Goal: Contribute content: Contribute content

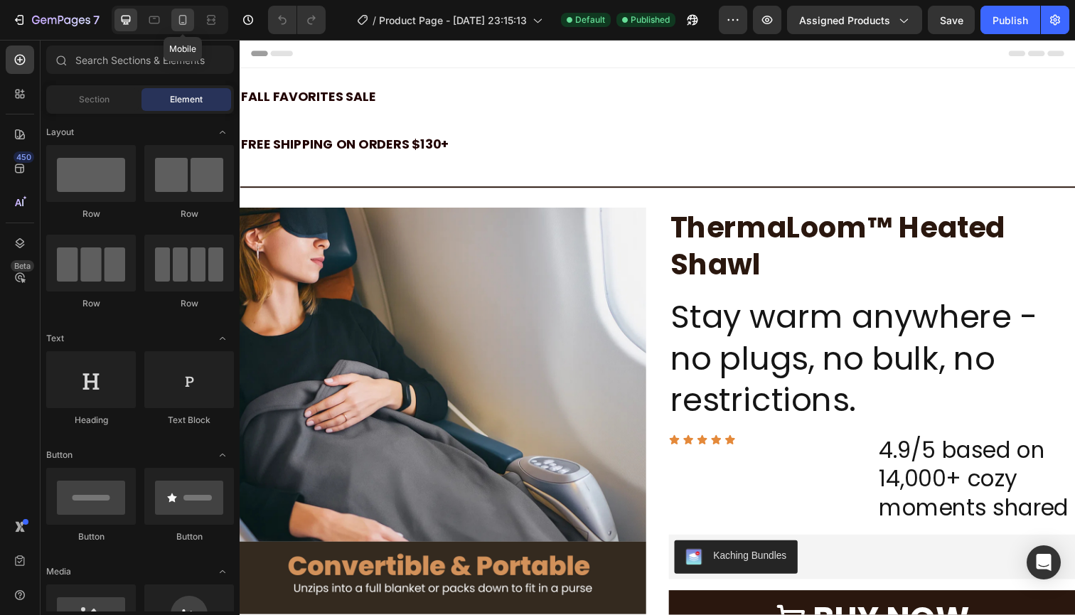
click at [173, 16] on div at bounding box center [182, 20] width 23 height 23
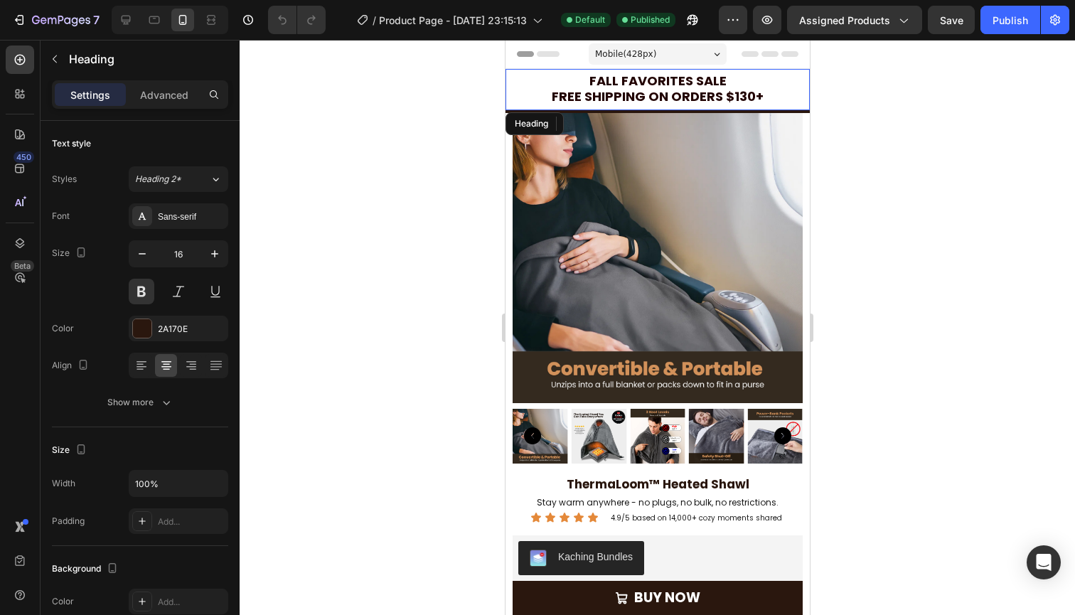
click at [640, 94] on span "Free Shipping on orders $130+" at bounding box center [657, 96] width 212 height 18
click at [756, 92] on span "Free Shipping on orders $120+" at bounding box center [657, 96] width 212 height 18
click at [769, 93] on p "Fall Favorites Sale Free Shipping on orders $120+" at bounding box center [656, 89] width 301 height 31
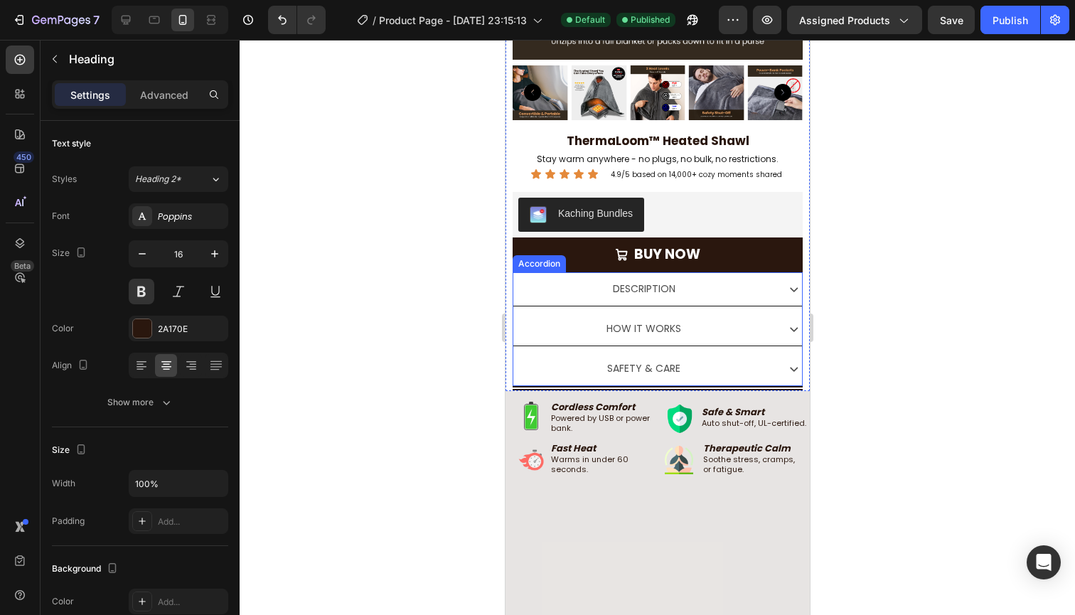
scroll to position [351, 0]
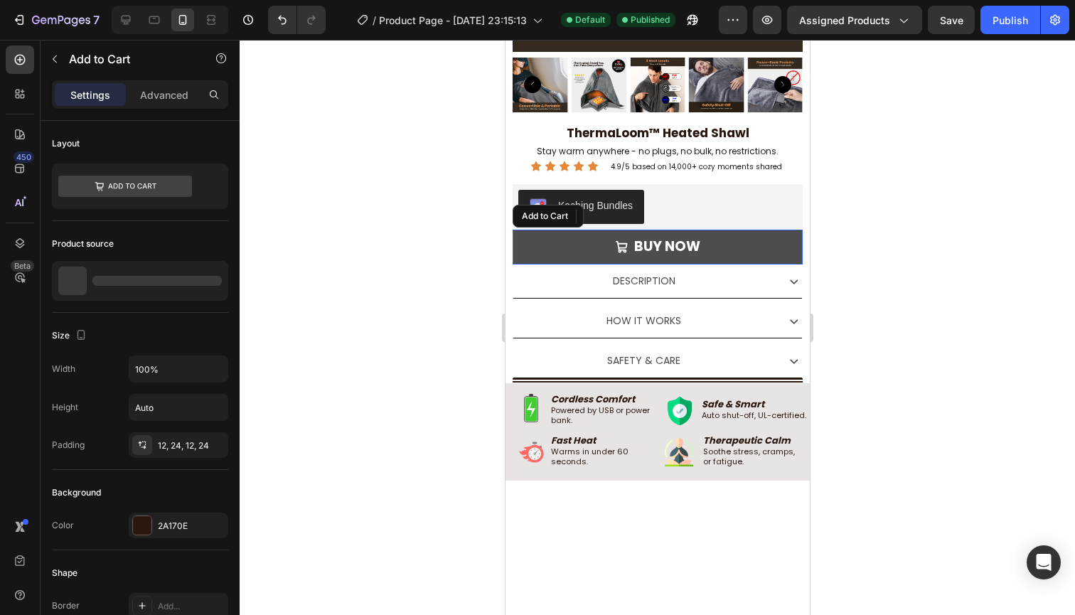
click at [755, 239] on button "BUY NOW" at bounding box center [657, 247] width 290 height 35
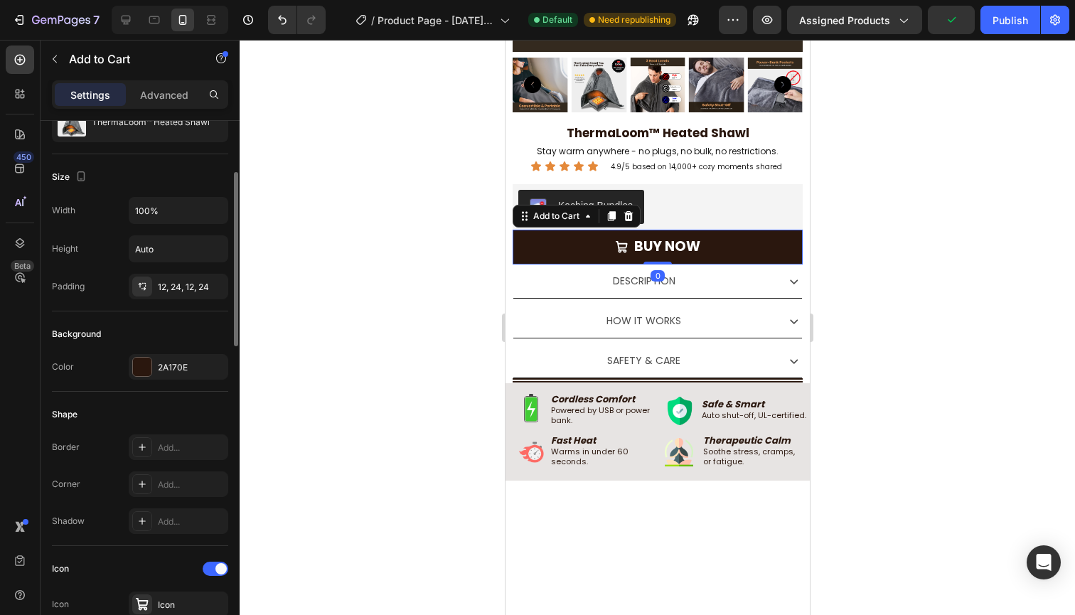
scroll to position [197, 0]
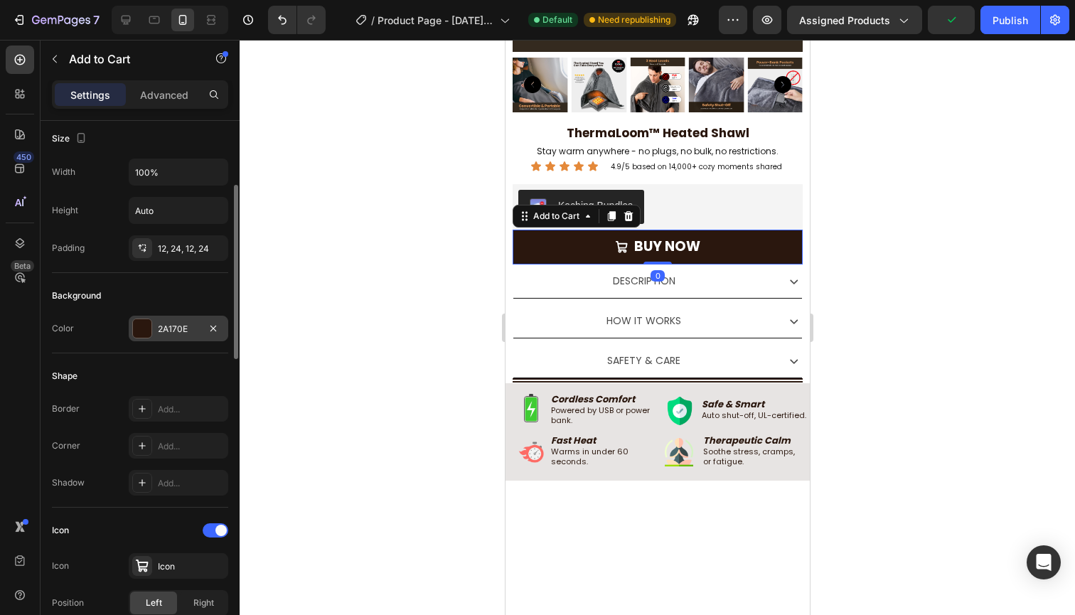
click at [183, 330] on div "2A170E" at bounding box center [178, 329] width 41 height 13
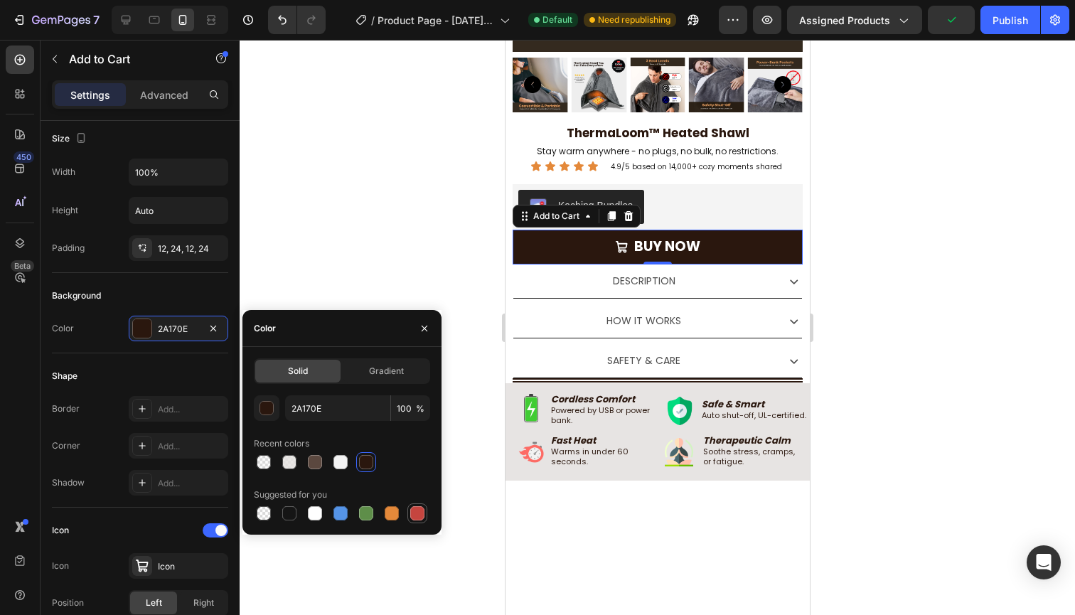
click at [413, 511] on div at bounding box center [417, 513] width 14 height 14
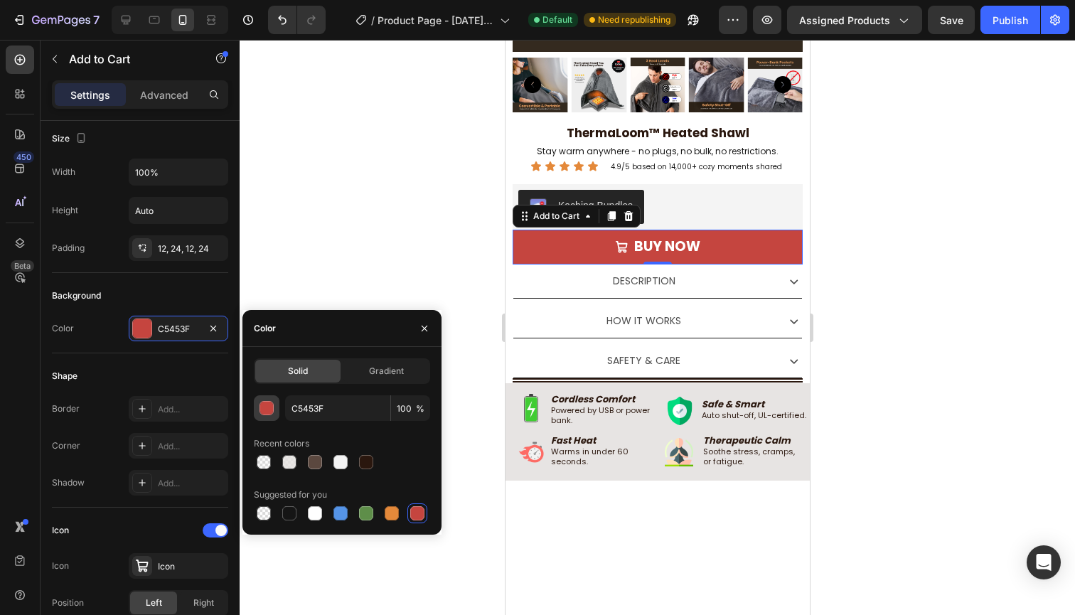
click at [273, 410] on div "button" at bounding box center [266, 408] width 14 height 14
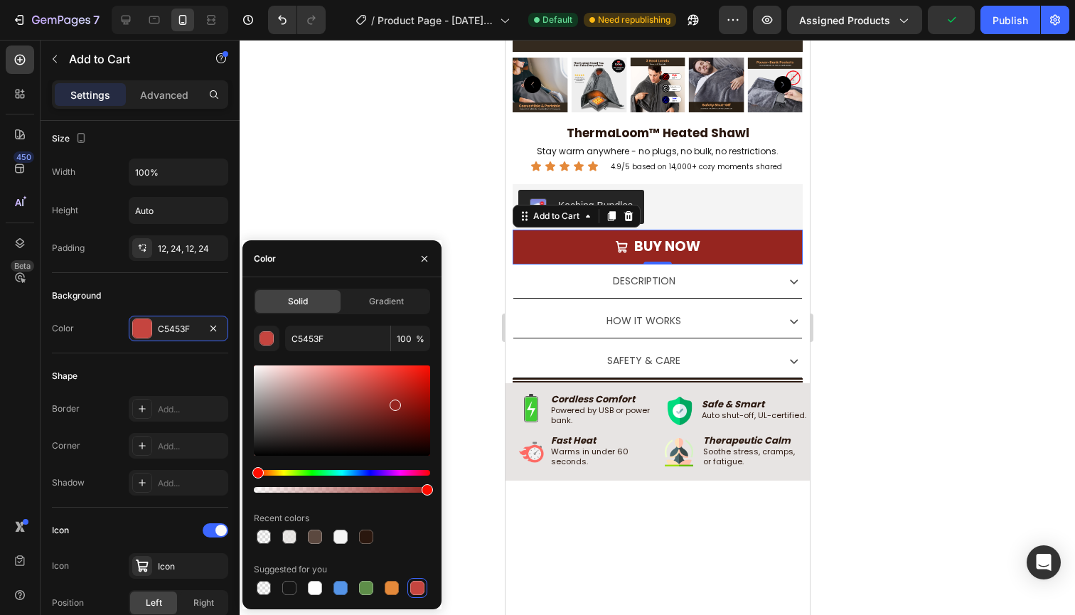
drag, startPoint x: 382, startPoint y: 391, endPoint x: 394, endPoint y: 402, distance: 16.7
click at [394, 402] on div at bounding box center [342, 410] width 176 height 90
type input "96251F"
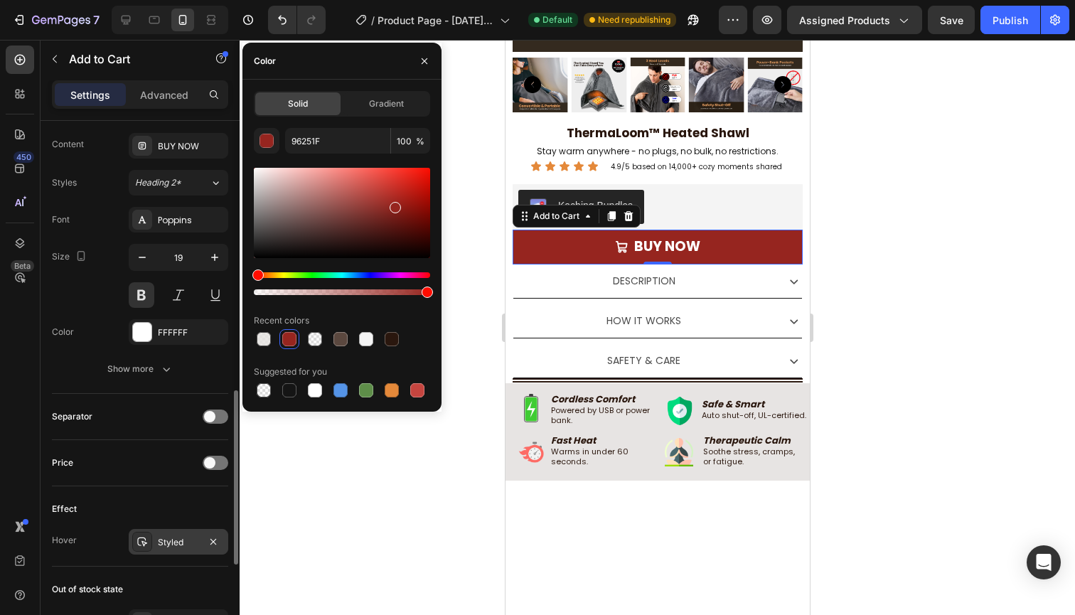
scroll to position [825, 0]
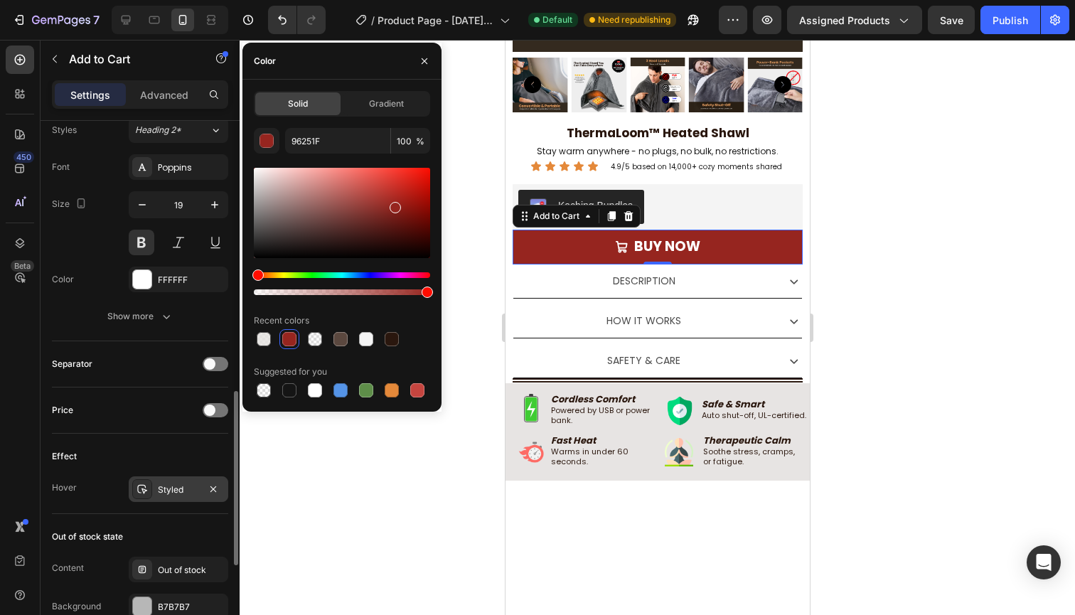
click at [170, 499] on div "Styled" at bounding box center [178, 489] width 99 height 26
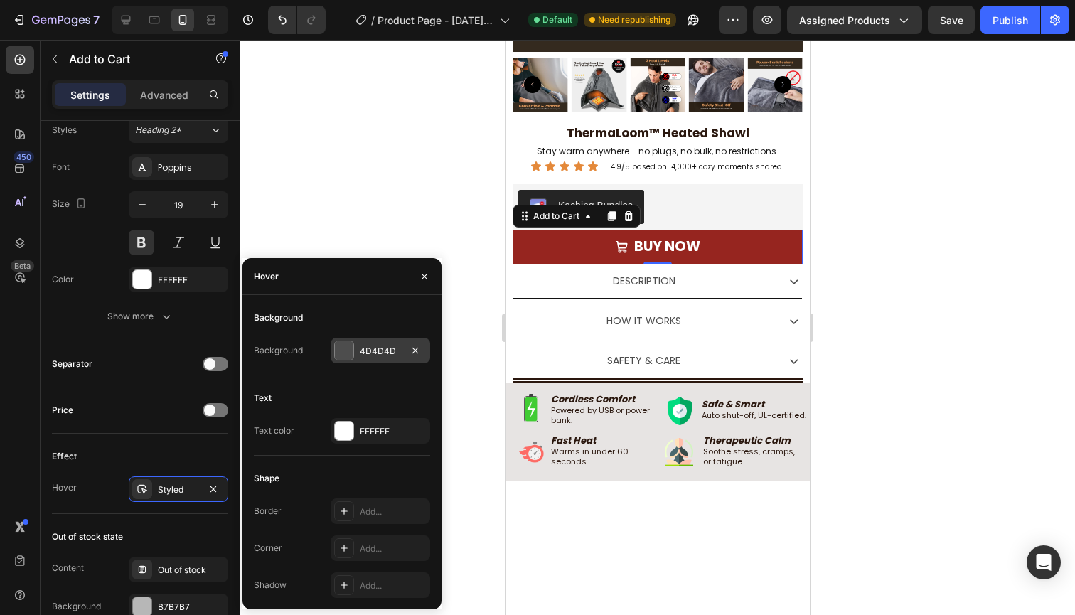
click at [375, 340] on div "4D4D4D" at bounding box center [379, 351] width 99 height 26
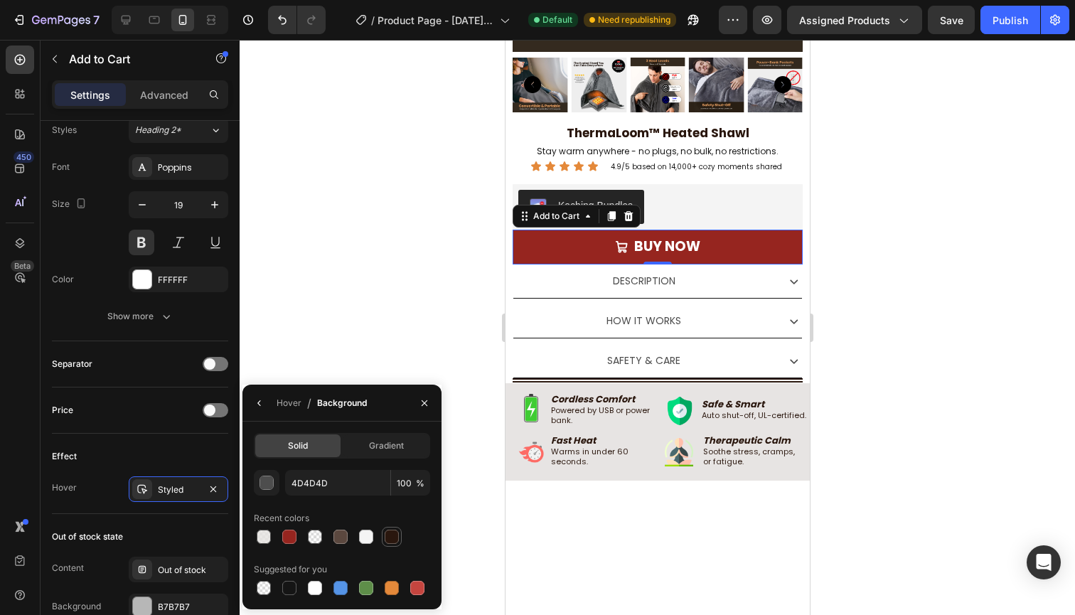
click at [392, 536] on div at bounding box center [391, 536] width 14 height 14
type input "2A170E"
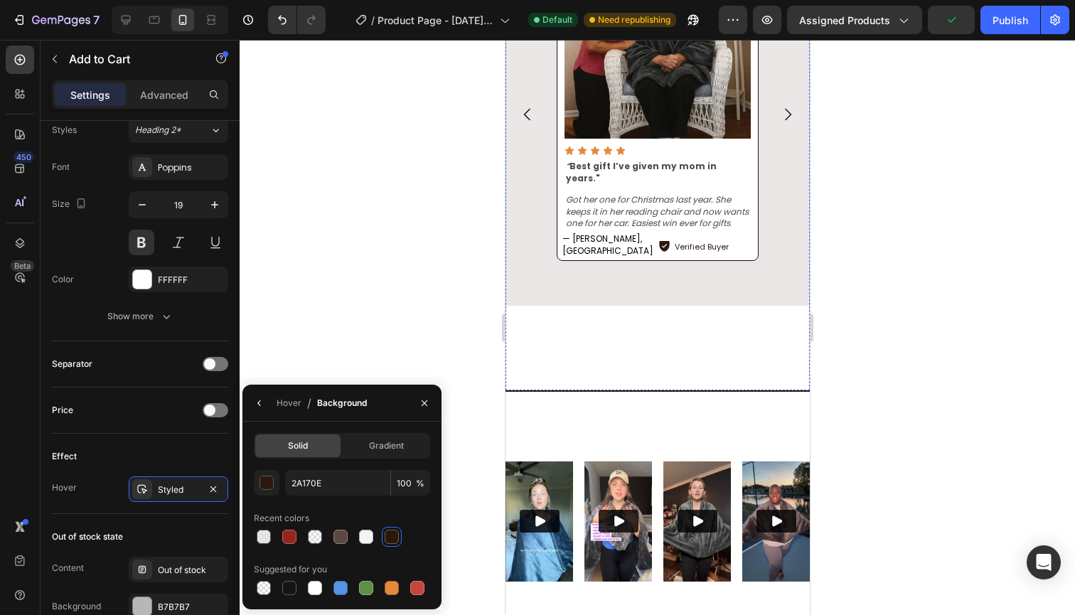
scroll to position [1606, 0]
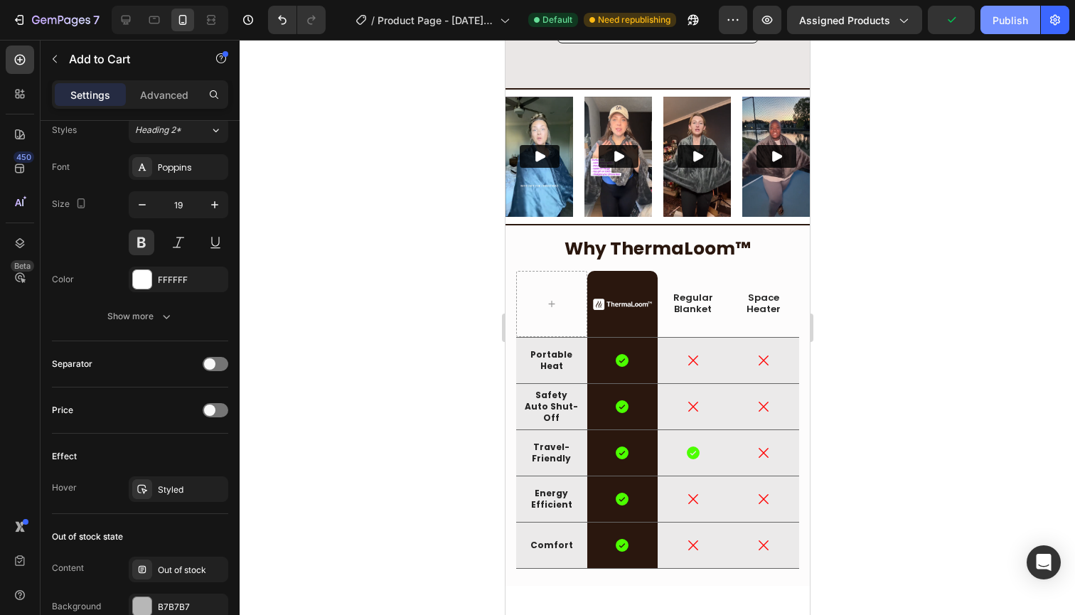
click at [1017, 31] on button "Publish" at bounding box center [1010, 20] width 60 height 28
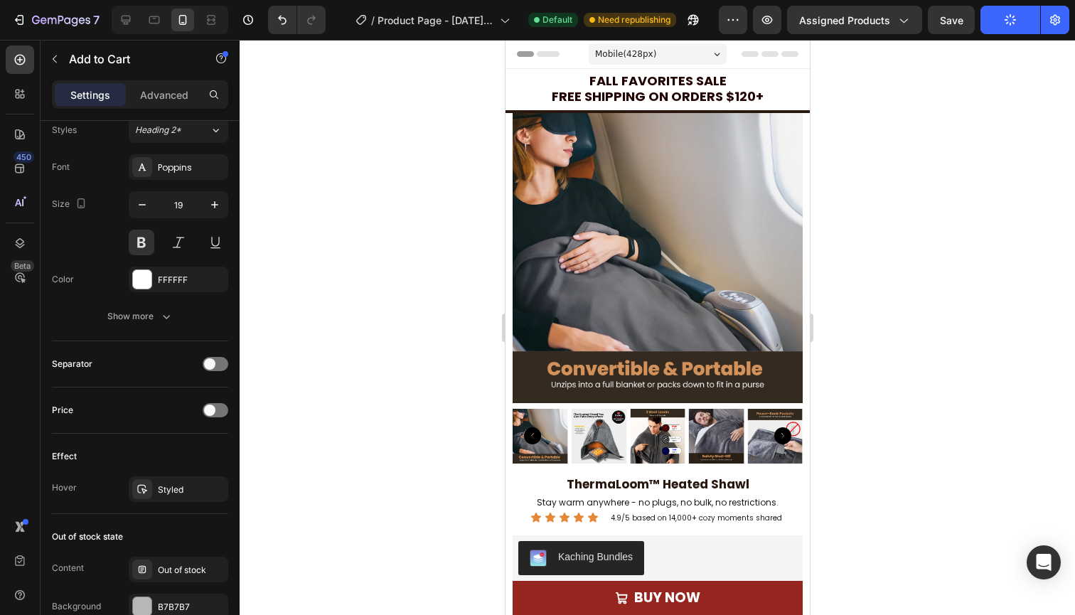
scroll to position [0, 0]
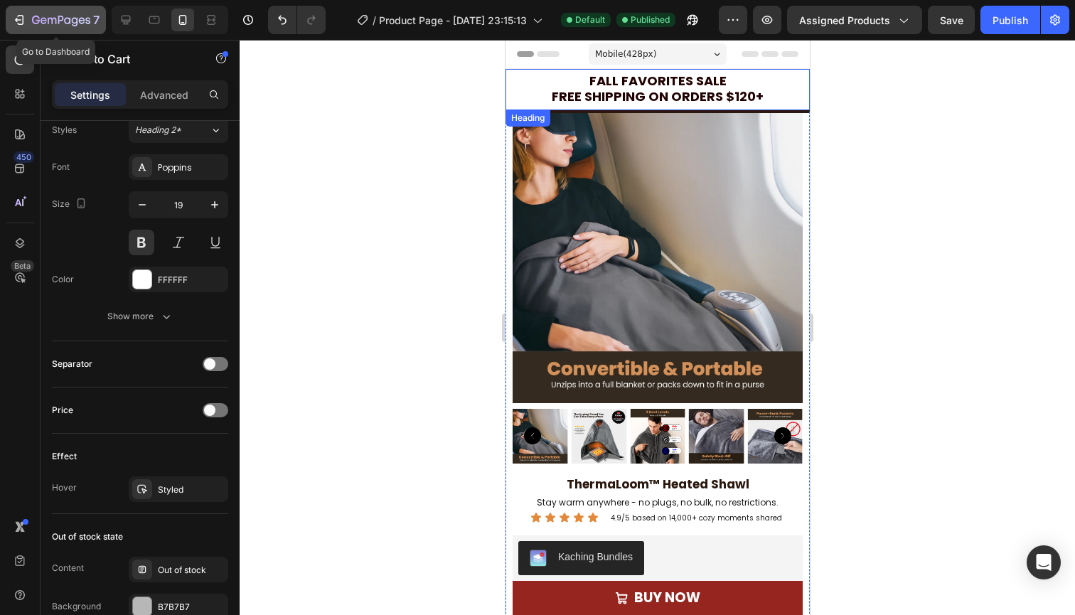
click at [41, 16] on icon "button" at bounding box center [61, 21] width 58 height 12
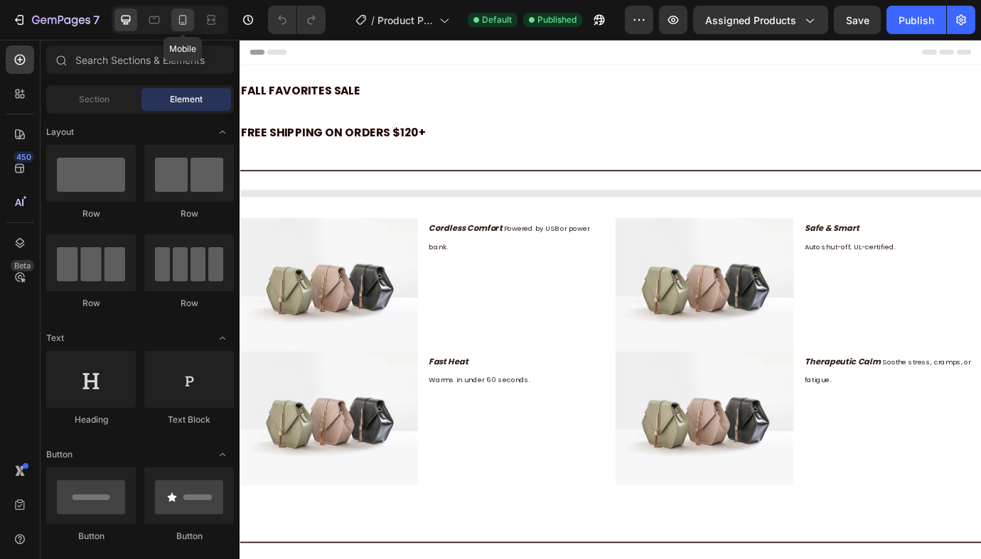
click at [187, 28] on div at bounding box center [182, 20] width 23 height 23
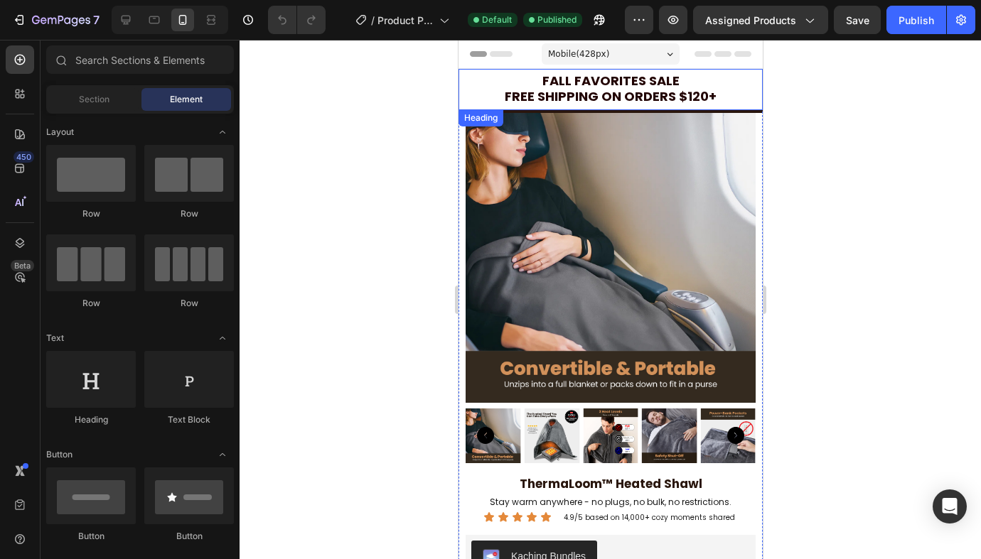
click at [605, 98] on span "Free Shipping on orders $120+" at bounding box center [610, 96] width 212 height 18
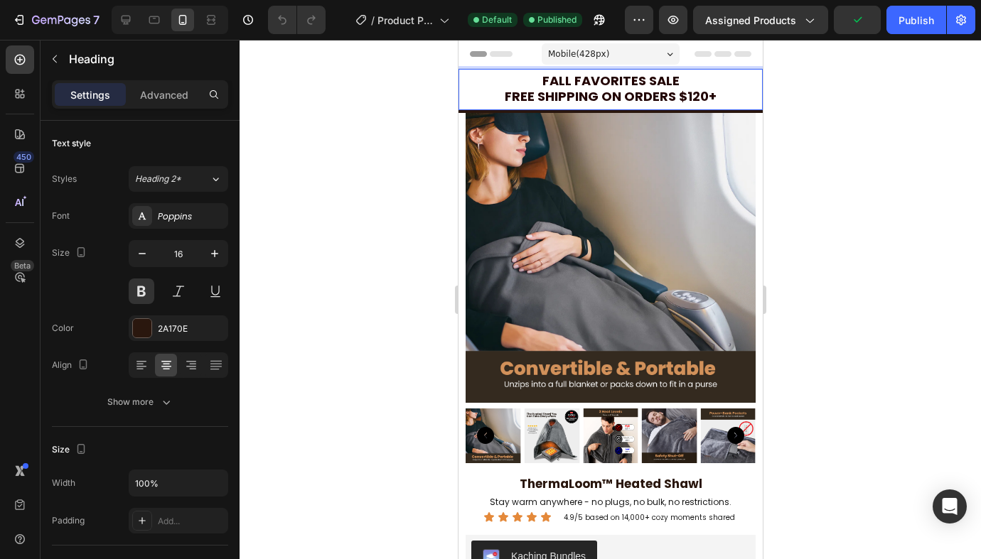
click at [558, 84] on span "Fall Favorites Sale" at bounding box center [610, 81] width 137 height 18
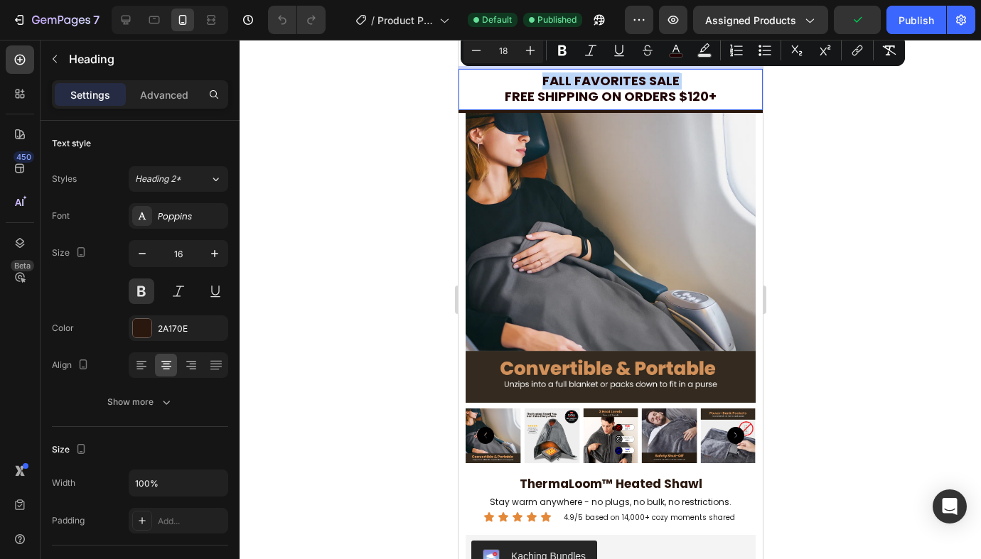
click at [558, 84] on span "Fall Favorites Sale" at bounding box center [610, 81] width 137 height 18
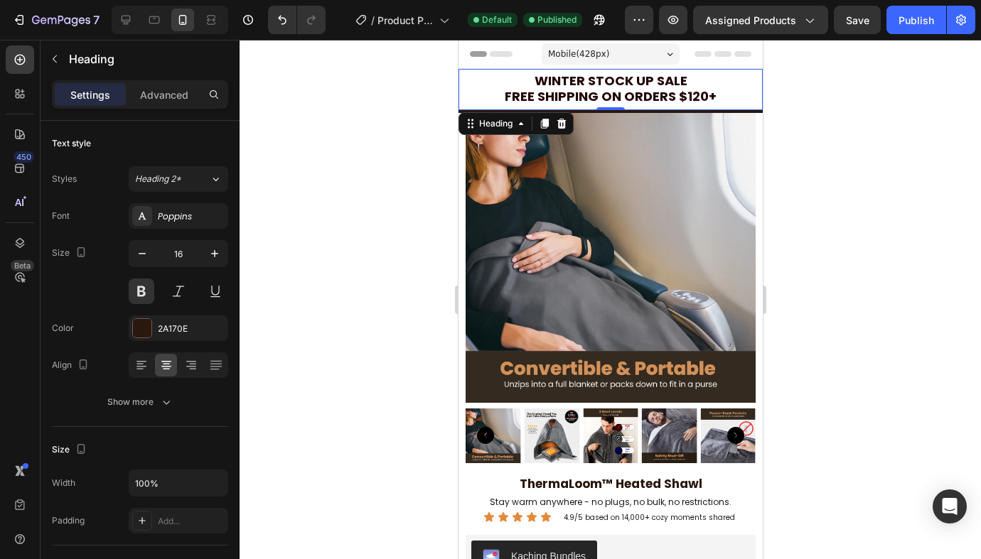
click at [868, 217] on div at bounding box center [609, 300] width 741 height 520
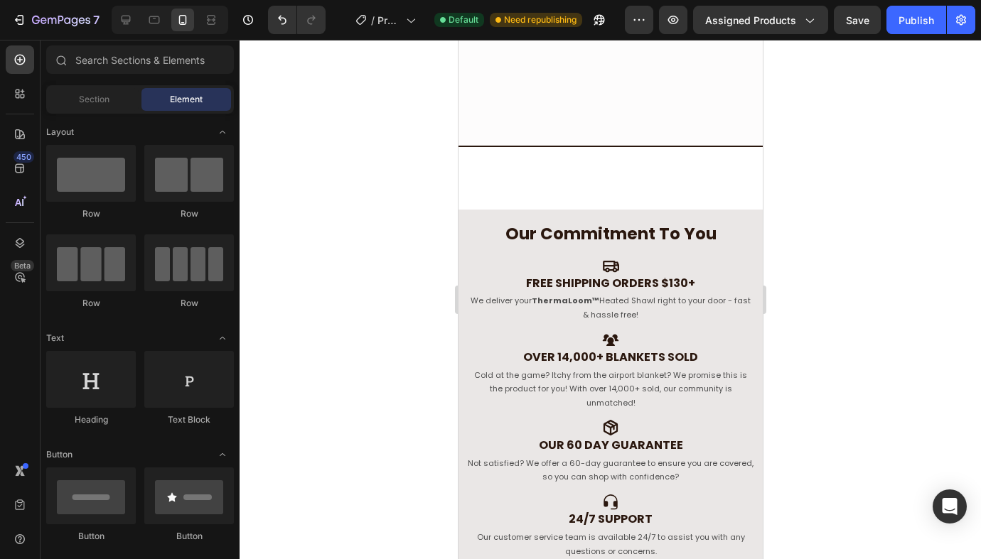
scroll to position [2342, 0]
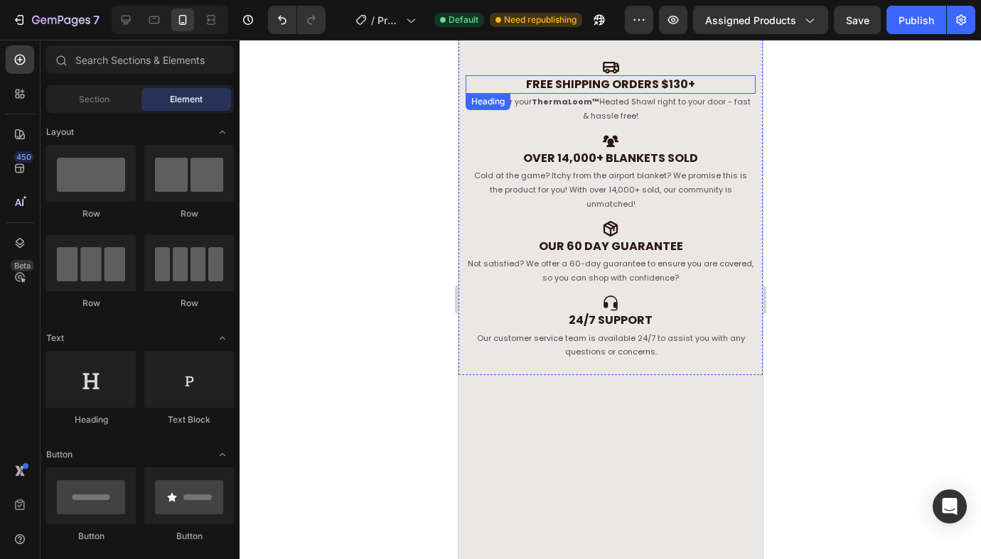
click at [687, 77] on span "Free shipping orders $130+" at bounding box center [609, 84] width 169 height 16
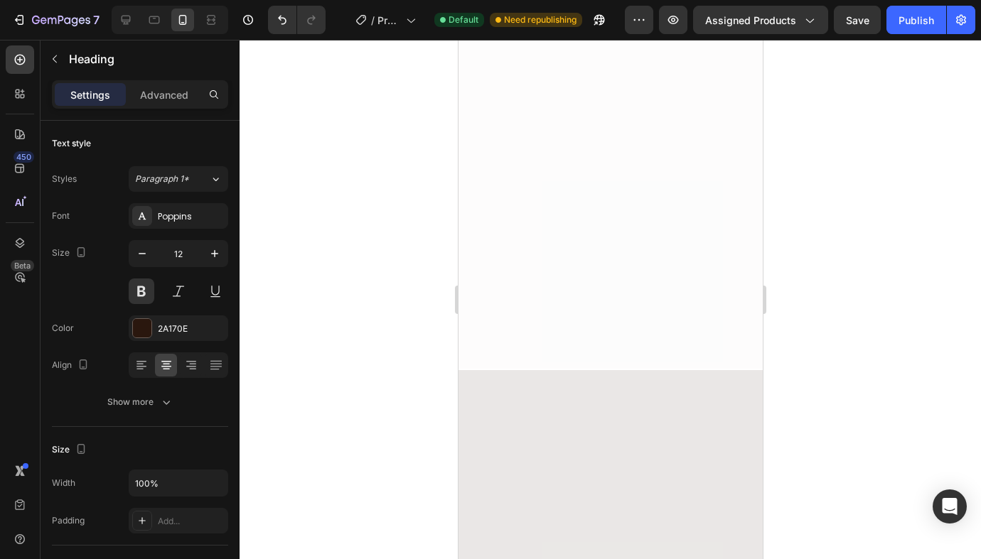
scroll to position [0, 0]
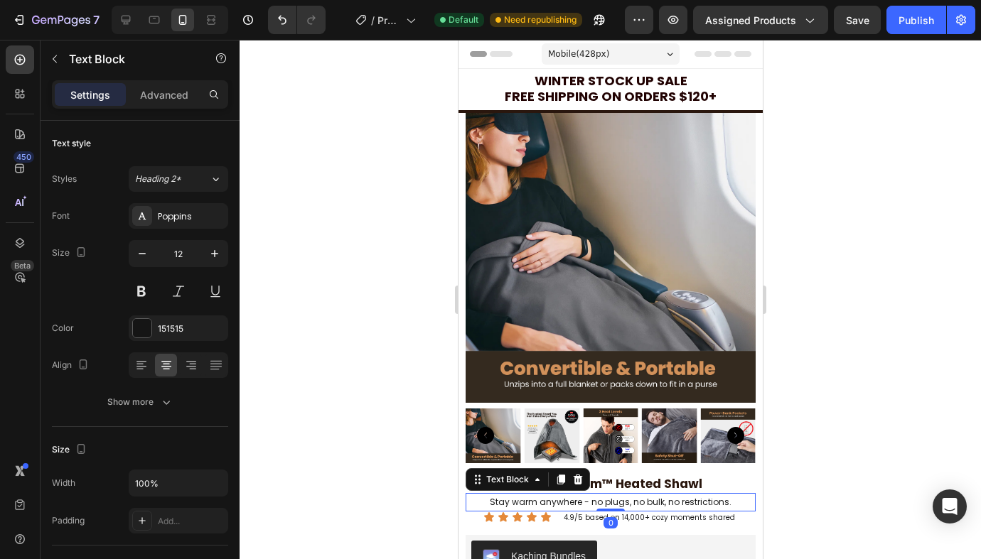
click at [561, 505] on p "Stay warm anywhere - no plugs, no bulk, no restrictions." at bounding box center [609, 502] width 287 height 11
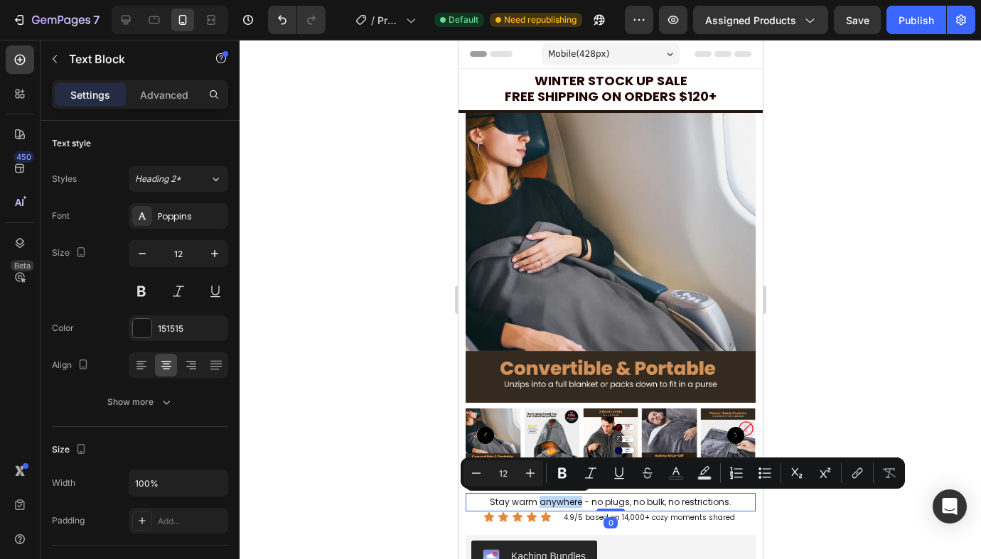
click at [575, 504] on p "Stay warm anywhere - no plugs, no bulk, no restrictions." at bounding box center [609, 502] width 287 height 11
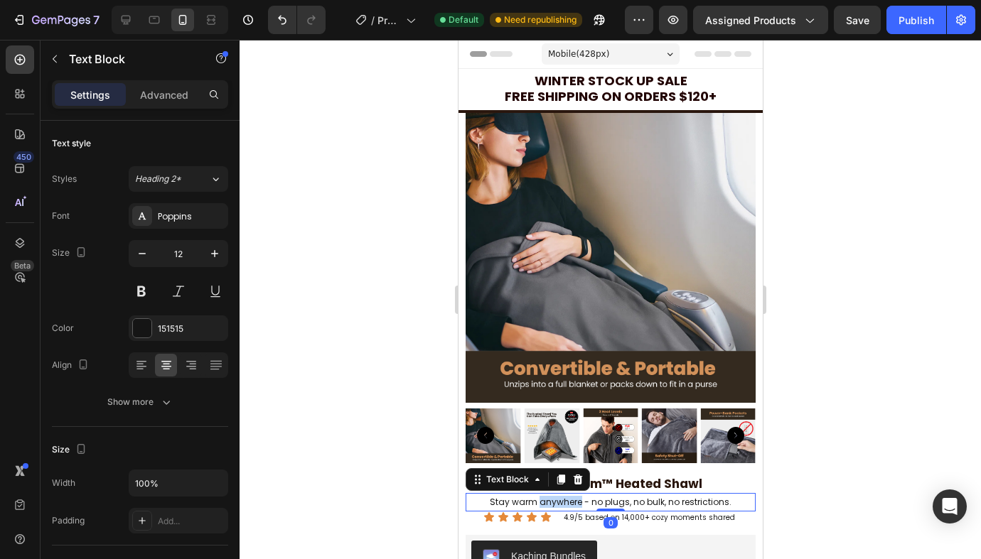
click at [575, 504] on p "Stay warm anywhere - no plugs, no bulk, no restrictions." at bounding box center [609, 502] width 287 height 11
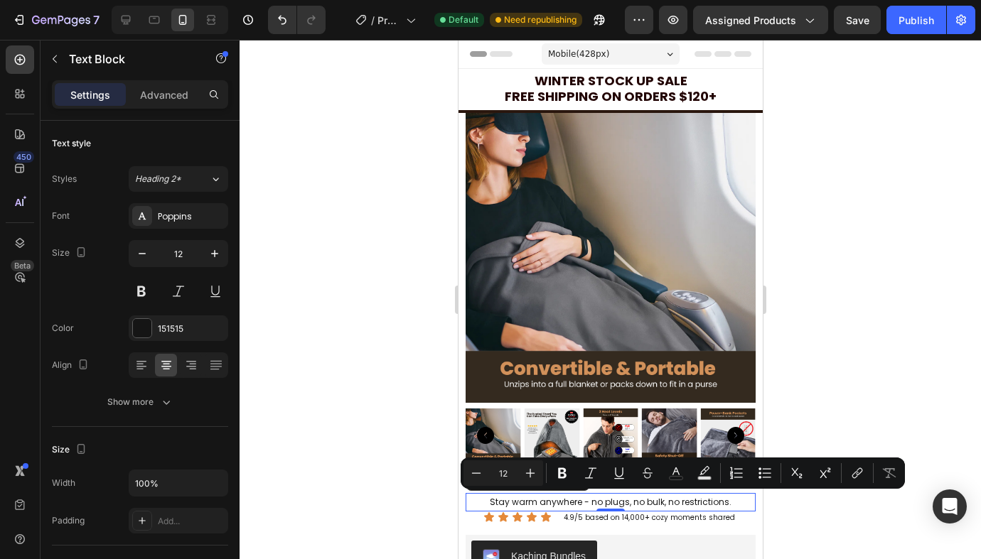
drag, startPoint x: 723, startPoint y: 502, endPoint x: 738, endPoint y: 507, distance: 14.8
click at [738, 507] on div "Stay warm anywhere - no plugs, no bulk, no restrictions." at bounding box center [610, 502] width 290 height 14
drag, startPoint x: 738, startPoint y: 507, endPoint x: 495, endPoint y: 503, distance: 243.1
click at [495, 504] on div "Stay warm anywhere - no plugs, no bulk, no restrictions." at bounding box center [610, 502] width 290 height 14
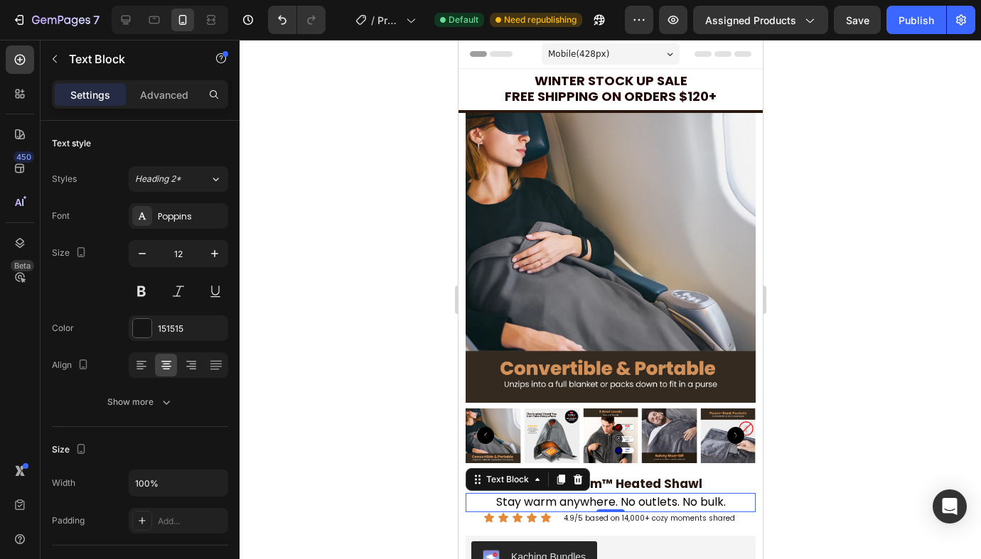
click at [500, 509] on div "Stay warm anywhere. No outlets. No bulk. Text Block 0" at bounding box center [610, 502] width 290 height 19
click at [502, 504] on span "Stay warm anywhere. No outlets. No bulk." at bounding box center [610, 502] width 230 height 16
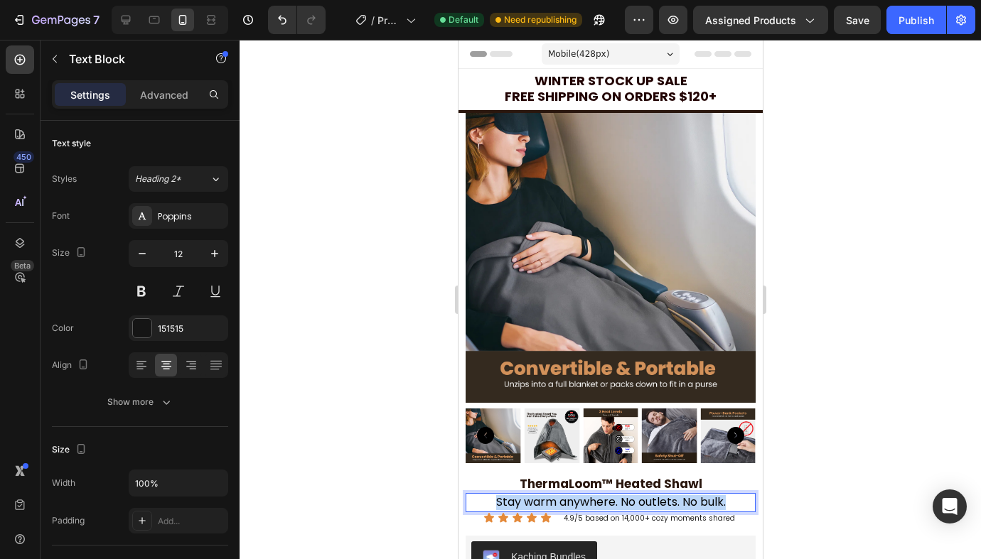
click at [502, 504] on span "Stay warm anywhere. No outlets. No bulk." at bounding box center [610, 502] width 230 height 16
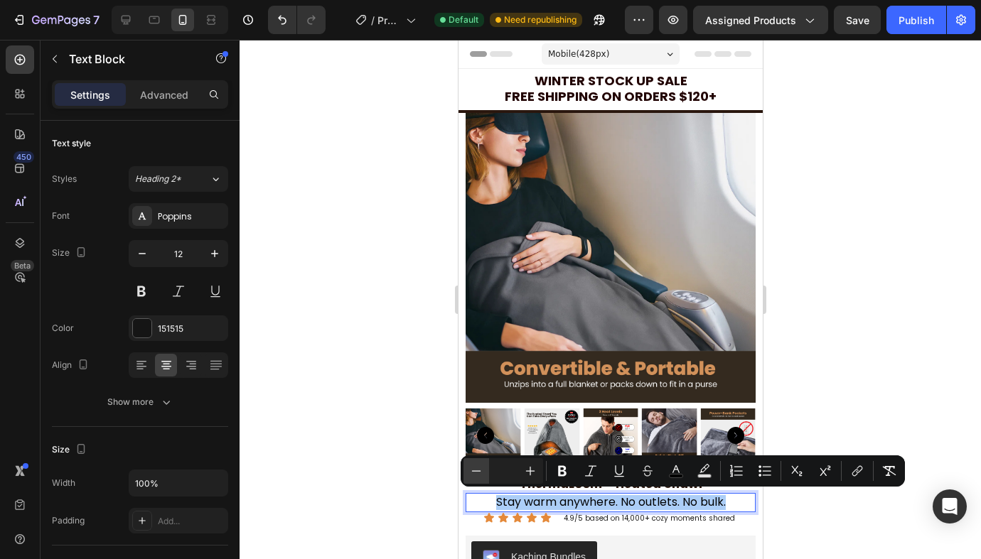
click at [480, 473] on icon "Editor contextual toolbar" at bounding box center [476, 471] width 14 height 14
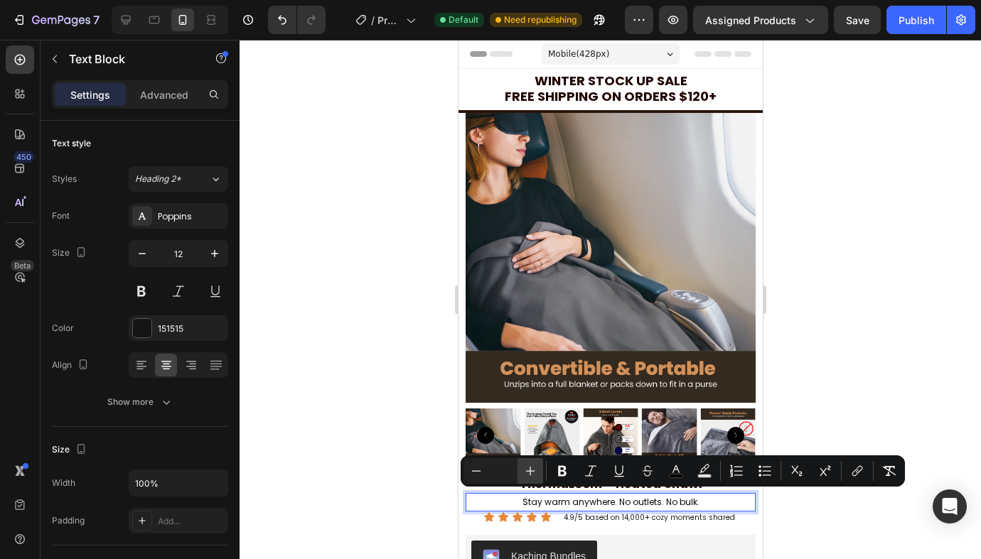
click at [529, 475] on icon "Editor contextual toolbar" at bounding box center [530, 471] width 14 height 14
click at [508, 475] on input "Editor contextual toolbar" at bounding box center [503, 471] width 28 height 17
type input "12"
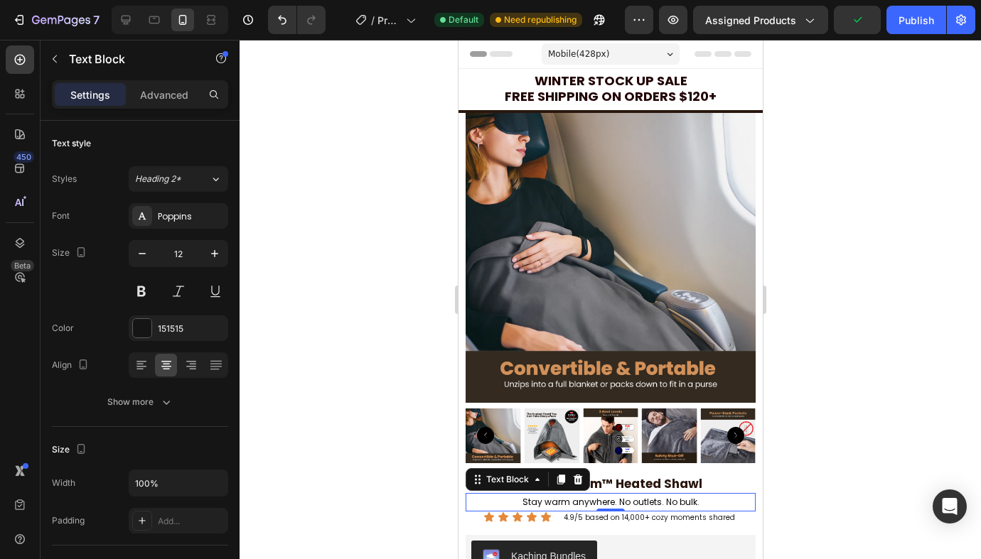
click at [690, 503] on span "Stay warm anywhere. No outlets. No bulk." at bounding box center [610, 502] width 177 height 12
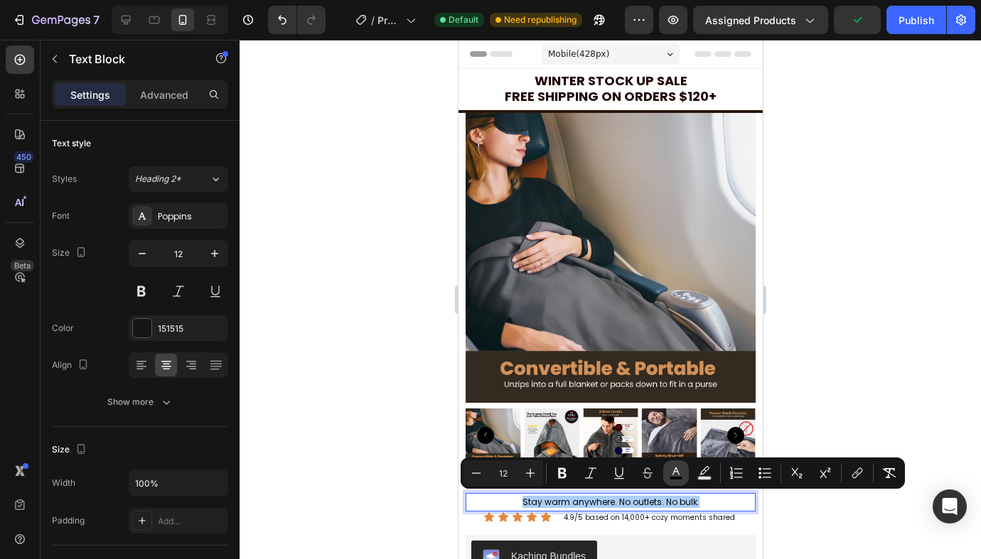
click at [679, 478] on rect "Editor contextual toolbar" at bounding box center [676, 479] width 14 height 4
type input "000000"
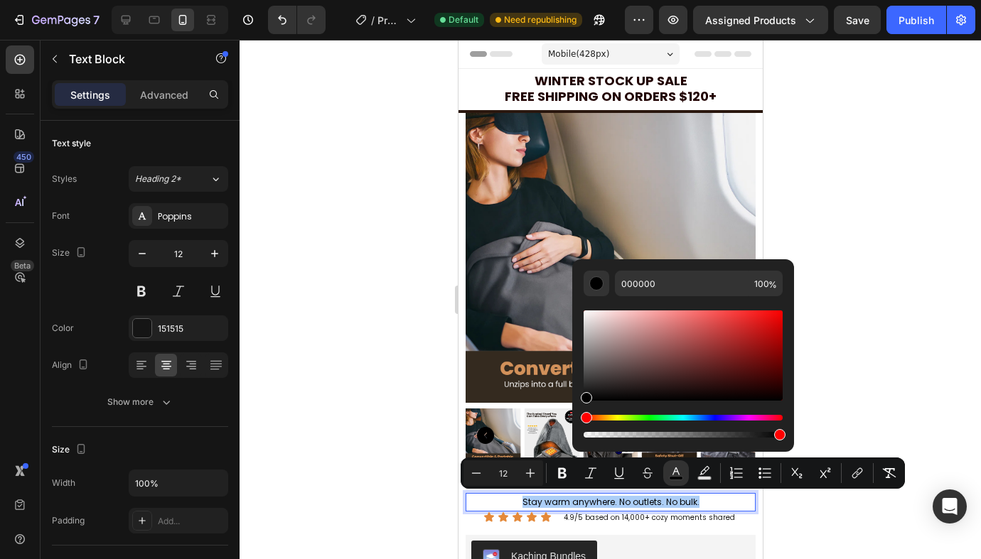
click at [879, 405] on div at bounding box center [609, 300] width 741 height 520
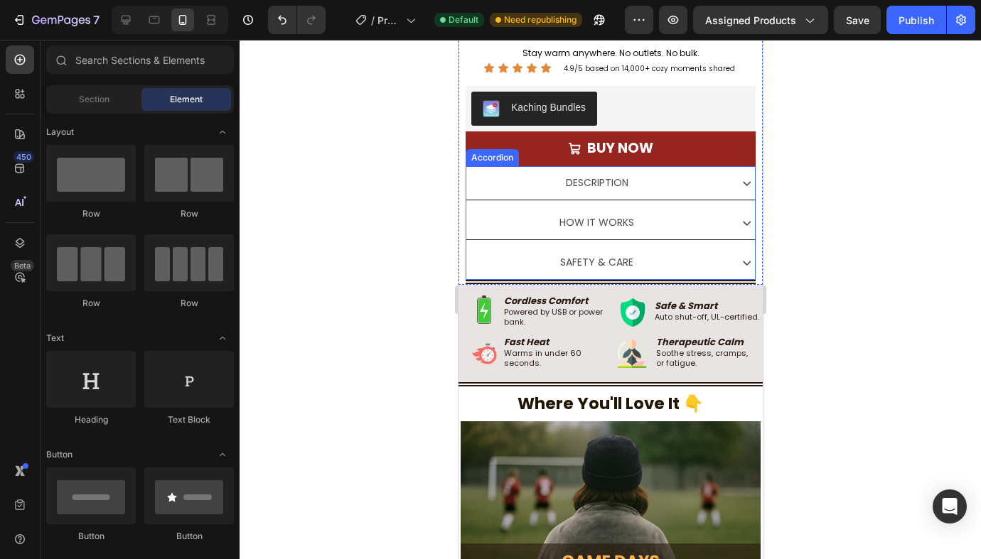
scroll to position [421, 0]
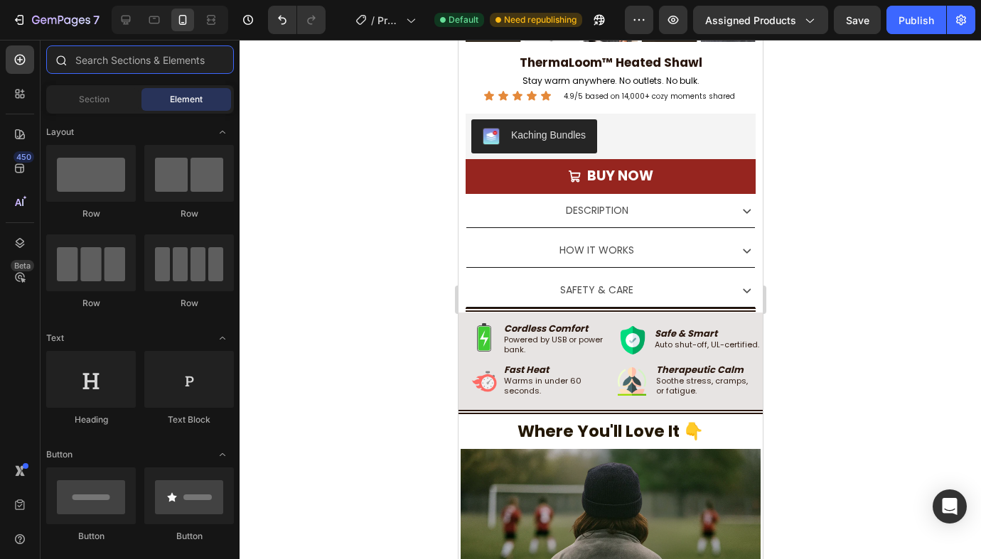
click at [125, 59] on input "text" at bounding box center [140, 59] width 188 height 28
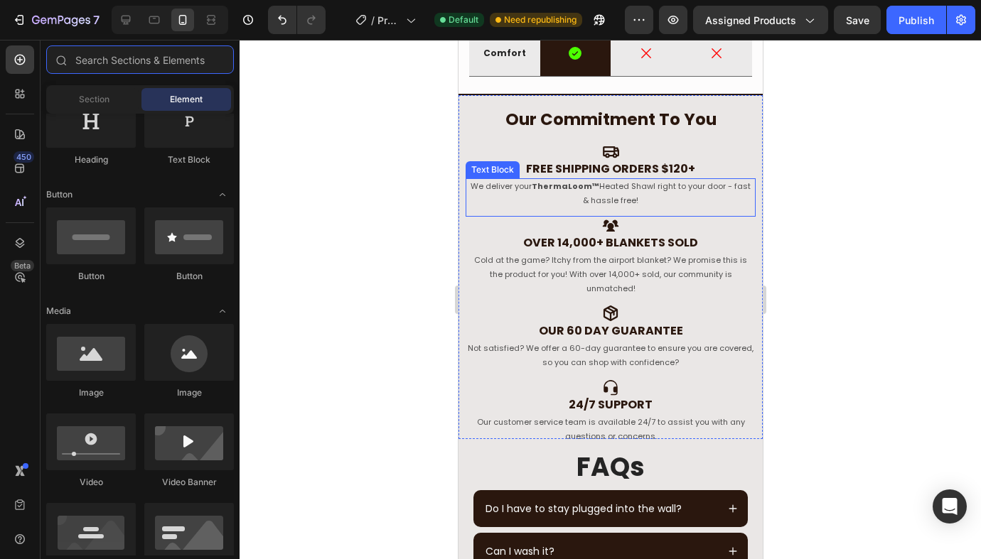
scroll to position [2228, 0]
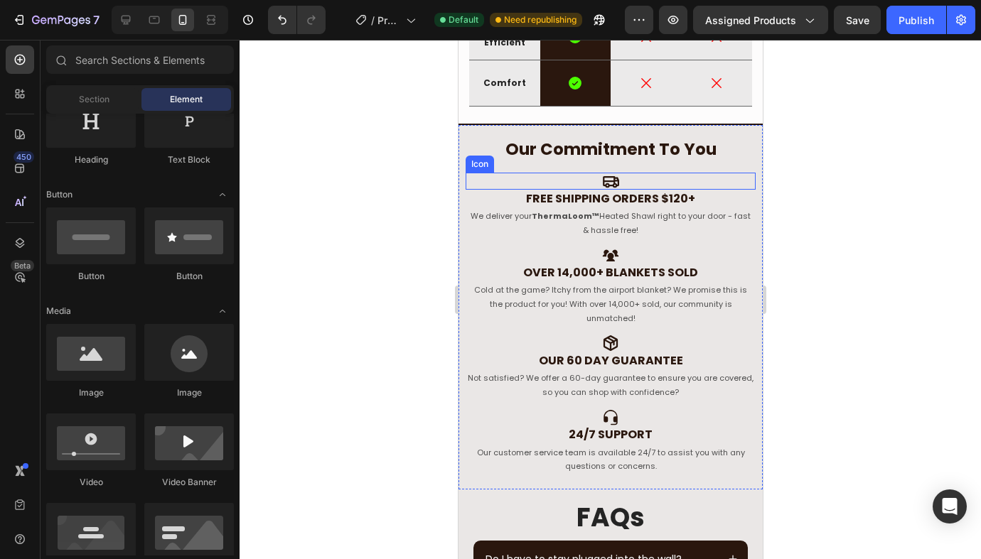
click at [674, 183] on div "Icon" at bounding box center [610, 181] width 290 height 17
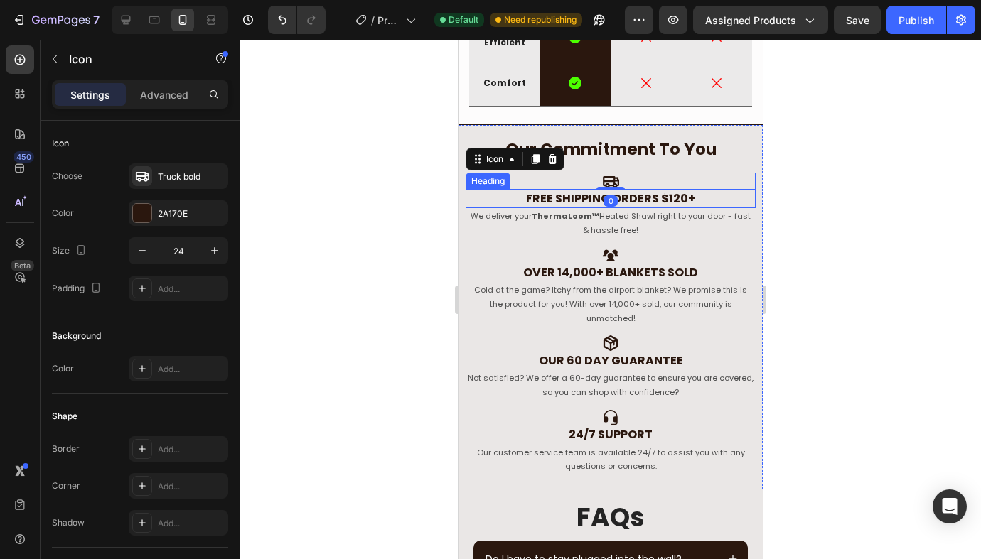
click at [739, 210] on p "We deliver your ThermaLoom™ Heated Shawl right to your door - fast & hassle fre…" at bounding box center [609, 224] width 287 height 28
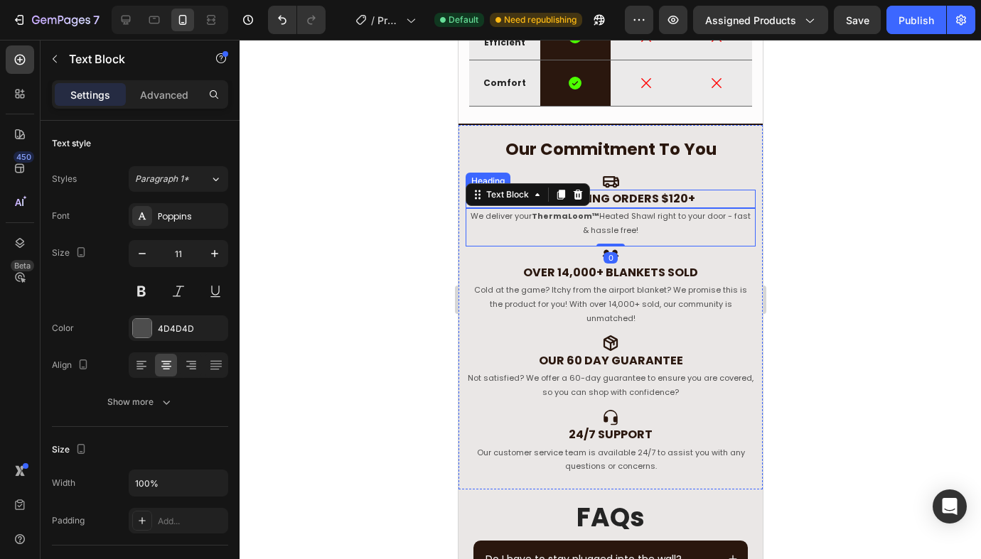
click at [698, 180] on div "Icon" at bounding box center [610, 181] width 290 height 17
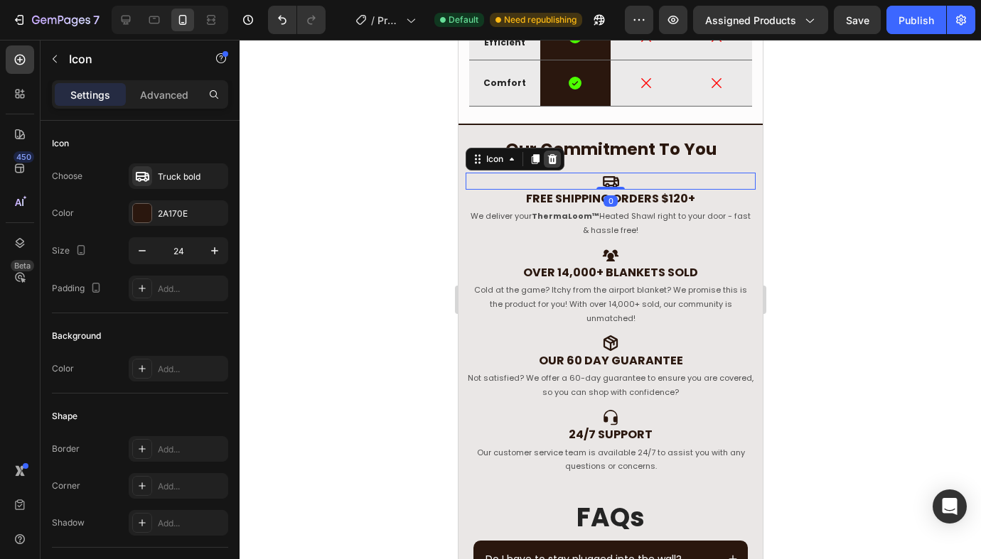
click at [543, 156] on div at bounding box center [551, 159] width 17 height 17
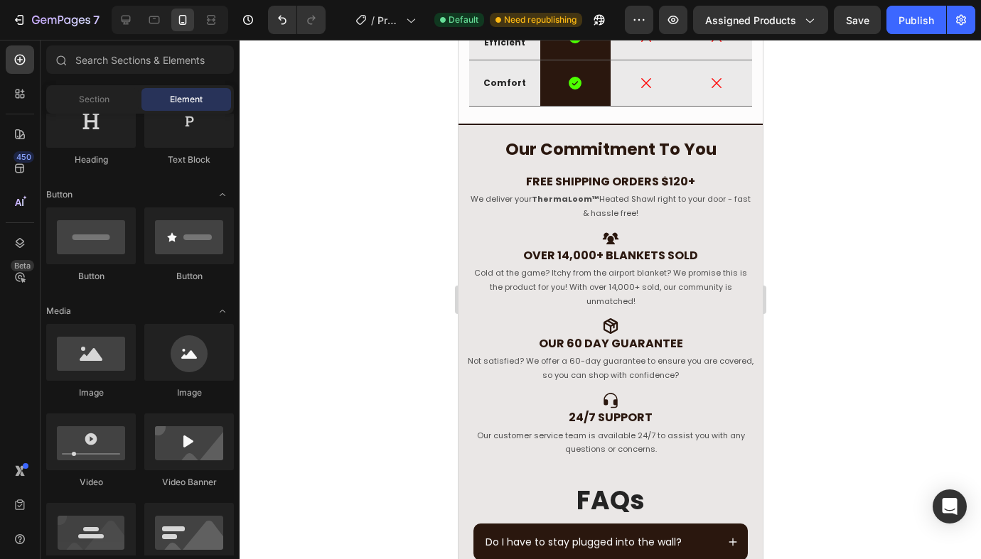
scroll to position [2099, 0]
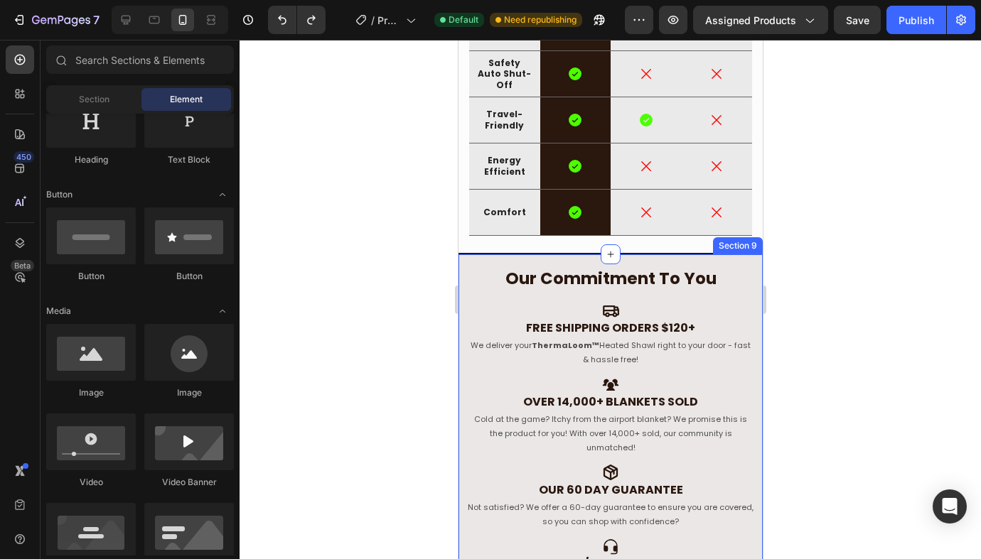
click at [645, 314] on div "Icon" at bounding box center [610, 310] width 290 height 17
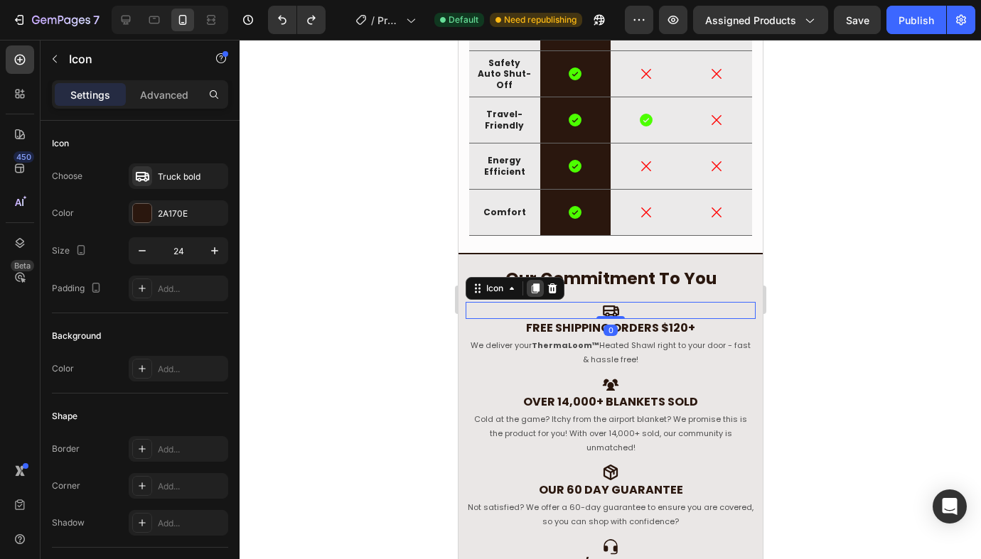
click at [533, 287] on icon at bounding box center [535, 289] width 8 height 10
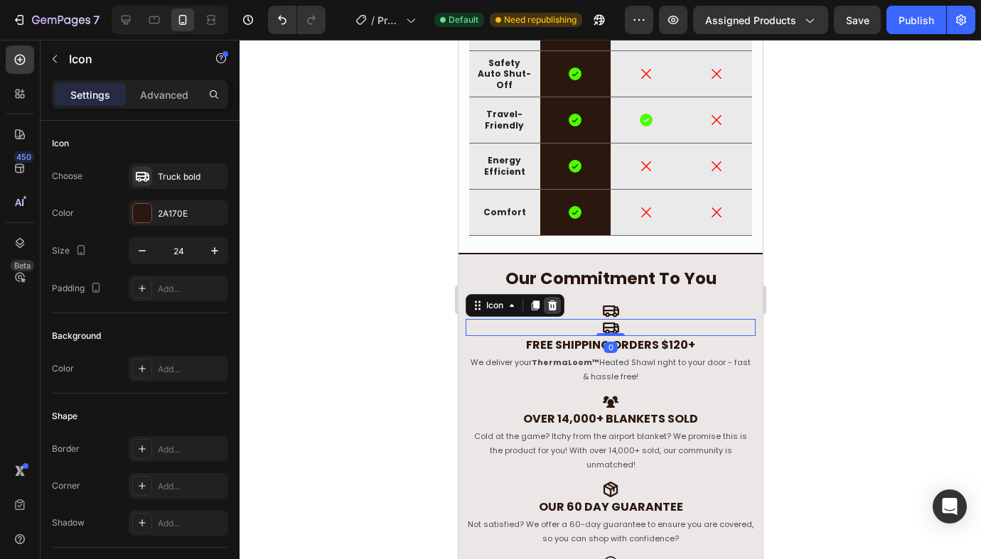
click at [549, 302] on icon at bounding box center [551, 305] width 9 height 10
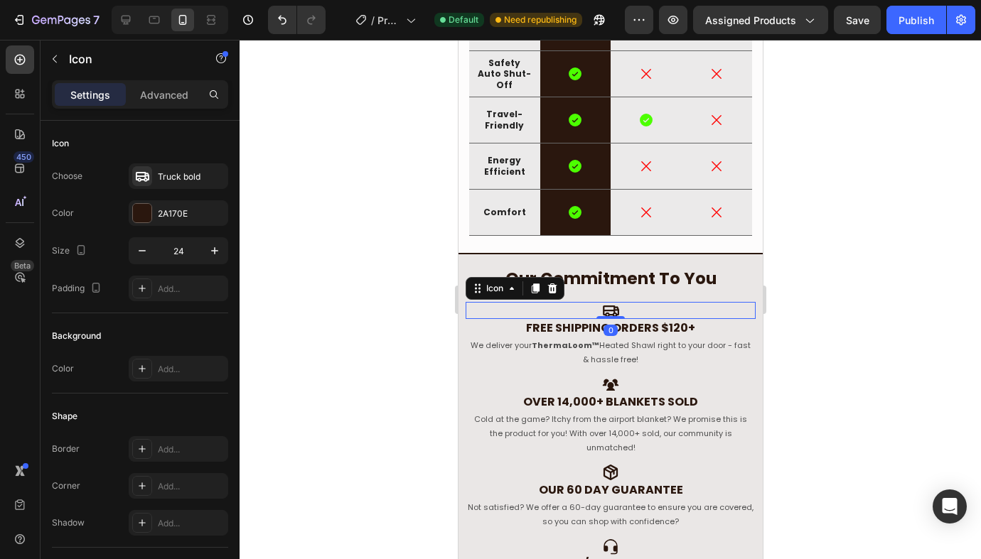
click at [643, 303] on div "Icon 0" at bounding box center [610, 310] width 290 height 17
click at [531, 286] on icon at bounding box center [534, 288] width 11 height 11
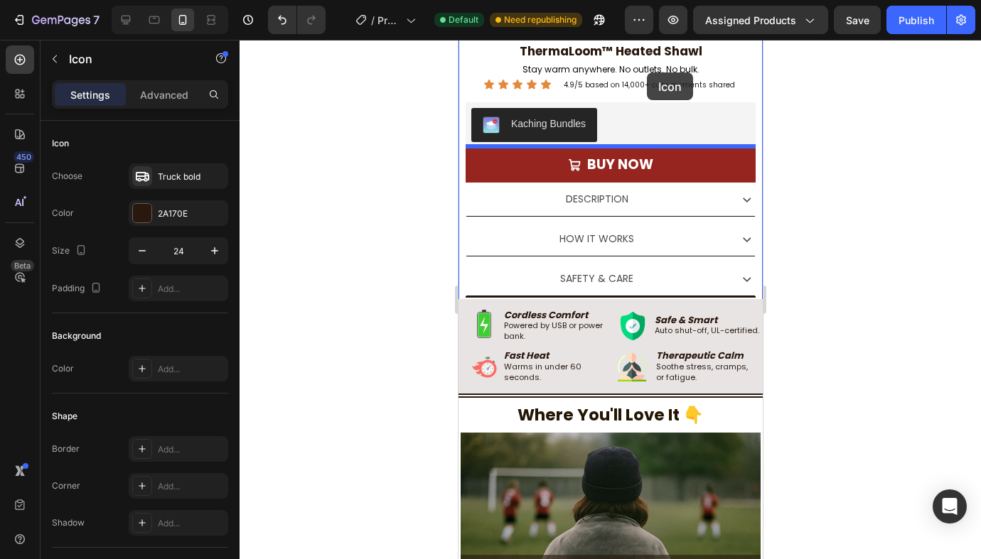
scroll to position [404, 0]
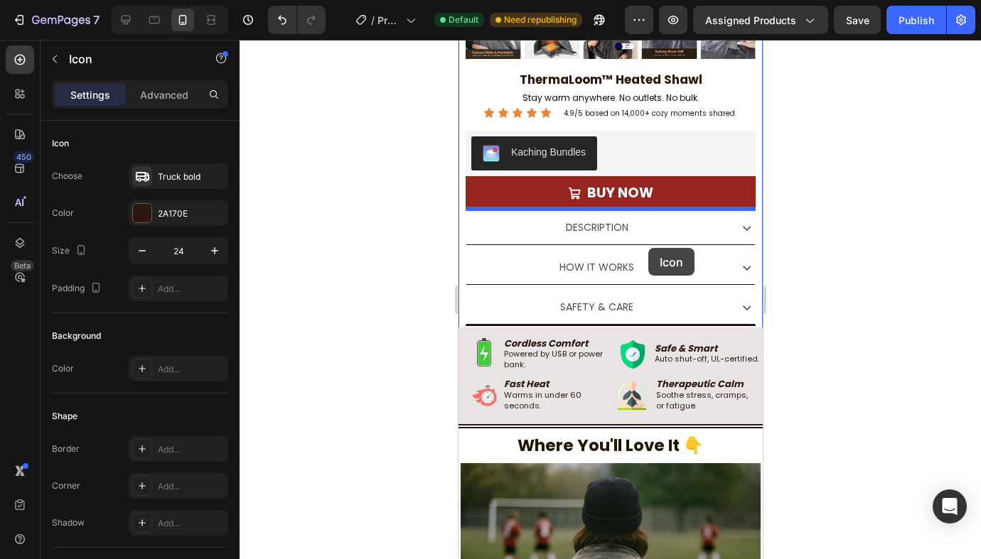
drag, startPoint x: 657, startPoint y: 333, endPoint x: 649, endPoint y: 247, distance: 86.4
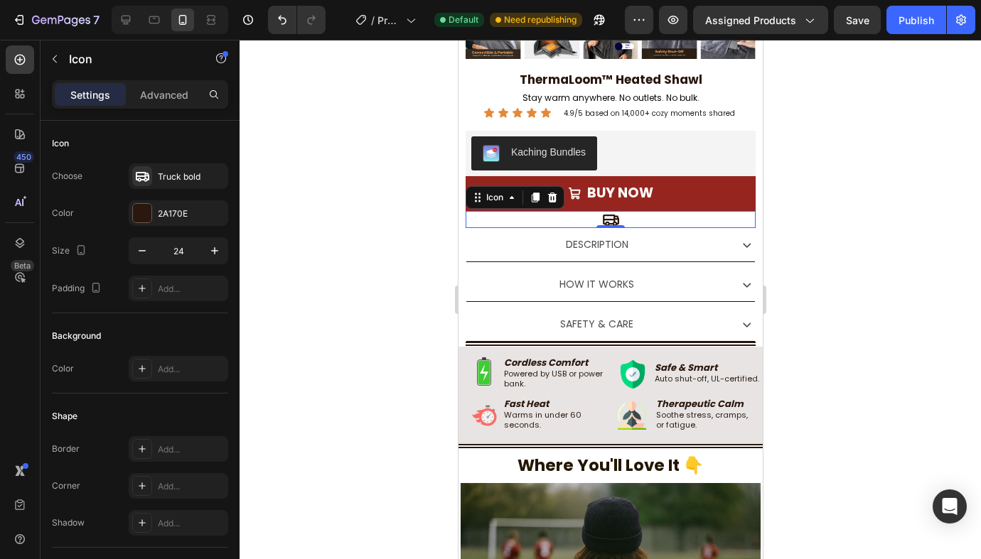
click at [543, 214] on div "Icon 0" at bounding box center [610, 219] width 290 height 17
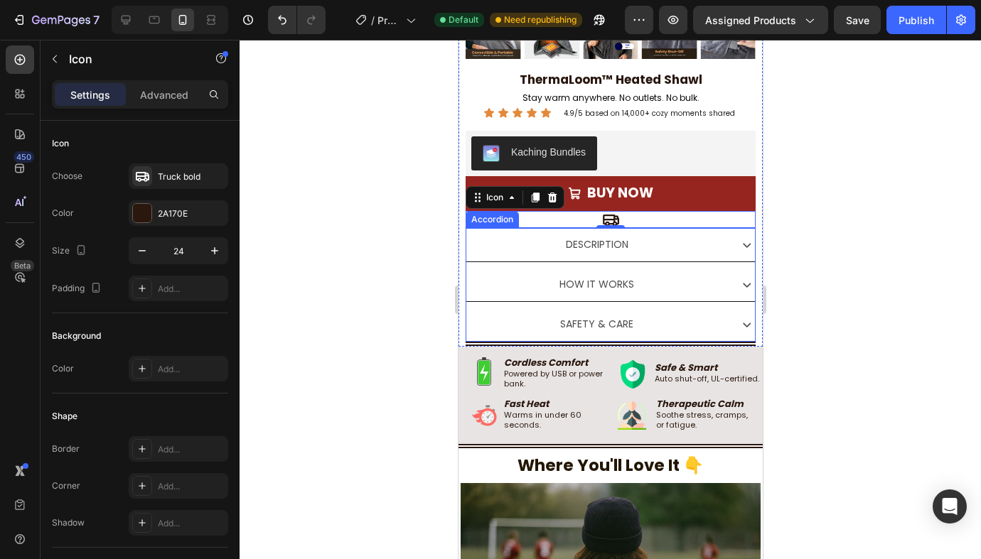
click at [524, 259] on div "Description" at bounding box center [609, 244] width 289 height 33
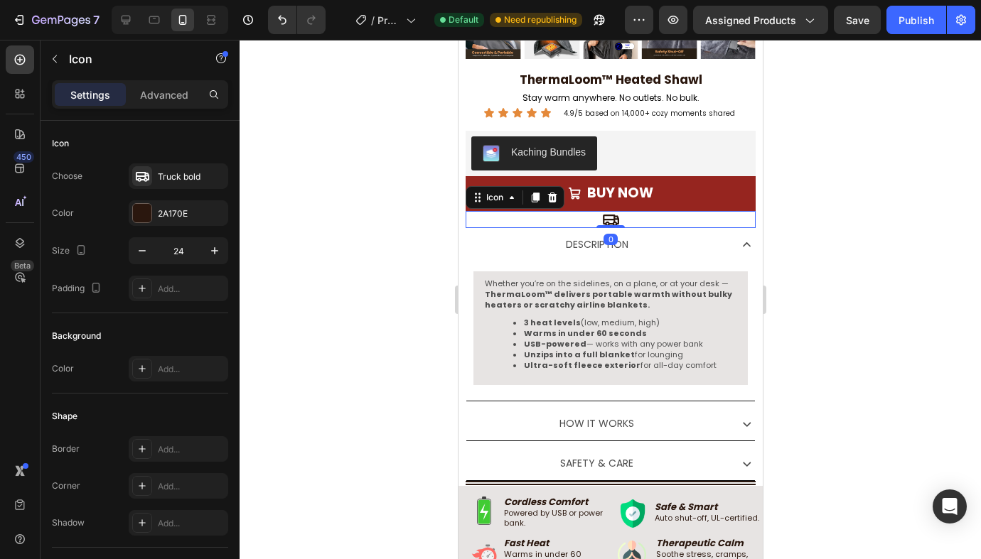
click at [691, 216] on div "Icon 0" at bounding box center [610, 219] width 290 height 17
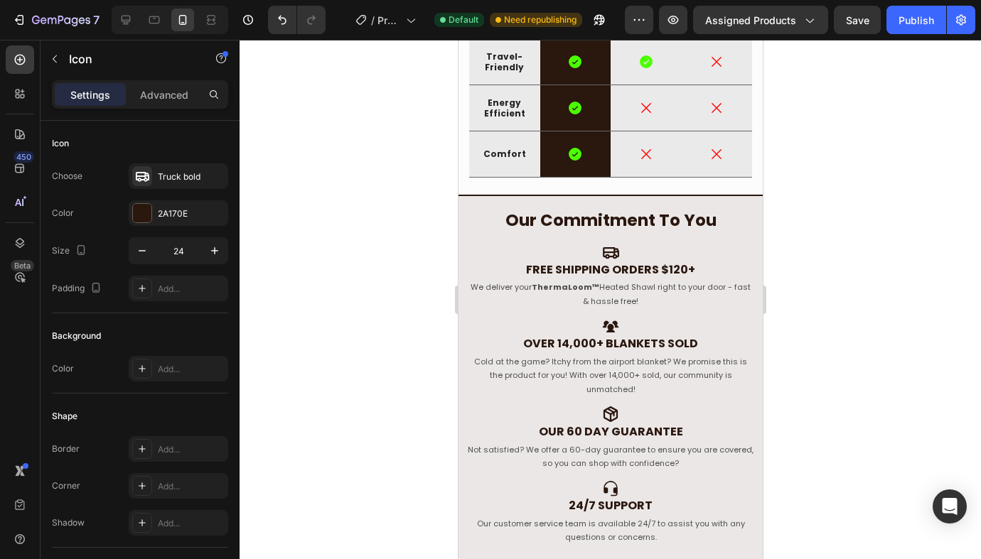
scroll to position [2185, 0]
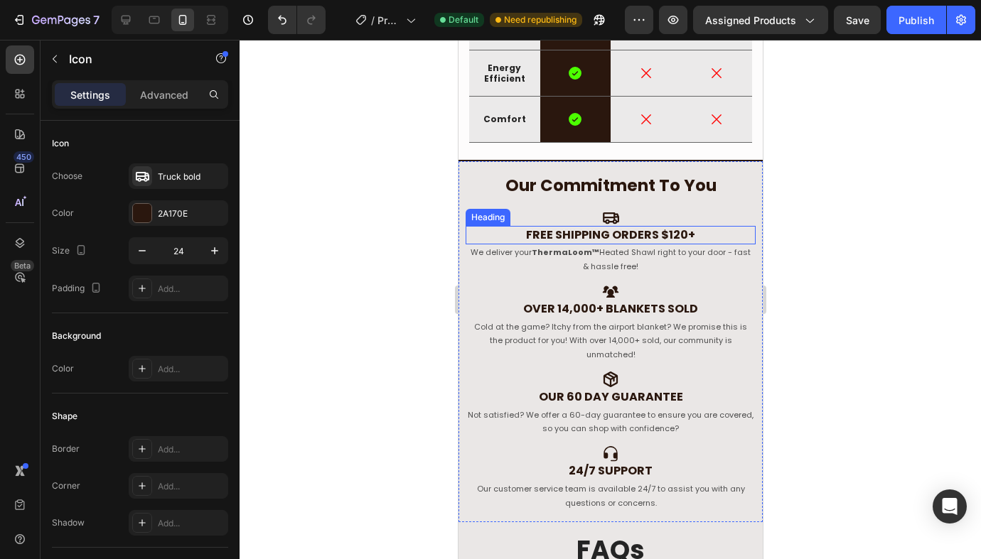
click at [654, 228] on span "Free shipping orders $120+" at bounding box center [609, 235] width 169 height 16
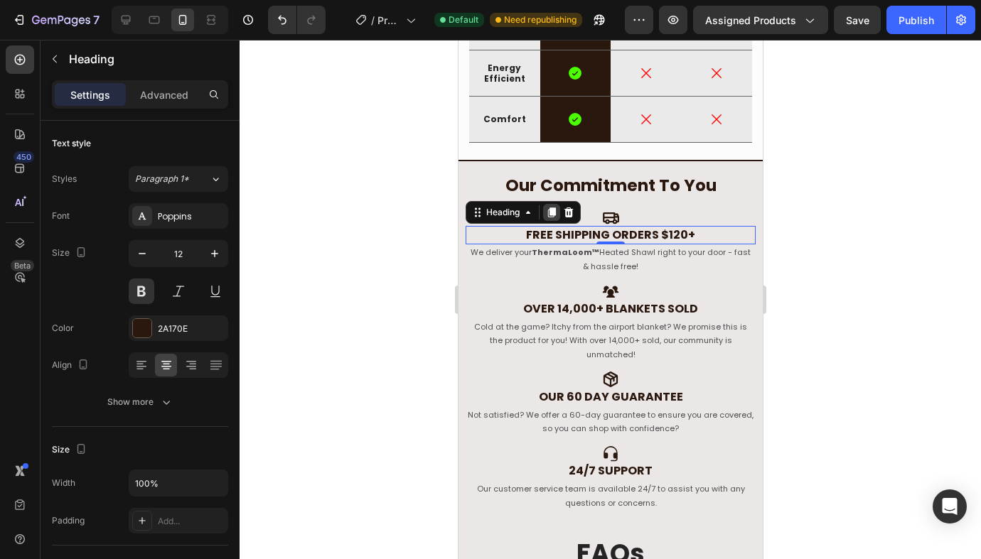
click at [549, 215] on icon at bounding box center [550, 212] width 11 height 11
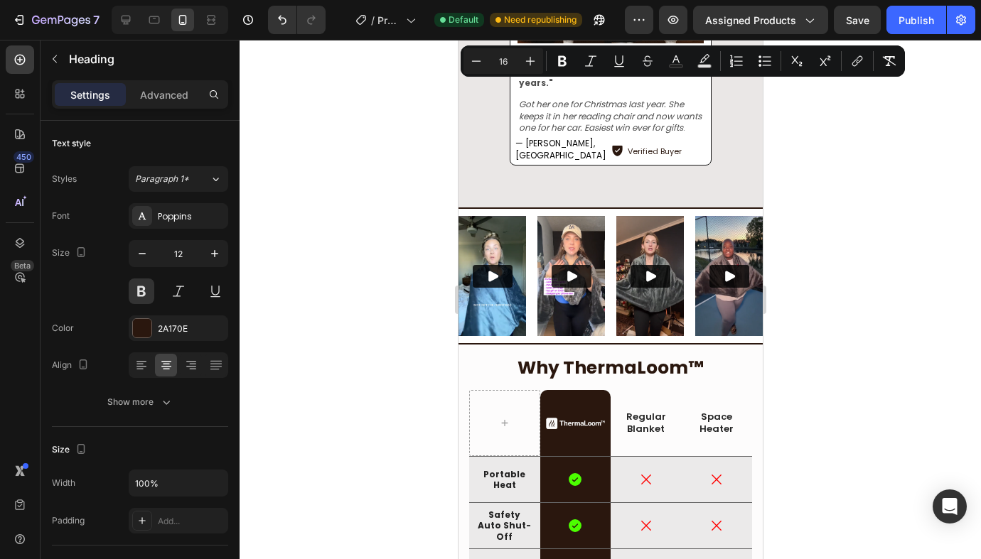
scroll to position [1549, 0]
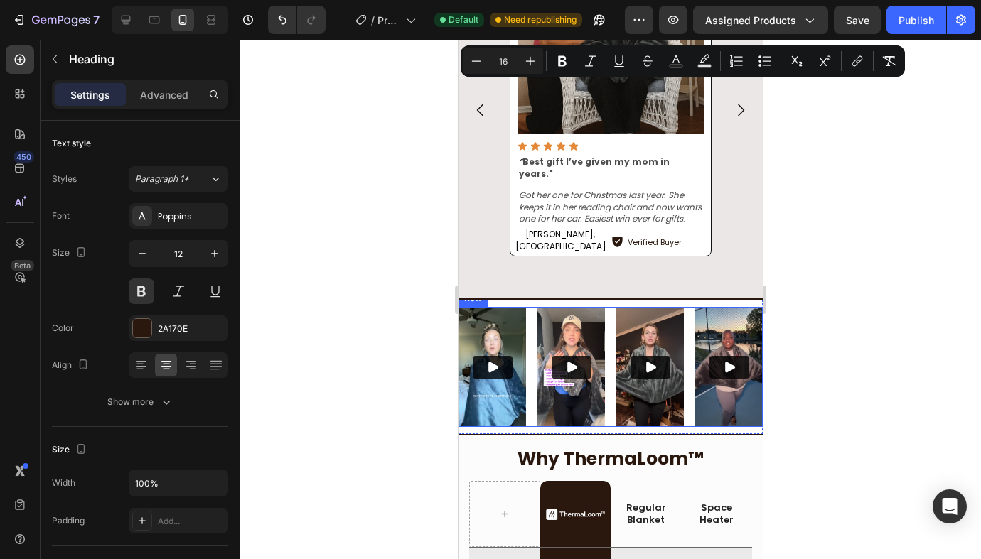
drag, startPoint x: 588, startPoint y: 251, endPoint x: 607, endPoint y: 407, distance: 157.4
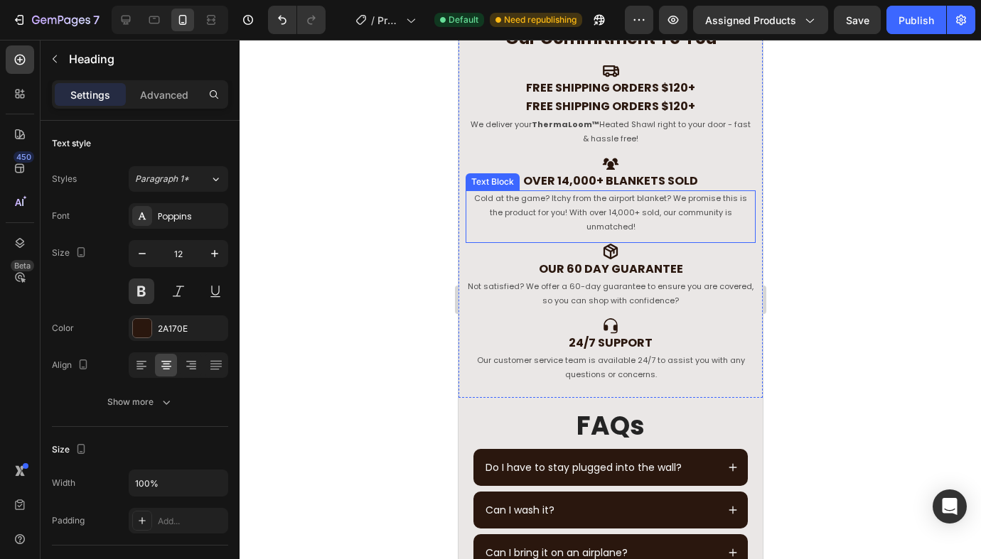
scroll to position [2316, 0]
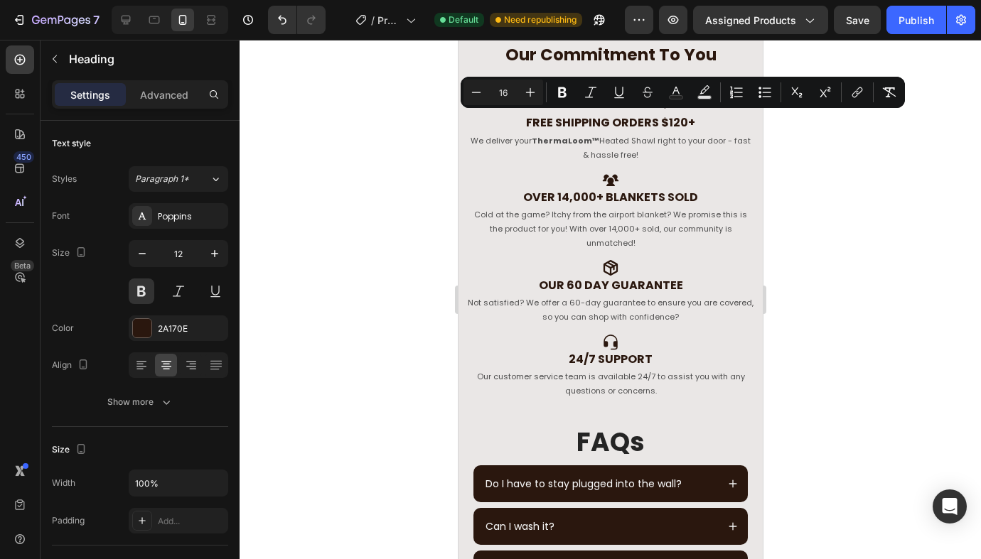
click at [700, 116] on p "Free shipping orders $120+" at bounding box center [609, 123] width 287 height 16
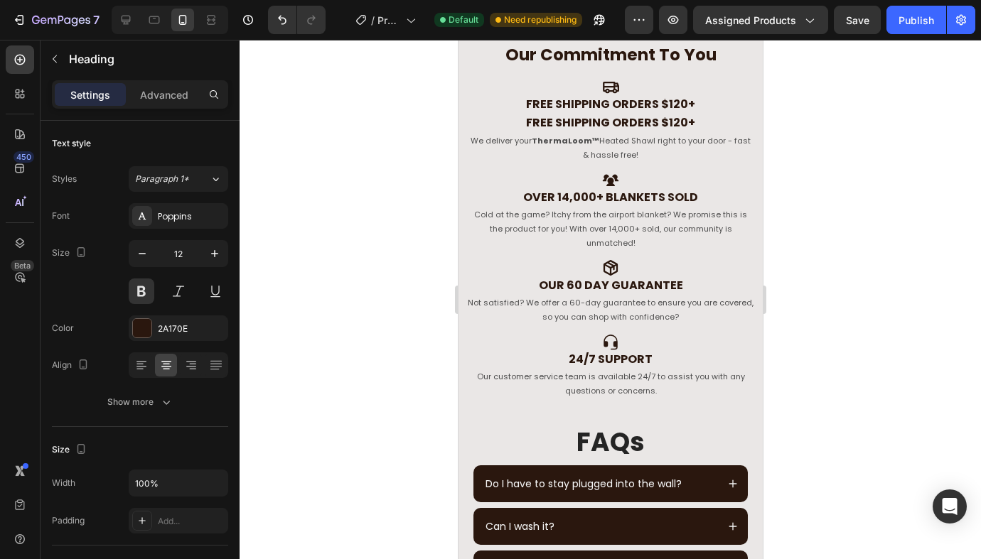
click at [492, 162] on div "We deliver your ThermaLoom™ Heated Shawl right to your door - fast & hassle fre…" at bounding box center [610, 152] width 290 height 38
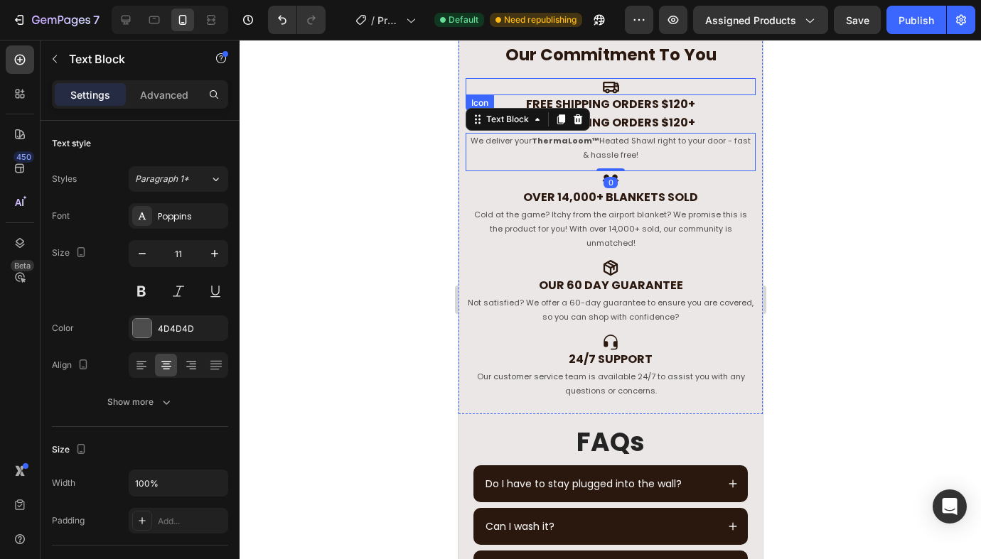
click at [621, 87] on div "Icon" at bounding box center [610, 86] width 290 height 17
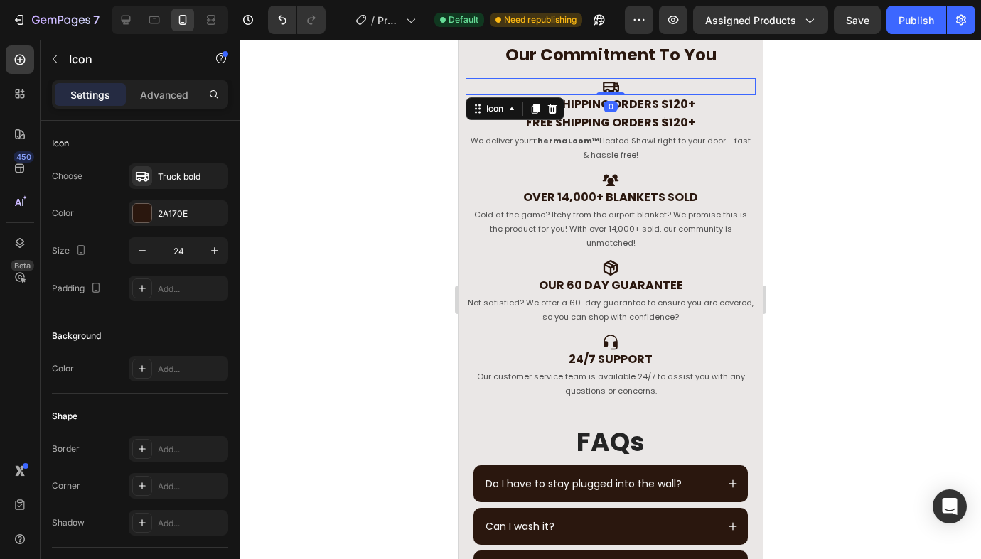
click at [657, 100] on span "Free shipping orders $120+" at bounding box center [609, 104] width 169 height 16
click at [480, 98] on div "Our Commitment To You Heading Icon 0 Icon 0 Free shipping orders $120+ Heading …" at bounding box center [610, 222] width 290 height 355
click at [647, 117] on span "Free shipping orders $120+" at bounding box center [609, 122] width 169 height 16
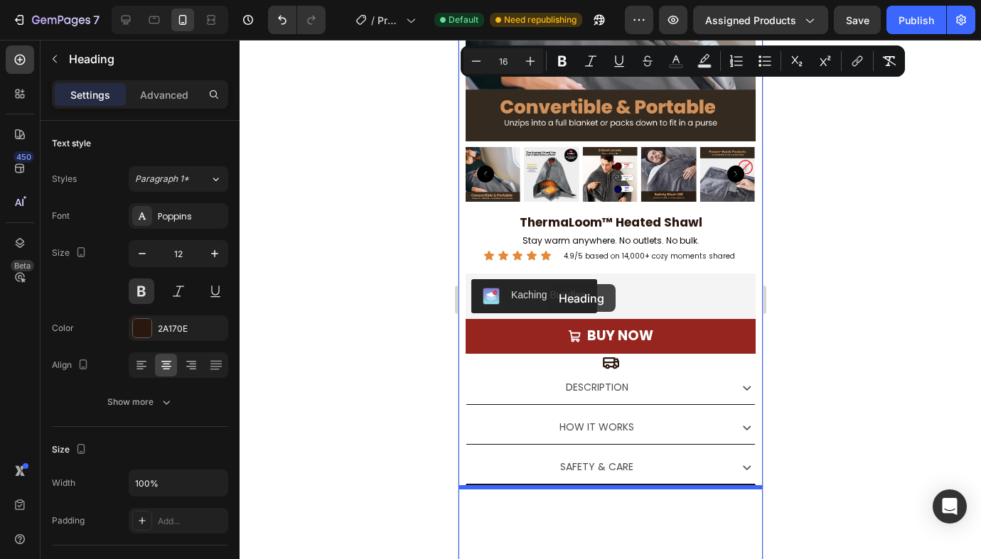
scroll to position [190, 0]
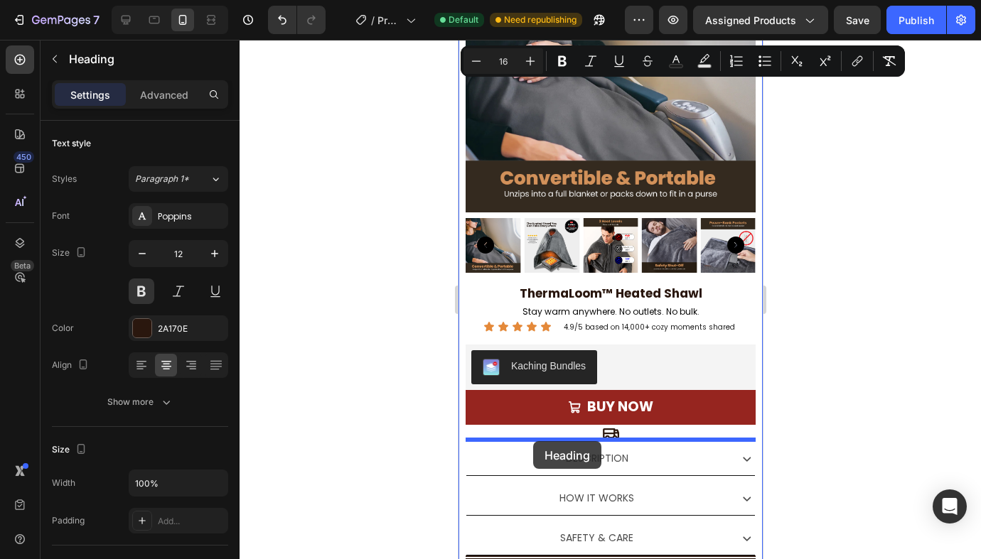
drag, startPoint x: 480, startPoint y: 105, endPoint x: 532, endPoint y: 442, distance: 340.8
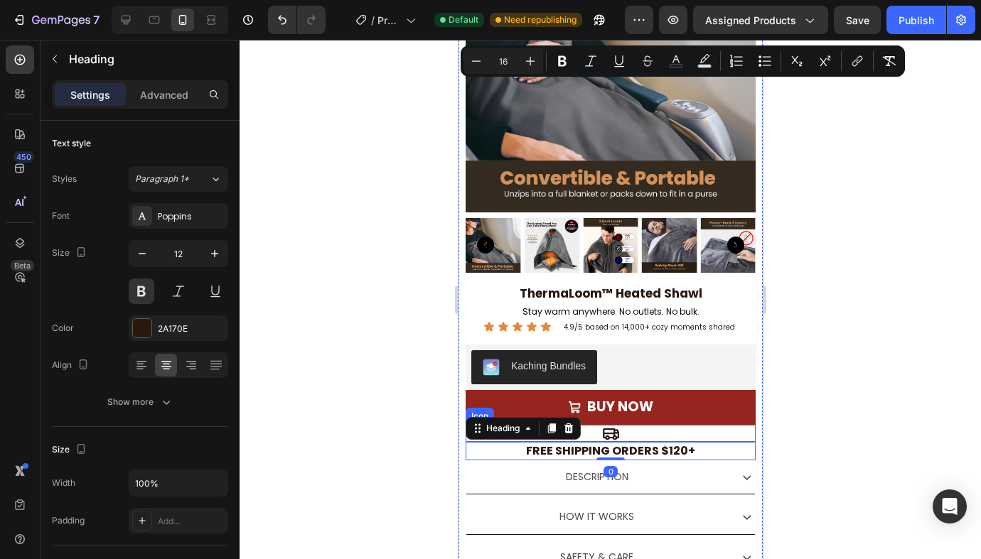
click at [660, 427] on div "Icon" at bounding box center [610, 433] width 290 height 17
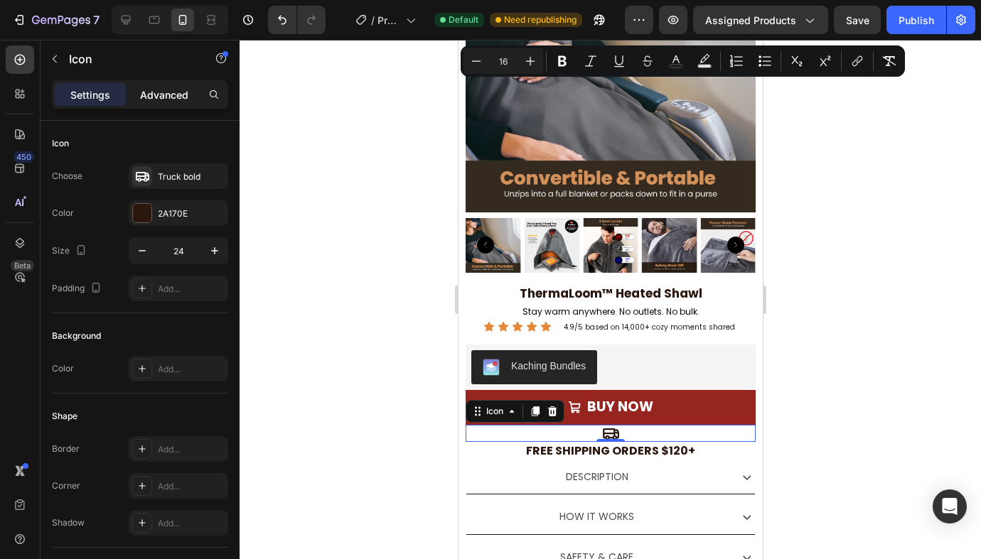
click at [158, 92] on p "Advanced" at bounding box center [164, 94] width 48 height 15
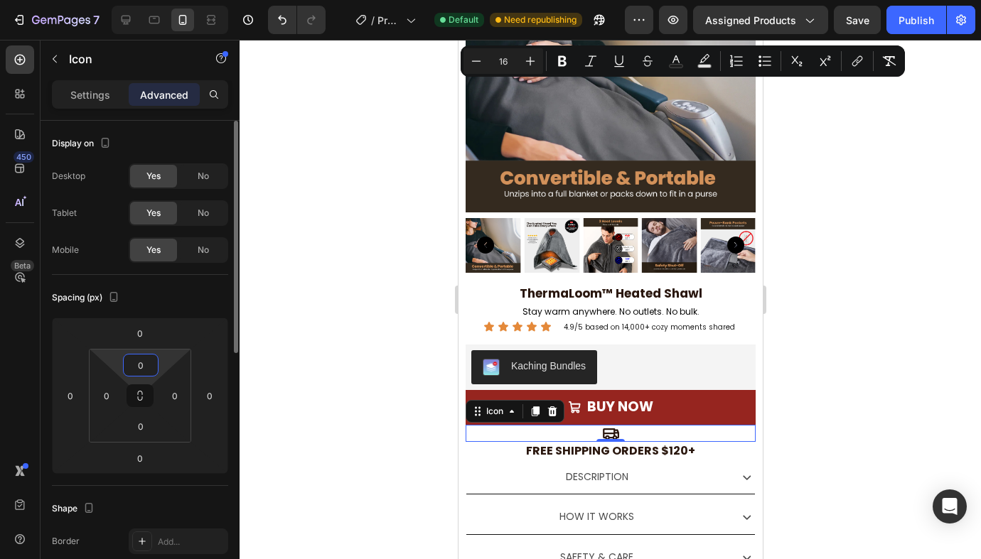
click at [141, 371] on input "0" at bounding box center [140, 365] width 28 height 21
type input "3"
type input "5"
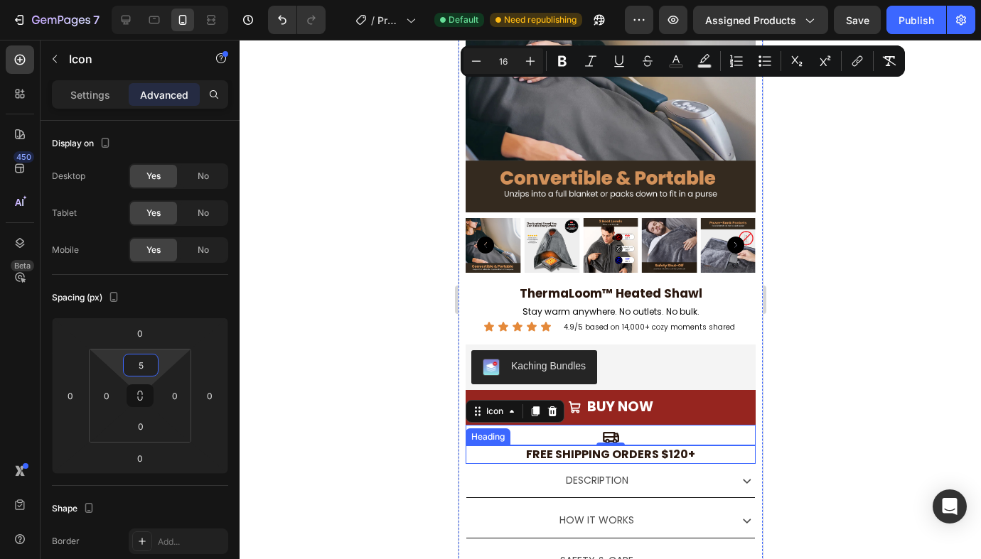
click at [687, 457] on span "Free shipping orders $120+" at bounding box center [609, 454] width 169 height 16
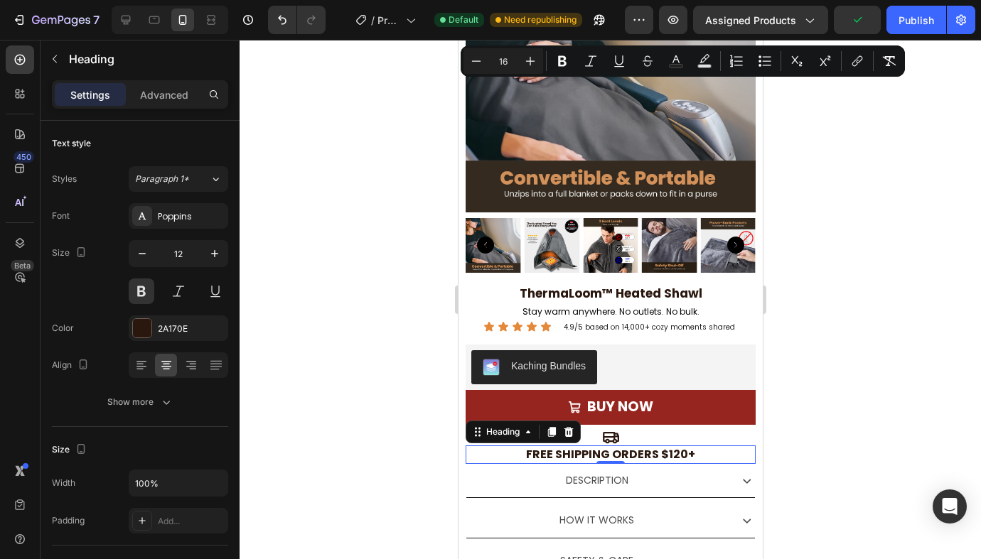
click at [538, 455] on span "Free shipping orders $120+" at bounding box center [609, 454] width 169 height 16
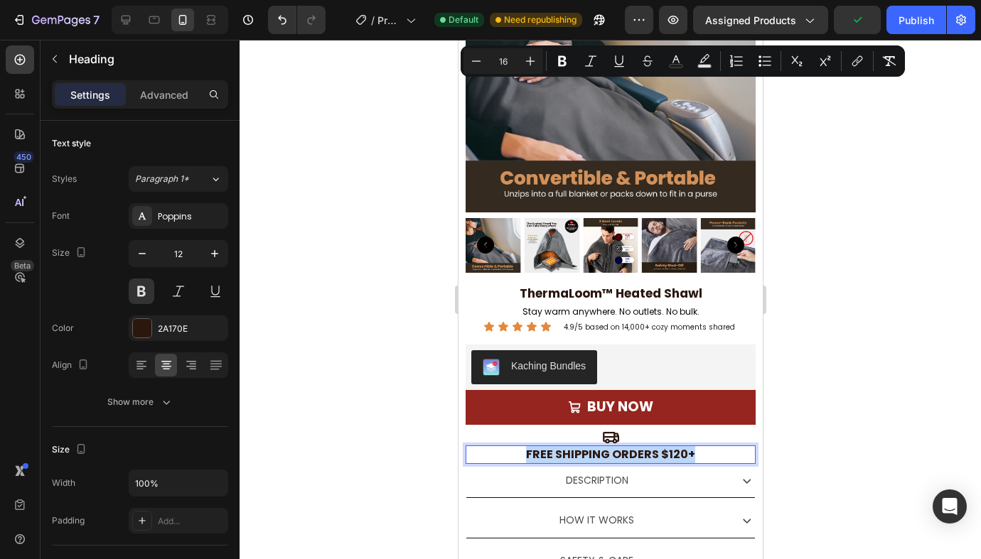
click at [538, 455] on span "Free shipping orders $120+" at bounding box center [609, 454] width 169 height 16
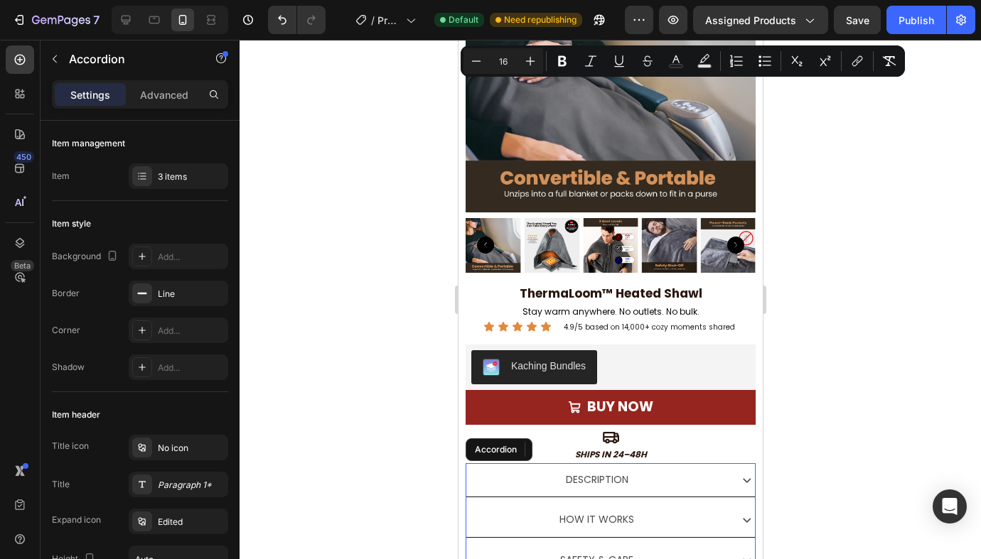
click at [611, 480] on p "Description" at bounding box center [596, 480] width 63 height 18
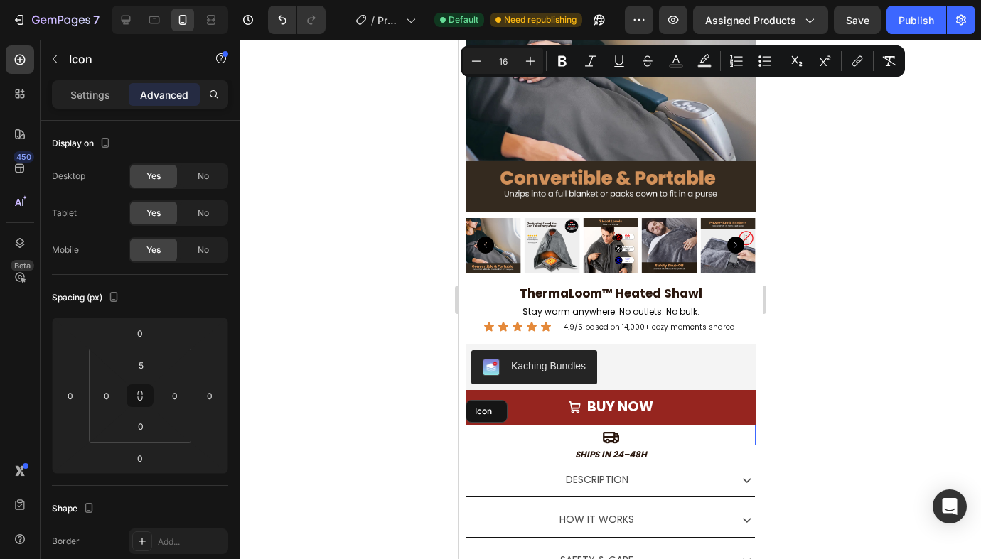
click at [656, 426] on div "Icon" at bounding box center [610, 435] width 290 height 21
click at [866, 456] on div at bounding box center [609, 300] width 741 height 520
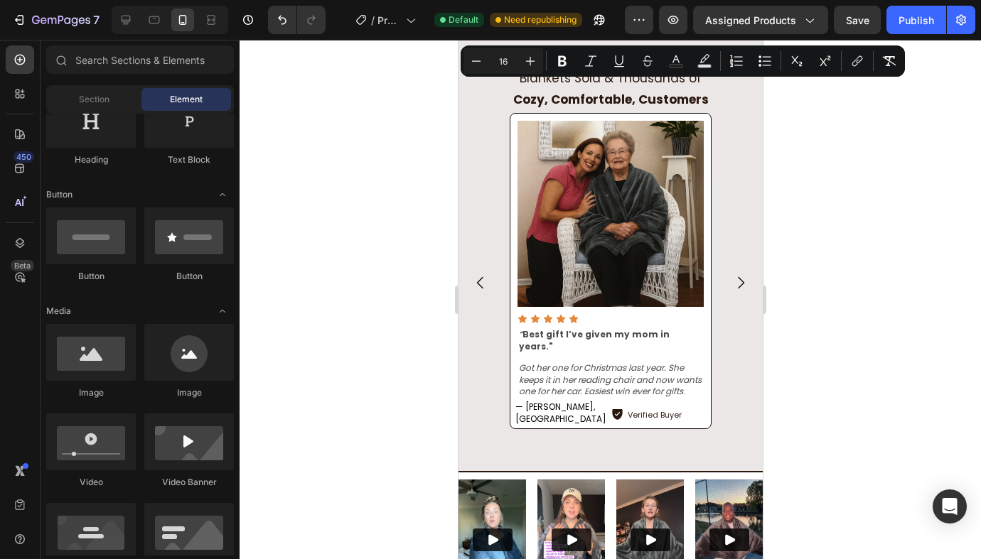
scroll to position [1239, 0]
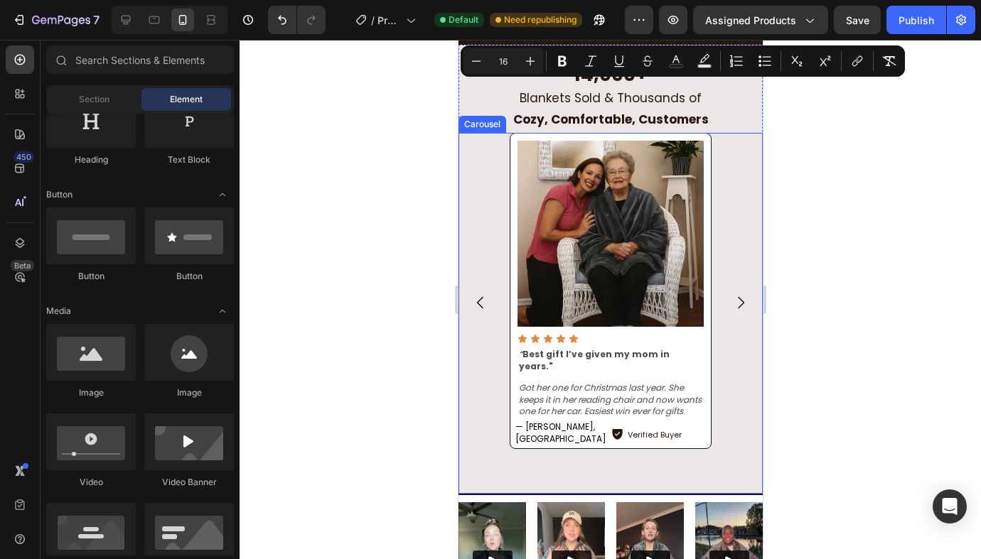
click at [741, 369] on div "Image Icon Icon Icon Icon Icon Icon List “ Best gift I’ve given my mom in years…" at bounding box center [610, 303] width 304 height 340
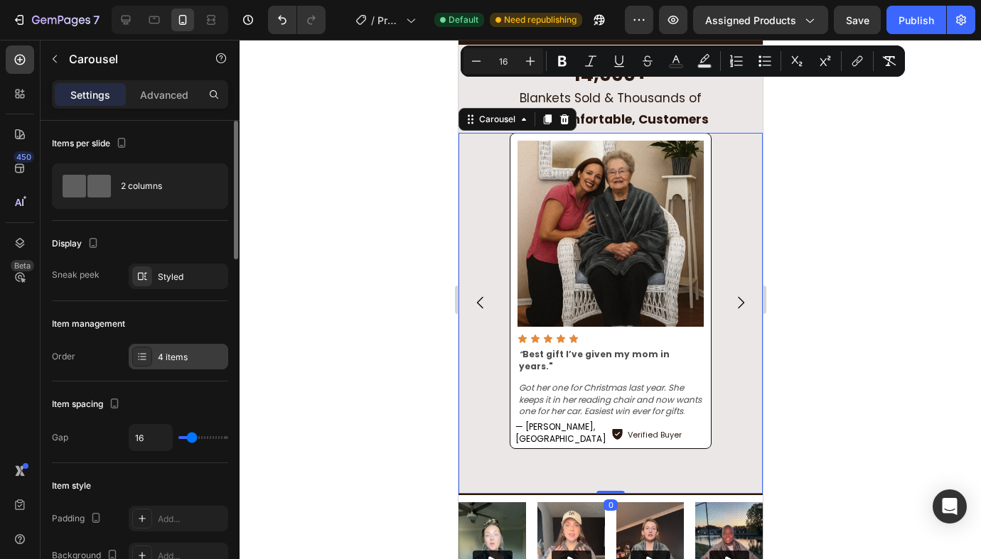
click at [163, 355] on div "4 items" at bounding box center [191, 357] width 67 height 13
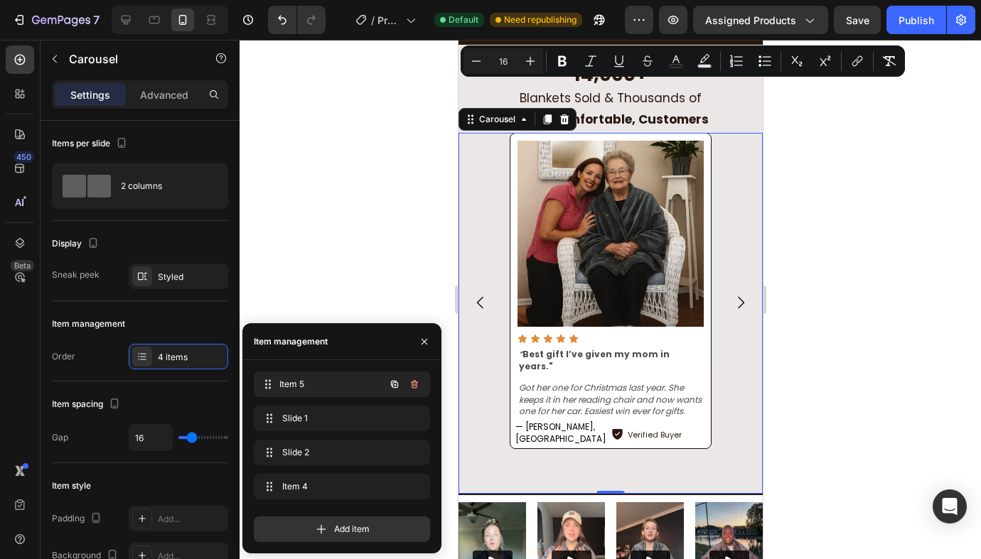
click at [334, 391] on div "Item 5 Item 5" at bounding box center [321, 385] width 125 height 20
click at [340, 416] on span "Slide 1" at bounding box center [331, 418] width 105 height 13
click at [288, 419] on span "Slide 1" at bounding box center [322, 418] width 80 height 13
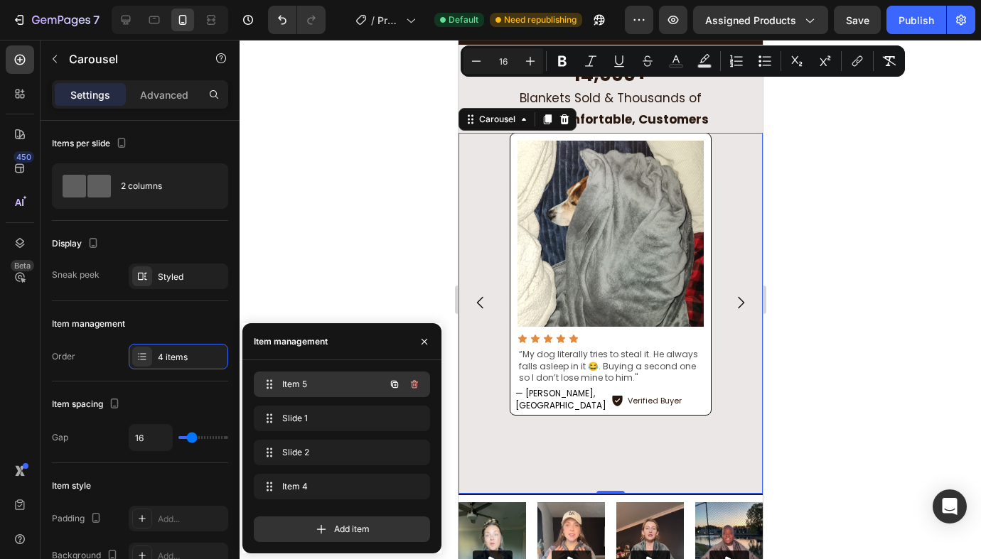
click at [360, 393] on div "Item 5 Item 5" at bounding box center [321, 385] width 125 height 20
click at [308, 379] on span "Item 5" at bounding box center [322, 384] width 80 height 13
click at [303, 419] on span "Slide 1" at bounding box center [331, 418] width 105 height 13
click at [306, 449] on span "Slide 2" at bounding box center [331, 452] width 105 height 13
click at [314, 486] on span "Item 4" at bounding box center [331, 486] width 105 height 13
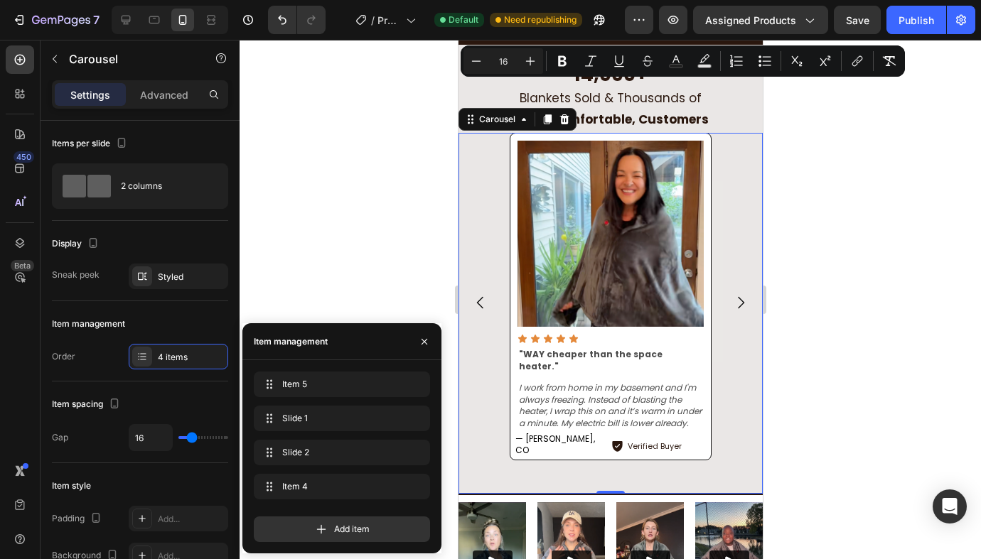
click at [311, 466] on div "Slide 2 Slide 2" at bounding box center [342, 455] width 176 height 31
click at [311, 453] on span "Slide 2" at bounding box center [322, 452] width 80 height 13
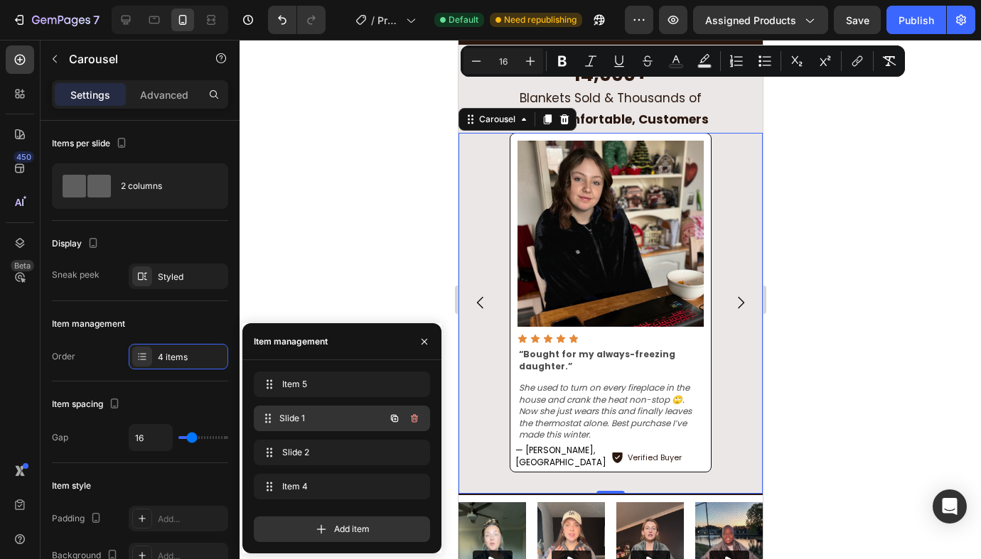
click at [302, 422] on span "Slide 1" at bounding box center [331, 418] width 105 height 13
click at [302, 422] on span "Slide 1" at bounding box center [322, 418] width 80 height 13
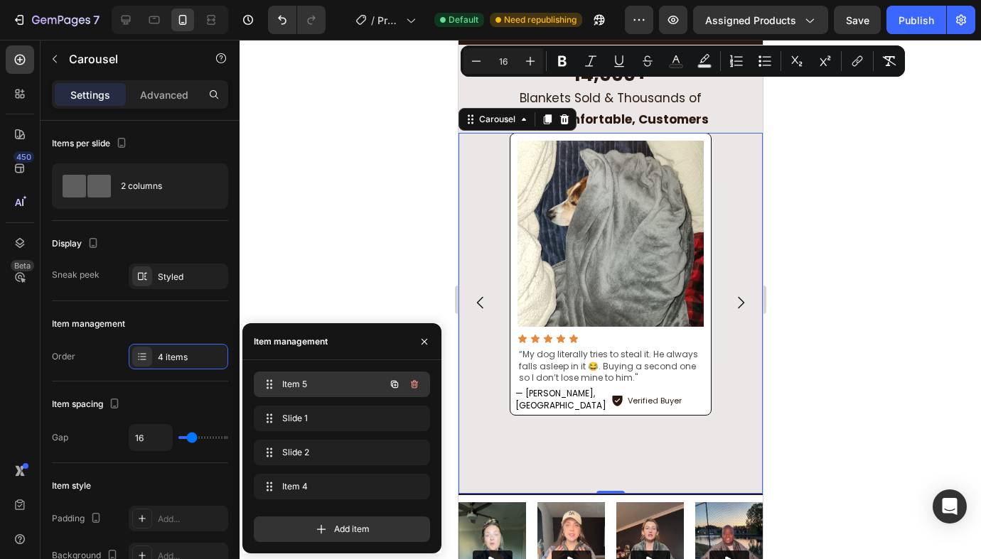
click at [290, 390] on span "Item 5" at bounding box center [322, 384] width 80 height 13
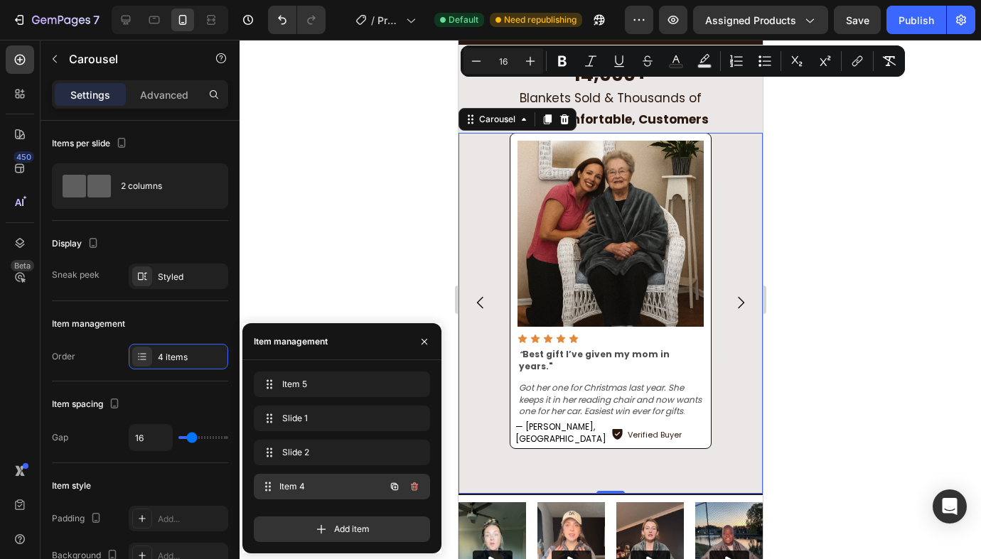
click at [338, 477] on div "Item 4 Item 4" at bounding box center [321, 487] width 125 height 20
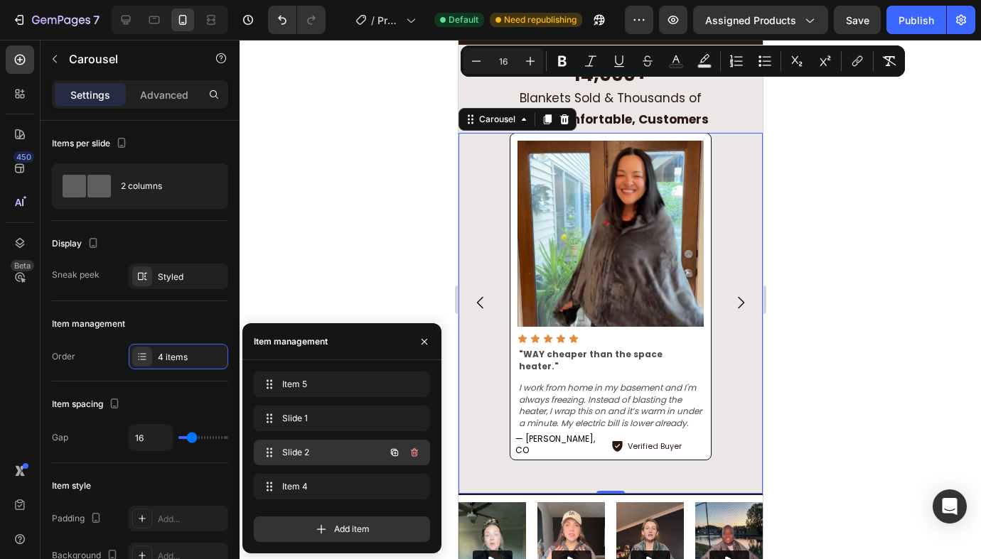
click at [294, 463] on div "Slide 2 Slide 2" at bounding box center [342, 453] width 176 height 26
click at [279, 452] on div "Slide 2 Slide 2" at bounding box center [321, 453] width 125 height 20
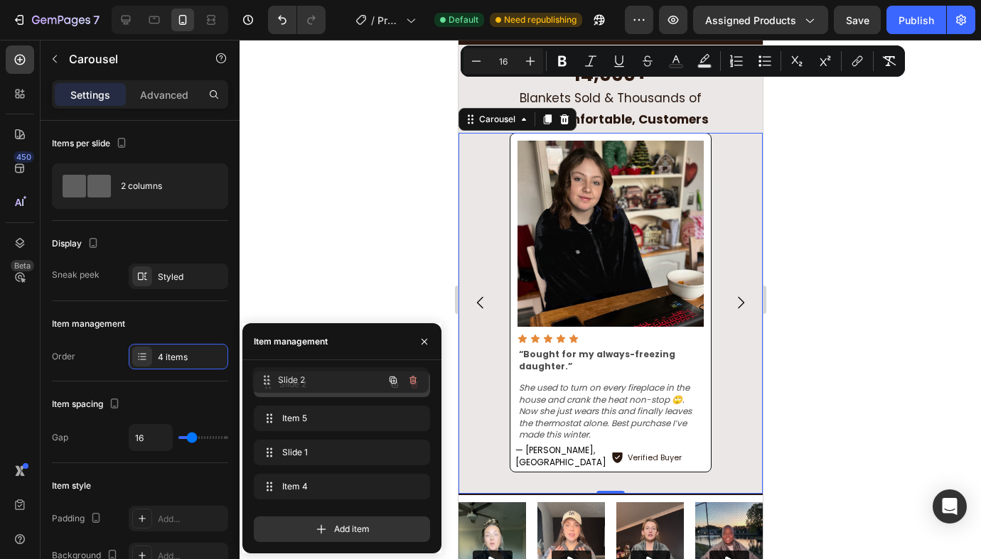
drag, startPoint x: 287, startPoint y: 452, endPoint x: 284, endPoint y: 379, distance: 72.5
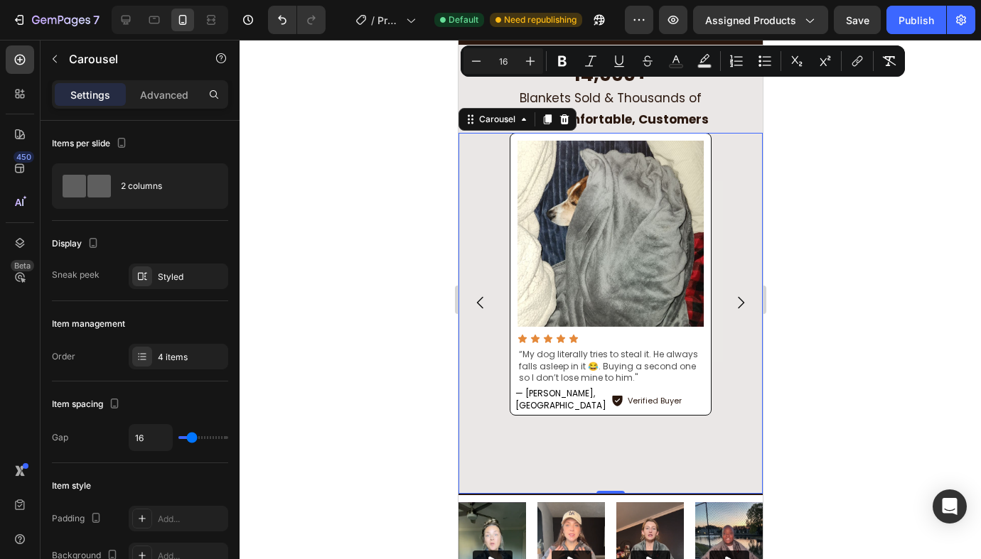
click at [689, 440] on div "Image Icon Icon Icon Icon Icon Icon List “My dog literally tries to steal it. H…" at bounding box center [610, 303] width 202 height 340
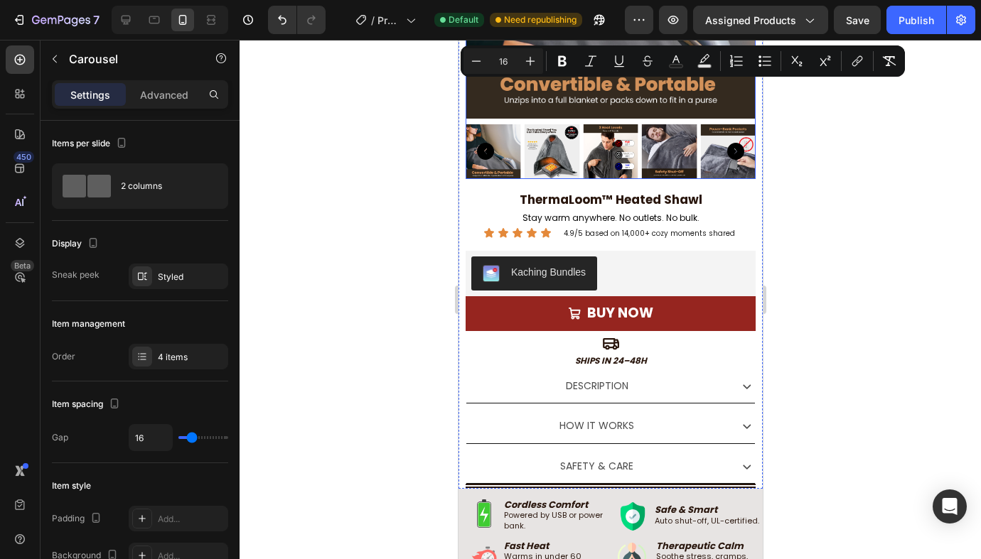
scroll to position [363, 0]
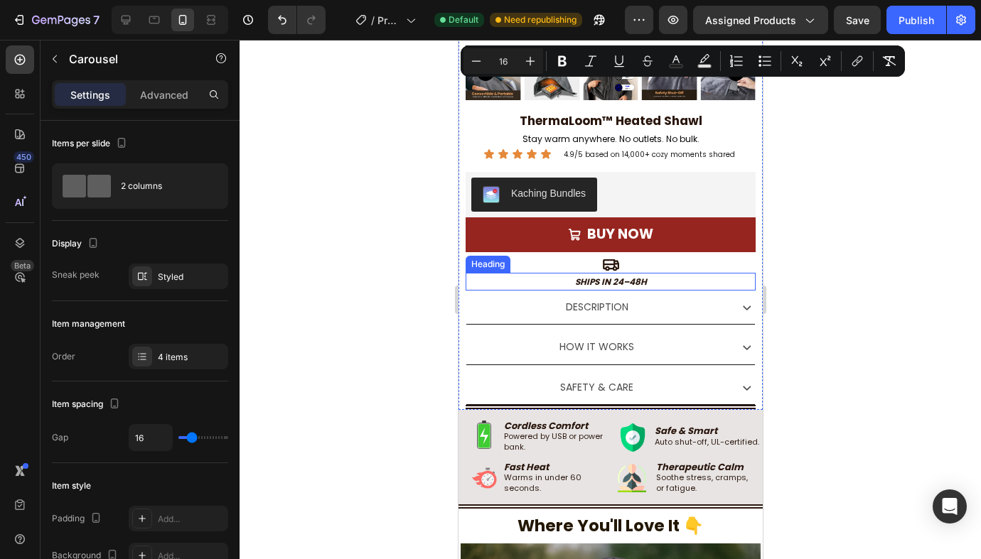
click at [640, 273] on h2 "Ships in 24–48h" at bounding box center [610, 282] width 290 height 18
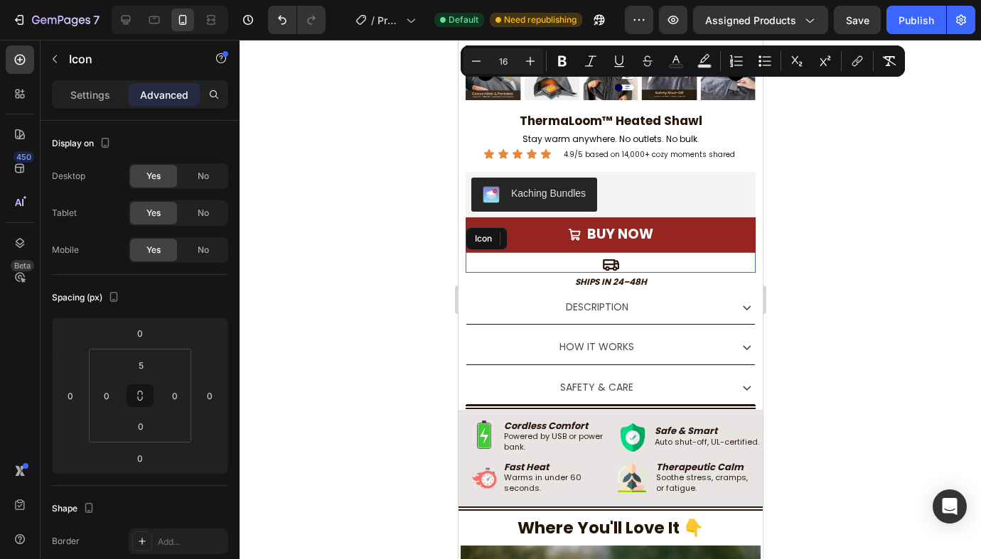
click at [640, 262] on div "Icon" at bounding box center [610, 262] width 290 height 21
click at [543, 239] on div at bounding box center [551, 238] width 17 height 17
click at [620, 264] on div "Icon" at bounding box center [610, 262] width 290 height 21
click at [533, 239] on icon at bounding box center [534, 238] width 11 height 11
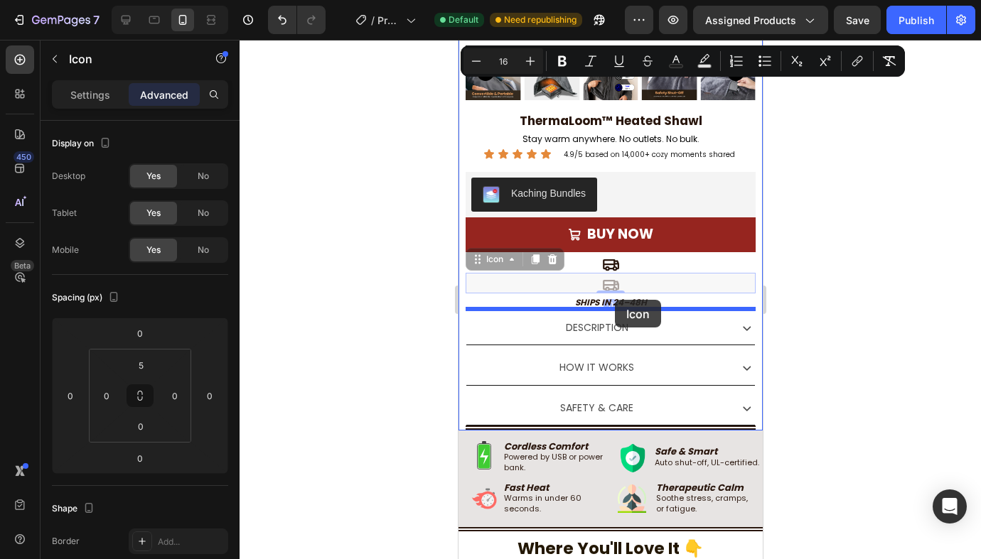
drag, startPoint x: 614, startPoint y: 282, endPoint x: 614, endPoint y: 300, distance: 17.8
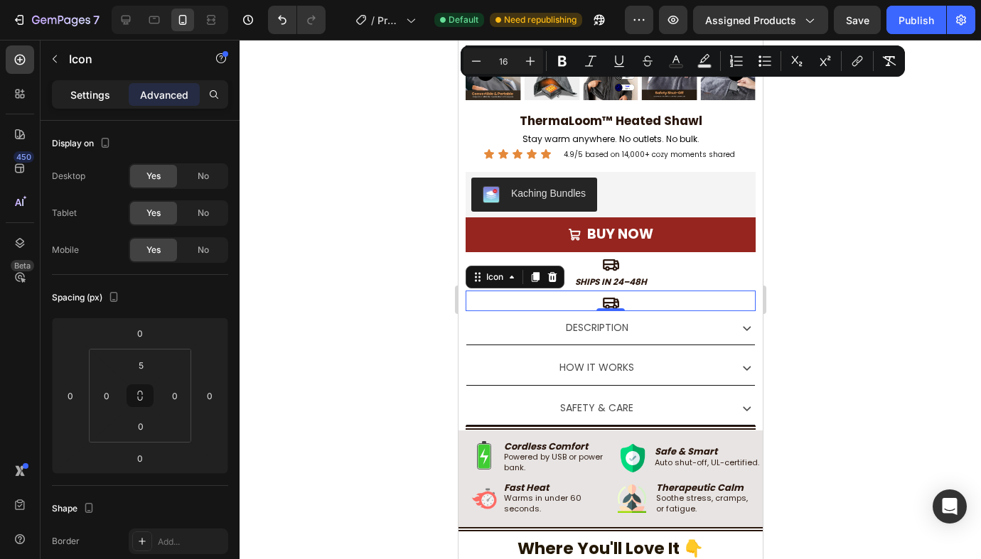
click at [98, 103] on div "Settings" at bounding box center [90, 94] width 71 height 23
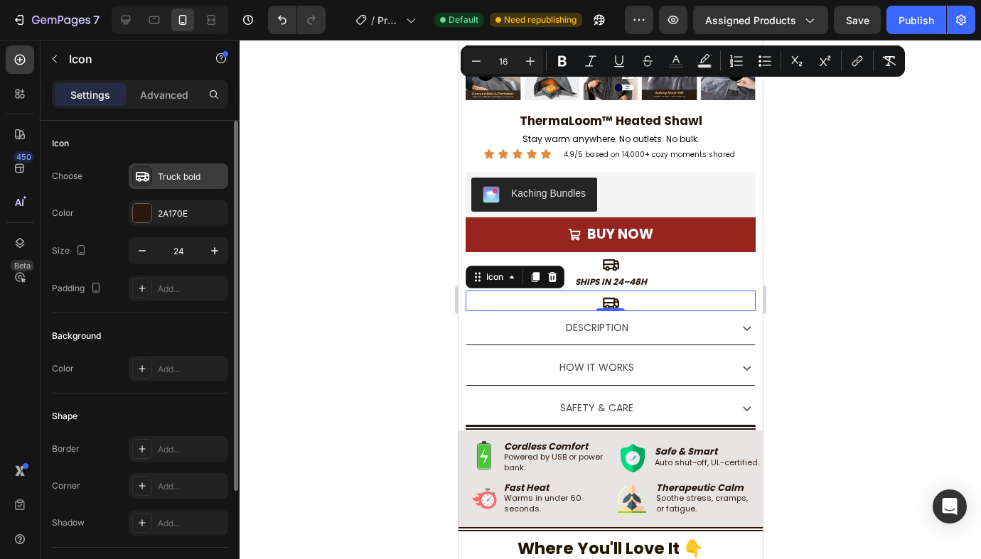
click at [163, 171] on div "Truck bold" at bounding box center [191, 177] width 67 height 13
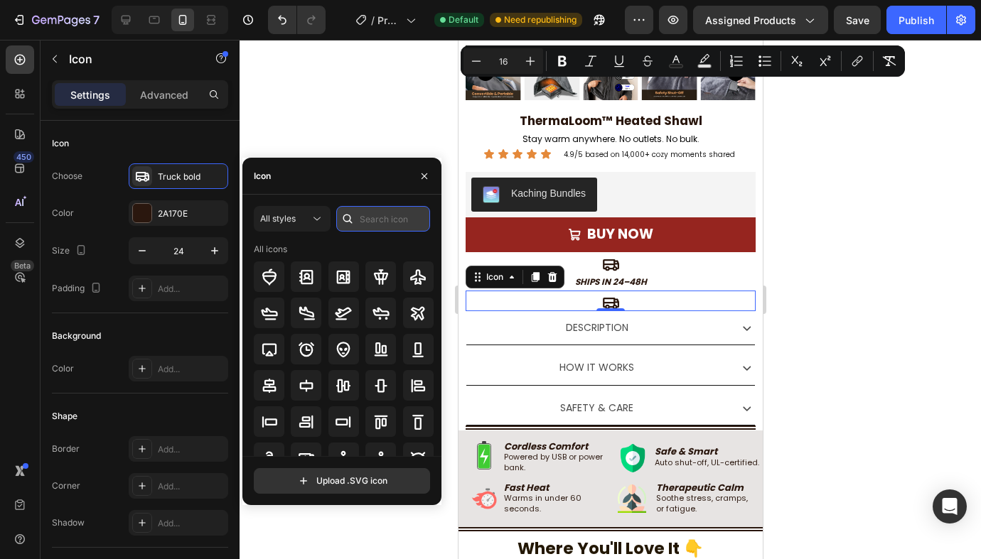
click at [364, 217] on input "text" at bounding box center [383, 219] width 94 height 26
type input "g"
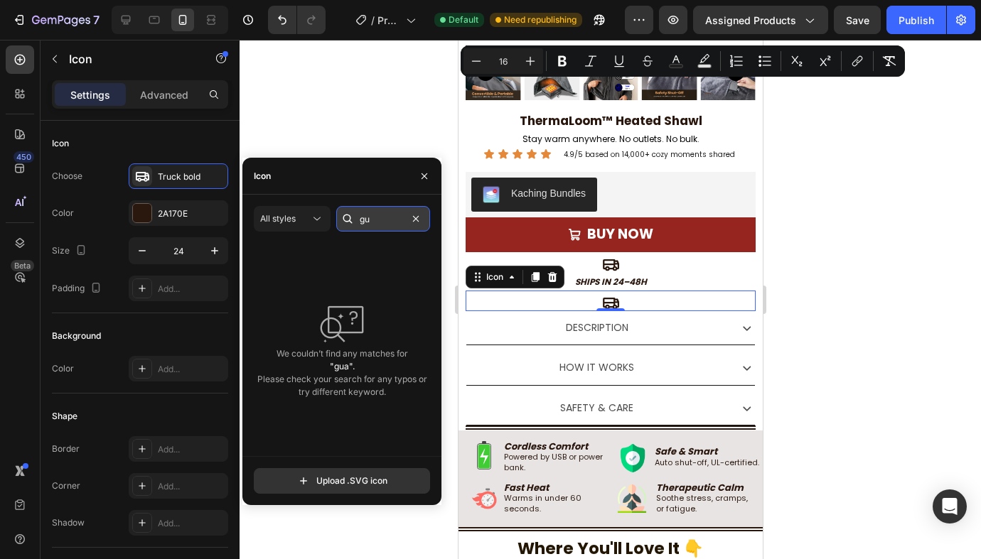
type input "g"
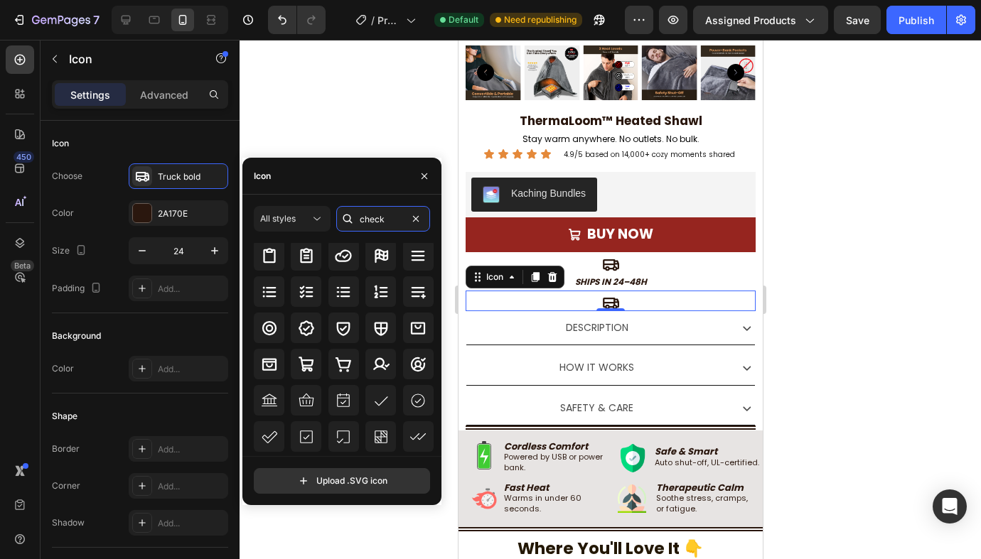
scroll to position [90, 0]
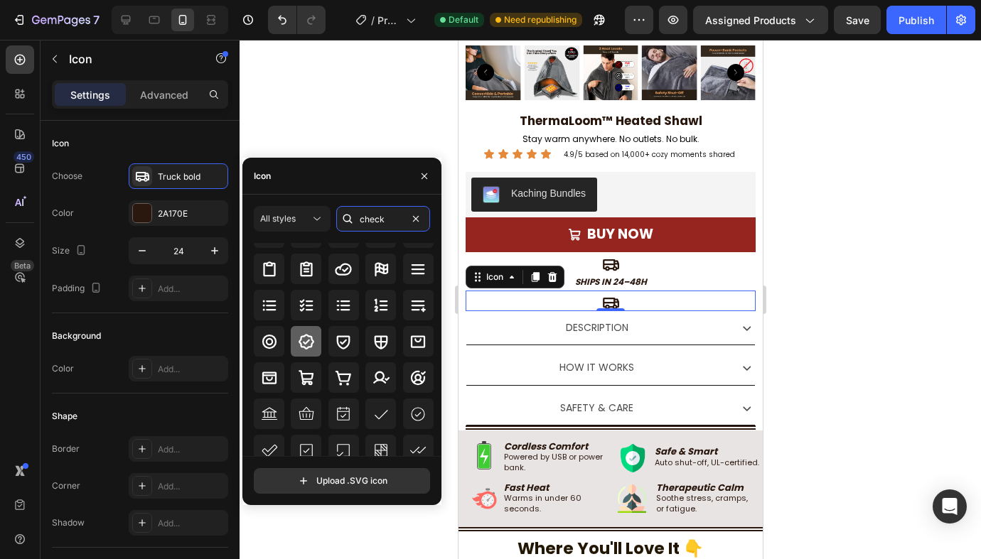
type input "check"
click at [312, 340] on icon at bounding box center [306, 342] width 16 height 16
click at [613, 291] on div "Icon 0" at bounding box center [610, 301] width 290 height 21
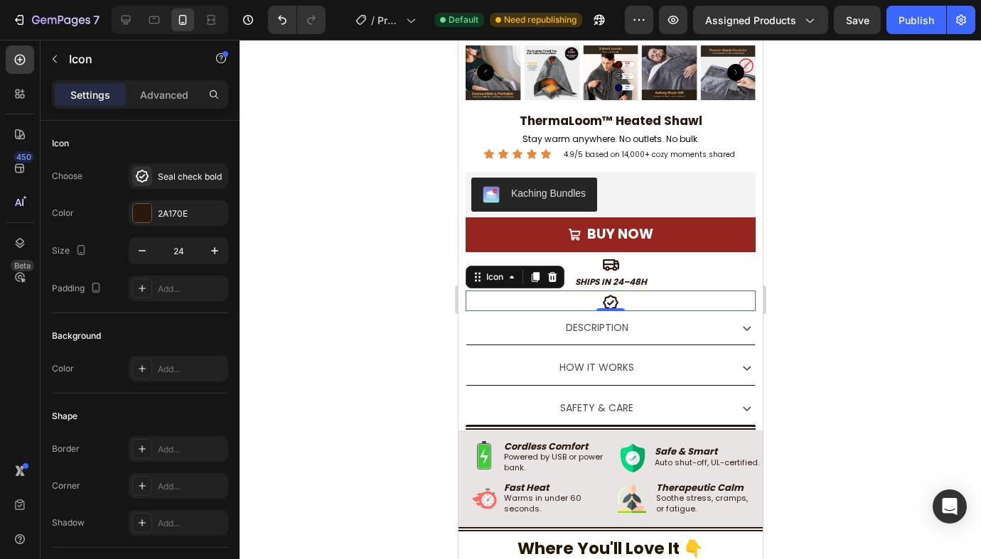
click at [613, 279] on icon "Ships in 24–48h" at bounding box center [610, 282] width 72 height 12
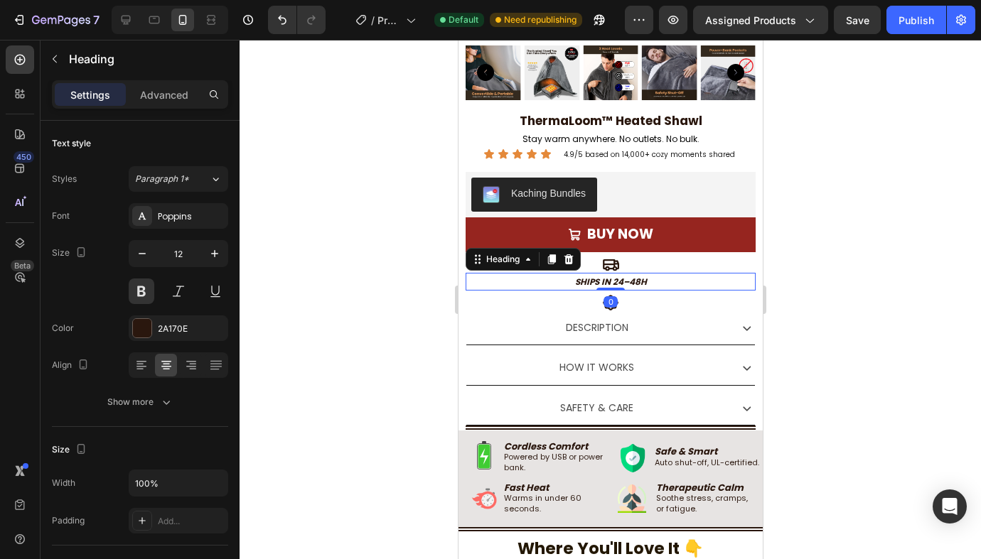
click at [542, 252] on div "Heading" at bounding box center [522, 259] width 115 height 23
click at [554, 254] on icon at bounding box center [551, 259] width 8 height 10
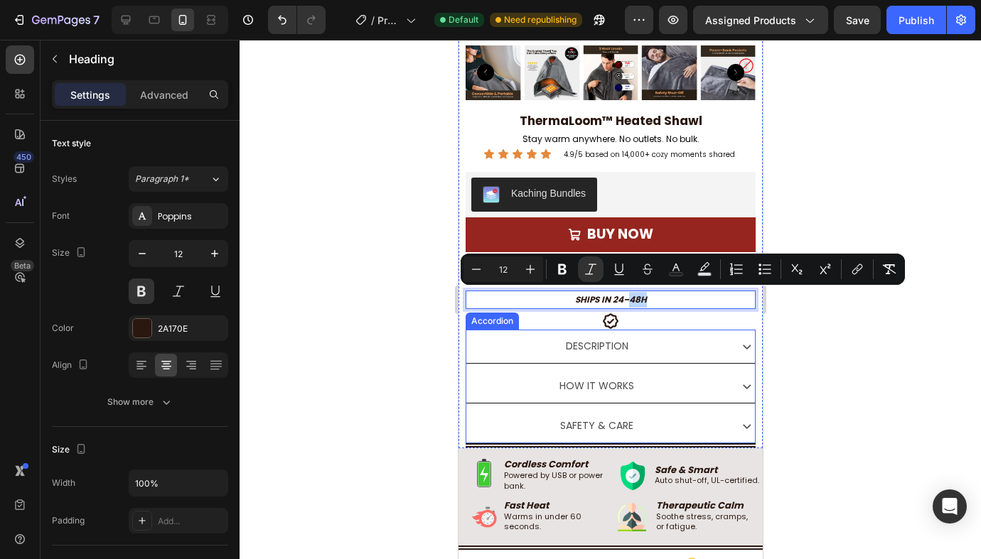
drag, startPoint x: 628, startPoint y: 296, endPoint x: 624, endPoint y: 328, distance: 32.3
click at [679, 330] on div "Description" at bounding box center [609, 346] width 289 height 33
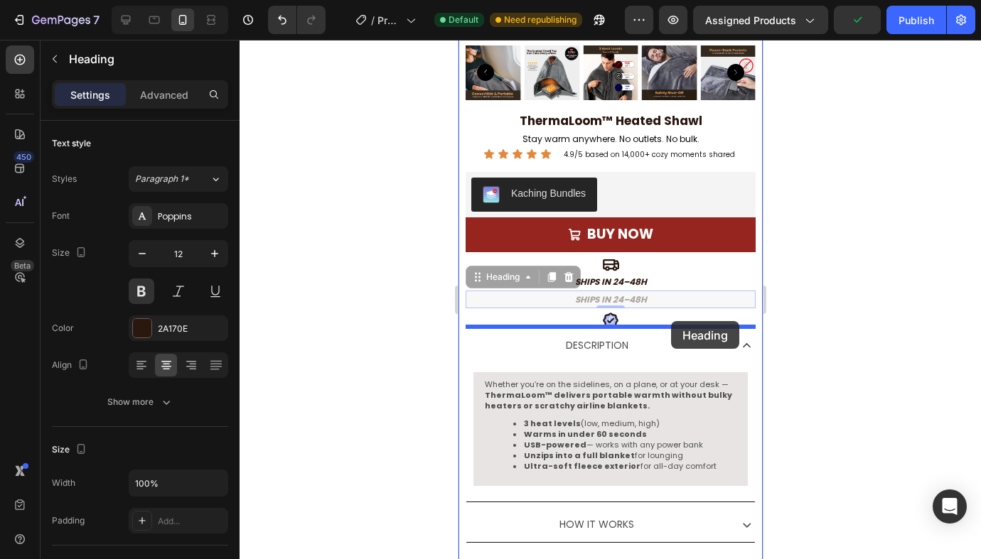
drag, startPoint x: 670, startPoint y: 298, endPoint x: 670, endPoint y: 324, distance: 26.3
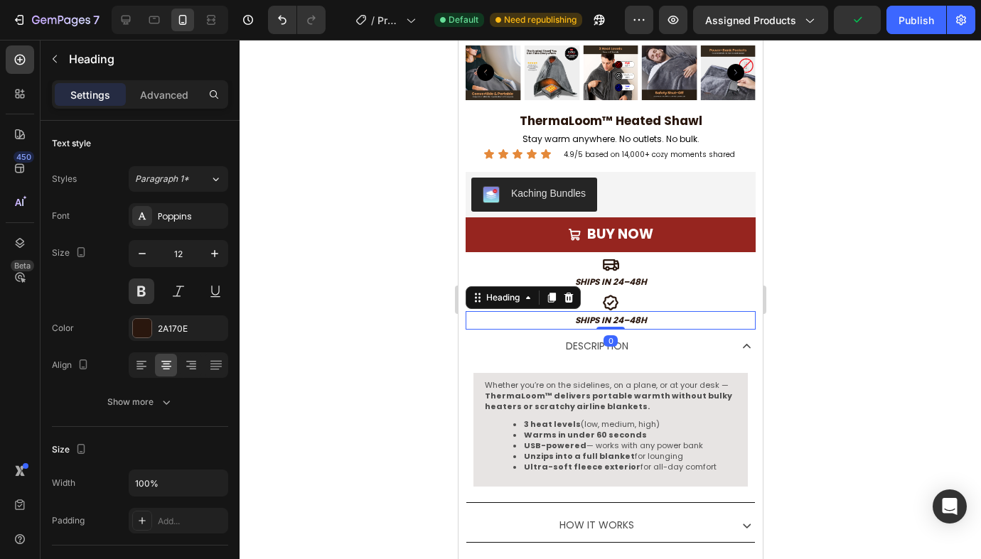
click at [642, 318] on icon "Ships in 24–48h" at bounding box center [610, 320] width 72 height 12
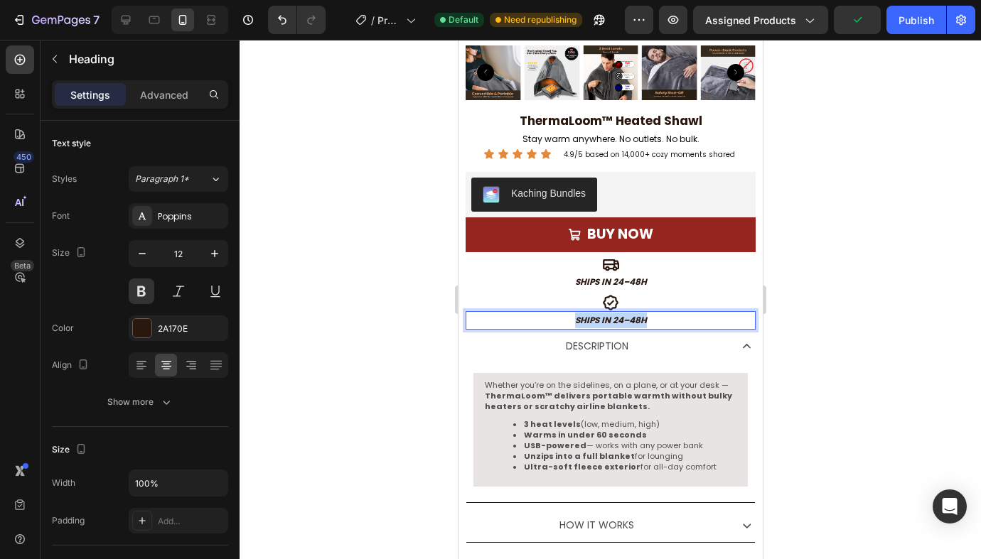
click at [642, 318] on icon "Ships in 24–48h" at bounding box center [610, 320] width 72 height 12
click at [876, 329] on div at bounding box center [609, 300] width 741 height 520
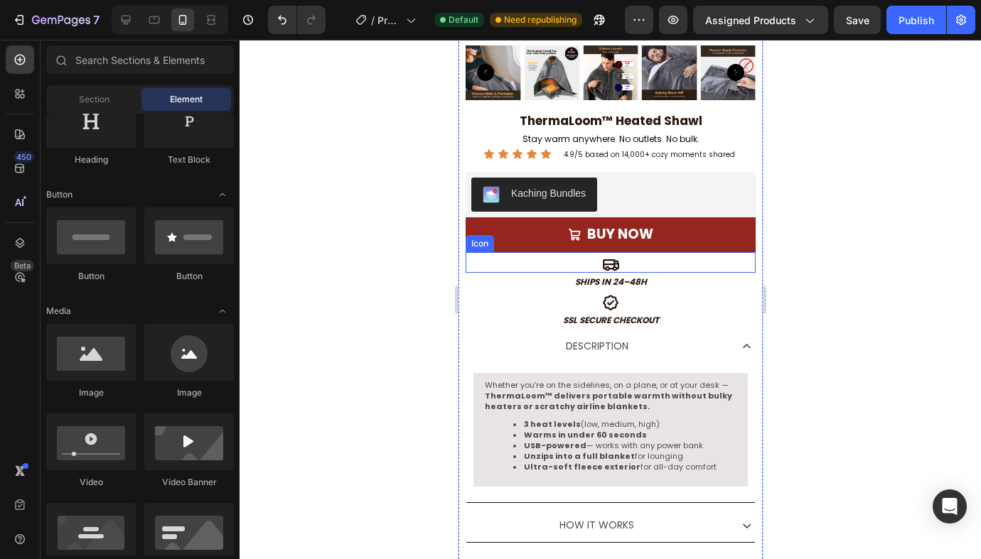
click at [643, 264] on div "Icon" at bounding box center [610, 262] width 290 height 21
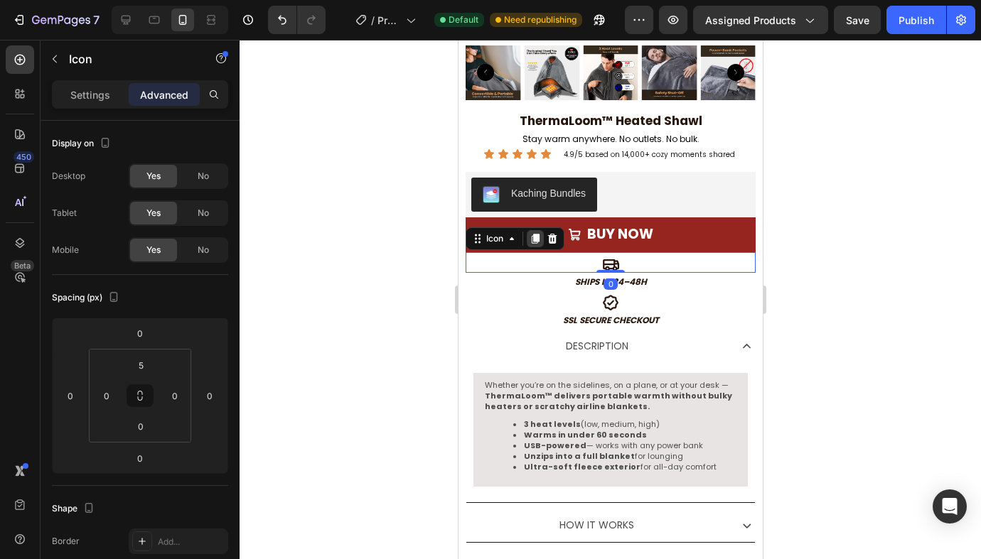
click at [535, 236] on icon at bounding box center [535, 239] width 8 height 10
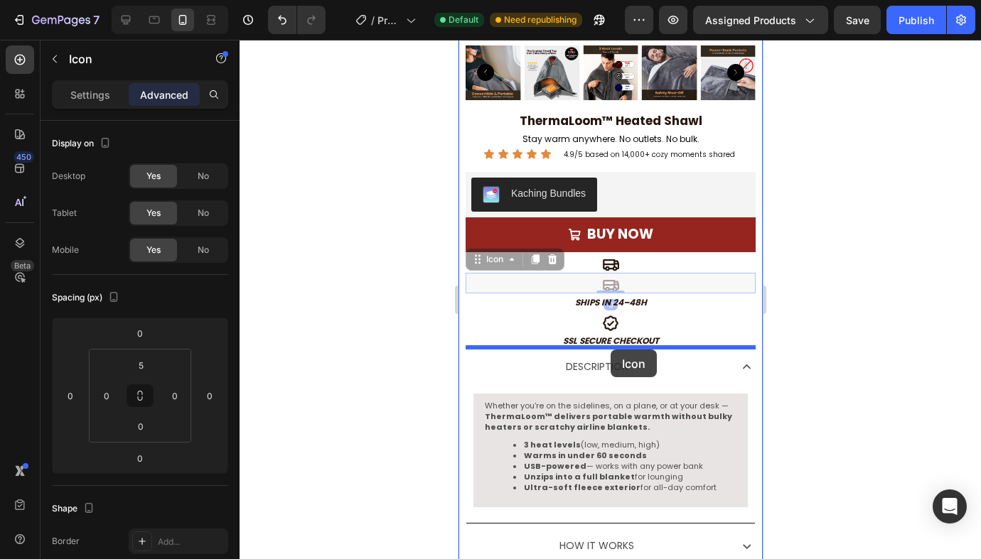
drag, startPoint x: 608, startPoint y: 281, endPoint x: 610, endPoint y: 350, distance: 69.0
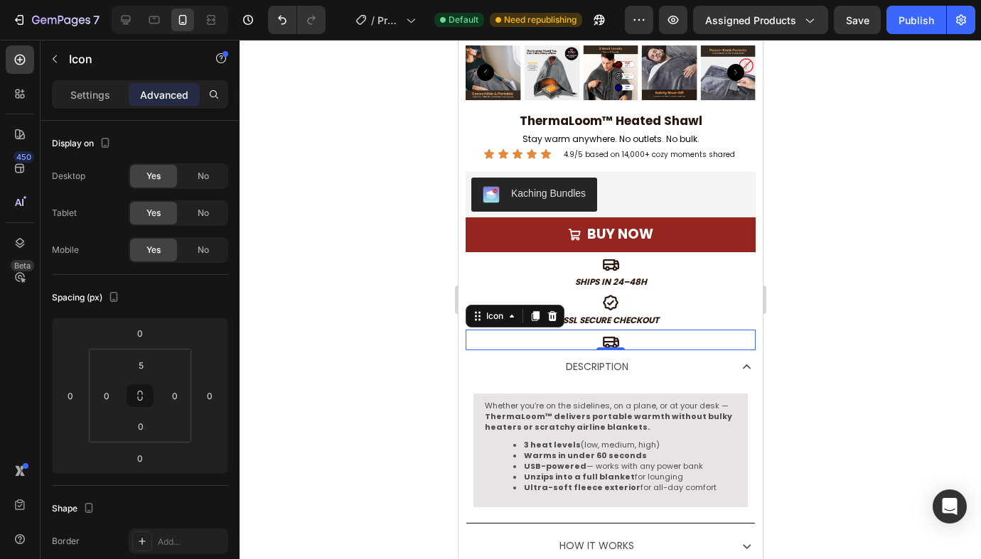
click at [965, 268] on div at bounding box center [609, 300] width 741 height 520
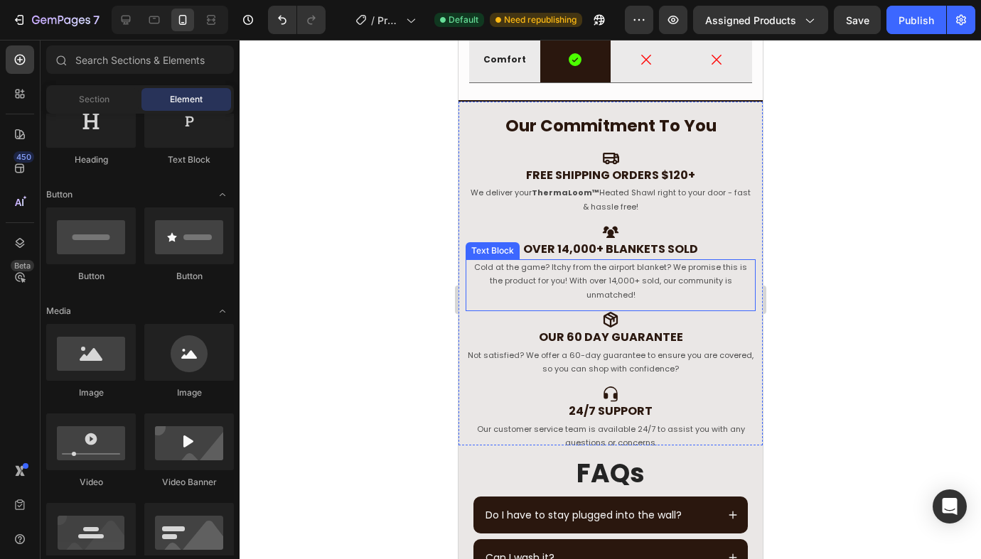
scroll to position [2293, 0]
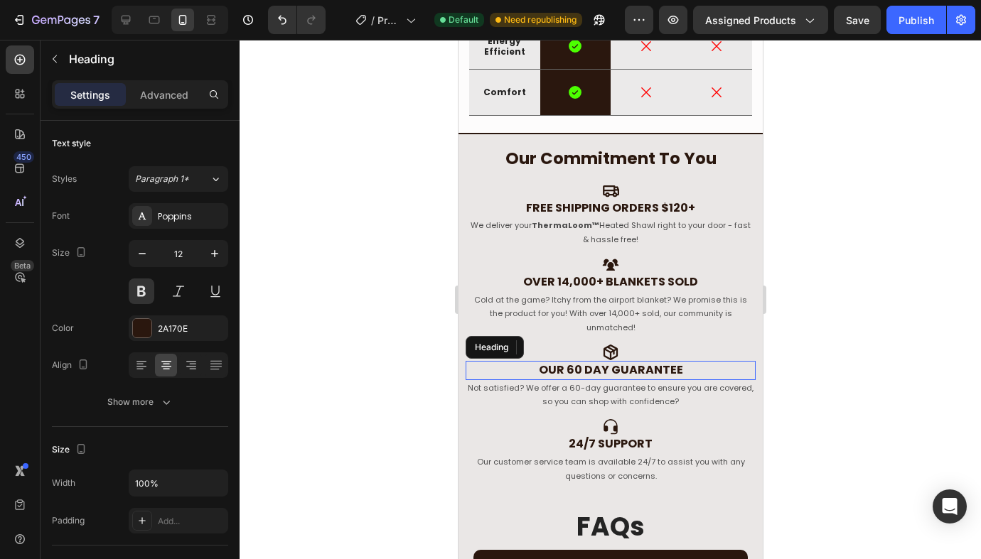
click at [569, 362] on span "Our 60 day guarantee" at bounding box center [610, 370] width 144 height 16
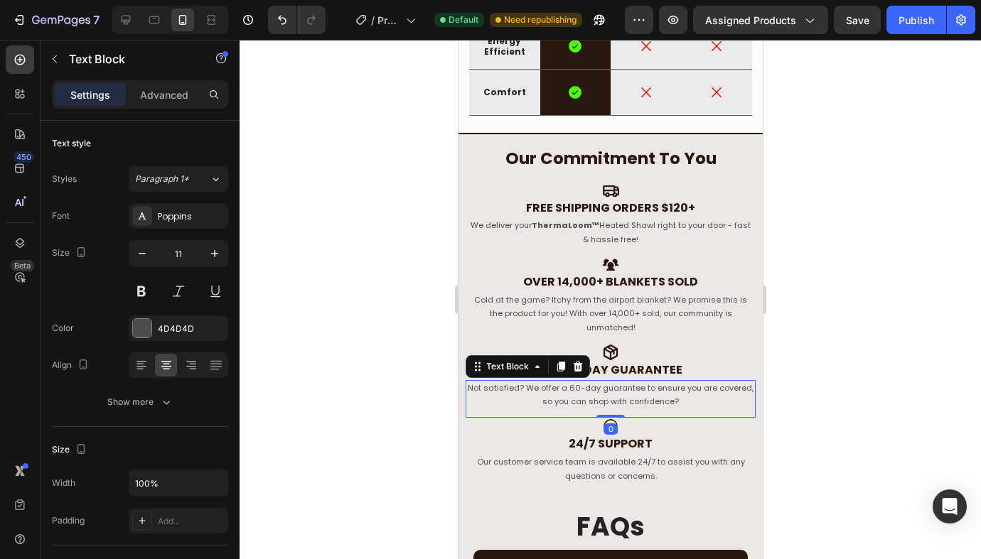
click at [566, 382] on p "Not satisfied? We offer a 60-day guarantee to ensure you are covered, so you ca…" at bounding box center [609, 396] width 287 height 28
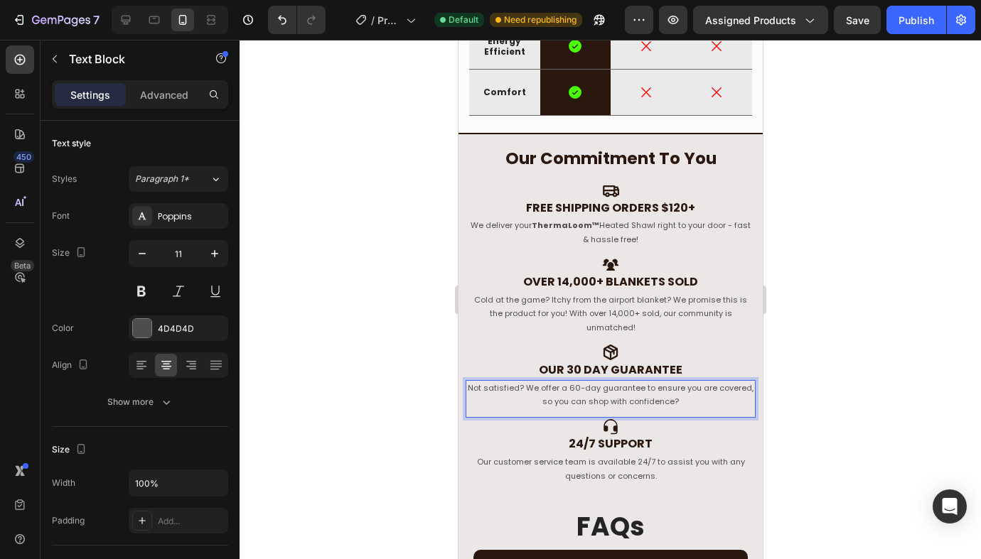
click at [566, 382] on p "Not satisfied? We offer a 60-day guarantee to ensure you are covered, so you ca…" at bounding box center [609, 396] width 287 height 28
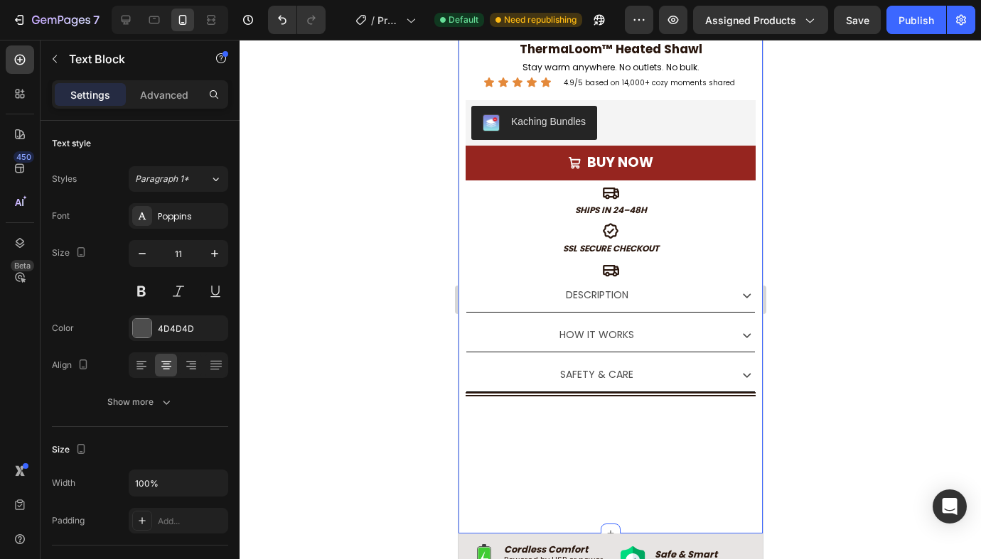
scroll to position [419, 0]
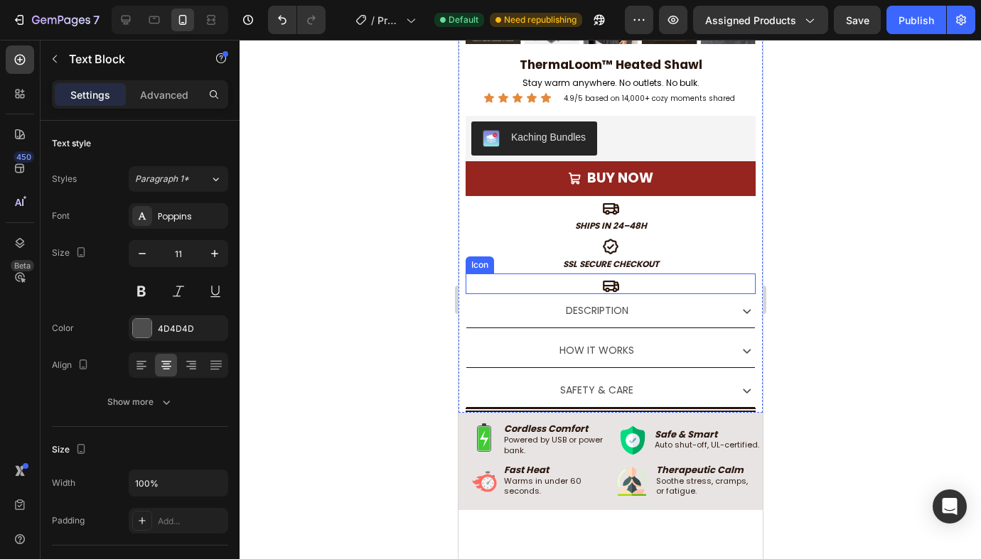
click at [610, 286] on icon at bounding box center [609, 285] width 17 height 17
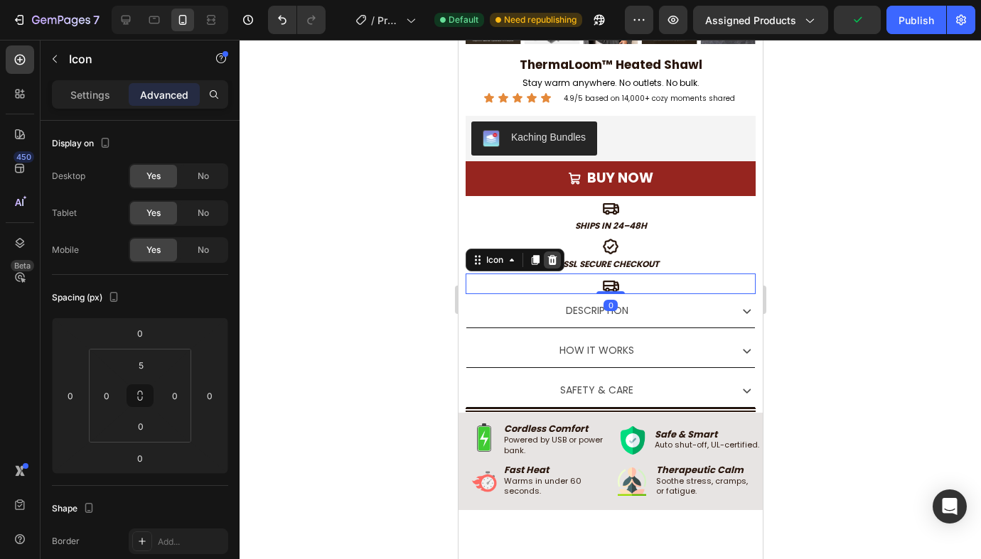
drag, startPoint x: 556, startPoint y: 256, endPoint x: 1365, endPoint y: 303, distance: 810.8
click at [556, 256] on icon at bounding box center [551, 259] width 11 height 11
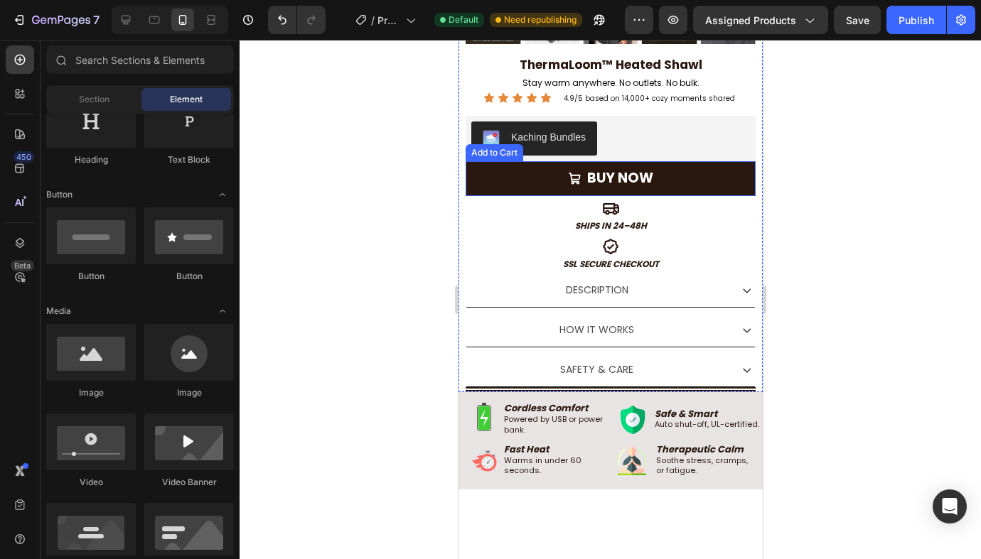
scroll to position [372, 0]
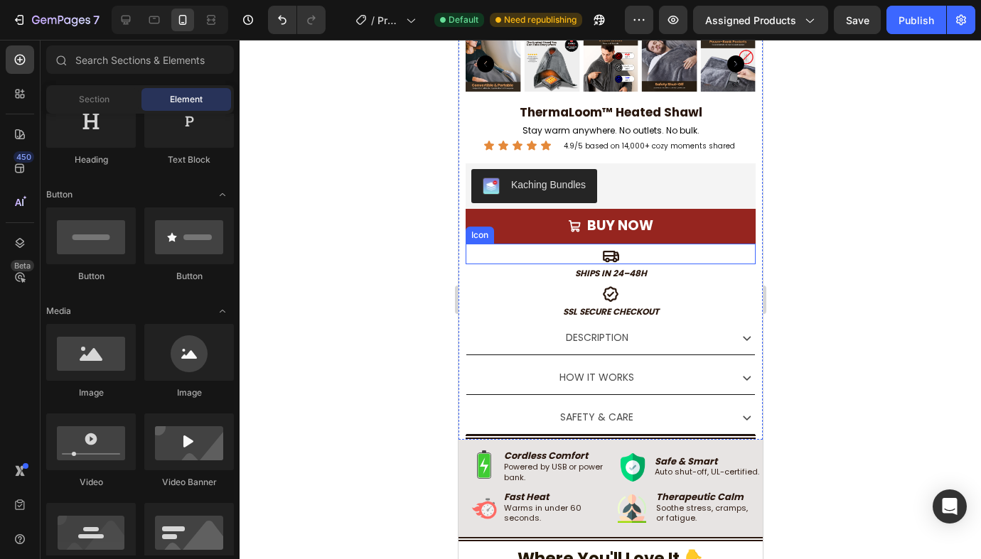
click at [621, 257] on div "Icon" at bounding box center [610, 254] width 290 height 21
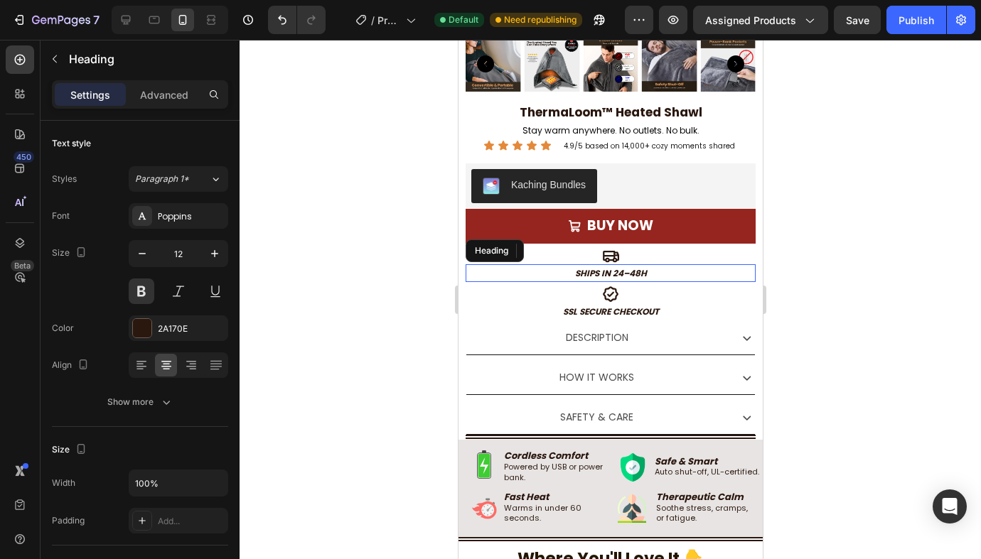
click at [576, 264] on h2 "Ships in 24–48h" at bounding box center [610, 273] width 290 height 18
click at [830, 289] on div at bounding box center [609, 300] width 741 height 520
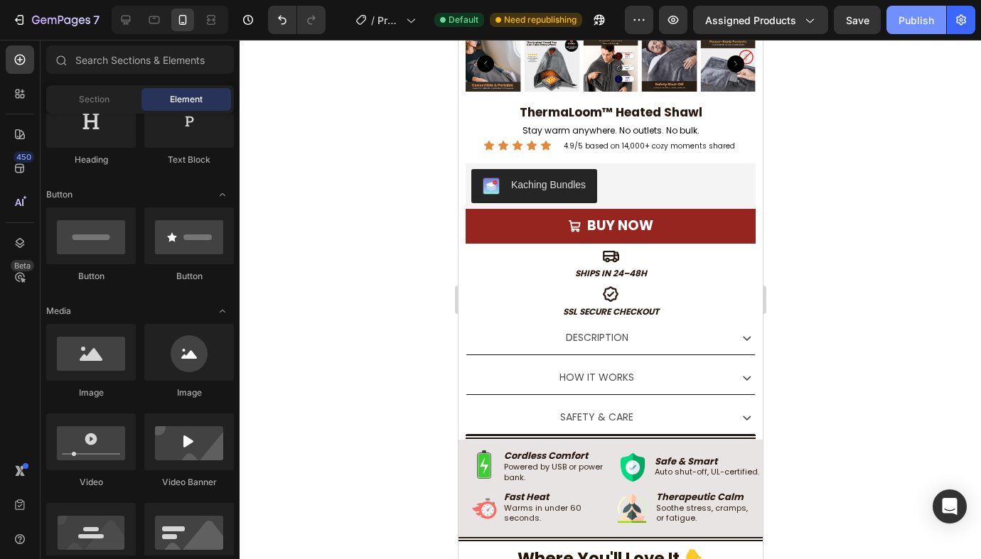
click at [925, 23] on div "Publish" at bounding box center [916, 20] width 36 height 15
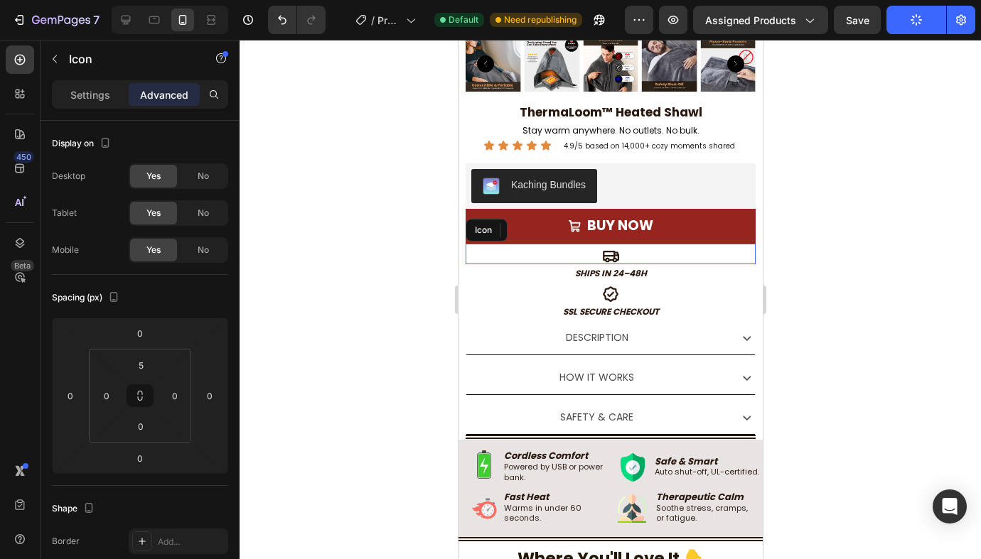
click at [693, 252] on div "Icon" at bounding box center [610, 254] width 290 height 21
click at [99, 100] on p "Settings" at bounding box center [90, 94] width 40 height 15
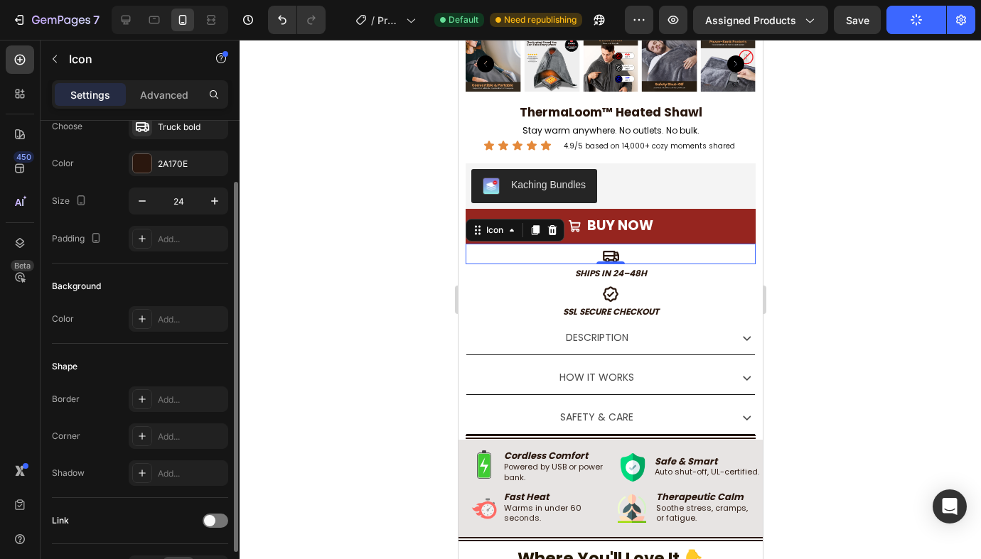
scroll to position [63, 0]
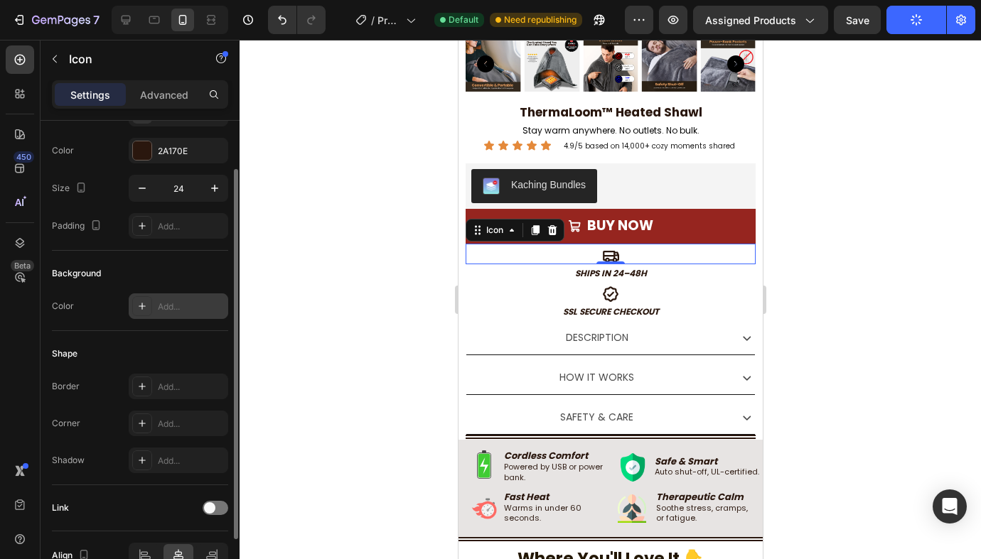
click at [178, 310] on div "Add..." at bounding box center [191, 307] width 67 height 13
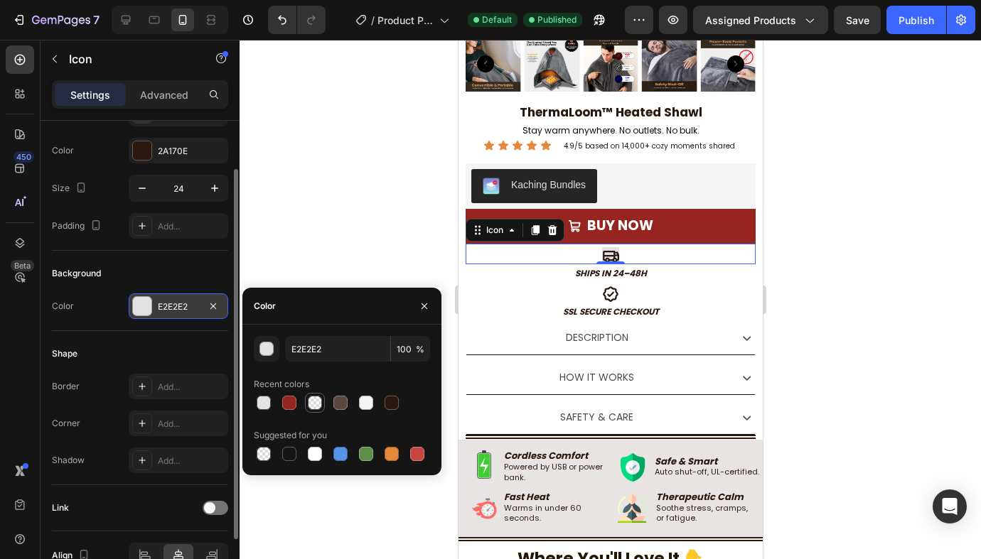
click at [318, 406] on div at bounding box center [315, 403] width 14 height 14
type input "E5E2E0"
click at [269, 402] on div at bounding box center [264, 403] width 14 height 14
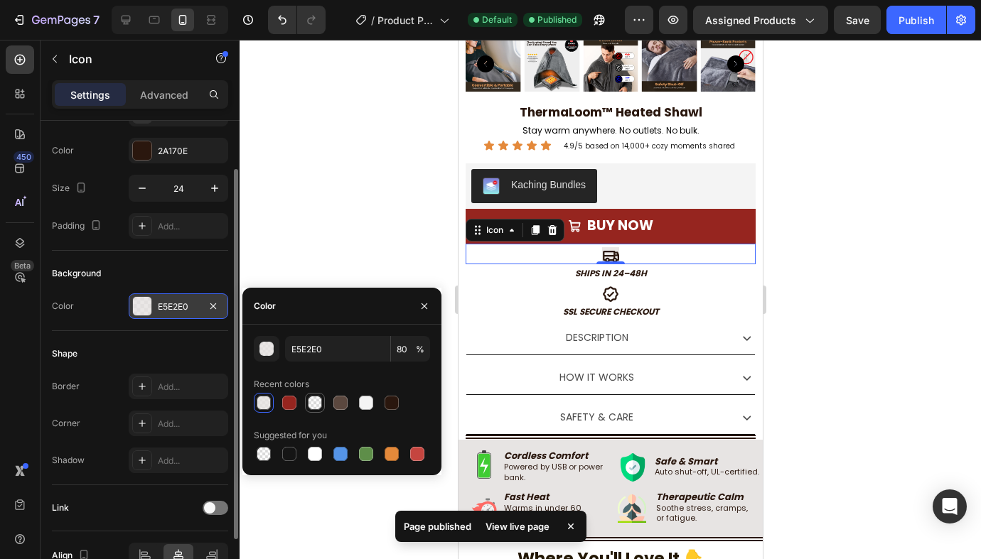
click at [318, 398] on div at bounding box center [315, 403] width 14 height 14
type input "10"
click at [264, 458] on div at bounding box center [264, 454] width 14 height 14
type input "000000"
type input "0"
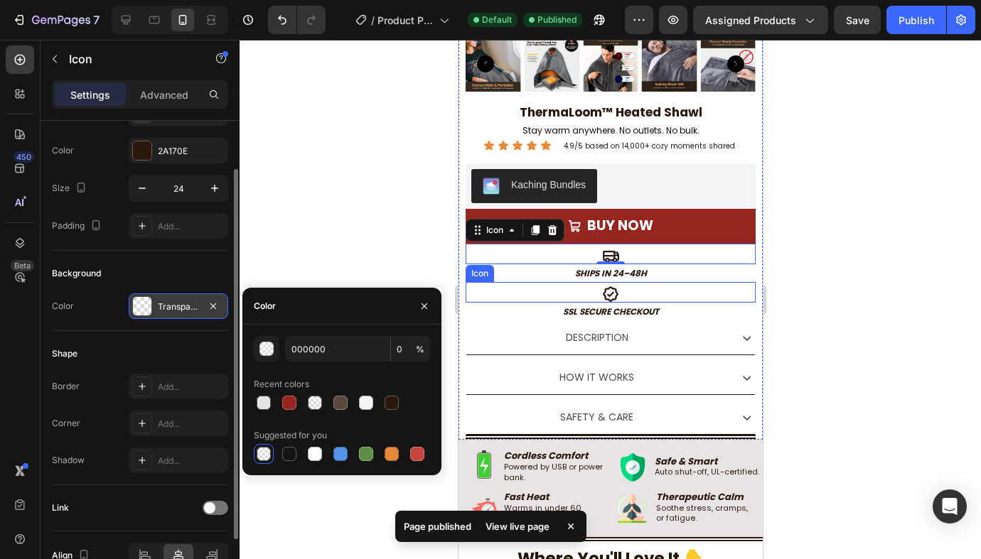
click at [719, 295] on div "Icon" at bounding box center [610, 292] width 290 height 21
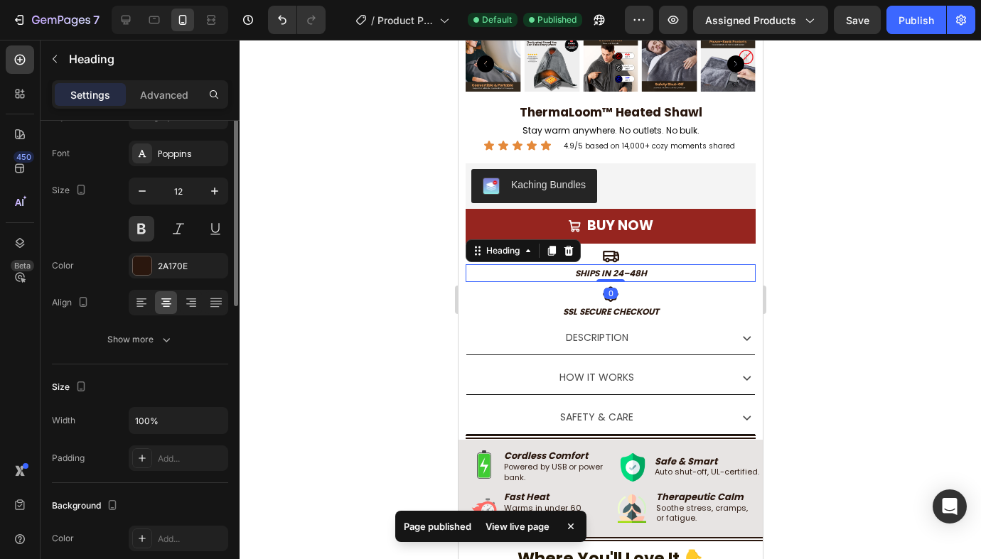
click at [717, 274] on h2 "Ships in 24–48h" at bounding box center [610, 273] width 290 height 18
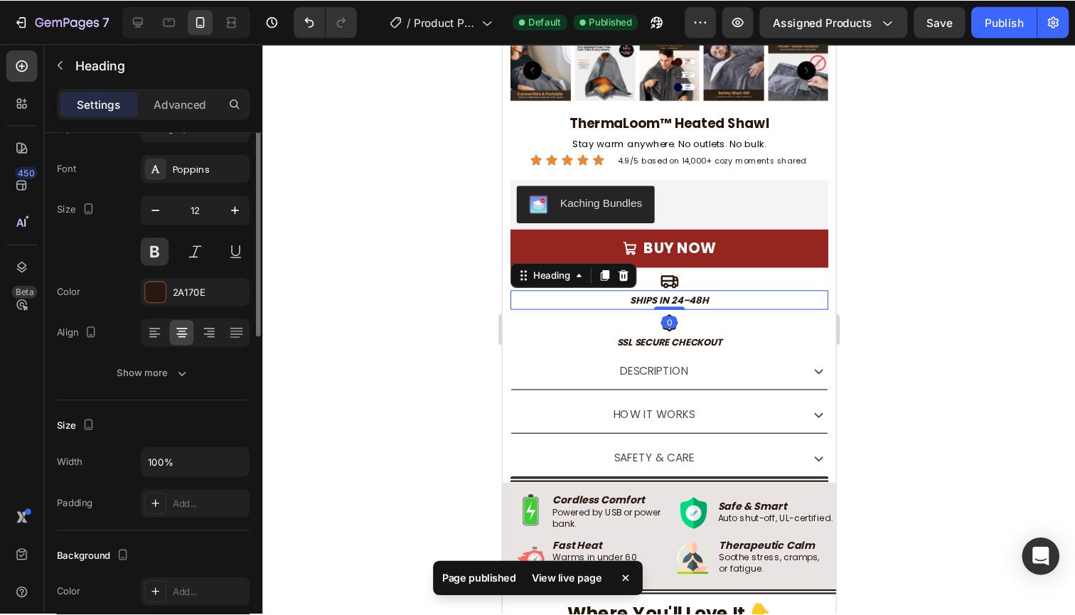
scroll to position [0, 0]
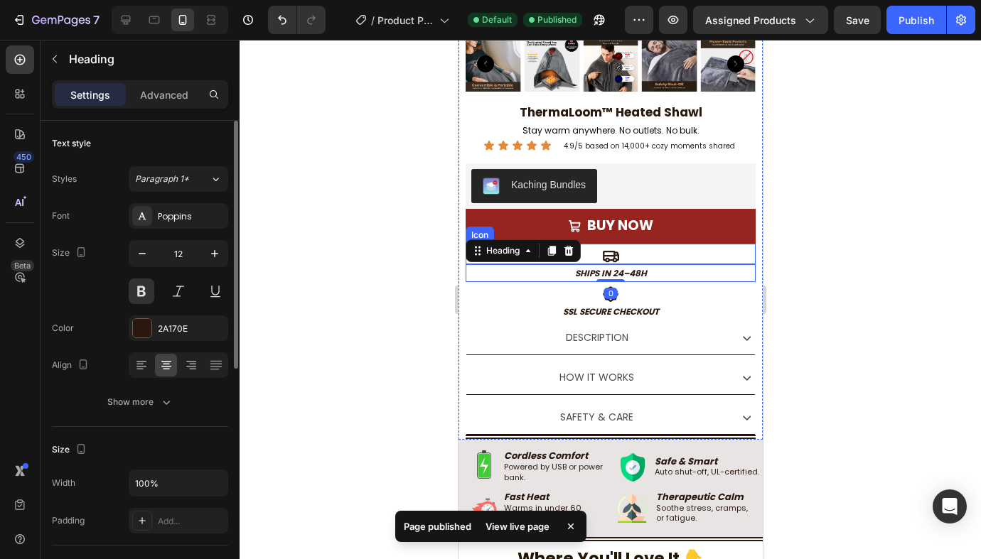
click at [727, 257] on div "Icon" at bounding box center [610, 254] width 290 height 21
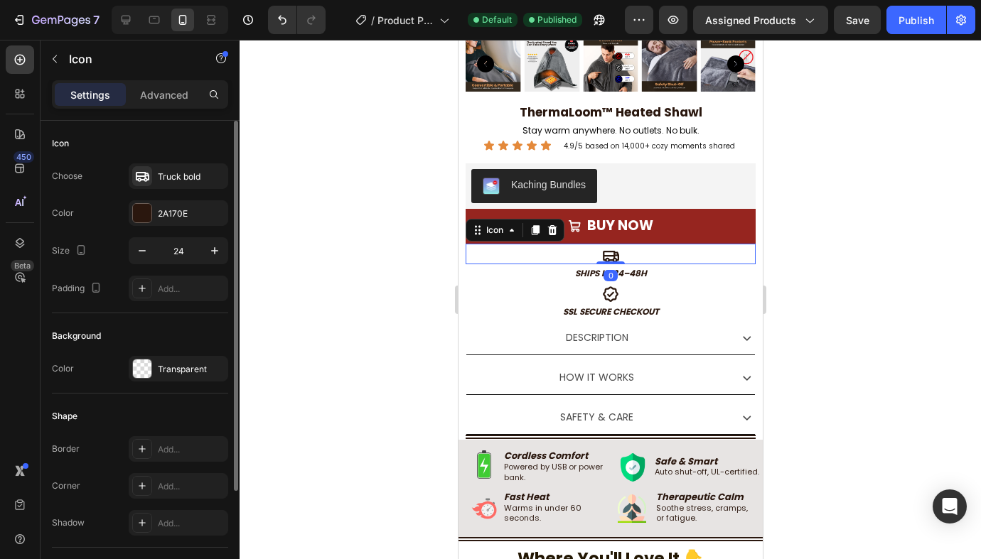
click at [914, 205] on div at bounding box center [609, 300] width 741 height 520
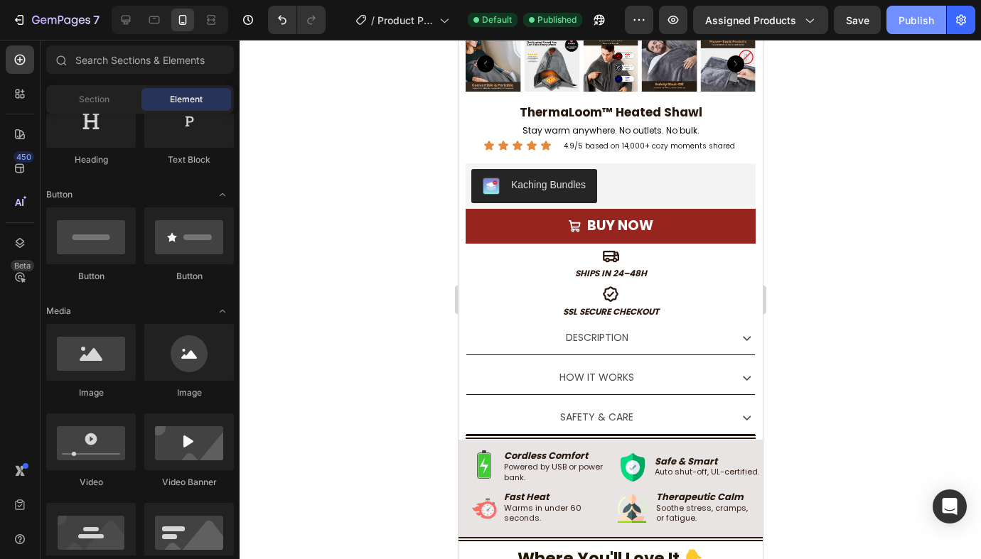
click at [925, 23] on div "Publish" at bounding box center [916, 20] width 36 height 15
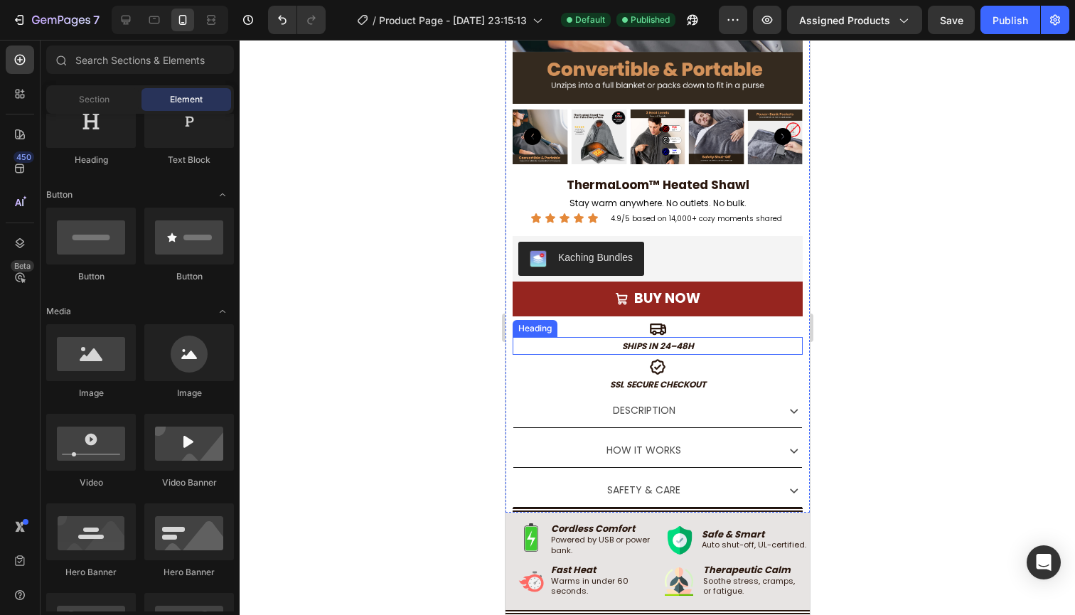
scroll to position [291, 0]
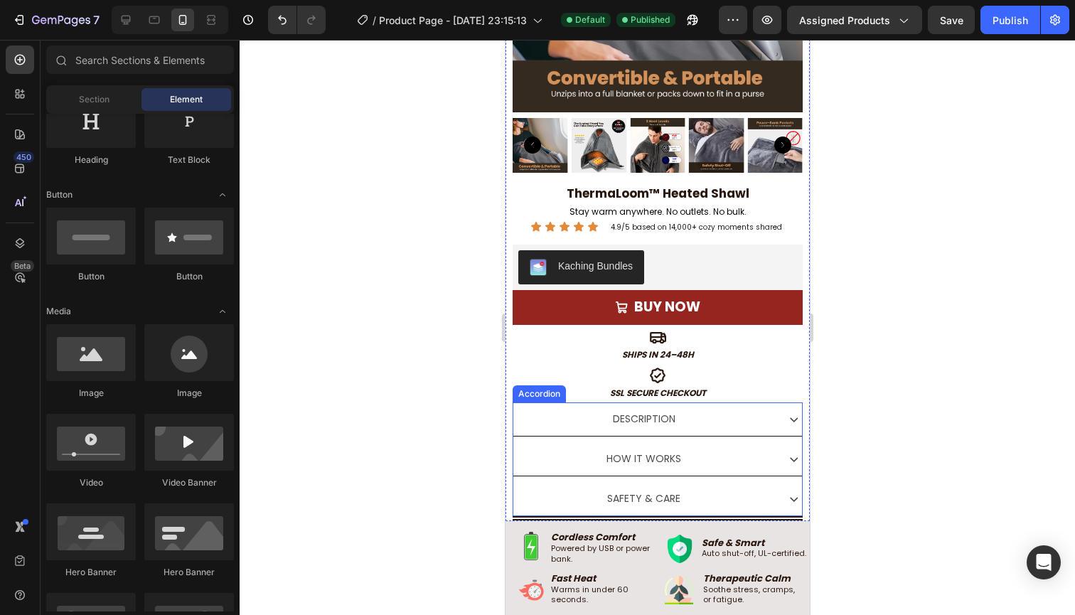
click at [731, 416] on div "Description" at bounding box center [642, 419] width 261 height 22
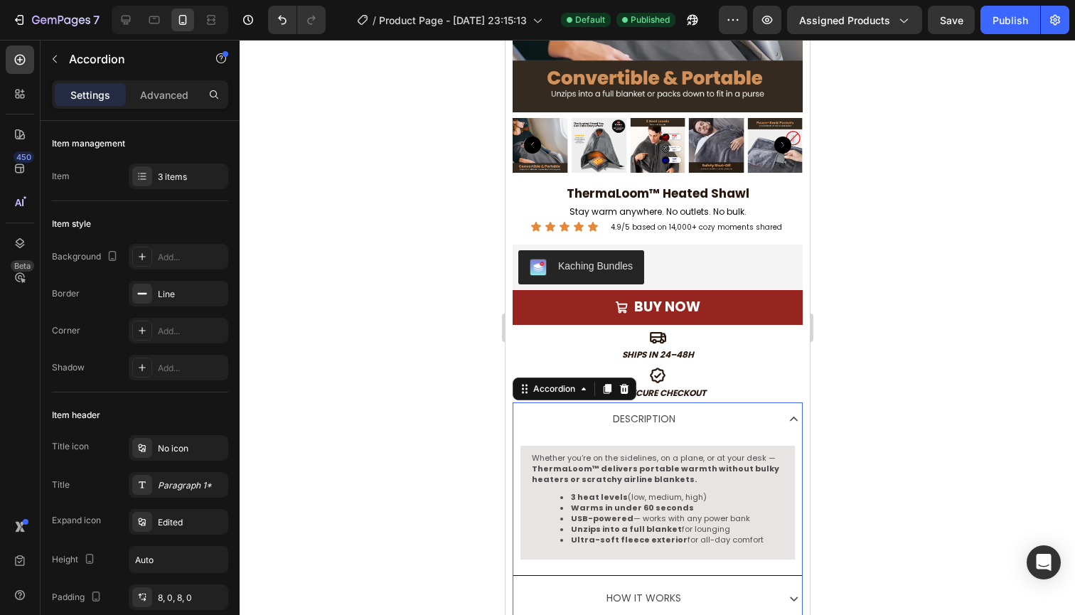
click at [773, 422] on div "Description" at bounding box center [642, 419] width 261 height 22
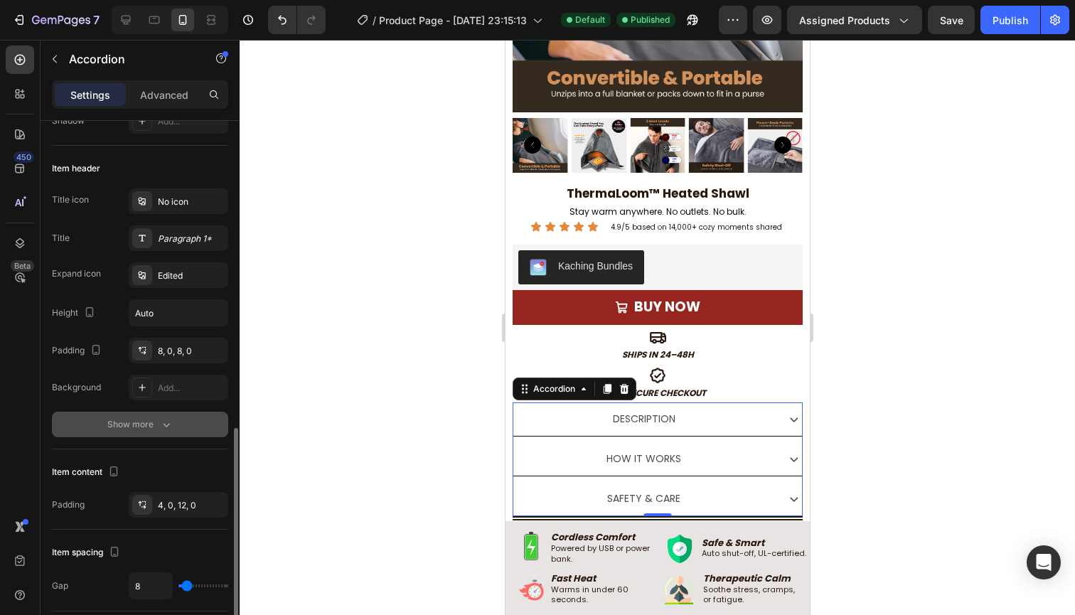
scroll to position [535, 0]
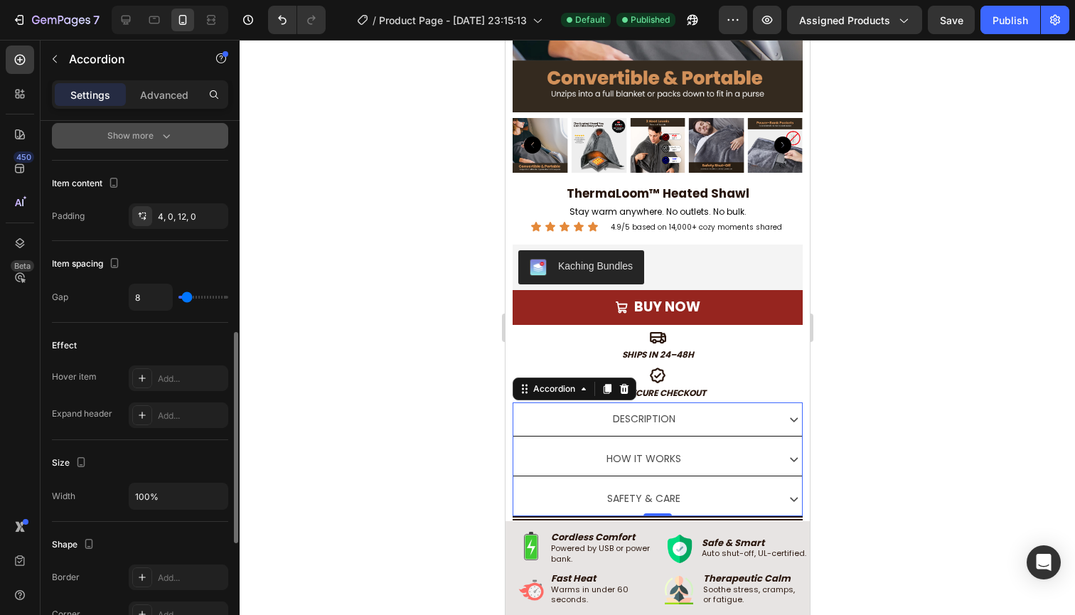
click at [127, 140] on div "Show more" at bounding box center [140, 136] width 66 height 14
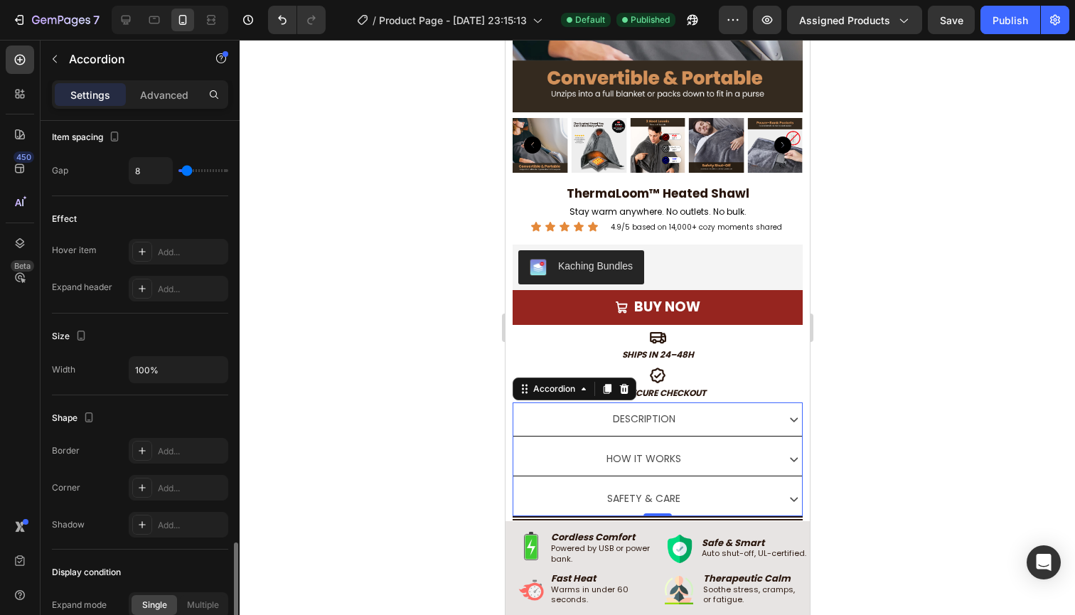
scroll to position [893, 0]
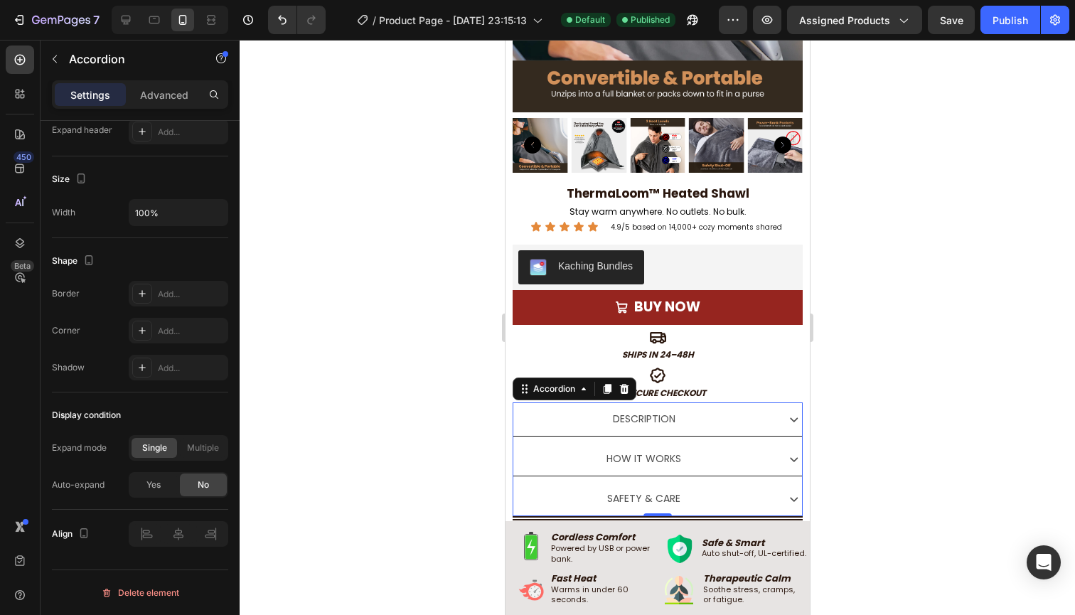
click at [714, 418] on div "Description" at bounding box center [642, 419] width 261 height 22
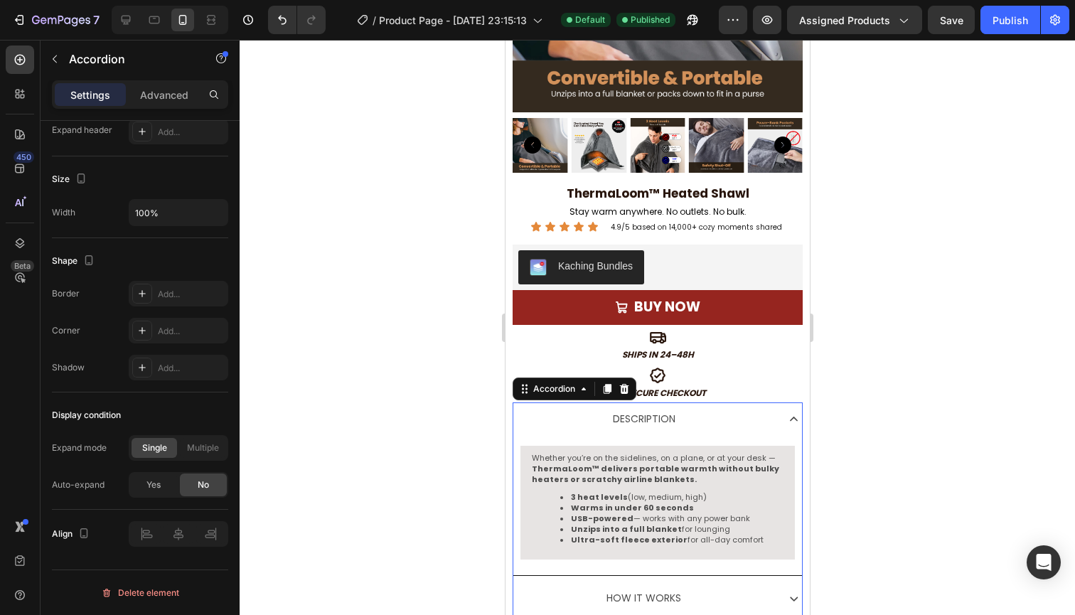
click at [754, 436] on div "Whether you’re on the sidelines, on a plane, or at your desk — ThermaLoom™ deli…" at bounding box center [656, 505] width 289 height 139
click at [740, 408] on div "Description" at bounding box center [642, 419] width 261 height 22
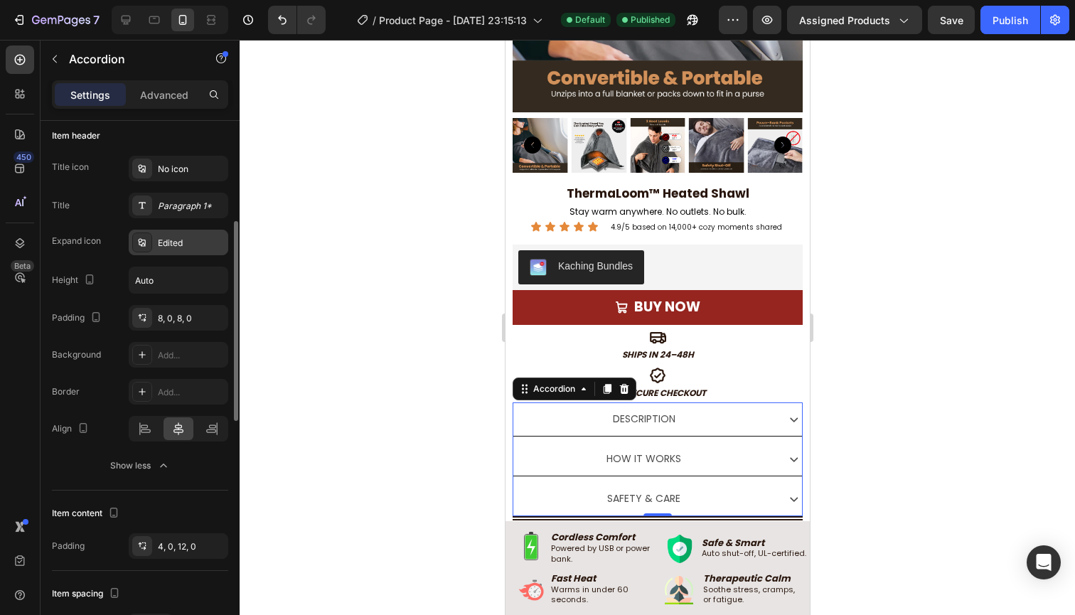
scroll to position [263, 0]
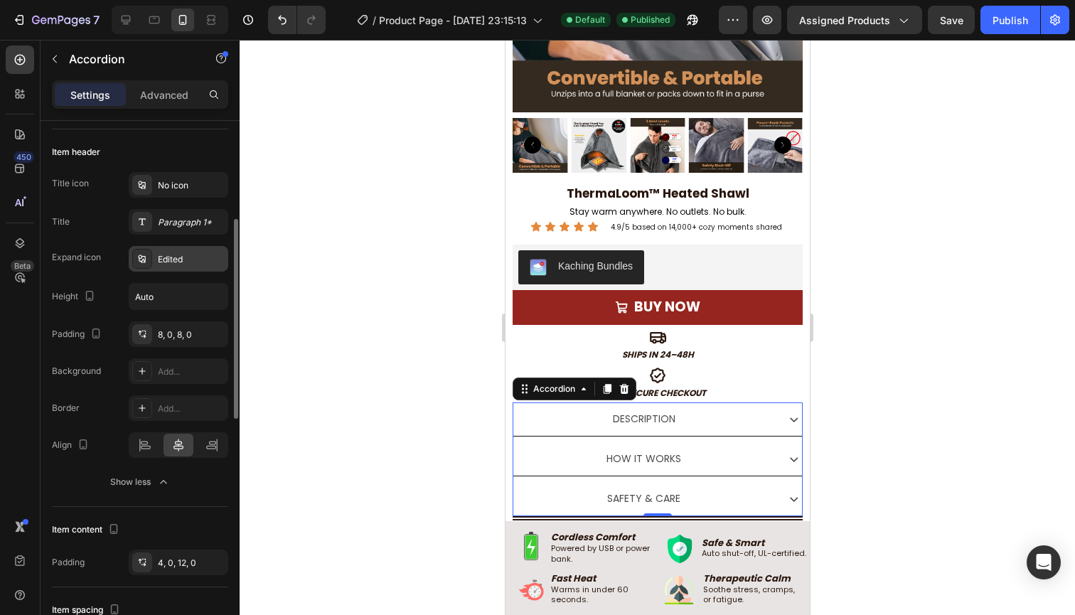
click at [171, 267] on div "Edited" at bounding box center [178, 259] width 99 height 26
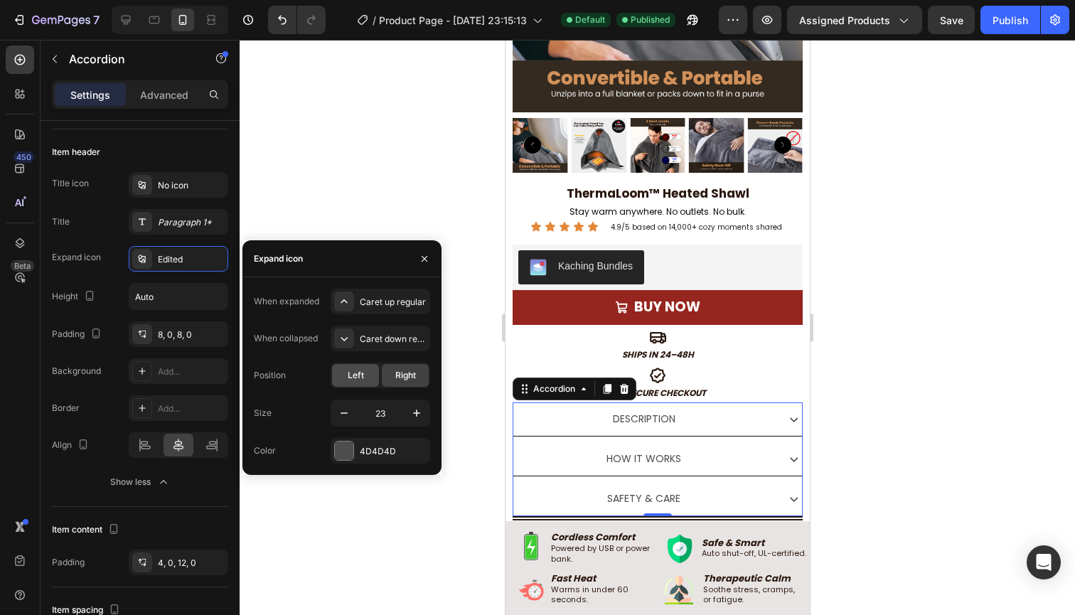
click at [355, 384] on div "Left" at bounding box center [355, 375] width 47 height 23
click at [578, 413] on div "Description" at bounding box center [670, 419] width 261 height 22
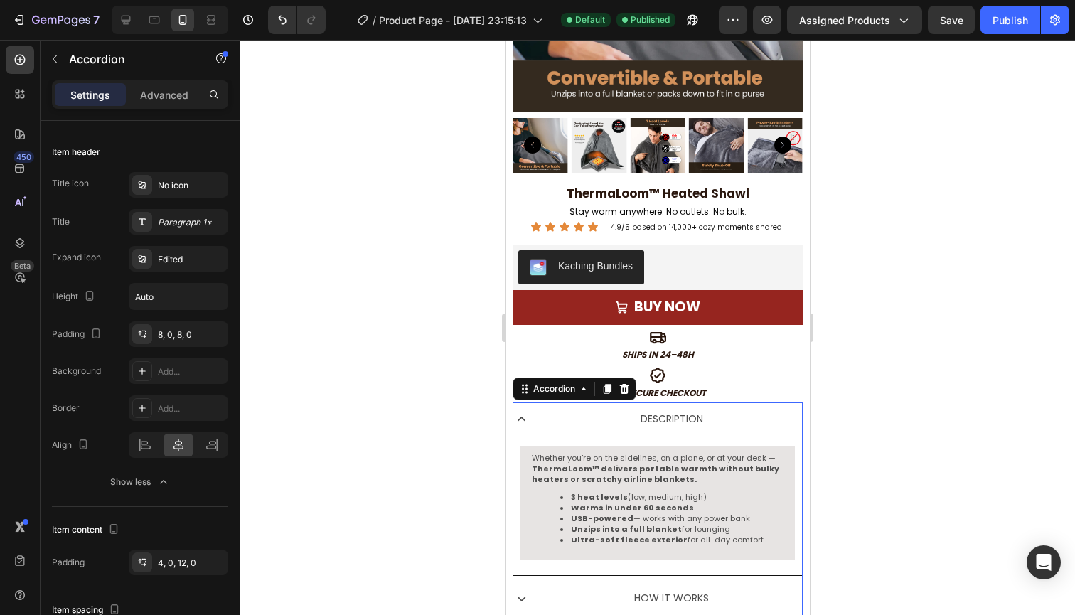
click at [608, 414] on div "Description" at bounding box center [670, 419] width 261 height 22
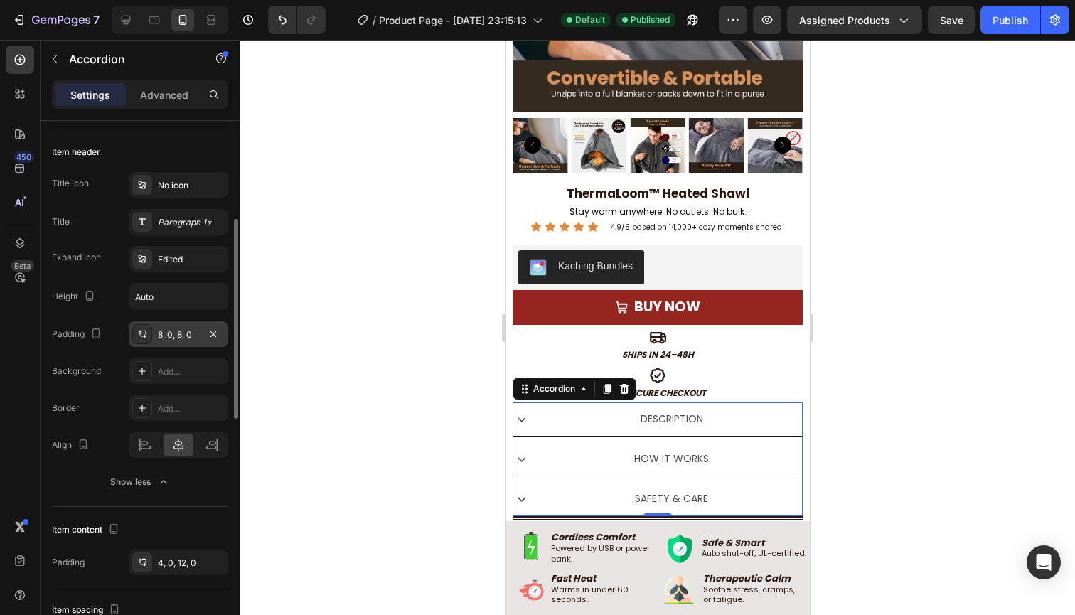
click at [166, 340] on div "8, 0, 8, 0" at bounding box center [178, 334] width 41 height 13
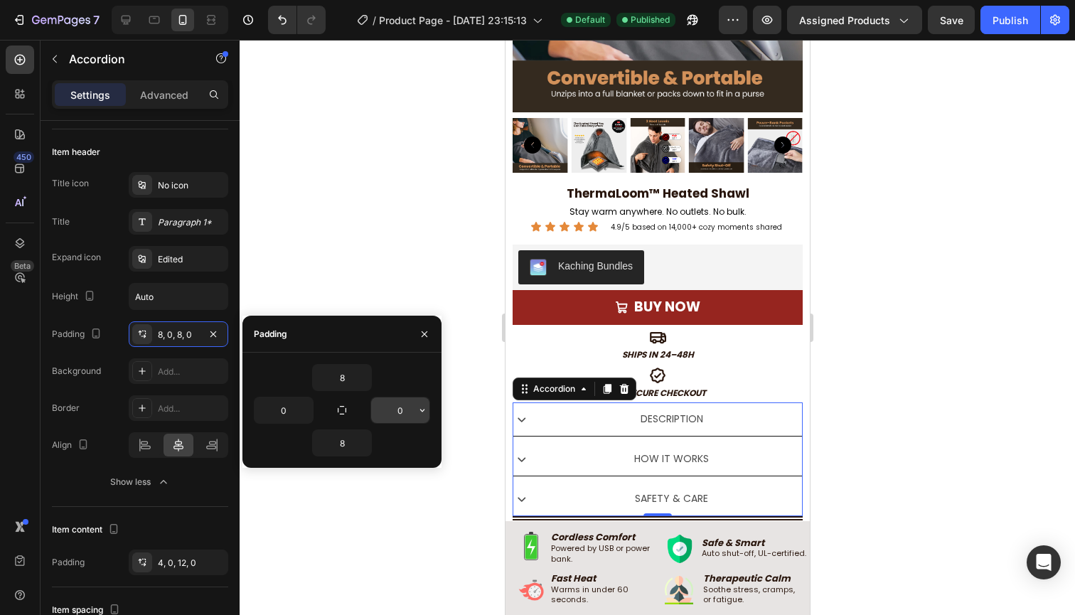
click at [391, 411] on input "0" at bounding box center [400, 410] width 58 height 26
type input "0"
type input "8"
type input "50"
click at [697, 432] on div "Description" at bounding box center [656, 419] width 289 height 34
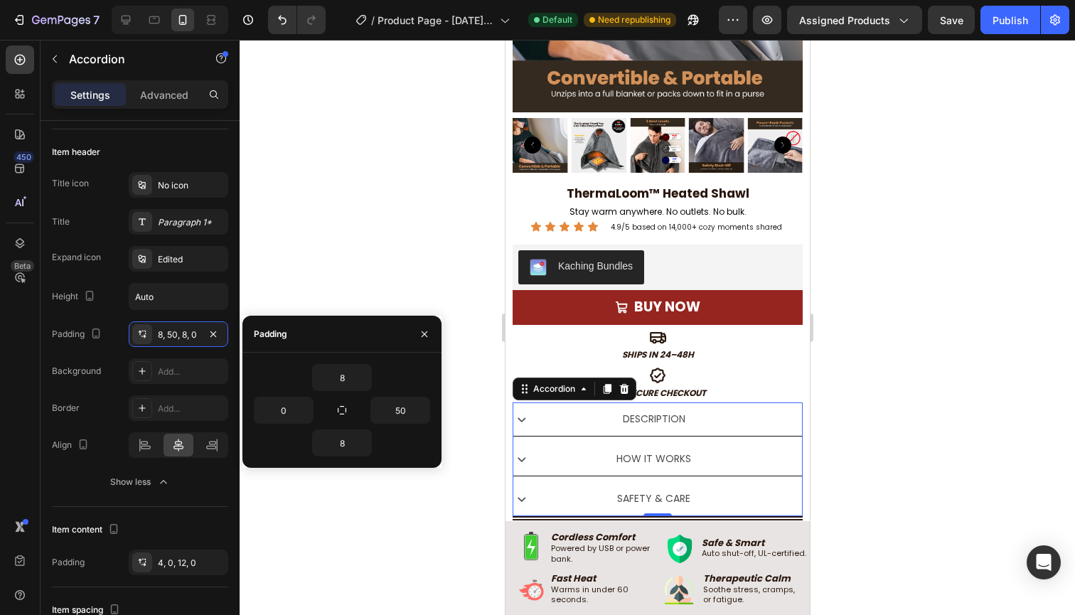
click at [697, 429] on div "Description" at bounding box center [656, 418] width 289 height 33
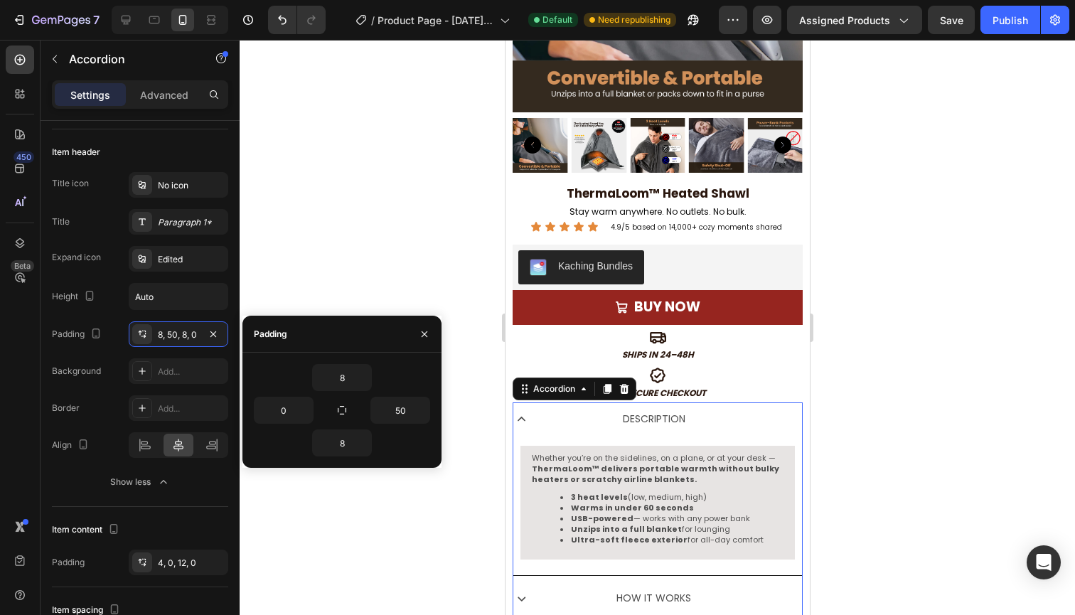
click at [689, 420] on div "Description" at bounding box center [652, 419] width 225 height 22
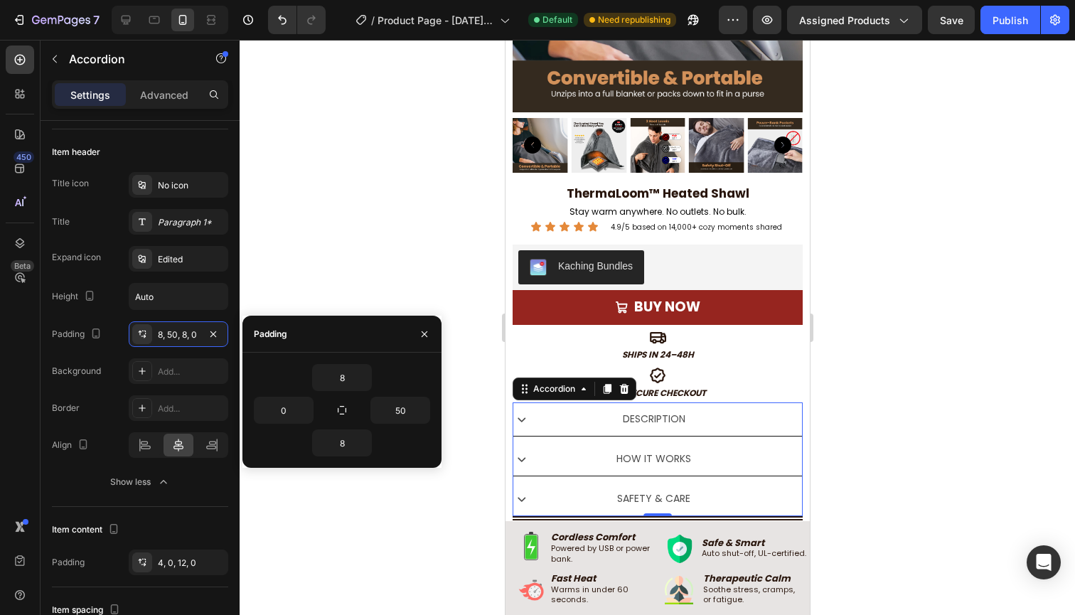
click at [575, 448] on div "How IT works" at bounding box center [652, 459] width 225 height 22
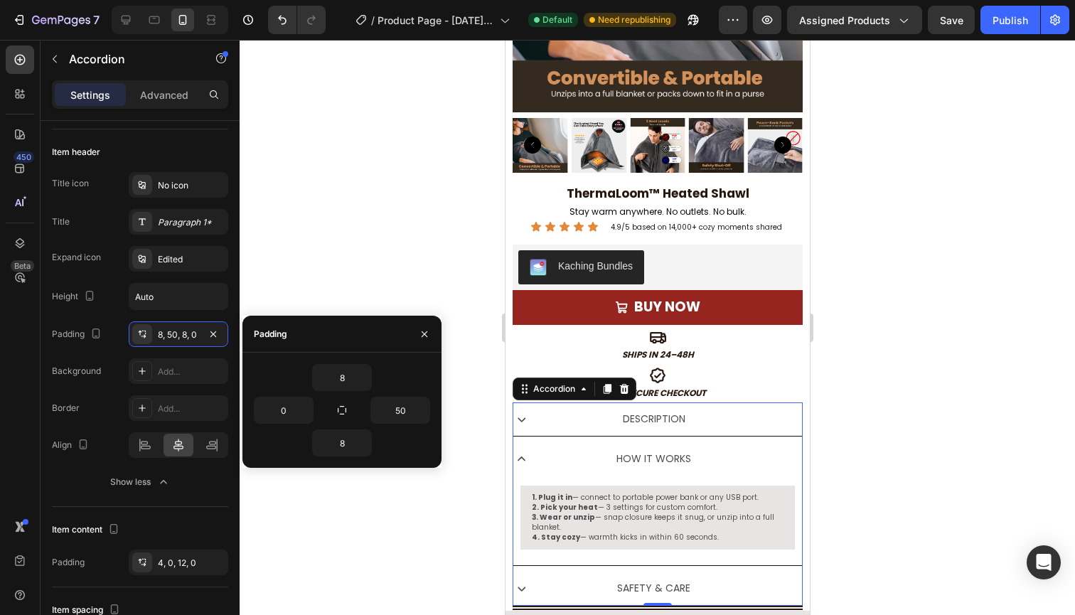
click at [559, 423] on div "Description" at bounding box center [652, 419] width 225 height 22
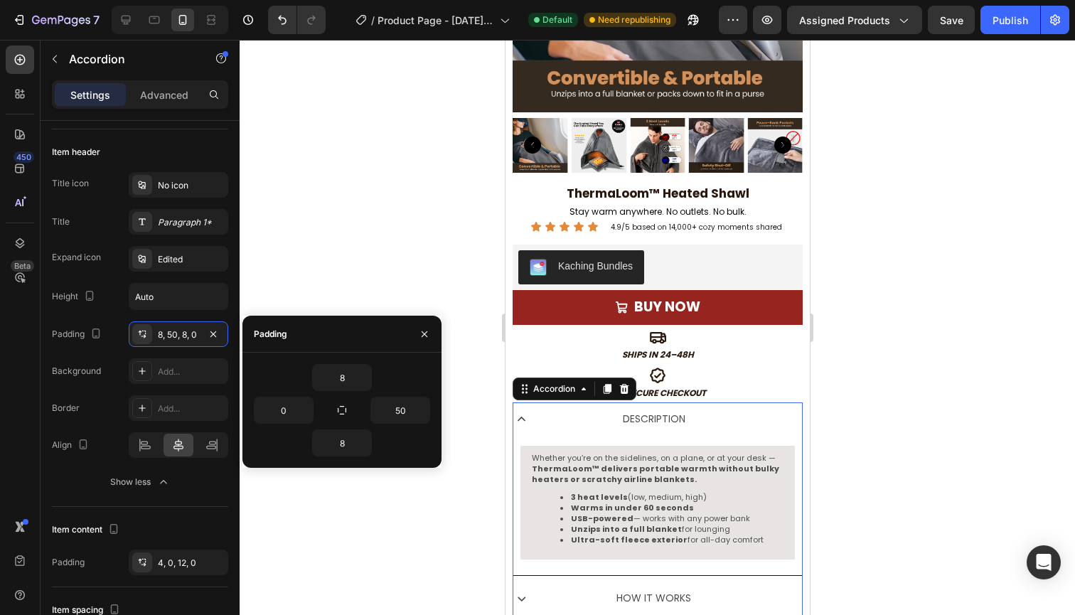
click at [885, 372] on div at bounding box center [656, 327] width 835 height 575
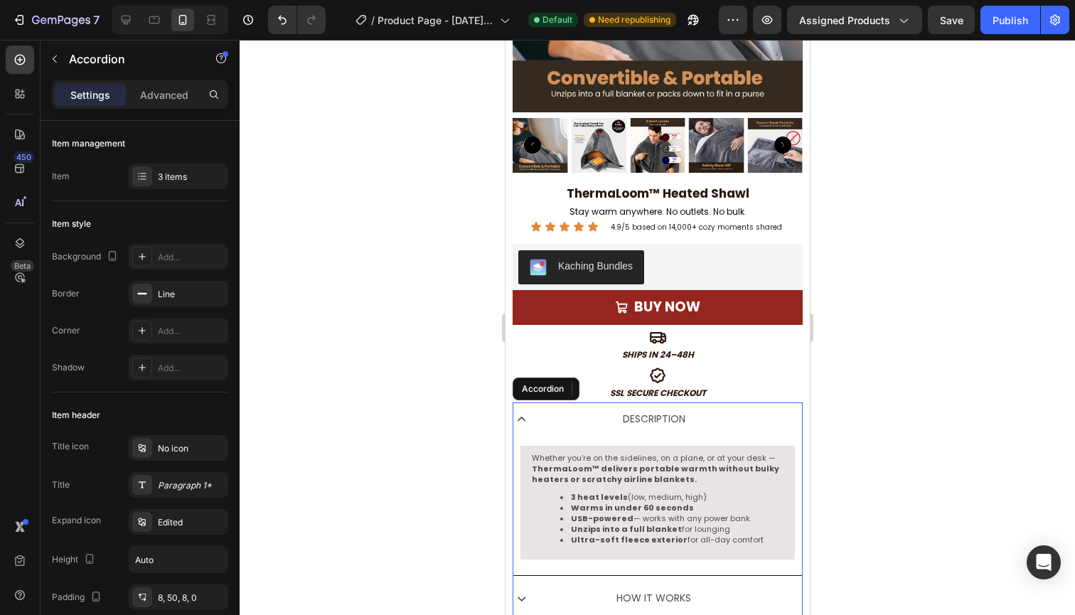
click at [691, 409] on div "Description" at bounding box center [652, 419] width 225 height 22
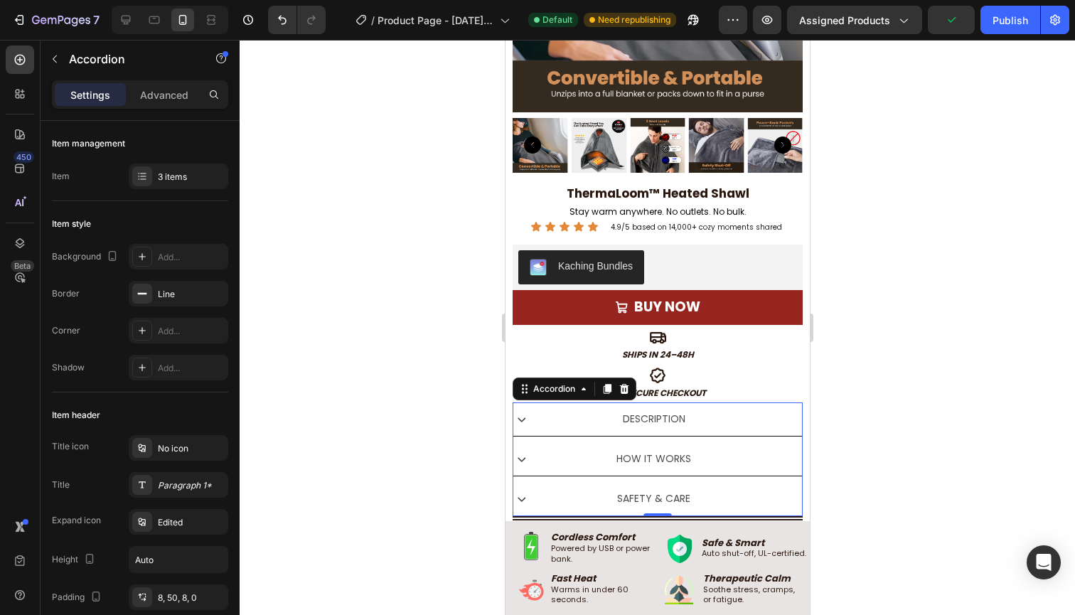
click at [573, 423] on div "Description" at bounding box center [652, 419] width 225 height 22
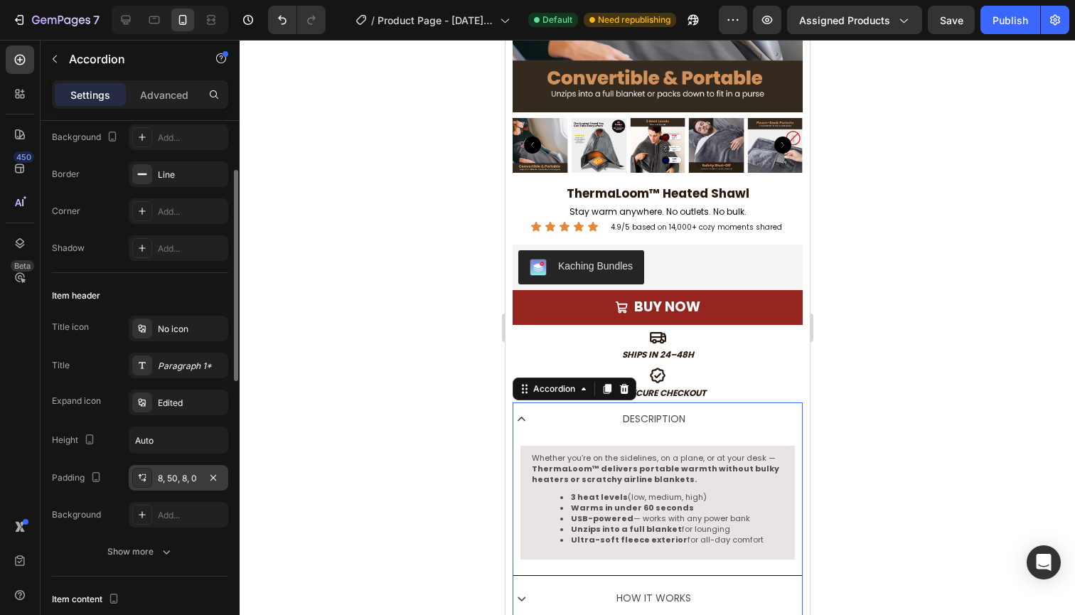
scroll to position [121, 0]
click at [174, 480] on div "8, 50, 8, 0" at bounding box center [178, 476] width 41 height 13
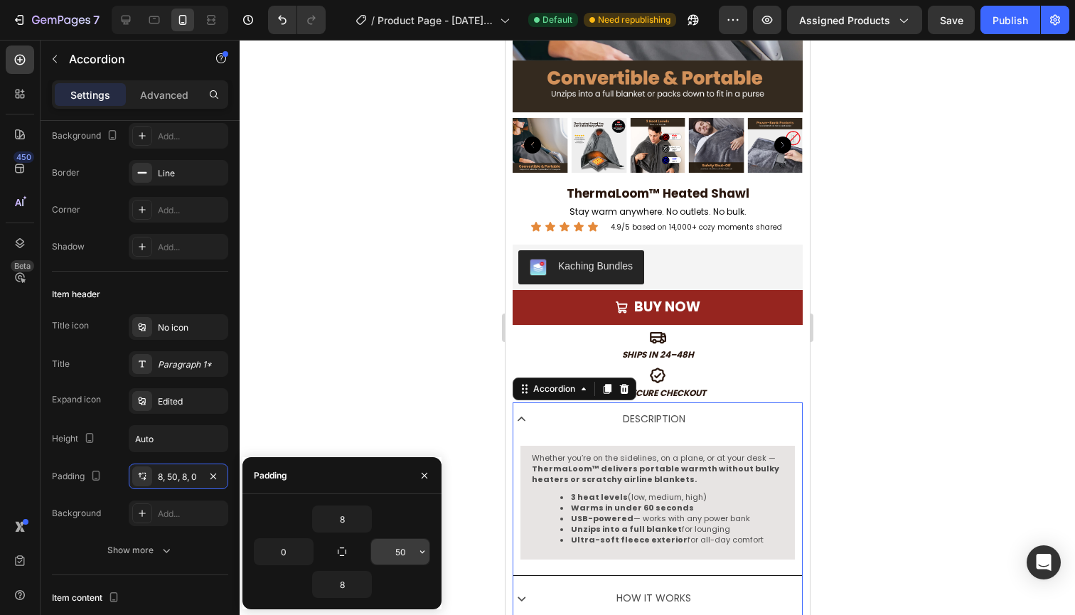
click at [397, 547] on input "50" at bounding box center [400, 552] width 58 height 26
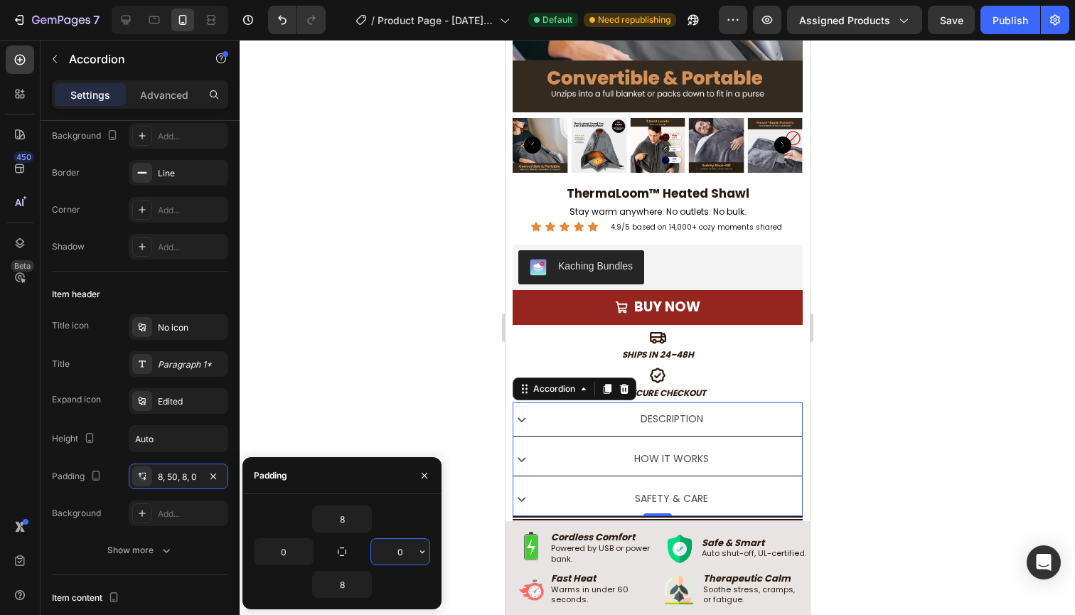
type input "40"
click at [833, 527] on div at bounding box center [656, 327] width 835 height 575
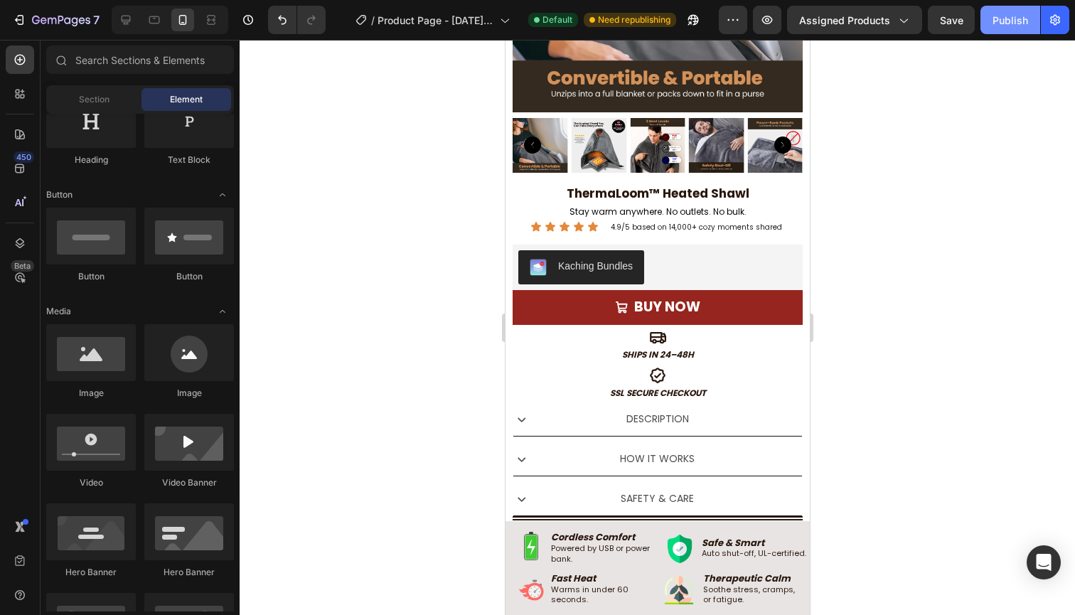
click at [980, 17] on div "Publish" at bounding box center [1010, 20] width 36 height 15
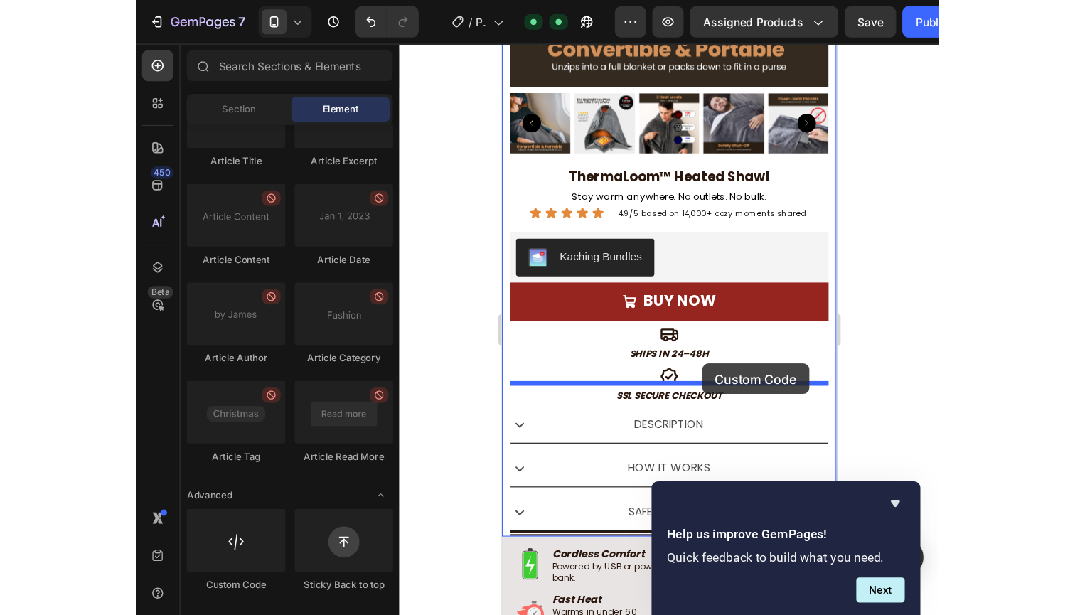
scroll to position [345, 0]
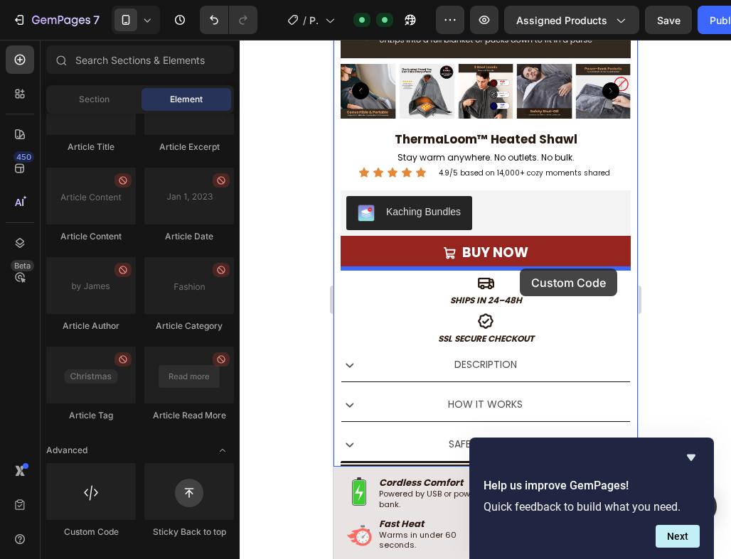
drag, startPoint x: 446, startPoint y: 544, endPoint x: 518, endPoint y: 268, distance: 284.9
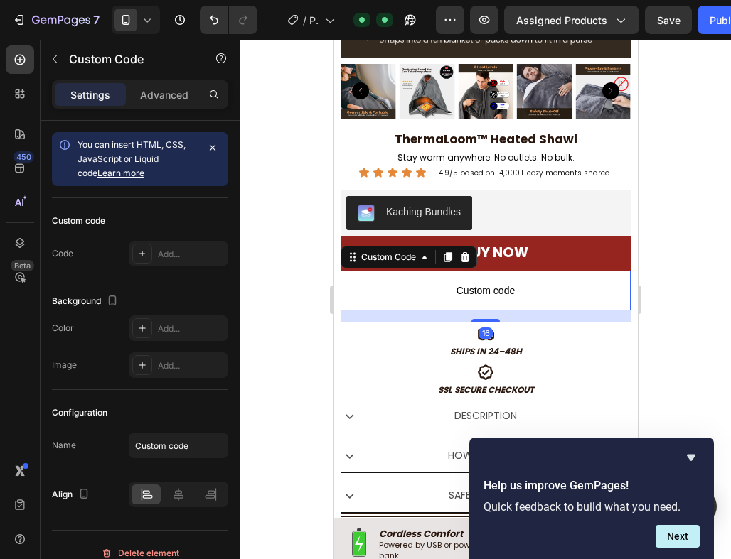
click at [559, 283] on span "Custom code" at bounding box center [485, 290] width 290 height 17
click at [469, 289] on span "Custom code" at bounding box center [485, 290] width 290 height 17
click at [483, 290] on span "Custom code" at bounding box center [485, 290] width 290 height 17
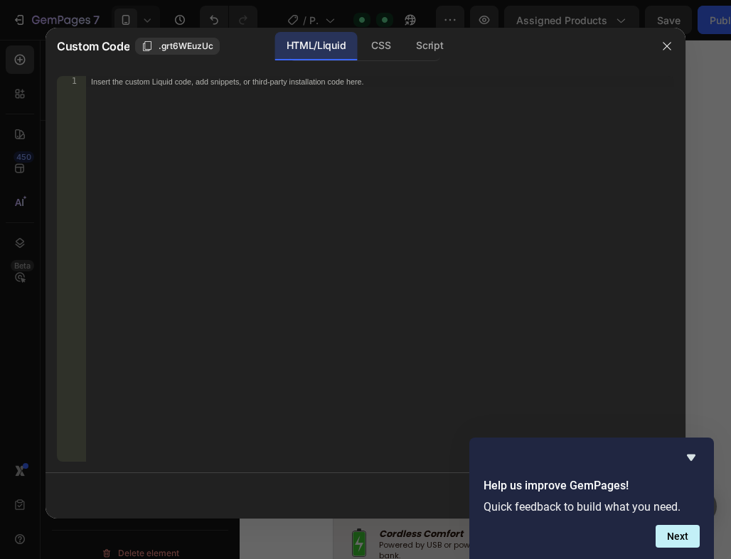
click at [330, 184] on div "Insert the custom Liquid code, add snippets, or third-party installation code h…" at bounding box center [379, 280] width 588 height 409
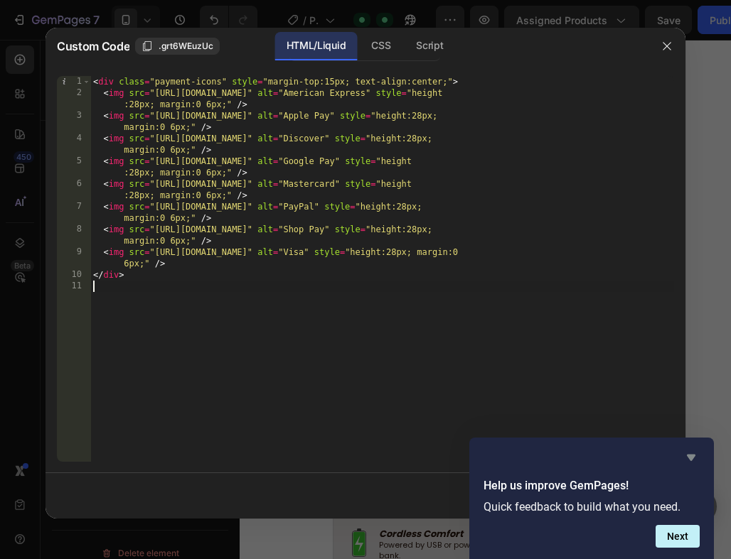
click at [697, 459] on icon "Hide survey" at bounding box center [690, 457] width 17 height 17
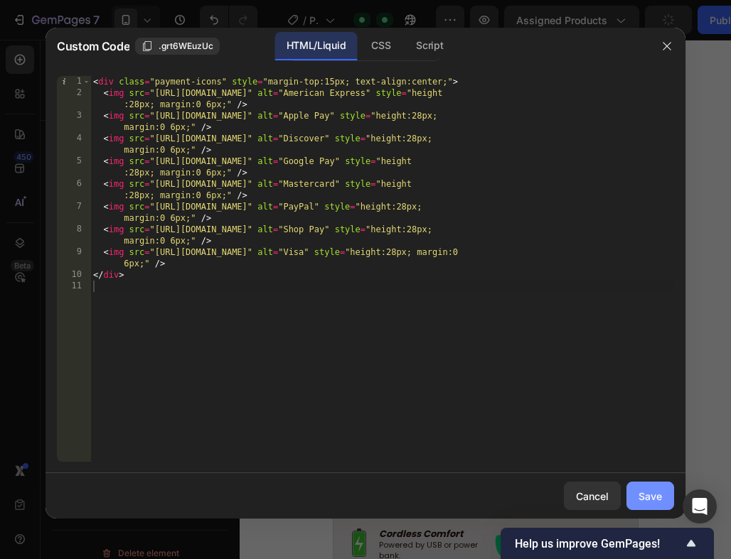
click at [652, 500] on div "Save" at bounding box center [649, 496] width 23 height 15
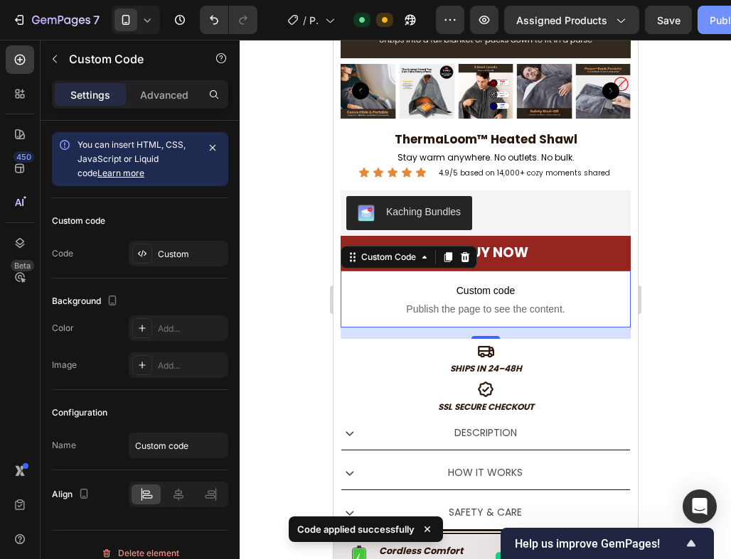
click at [705, 25] on button "Publish" at bounding box center [727, 20] width 60 height 28
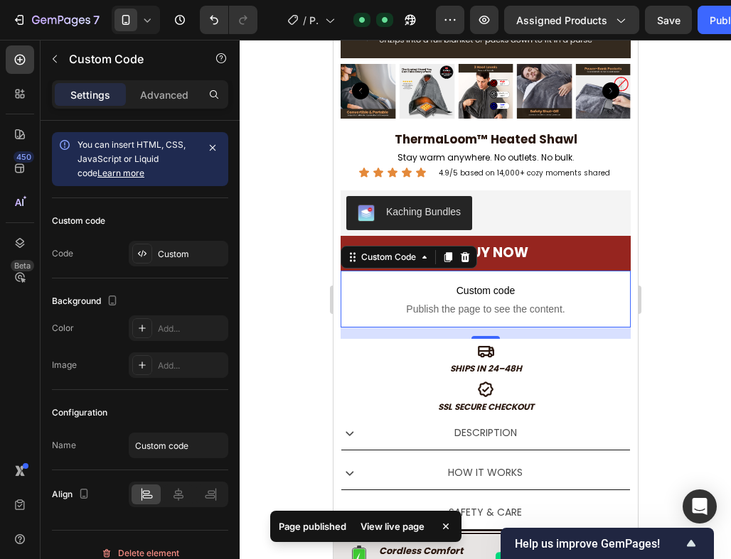
click at [382, 522] on div "View live page" at bounding box center [392, 527] width 81 height 20
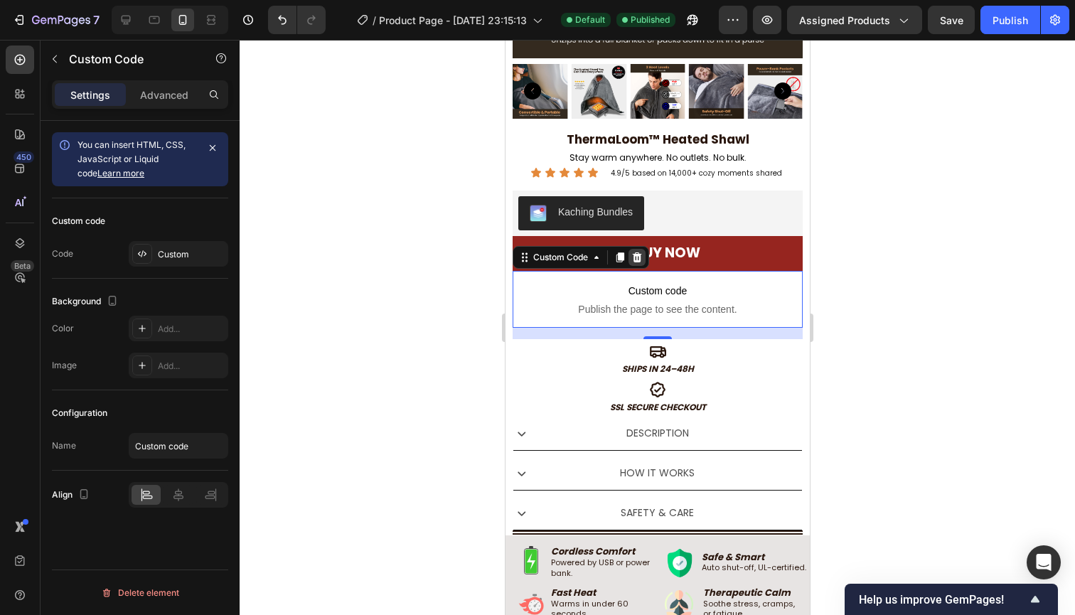
click at [637, 261] on div at bounding box center [636, 257] width 17 height 17
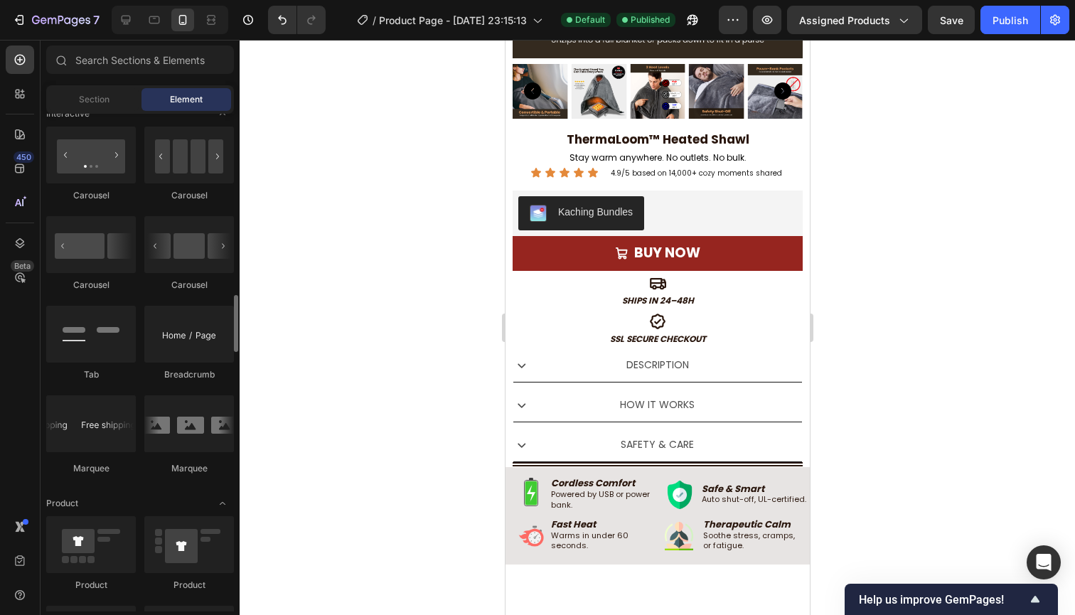
scroll to position [1452, 0]
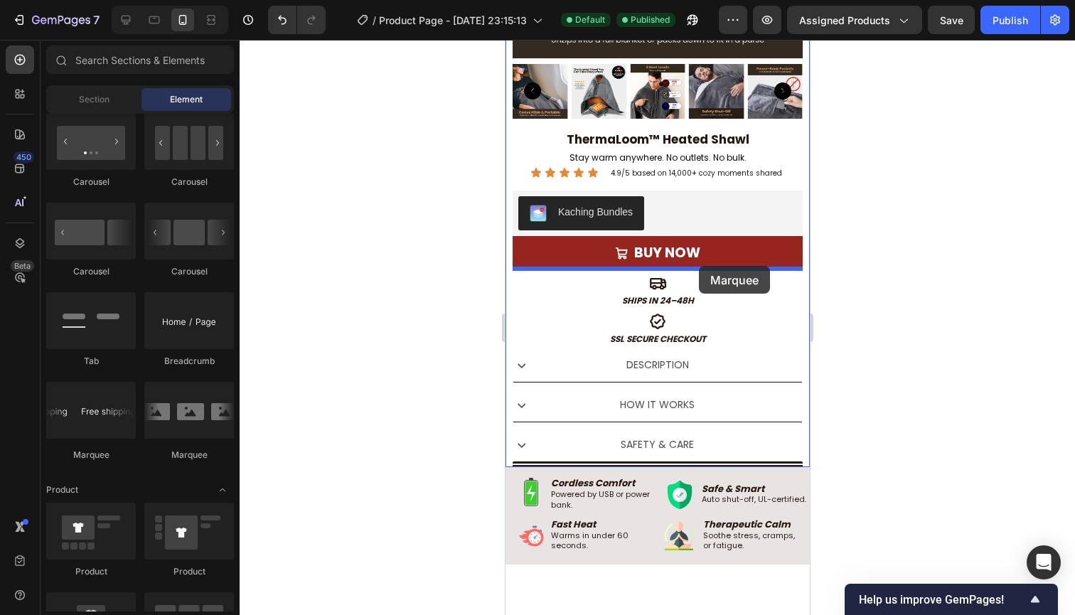
drag, startPoint x: 677, startPoint y: 475, endPoint x: 697, endPoint y: 263, distance: 212.7
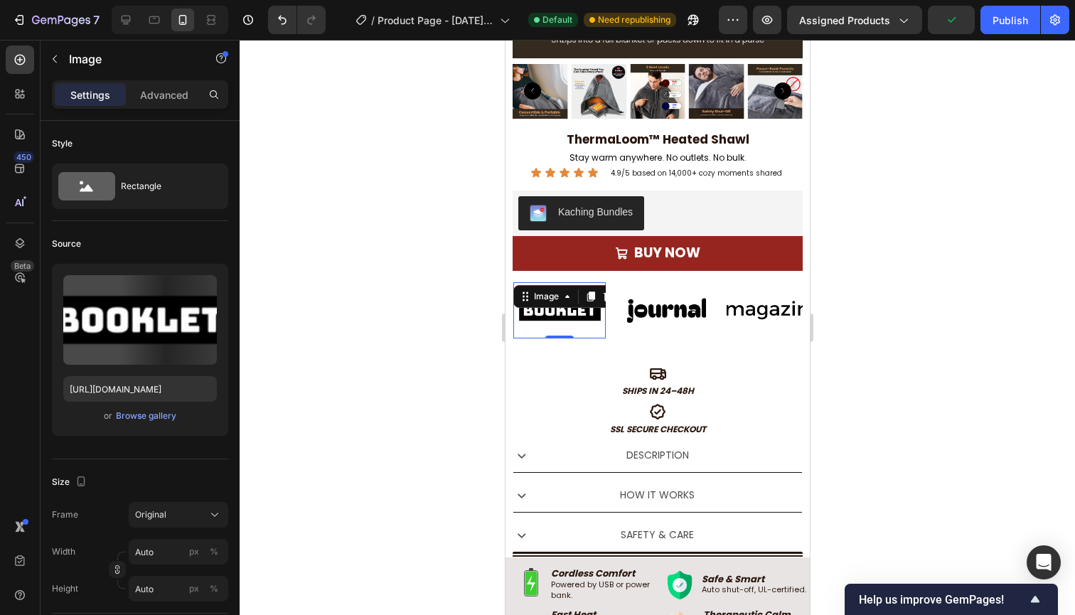
click at [556, 311] on img at bounding box center [558, 310] width 92 height 39
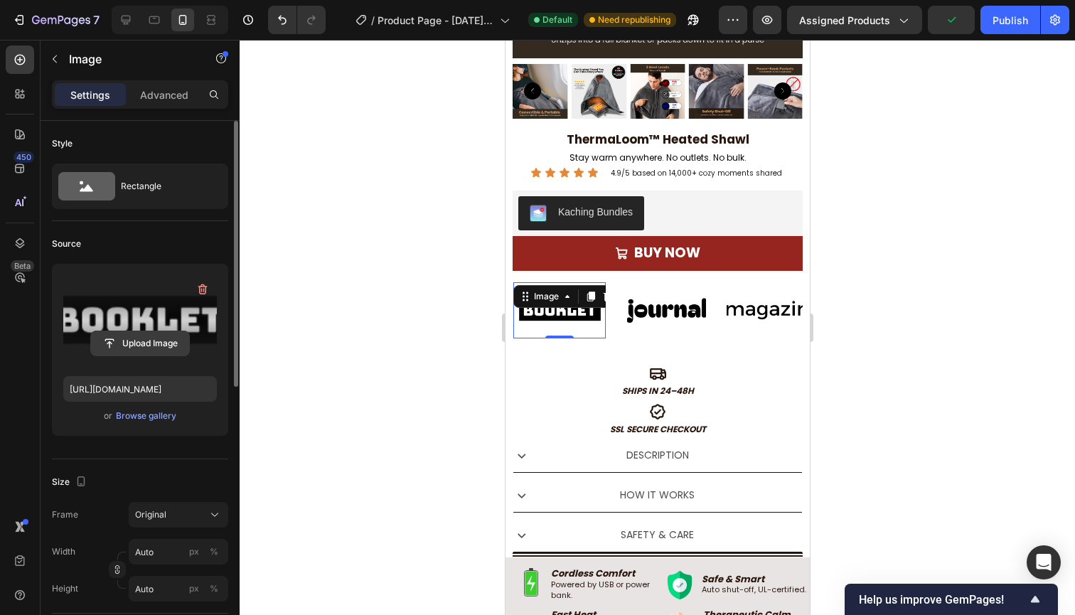
click at [101, 335] on input "file" at bounding box center [140, 343] width 98 height 24
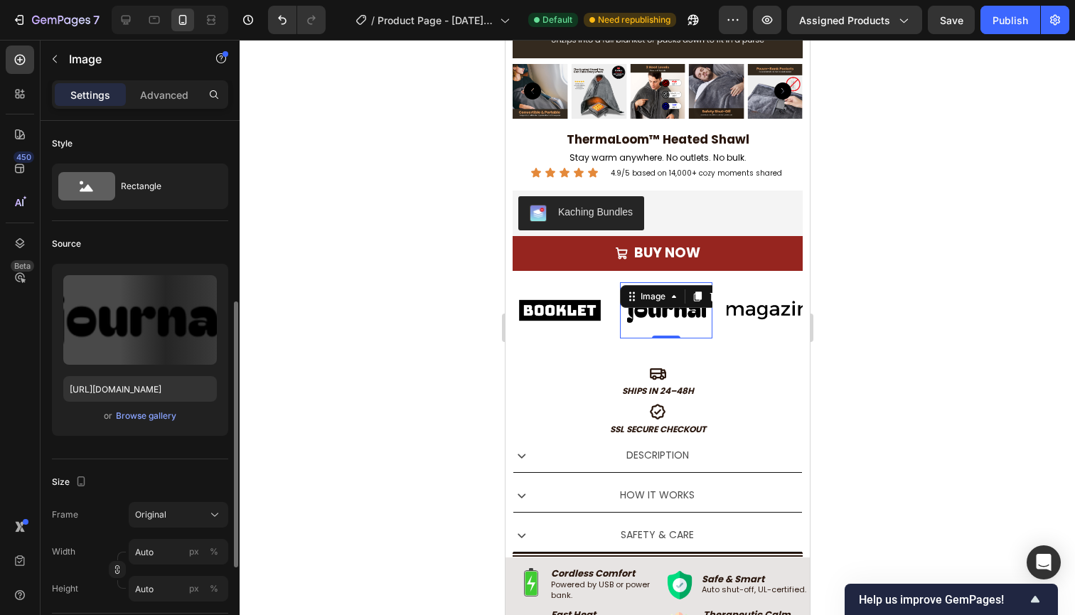
click at [655, 315] on img at bounding box center [665, 310] width 92 height 39
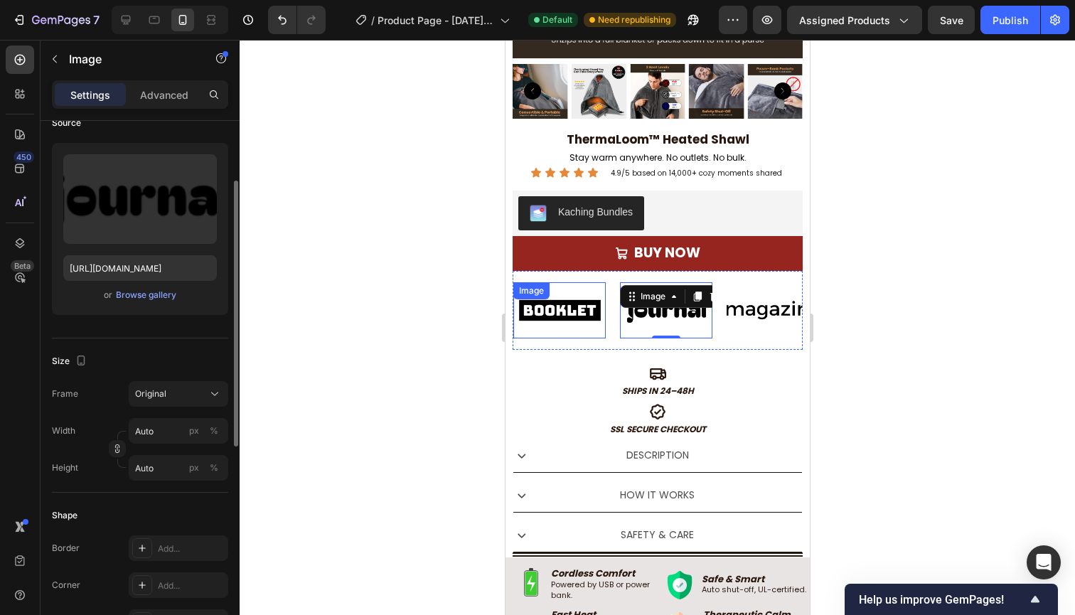
click at [553, 305] on div "Image" at bounding box center [558, 310] width 92 height 56
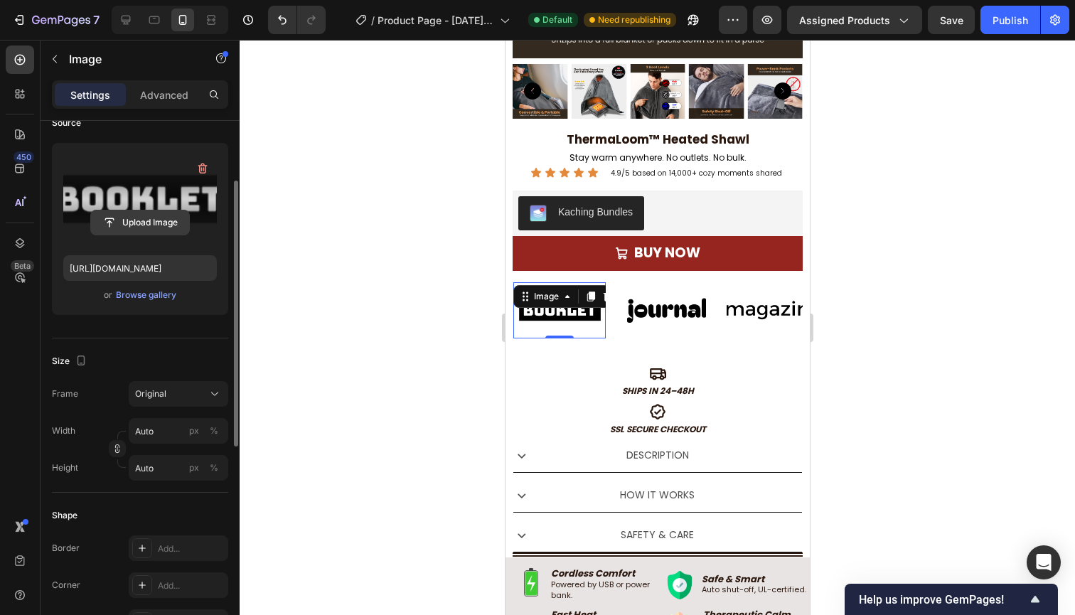
click at [162, 223] on input "file" at bounding box center [140, 222] width 98 height 24
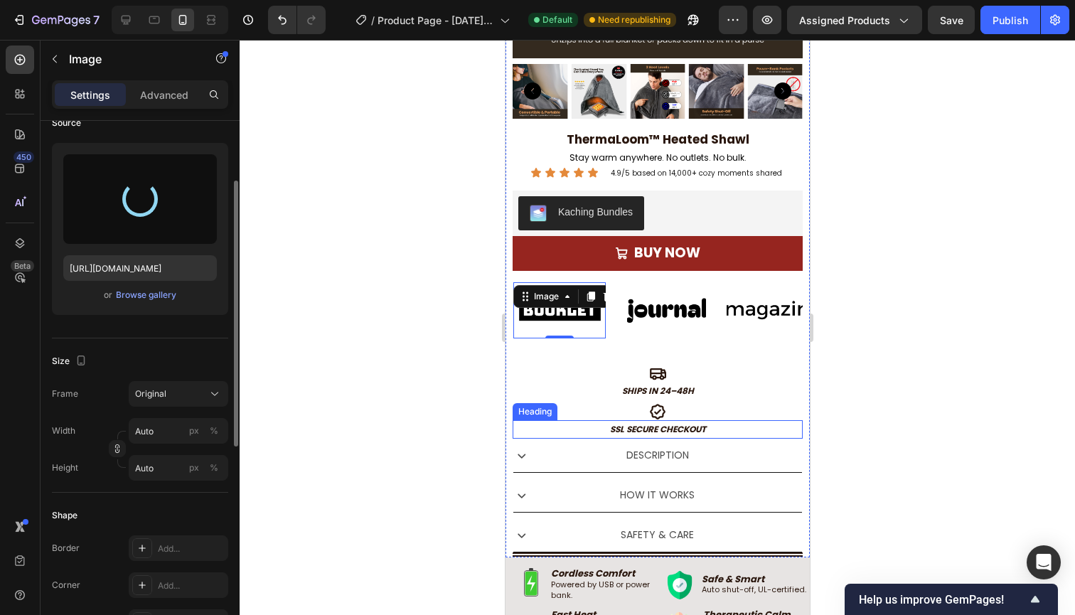
type input "[URL][DOMAIN_NAME]"
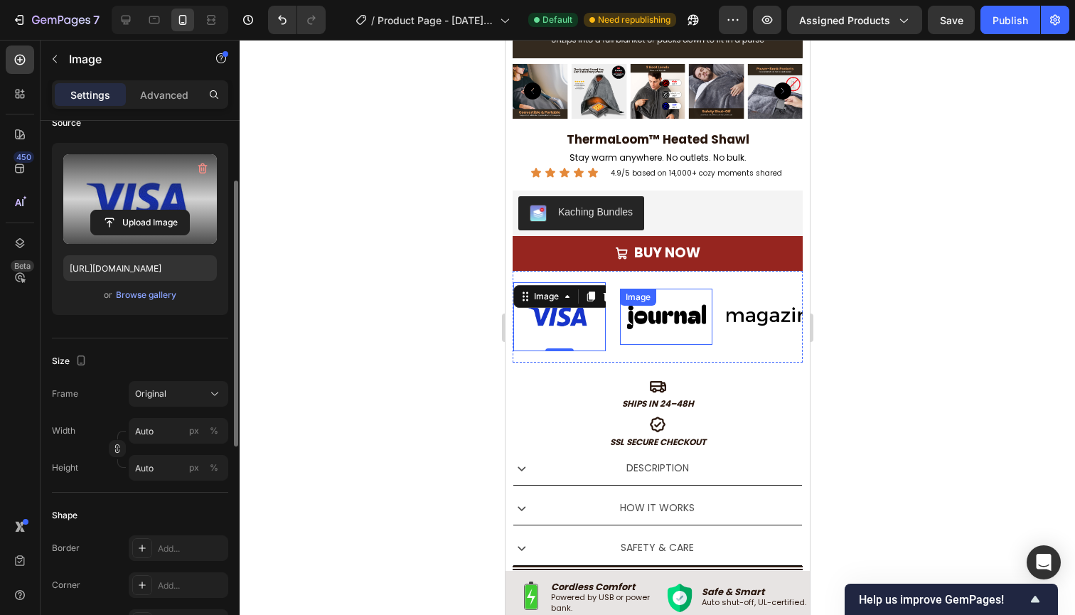
click at [666, 316] on img at bounding box center [665, 316] width 92 height 39
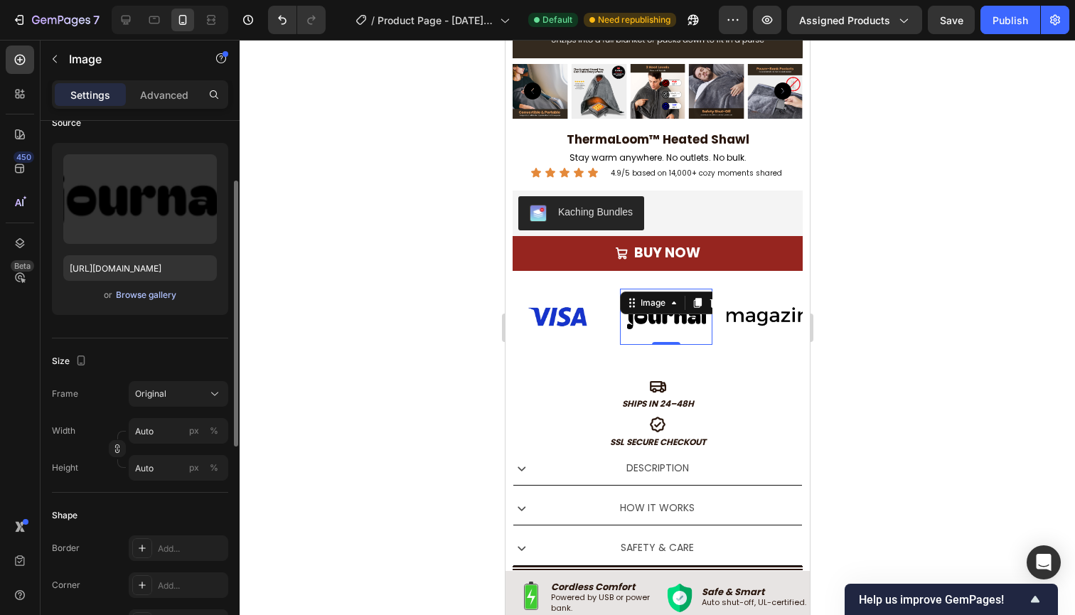
click at [154, 295] on div "Browse gallery" at bounding box center [146, 295] width 60 height 13
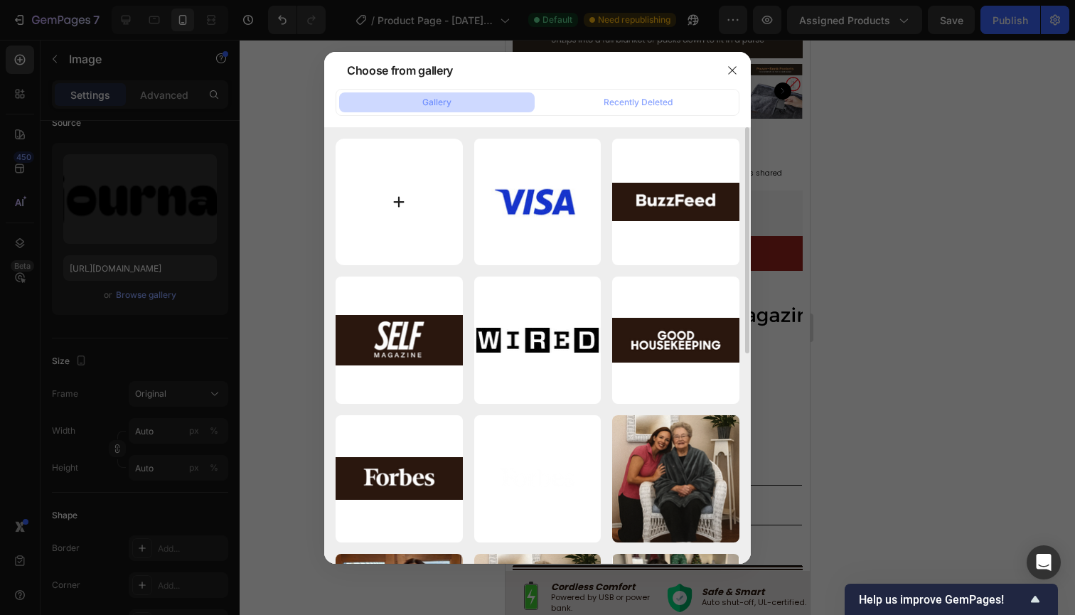
click at [416, 203] on input "file" at bounding box center [398, 202] width 127 height 127
type input "C:\fakepath\1200x630wa.png"
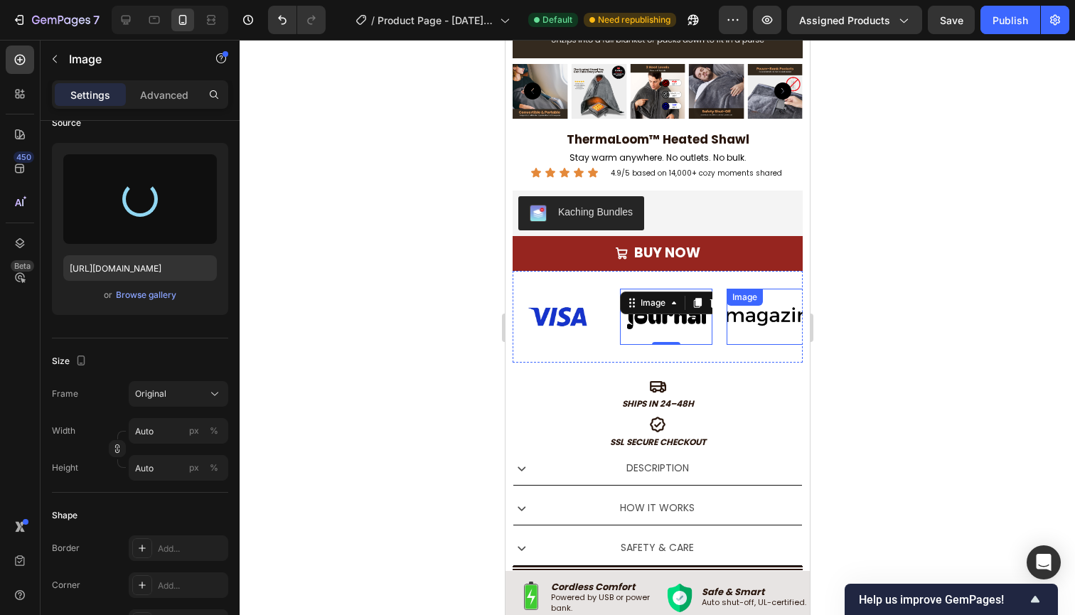
type input "[URL][DOMAIN_NAME]"
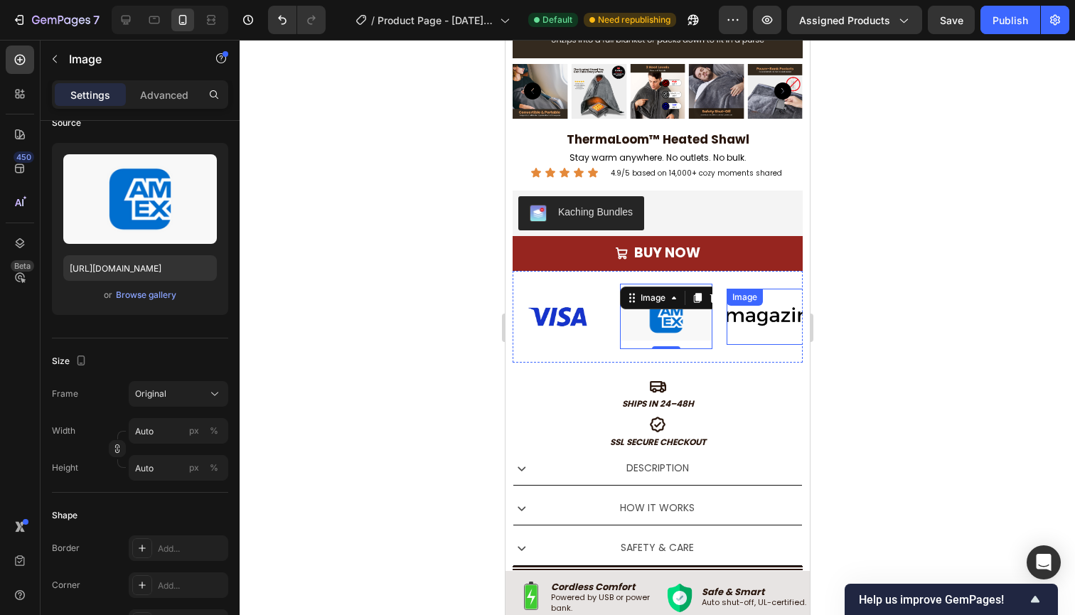
click at [757, 314] on img at bounding box center [772, 316] width 92 height 39
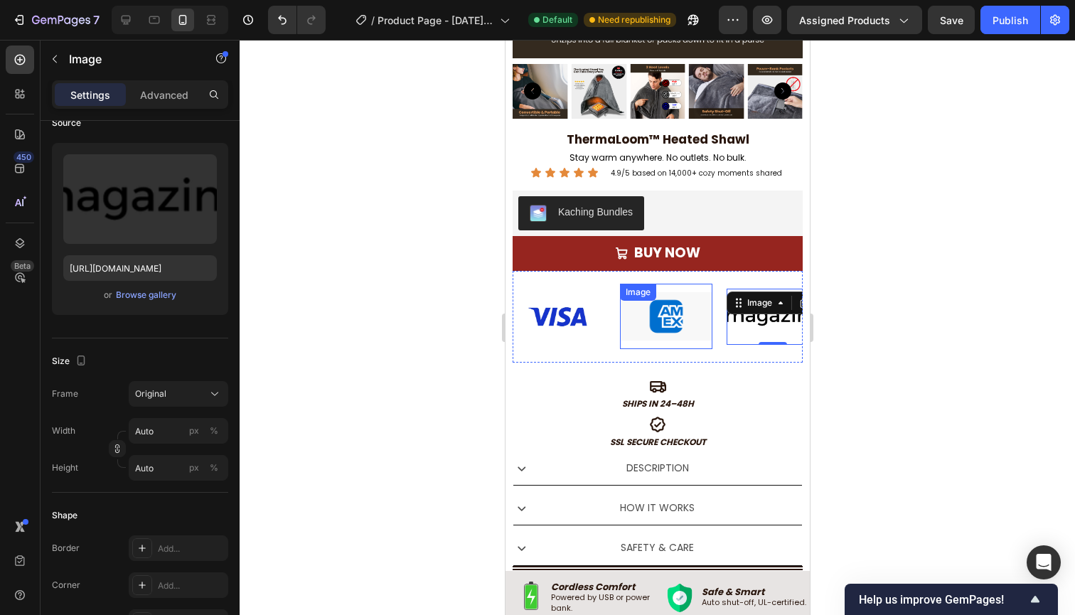
click at [671, 316] on img at bounding box center [665, 316] width 92 height 48
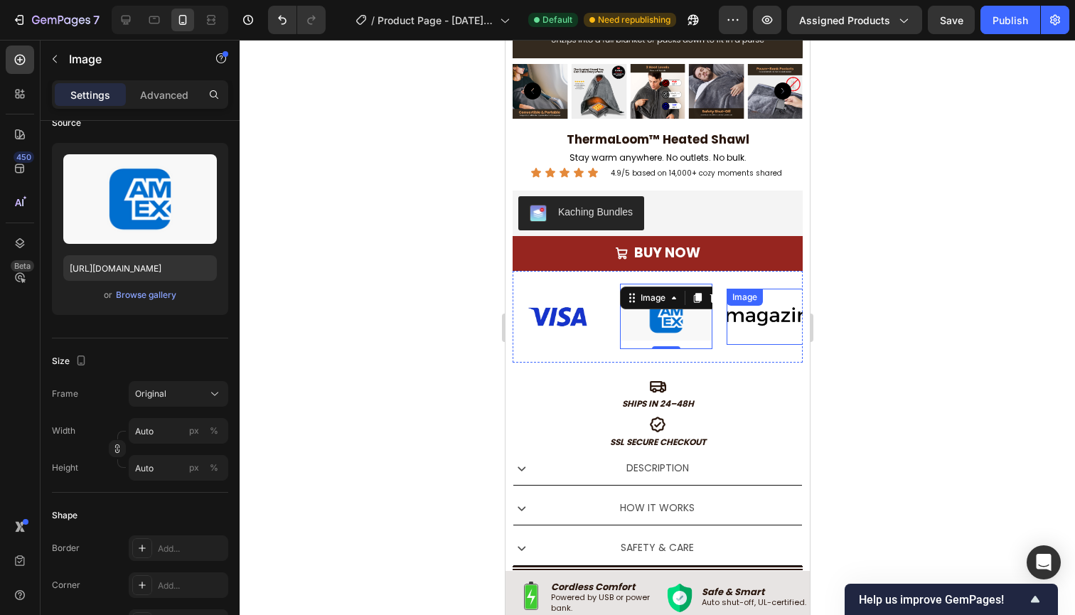
click at [758, 327] on img at bounding box center [772, 316] width 92 height 39
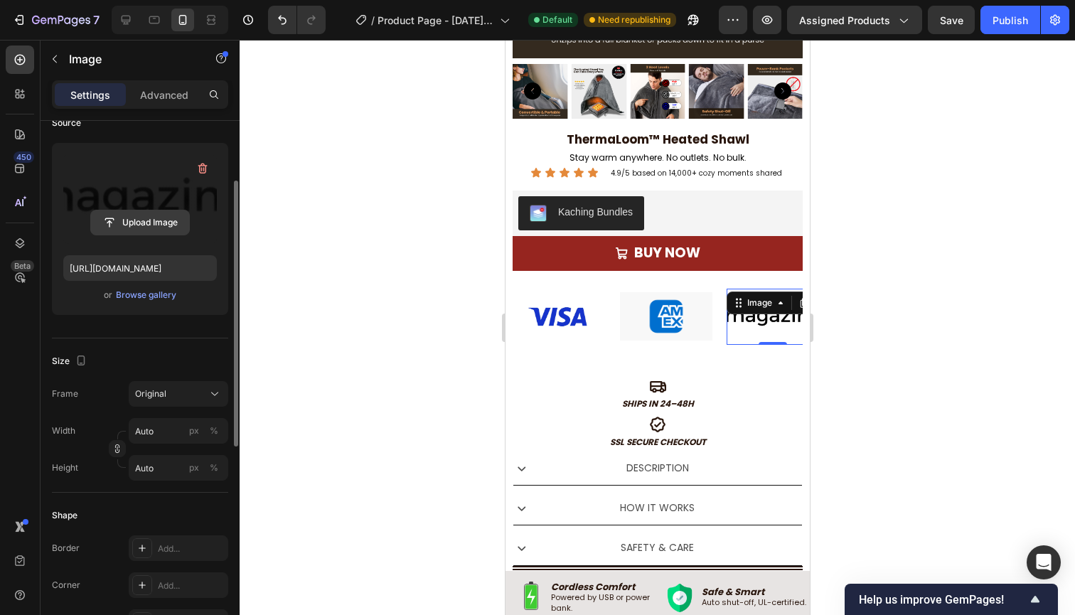
click at [153, 220] on input "file" at bounding box center [140, 222] width 98 height 24
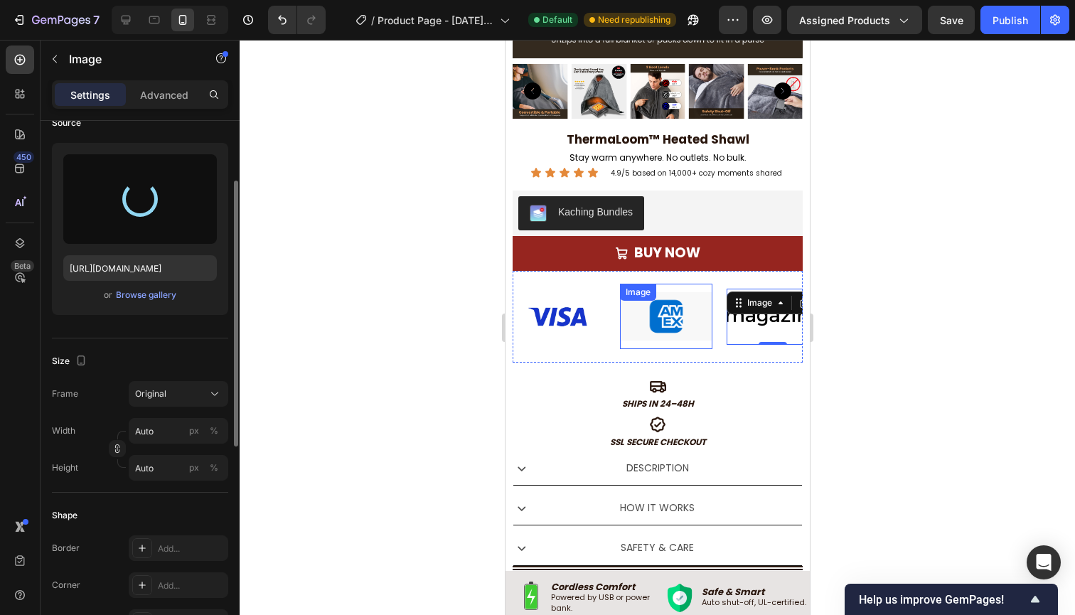
type input "[URL][DOMAIN_NAME]"
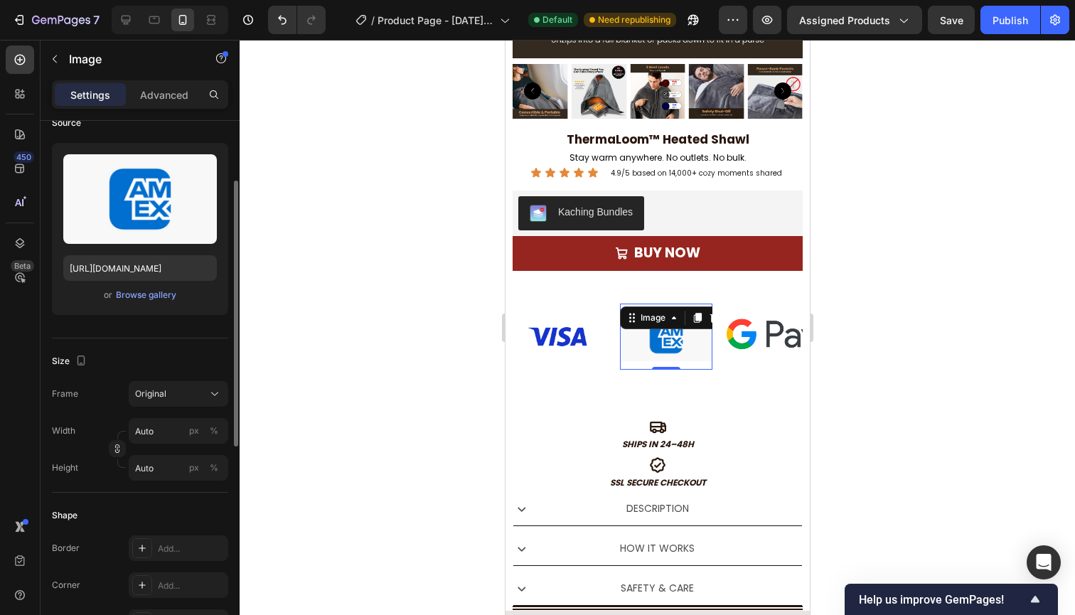
click at [673, 343] on img at bounding box center [665, 336] width 92 height 48
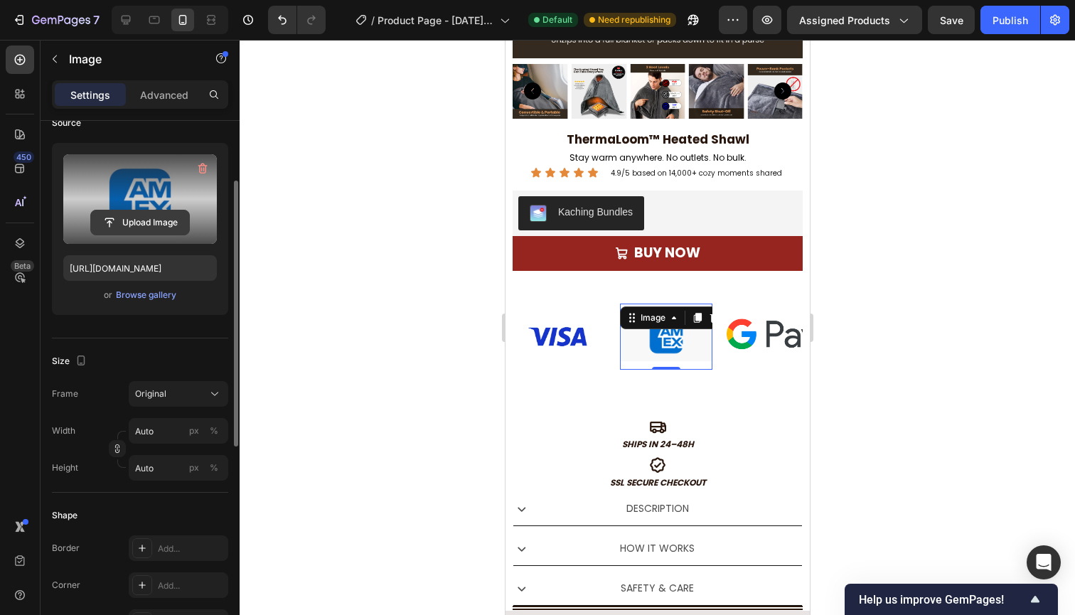
click at [144, 219] on input "file" at bounding box center [140, 222] width 98 height 24
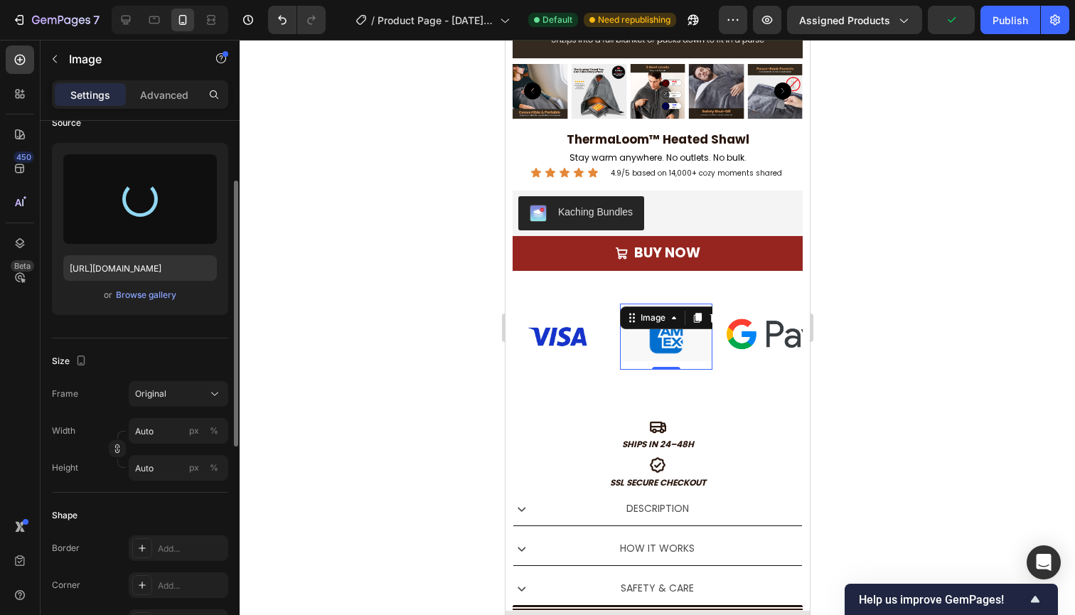
type input "[URL][DOMAIN_NAME]"
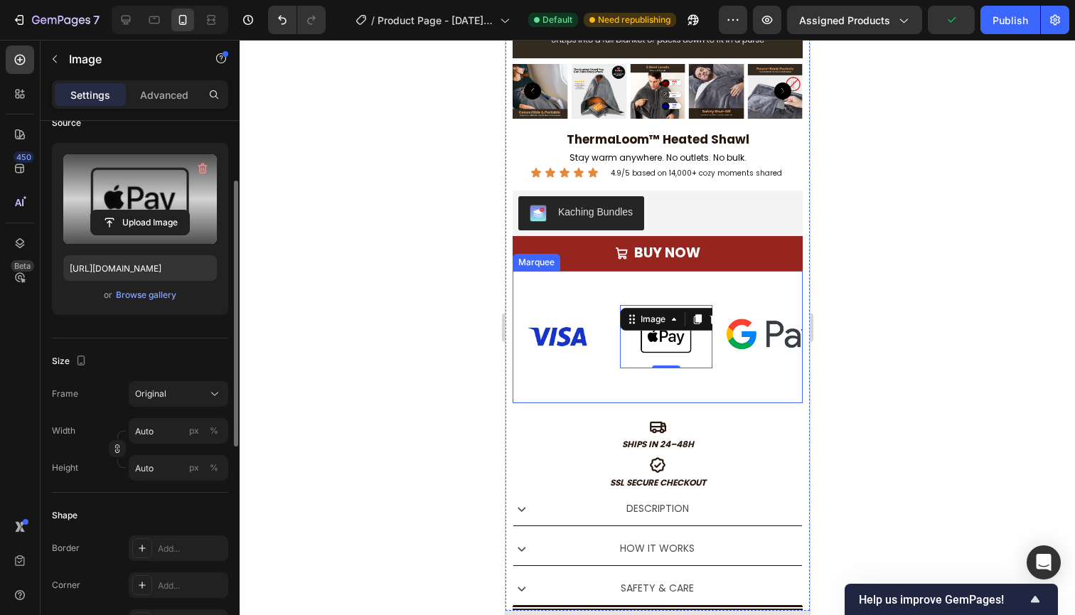
click at [733, 385] on div "Image" at bounding box center [772, 336] width 92 height 109
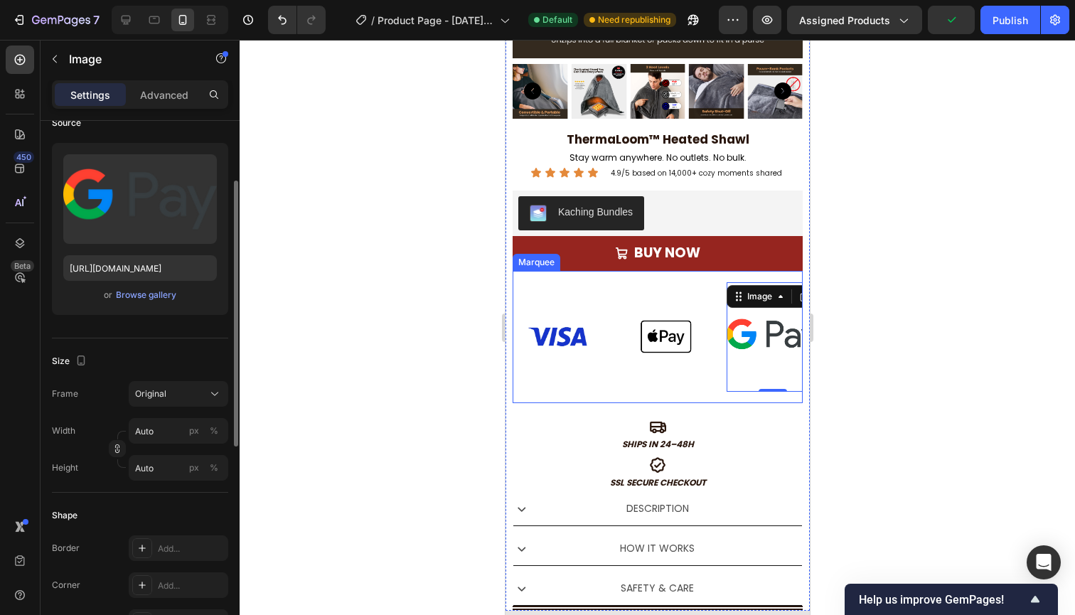
click at [687, 369] on div "Image Image Image 0 Image Image" at bounding box center [778, 336] width 533 height 109
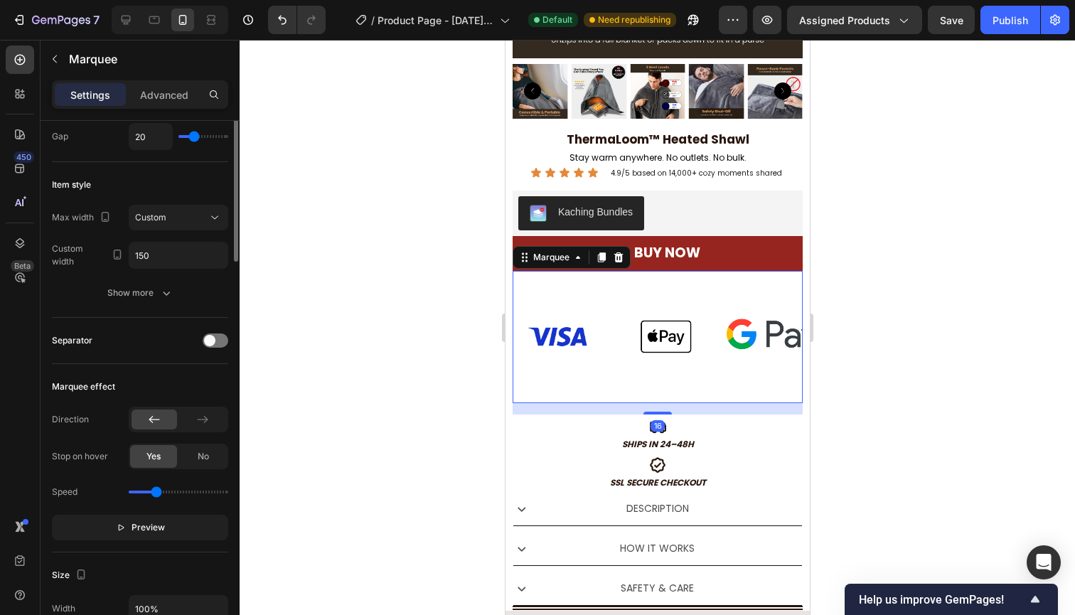
scroll to position [0, 0]
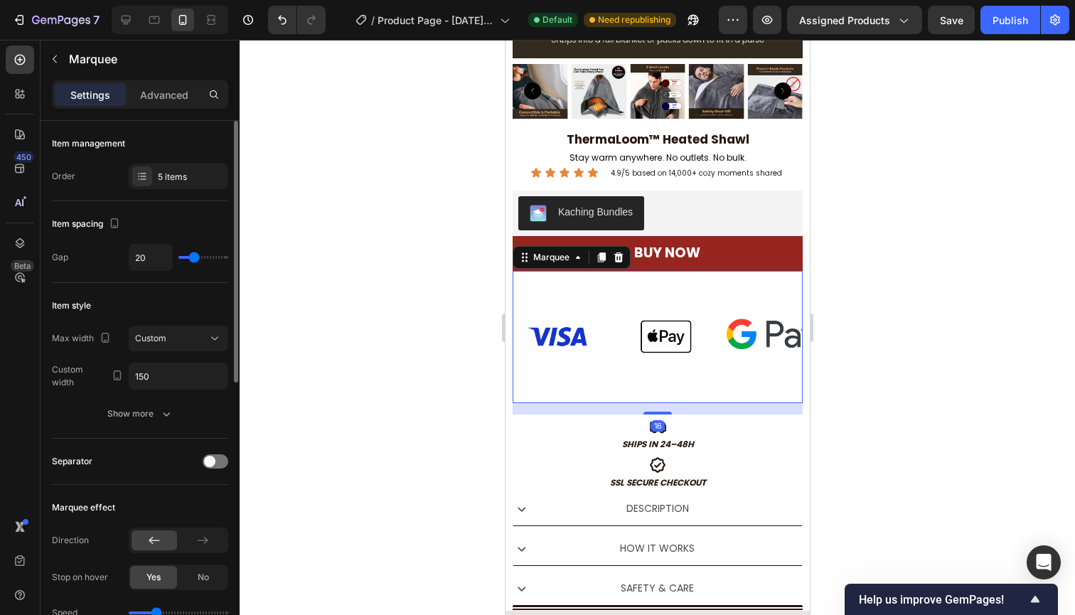
type input "19"
type input "16"
type input "13"
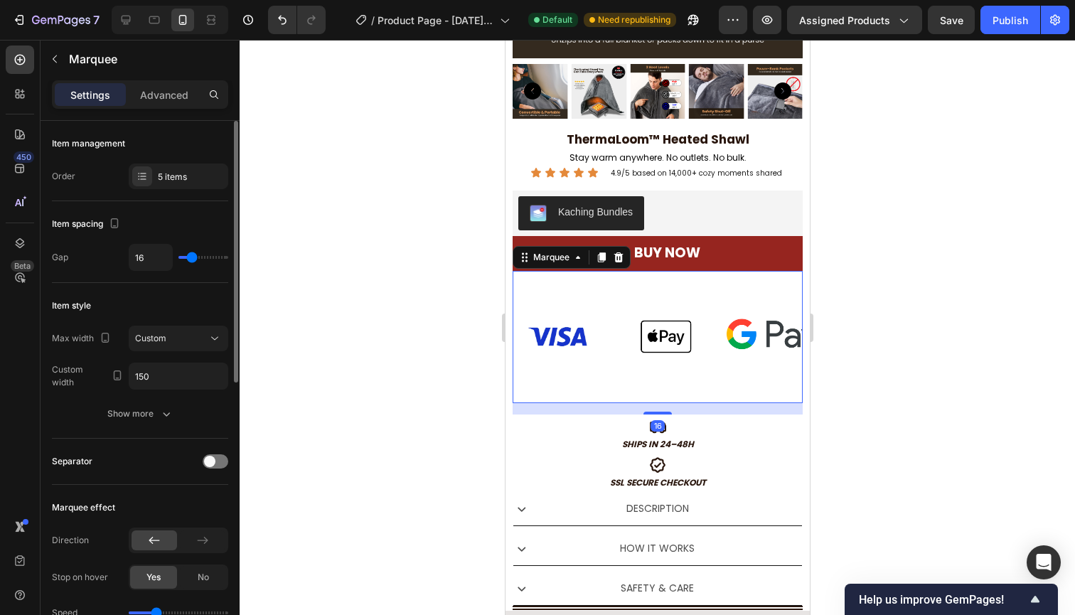
type input "13"
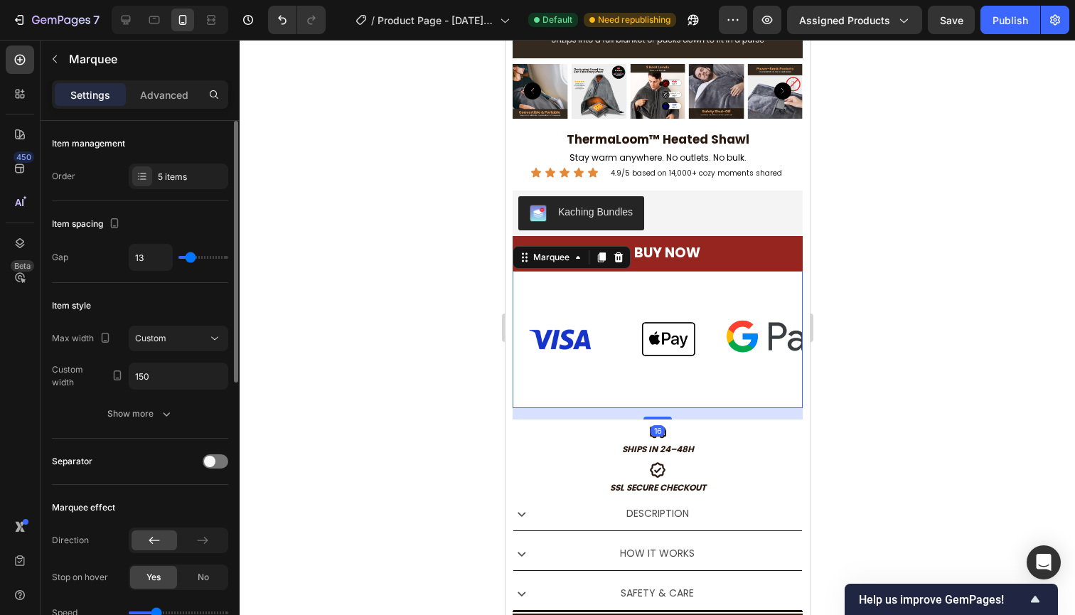
type input "6"
type input "4"
type input "2"
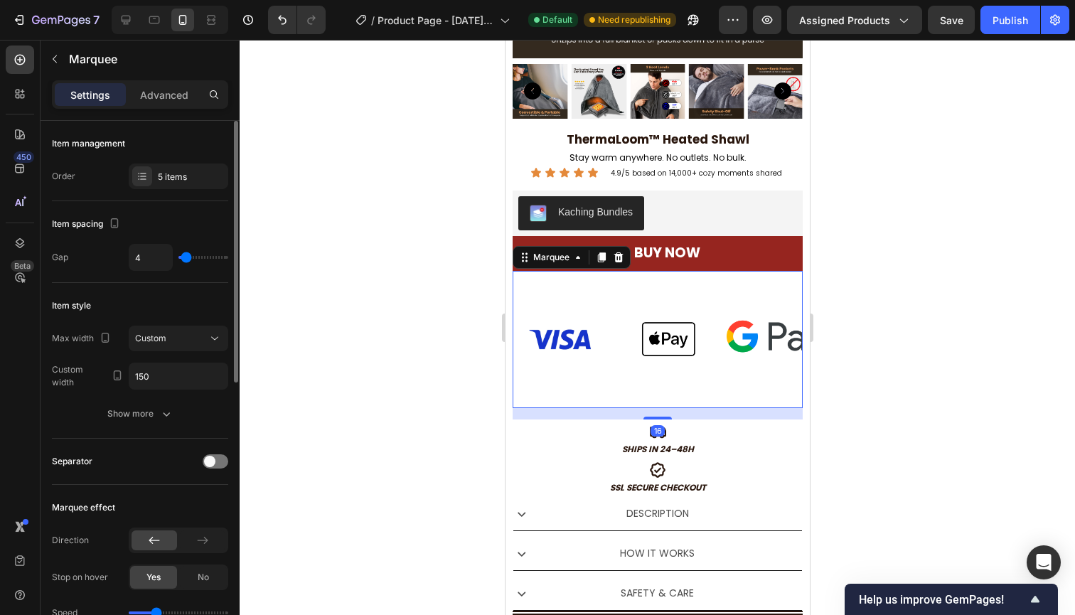
type input "2"
type input "0"
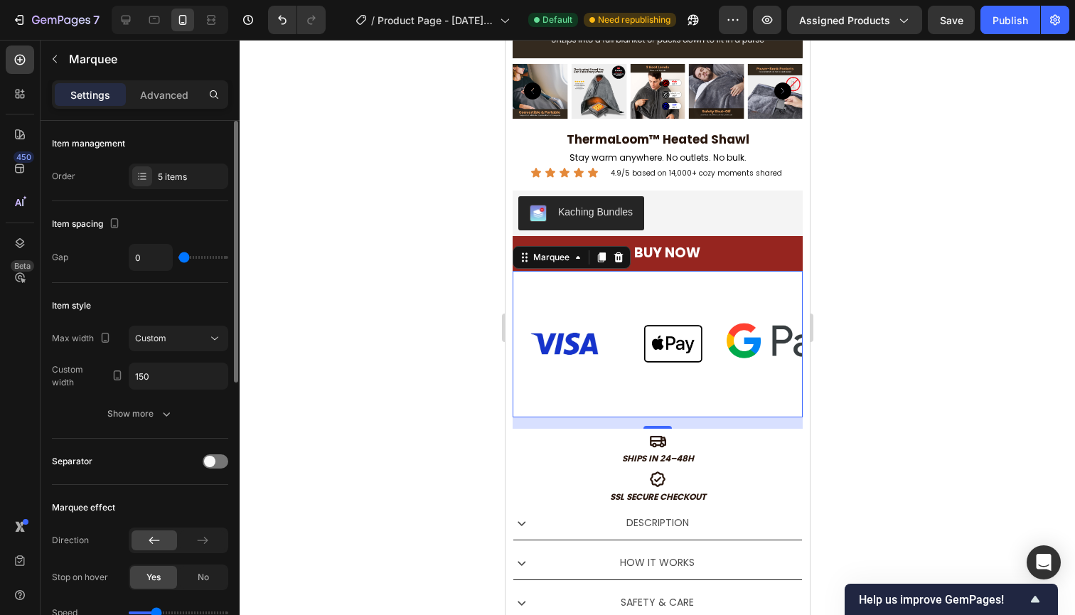
type input "6"
type input "26"
type input "57"
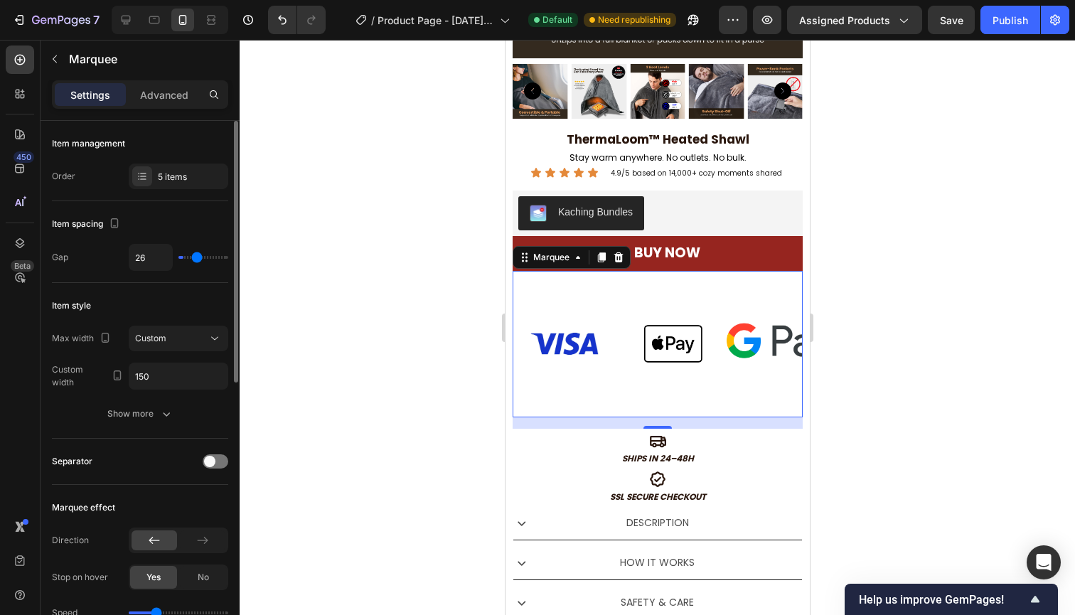
type input "57"
type input "75"
type input "80"
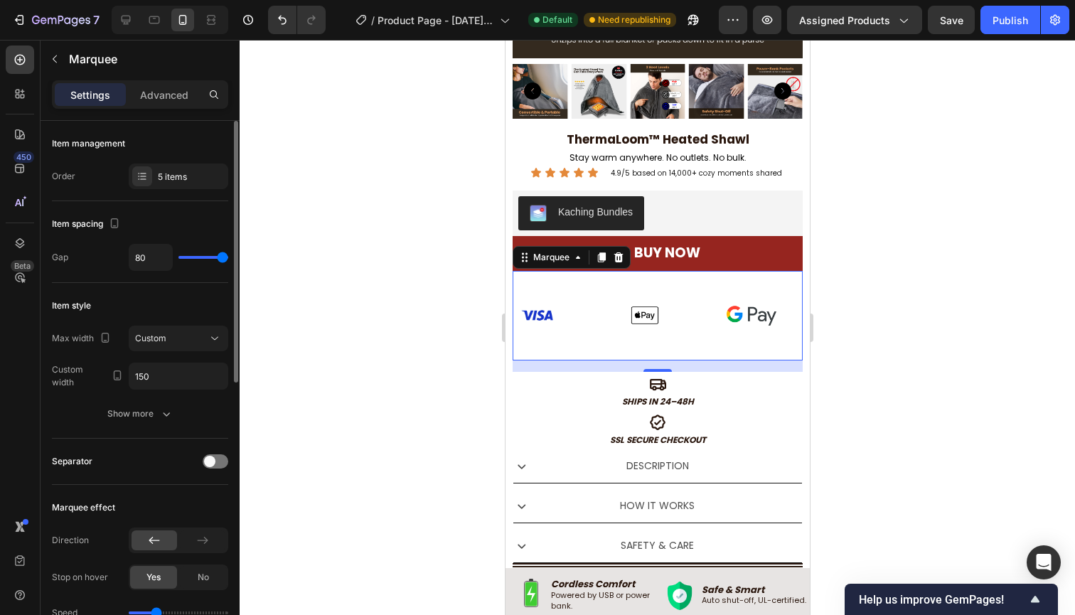
type input "78"
type input "61"
type input "39"
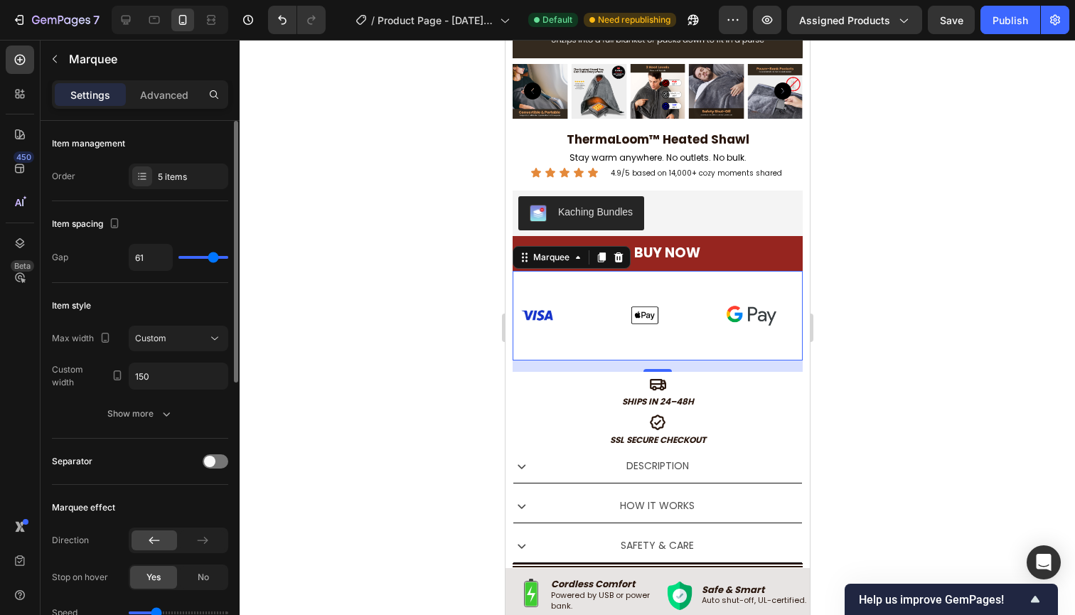
type input "39"
type input "29"
type input "22"
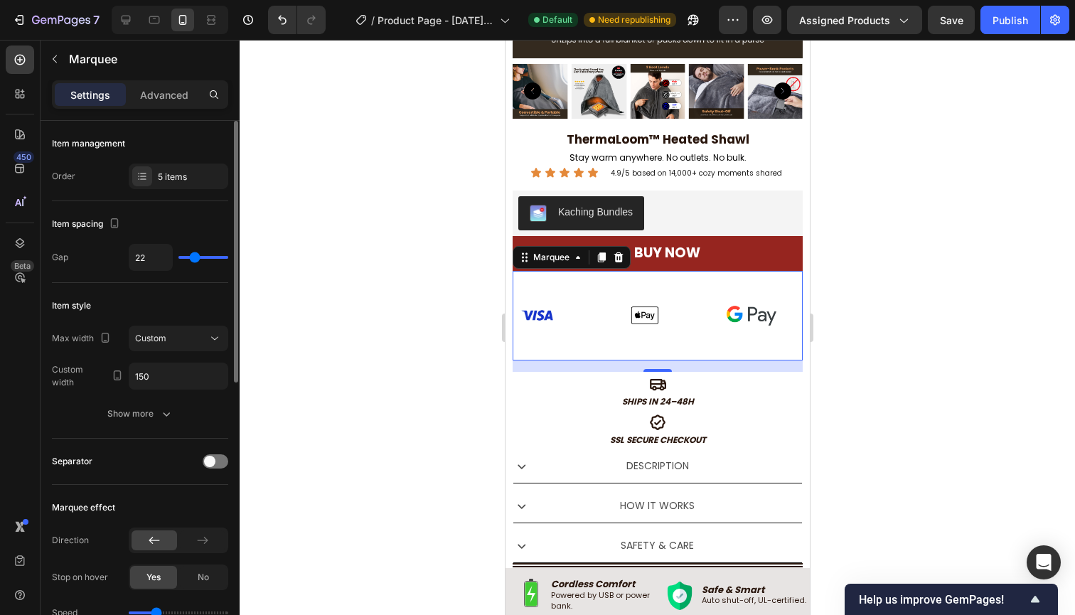
type input "15"
type input "9"
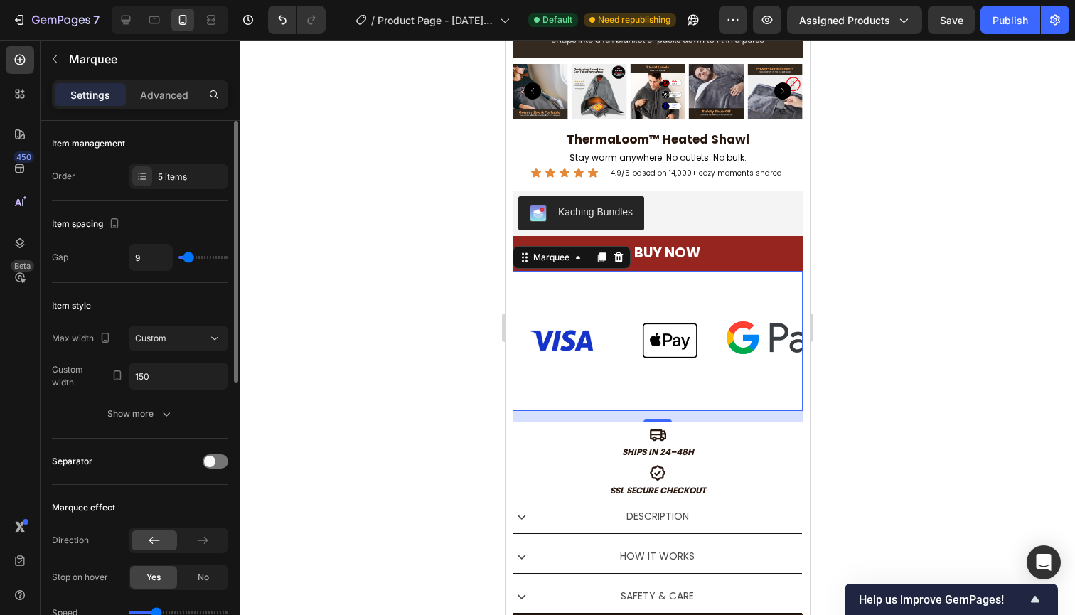
type input "5"
type input "0"
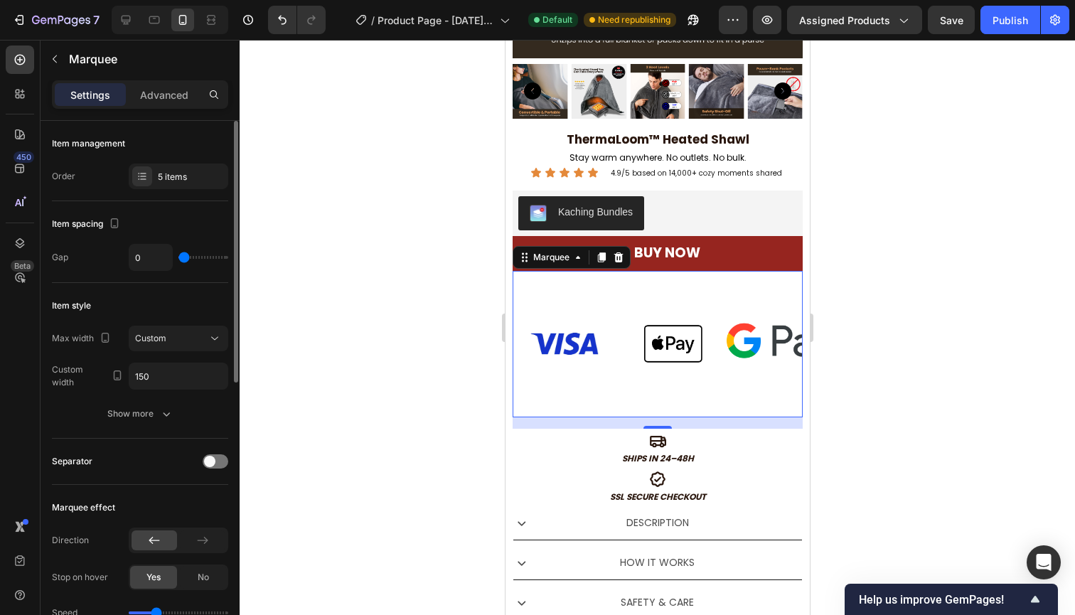
drag, startPoint x: 192, startPoint y: 259, endPoint x: 123, endPoint y: 276, distance: 71.2
type input "0"
click at [123, 276] on div "Item spacing Gap 0" at bounding box center [140, 242] width 176 height 82
click at [180, 376] on input "150" at bounding box center [178, 376] width 98 height 26
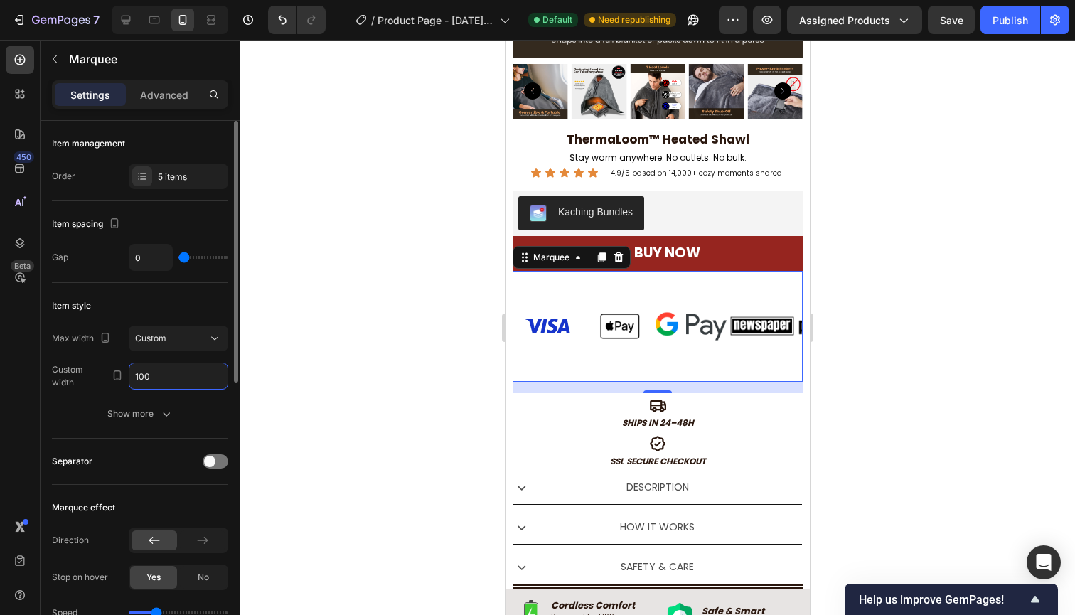
type input "10"
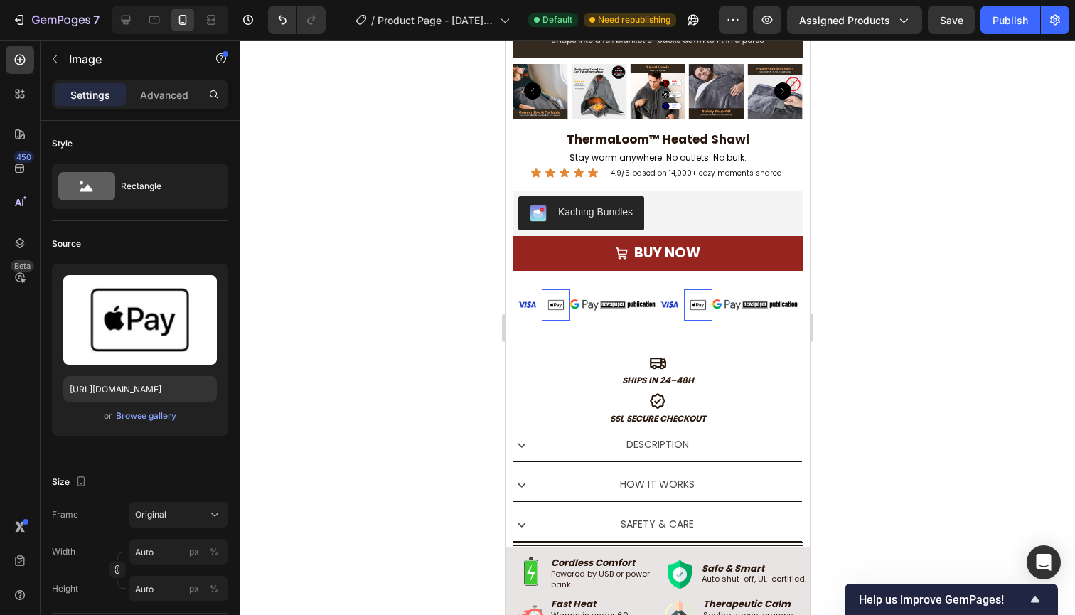
click at [542, 298] on img at bounding box center [555, 305] width 28 height 14
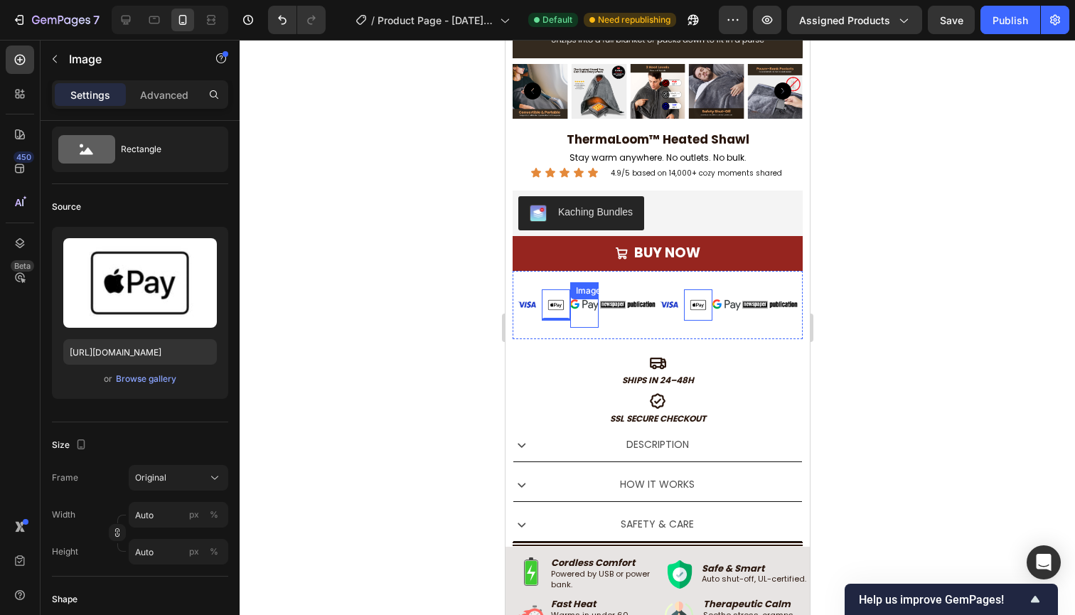
click at [572, 303] on div "Image" at bounding box center [583, 304] width 28 height 45
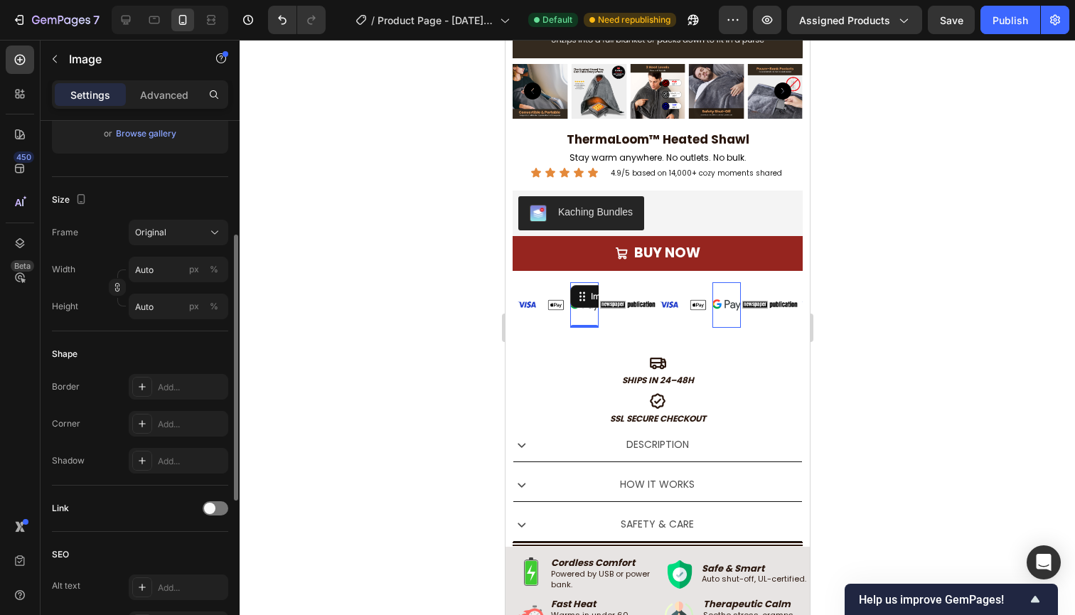
scroll to position [321, 0]
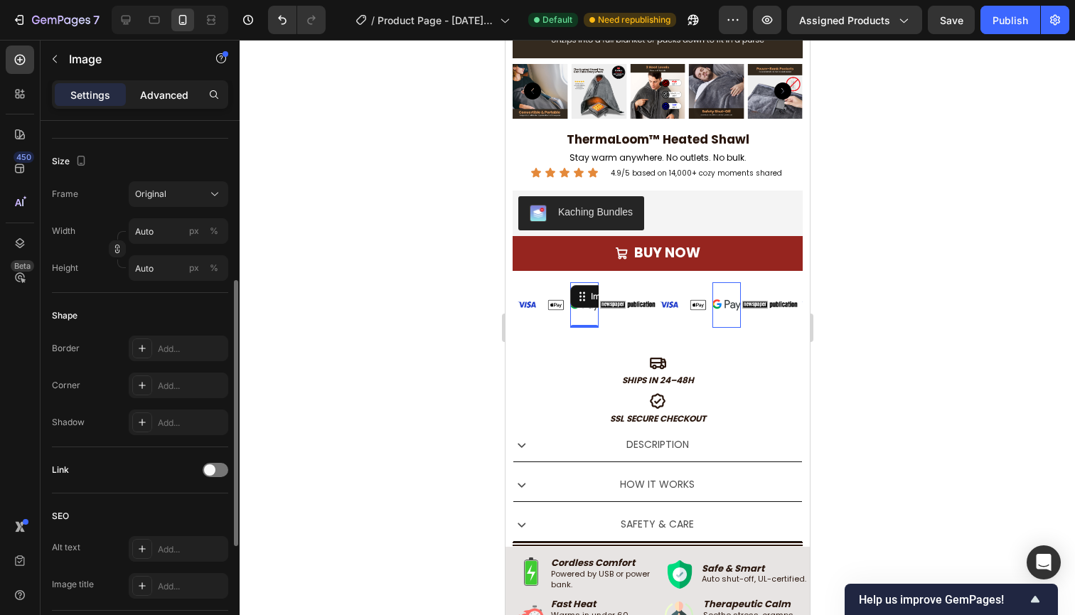
click at [160, 105] on div "Advanced" at bounding box center [164, 94] width 71 height 23
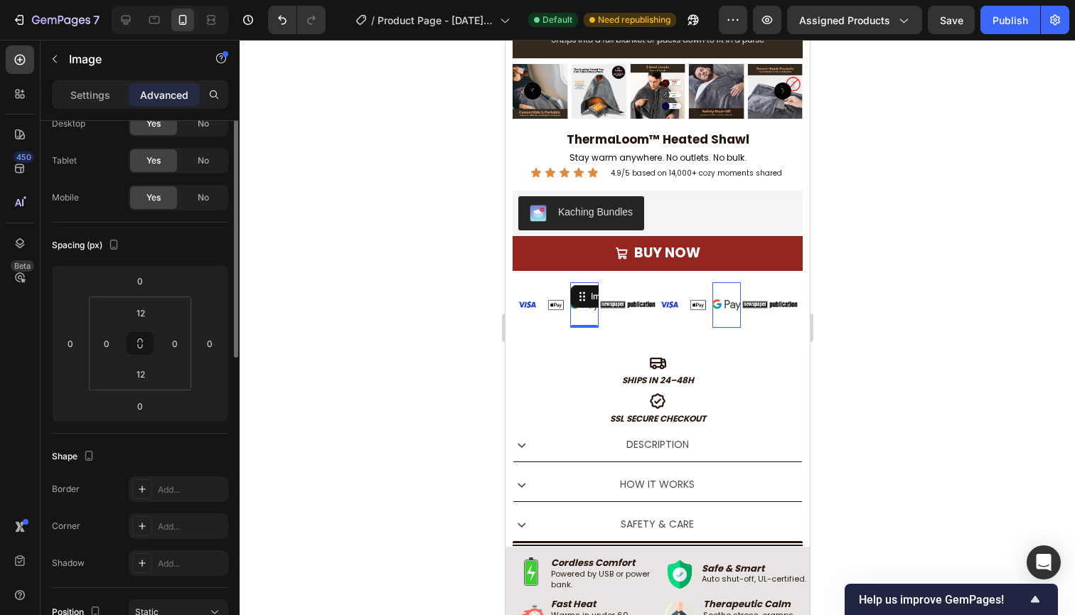
scroll to position [0, 0]
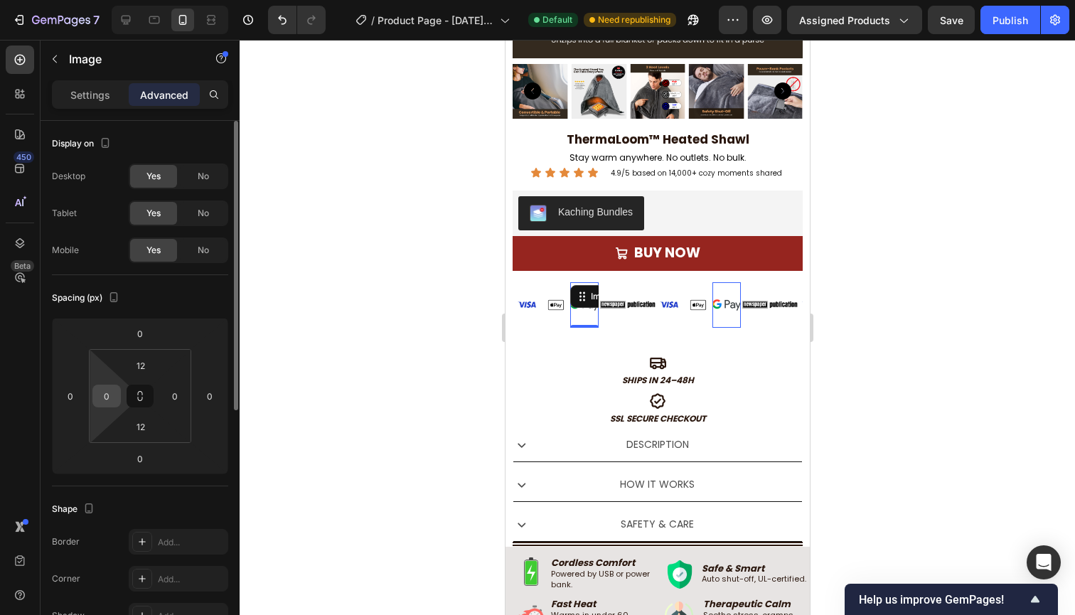
click at [114, 402] on input "0" at bounding box center [106, 395] width 21 height 21
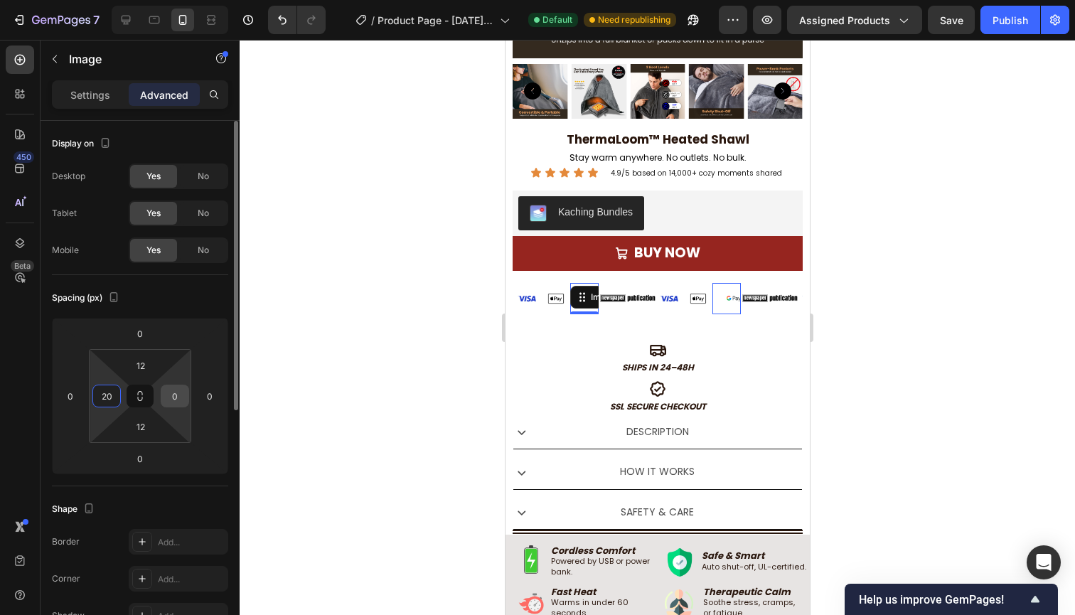
type input "20"
click at [175, 386] on input "0" at bounding box center [174, 395] width 21 height 21
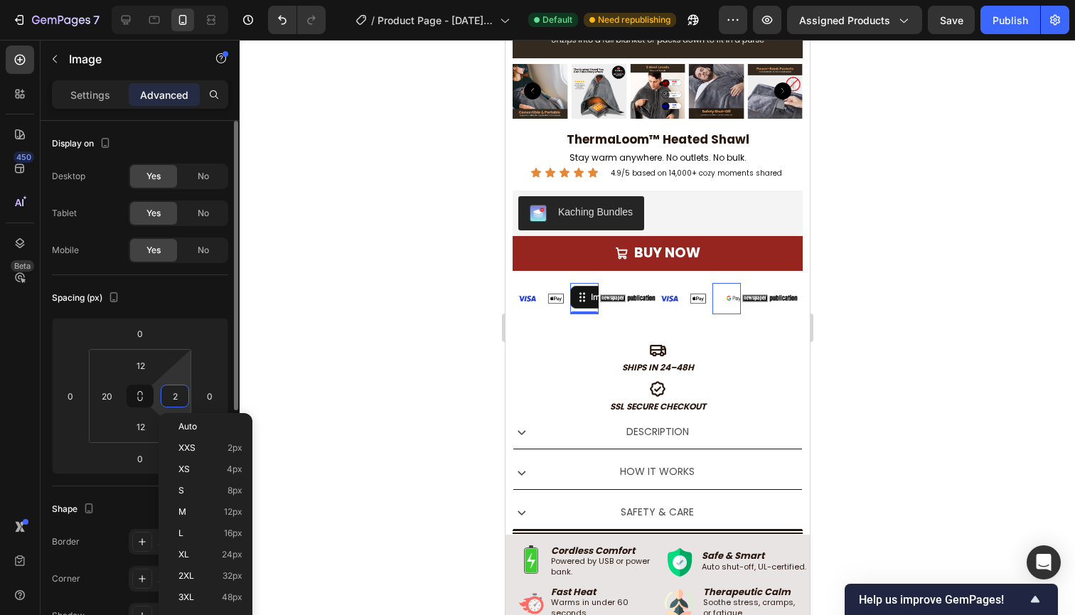
type input "20"
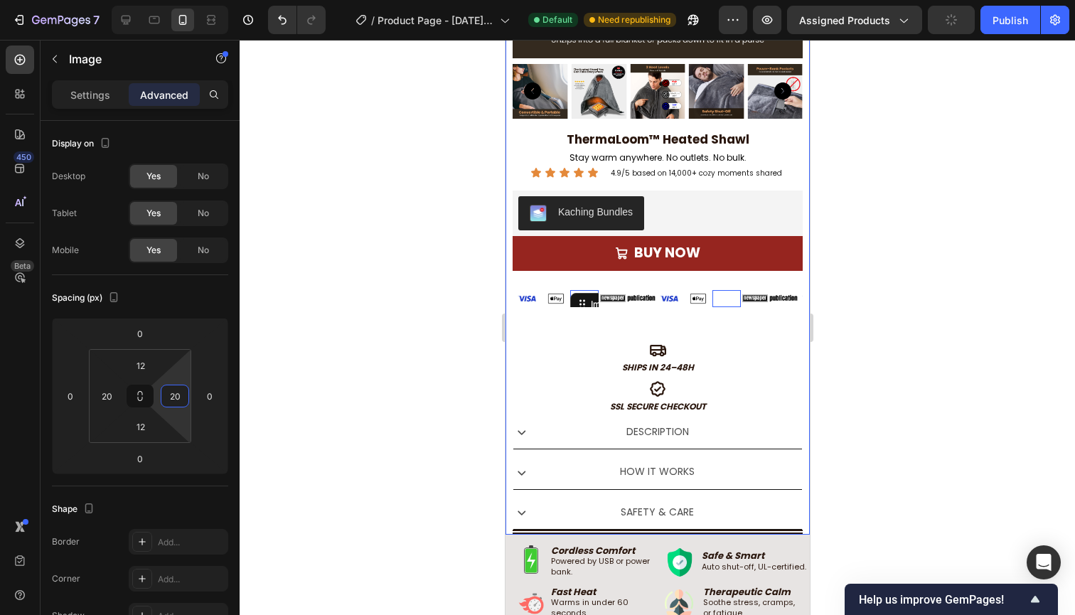
click at [523, 334] on div "Image Image Image 0 Image Image Image Image Image 0 Image Image Image Image Ima…" at bounding box center [657, 305] width 290 height 68
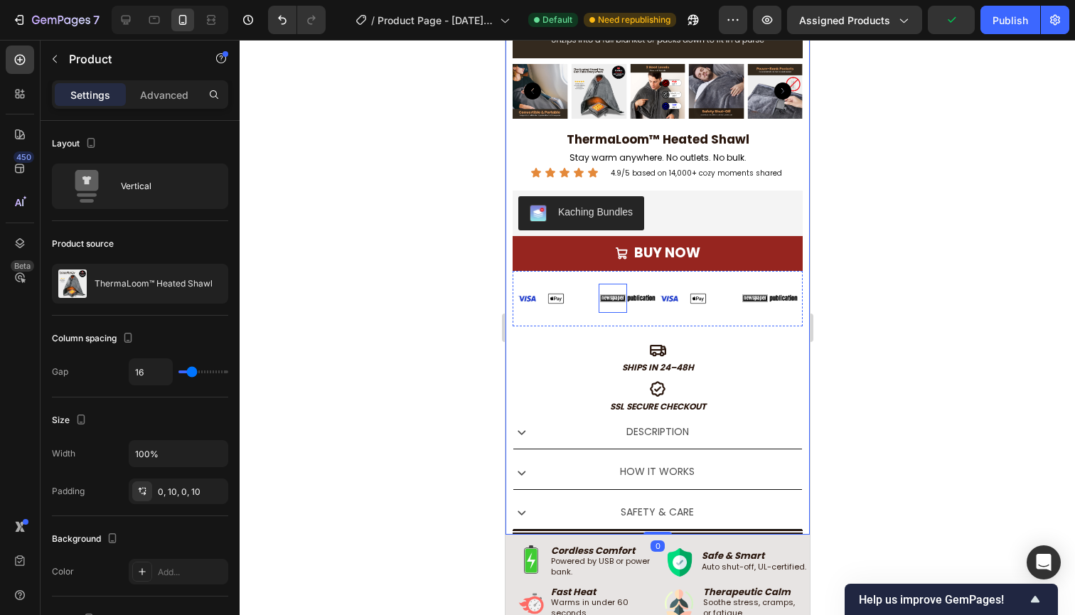
click at [583, 295] on div "Image" at bounding box center [583, 298] width 28 height 17
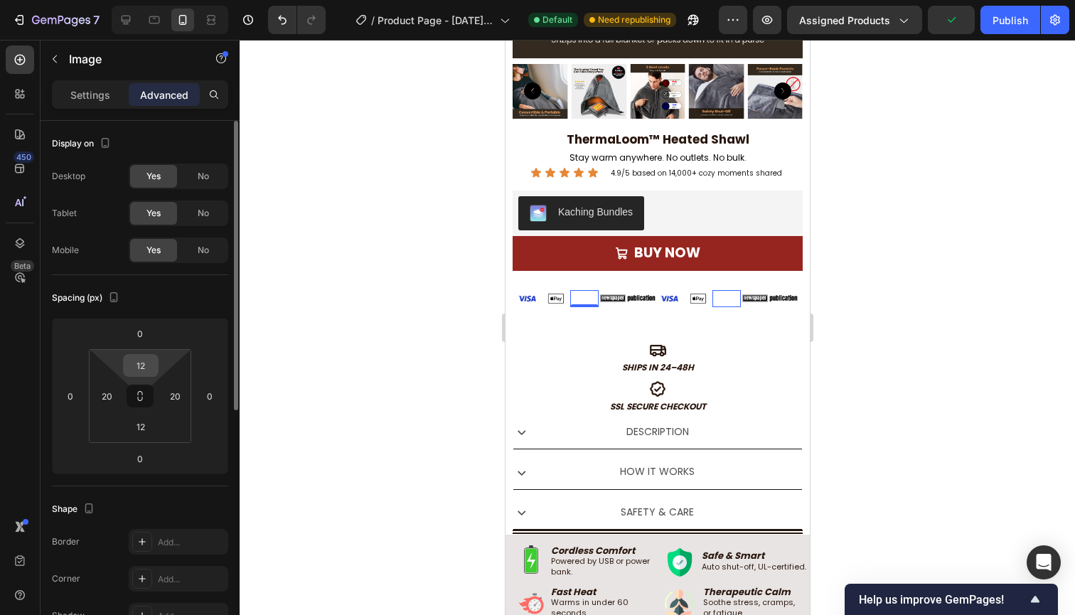
click at [142, 370] on input "12" at bounding box center [140, 365] width 28 height 21
type input "0"
click at [139, 420] on input "12" at bounding box center [140, 426] width 28 height 21
type input "0"
click at [102, 384] on div "20" at bounding box center [106, 395] width 28 height 23
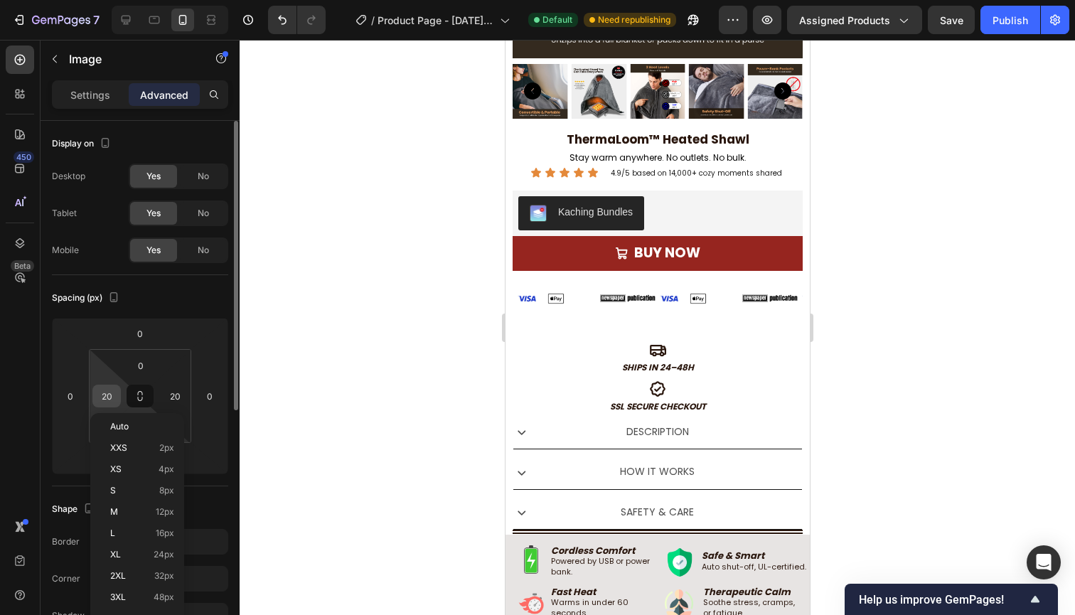
click at [106, 394] on input "20" at bounding box center [106, 395] width 21 height 21
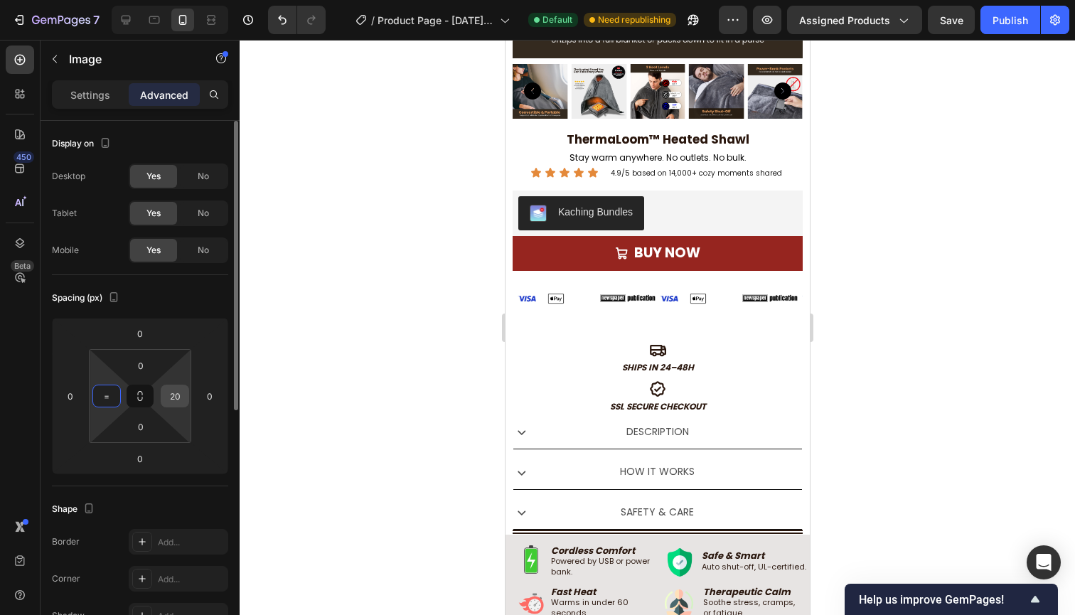
type input "="
click at [176, 399] on input "20" at bounding box center [174, 395] width 21 height 21
type input "0"
click at [109, 405] on input "=" at bounding box center [106, 395] width 21 height 21
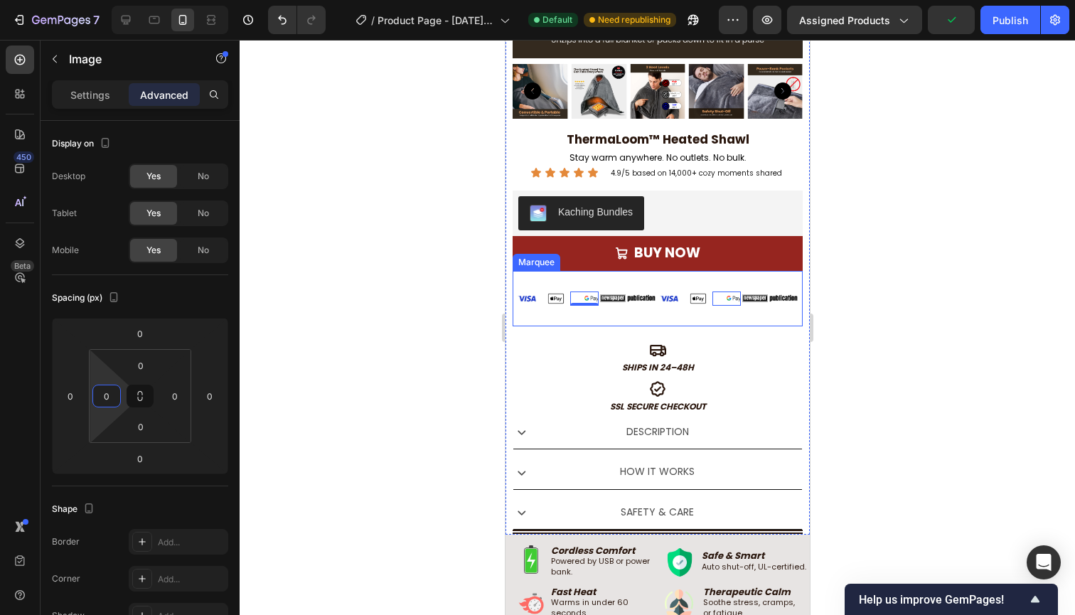
click at [566, 318] on div "Image Image Image 0 Image Image Image Image Image 0 Image Image Image Image Ima…" at bounding box center [657, 299] width 290 height 56
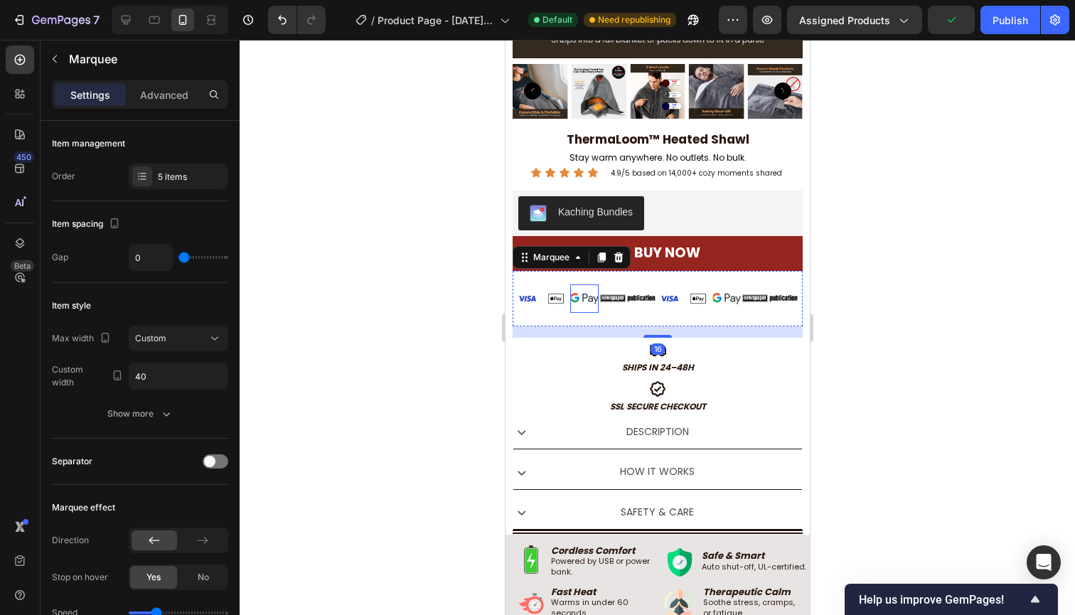
click at [582, 301] on img at bounding box center [583, 298] width 28 height 28
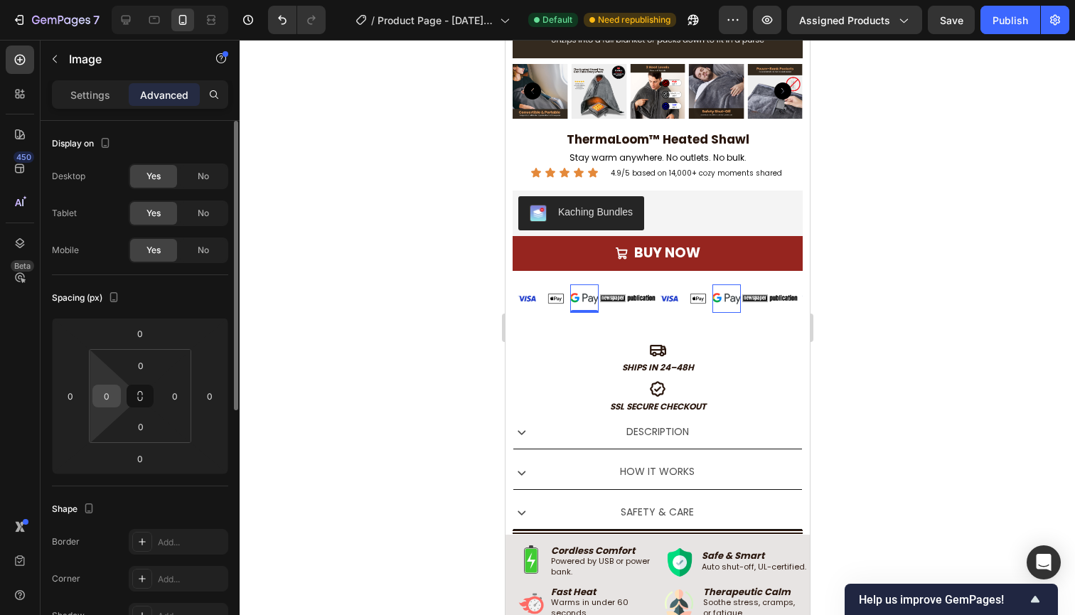
click at [113, 386] on input "0" at bounding box center [106, 395] width 21 height 21
type input "4"
click at [173, 394] on input "0" at bounding box center [174, 395] width 21 height 21
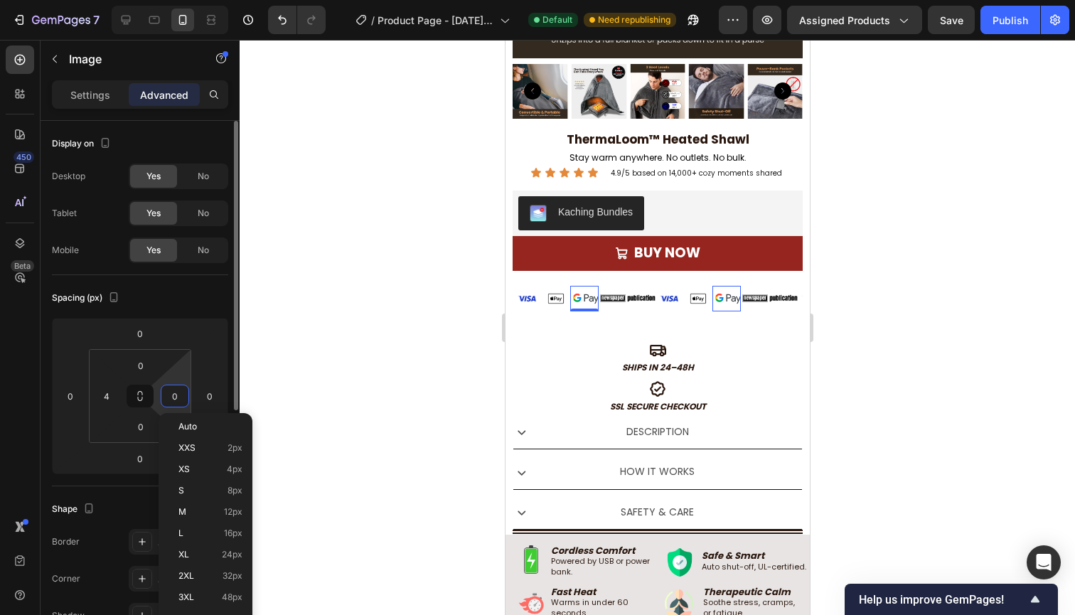
type input "4"
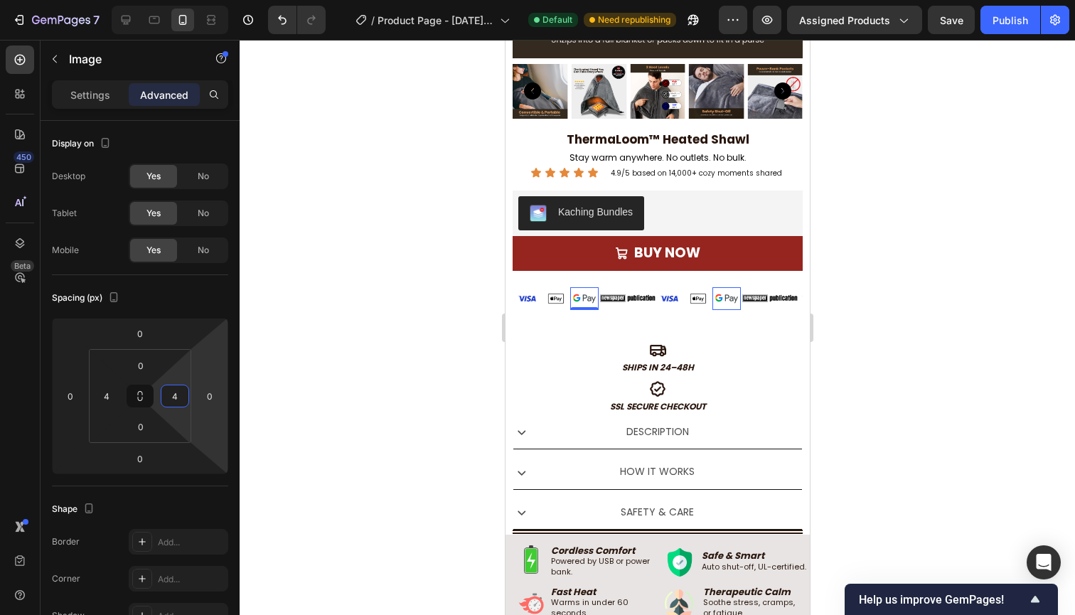
click at [564, 350] on div "Icon" at bounding box center [657, 348] width 290 height 21
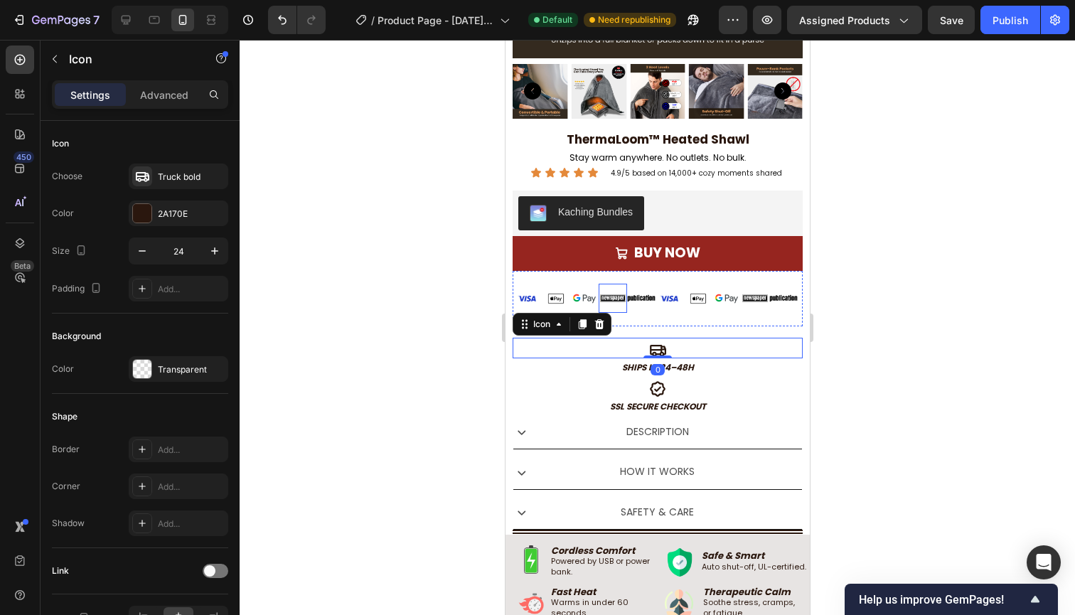
click at [620, 298] on img at bounding box center [612, 298] width 28 height 12
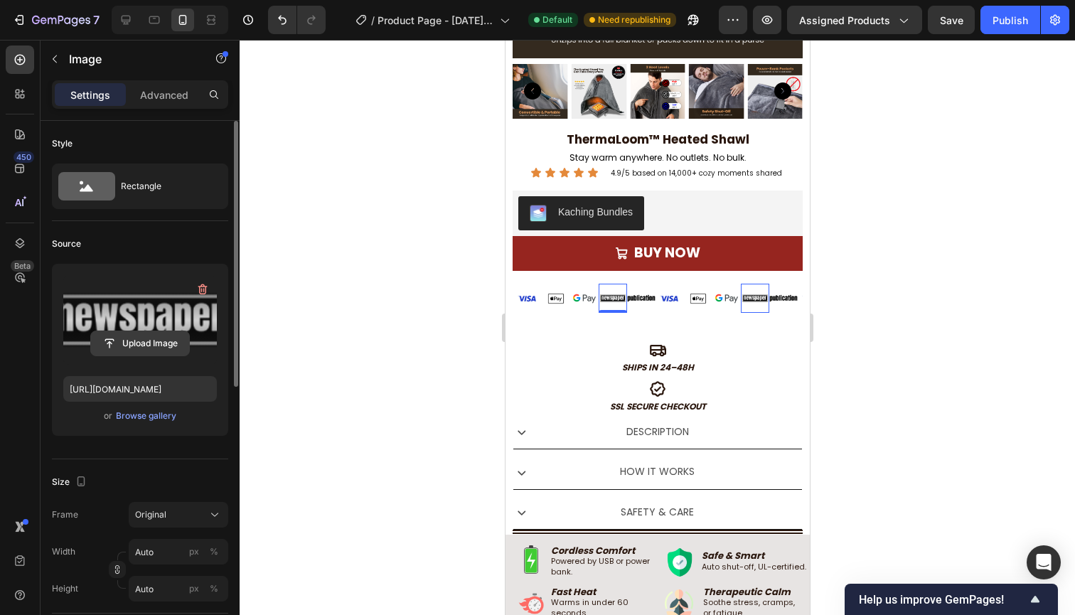
click at [146, 339] on input "file" at bounding box center [140, 343] width 98 height 24
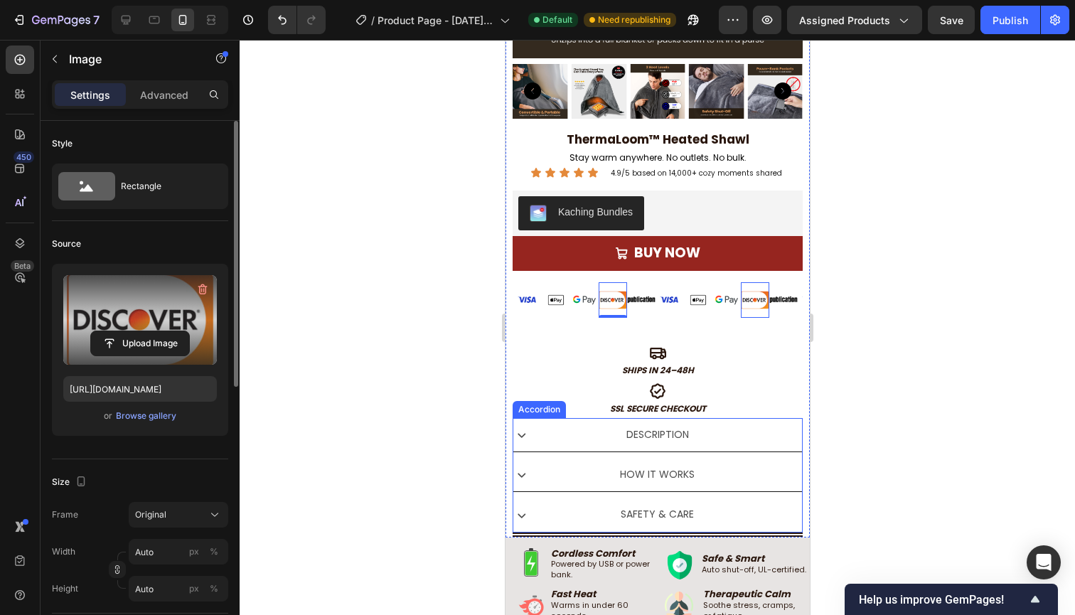
type input "[URL][DOMAIN_NAME]"
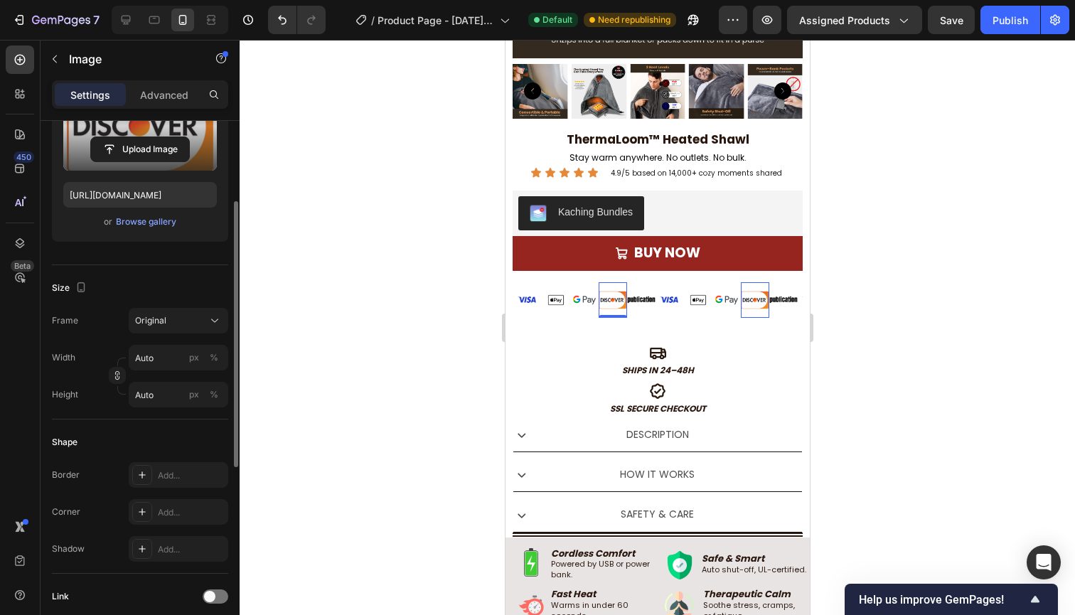
scroll to position [200, 0]
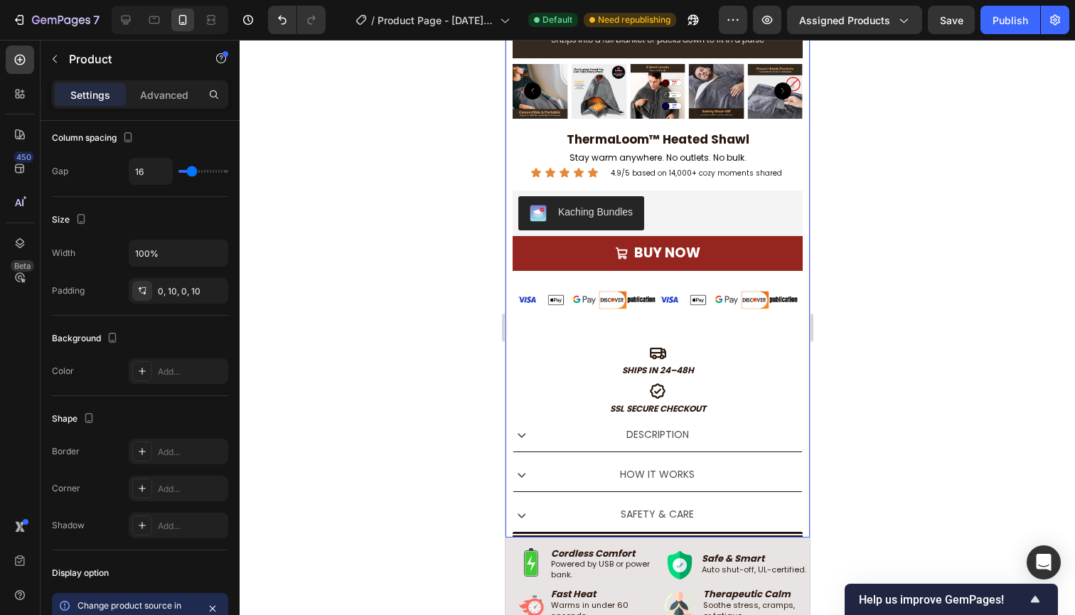
click at [589, 330] on div "Image Image Image Image 0 Image Image Image Image Image 0 Image Image Image Ima…" at bounding box center [657, 306] width 290 height 70
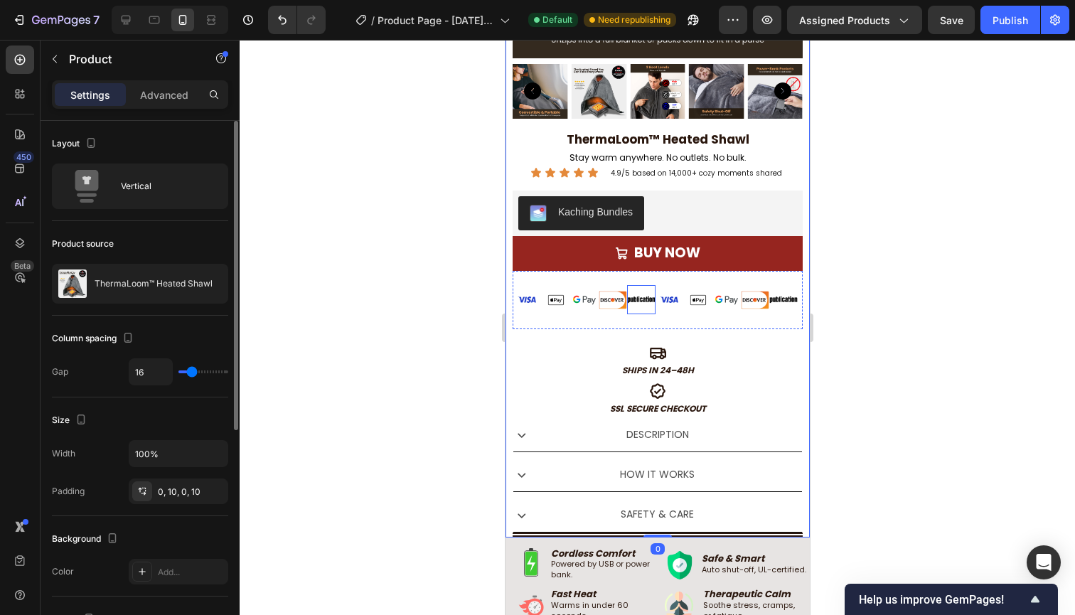
click at [640, 297] on img at bounding box center [640, 300] width 28 height 12
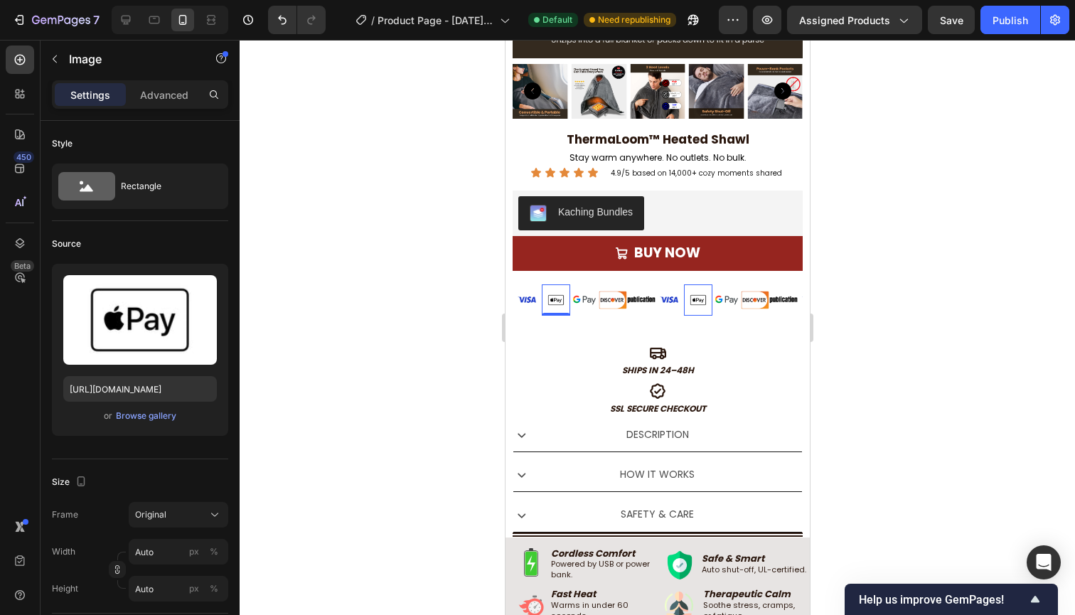
click at [559, 295] on img at bounding box center [555, 300] width 28 height 14
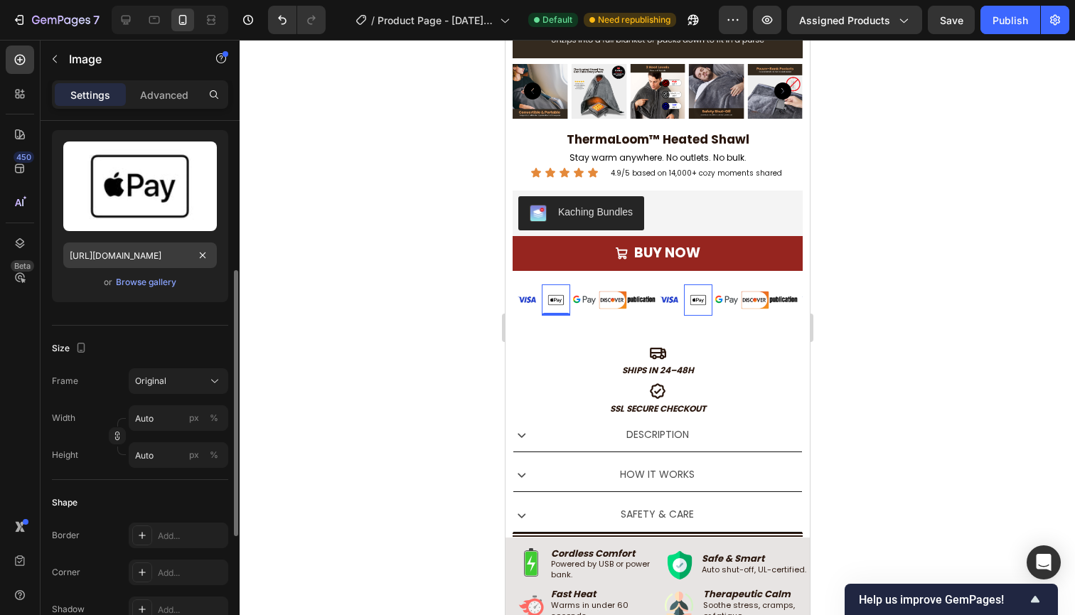
scroll to position [212, 0]
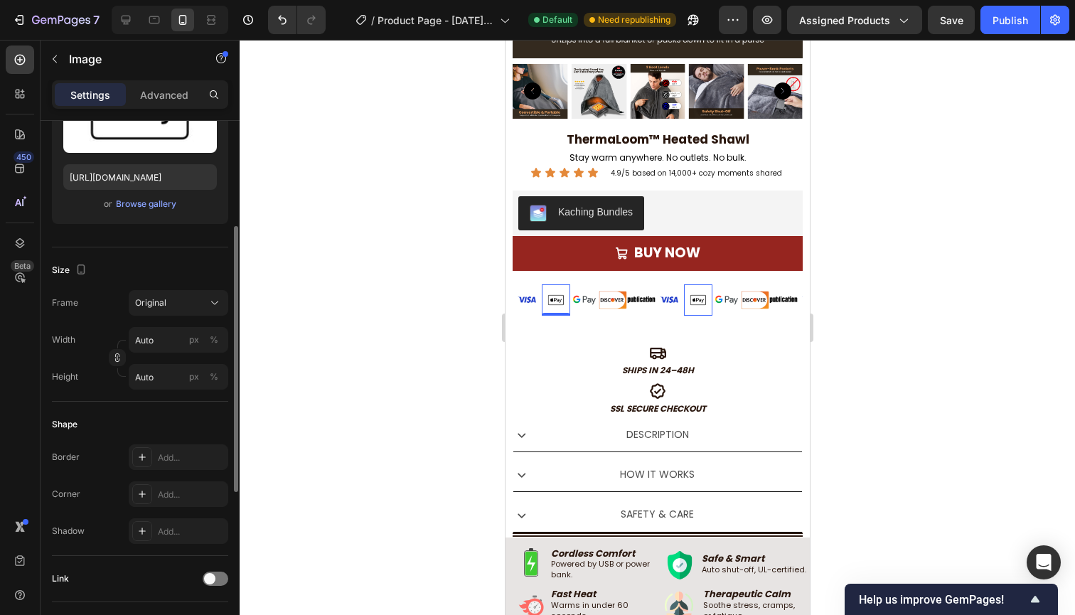
click at [178, 321] on div "Frame Original Width Auto px % Height Auto px %" at bounding box center [140, 339] width 176 height 99
click at [177, 304] on div "Original" at bounding box center [170, 302] width 70 height 13
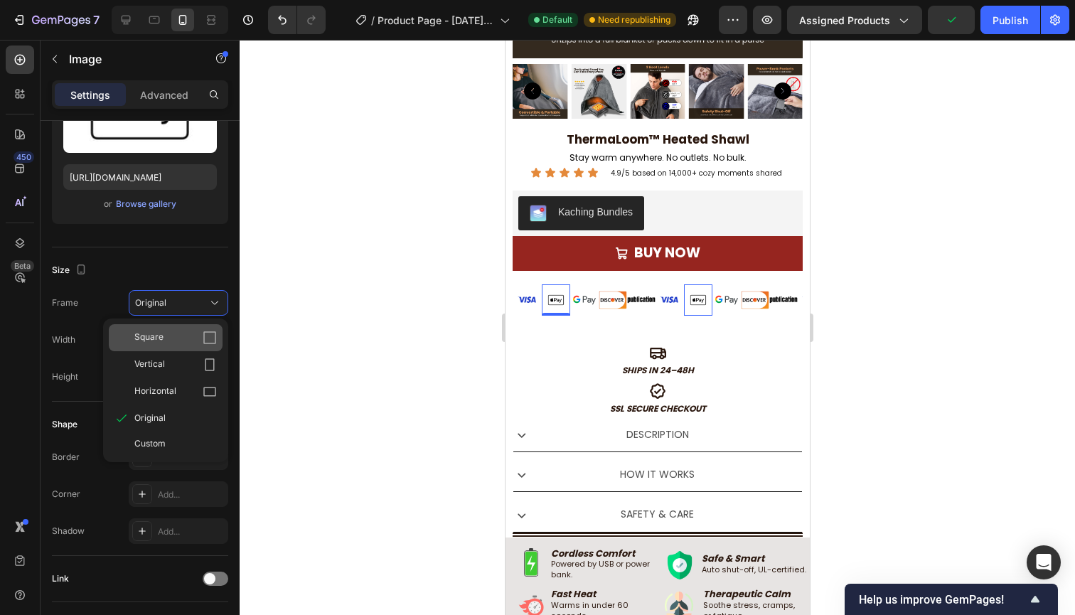
click at [173, 340] on div "Square" at bounding box center [175, 337] width 82 height 14
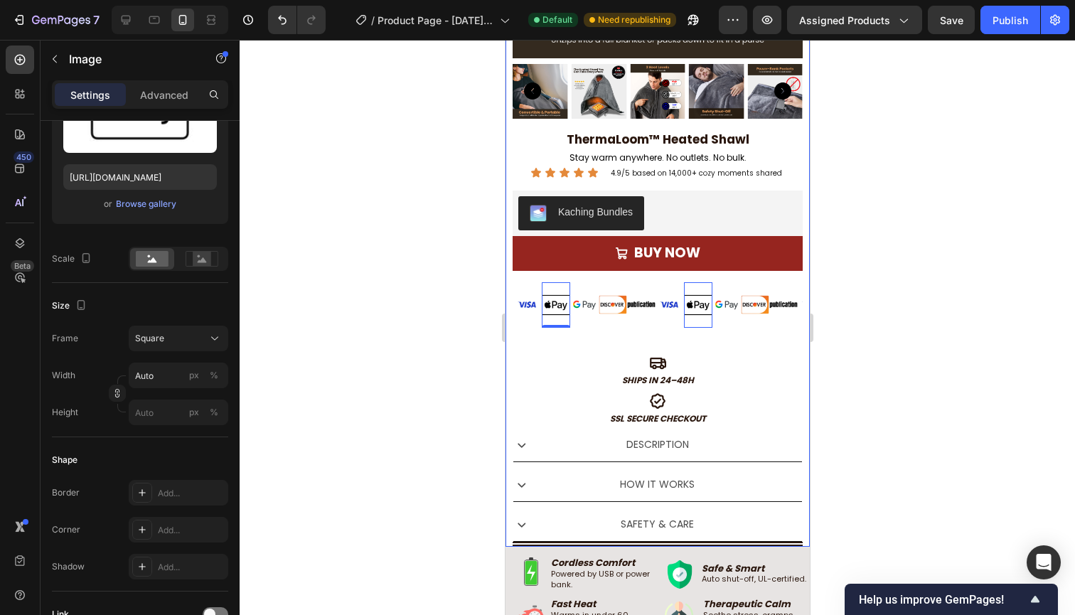
click at [563, 339] on div "Image Image 0 Image Image Image Image Image 0 Image Image Image Image Image 0 I…" at bounding box center [657, 311] width 290 height 80
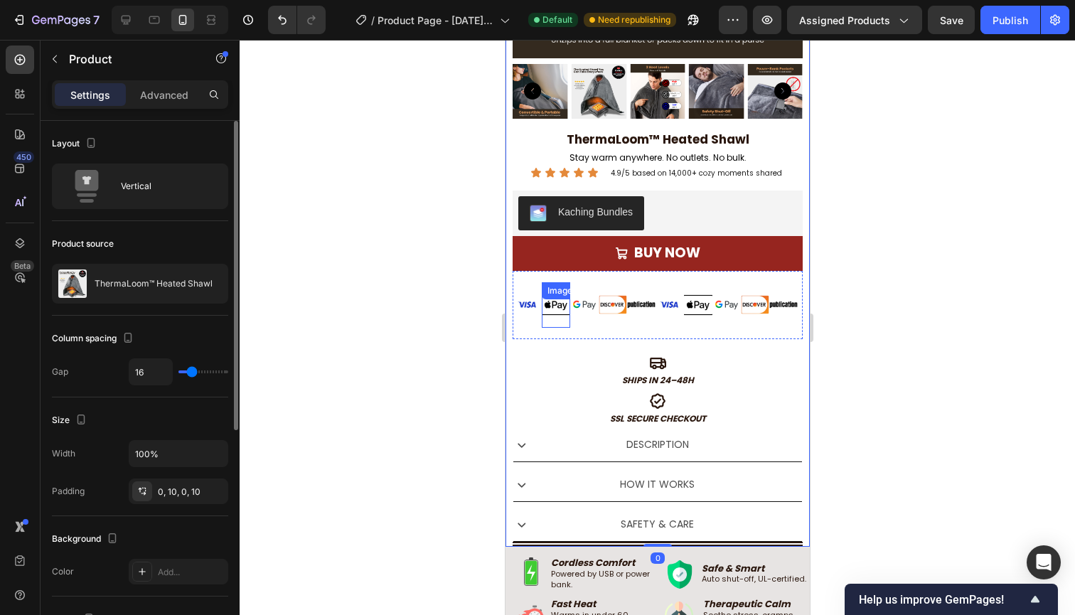
click at [561, 312] on img at bounding box center [555, 305] width 28 height 28
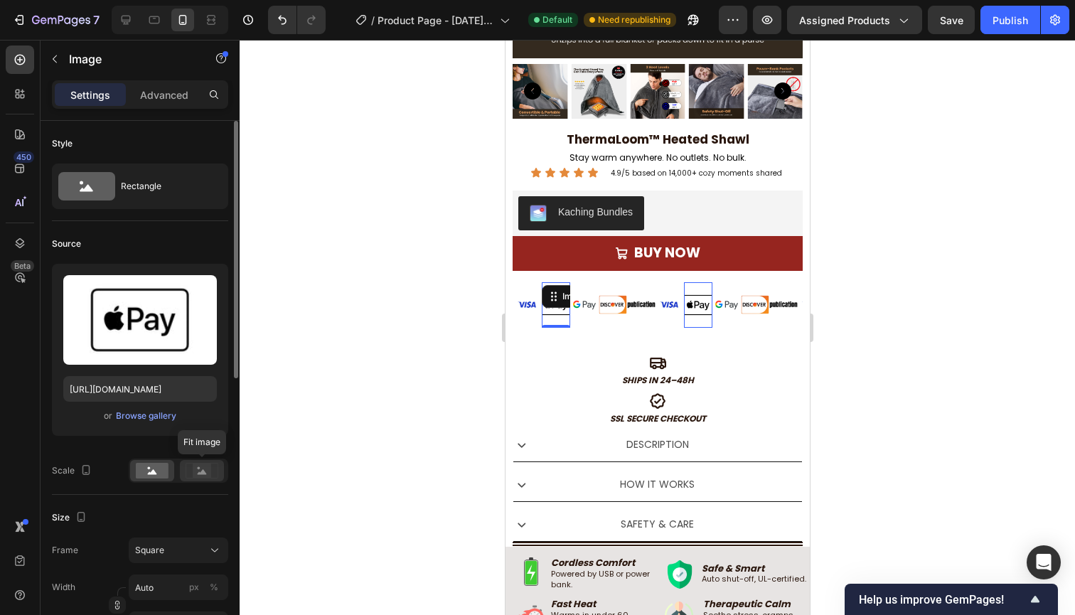
click at [200, 474] on icon at bounding box center [202, 471] width 9 height 5
click at [156, 468] on rect at bounding box center [152, 471] width 33 height 16
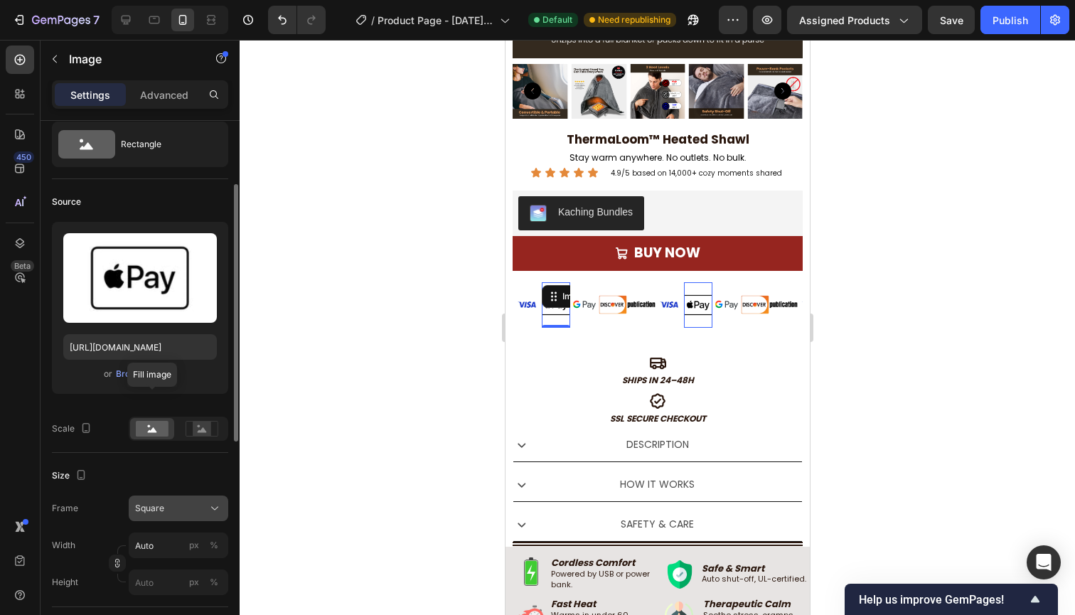
scroll to position [71, 0]
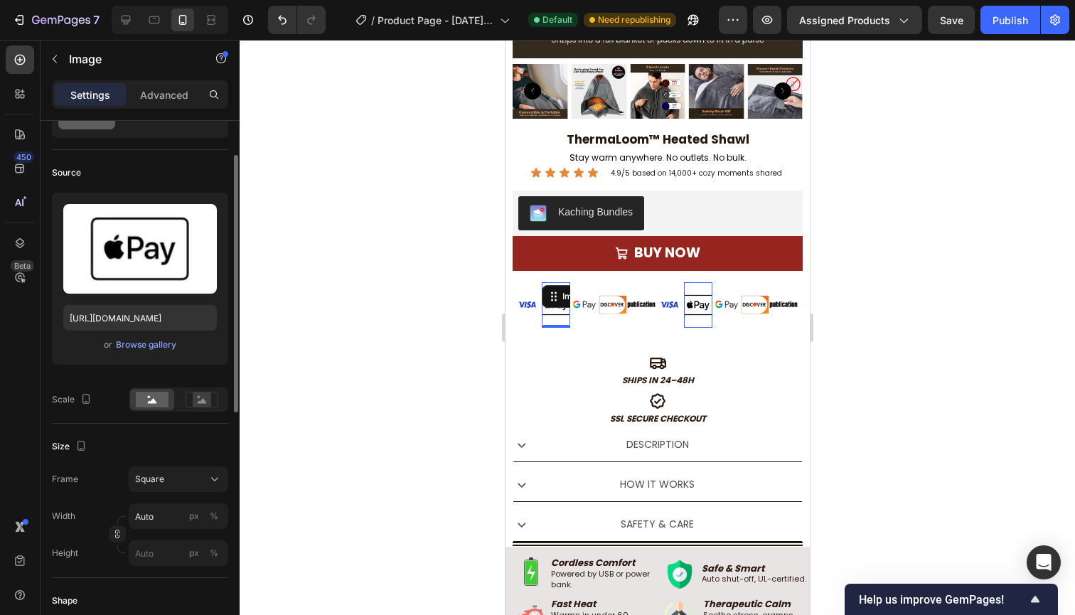
click at [173, 430] on div "Size Frame Square Width Auto px % Height px %" at bounding box center [140, 501] width 176 height 154
click at [200, 398] on rect at bounding box center [202, 399] width 18 height 14
click at [165, 487] on button "Square" at bounding box center [178, 479] width 99 height 26
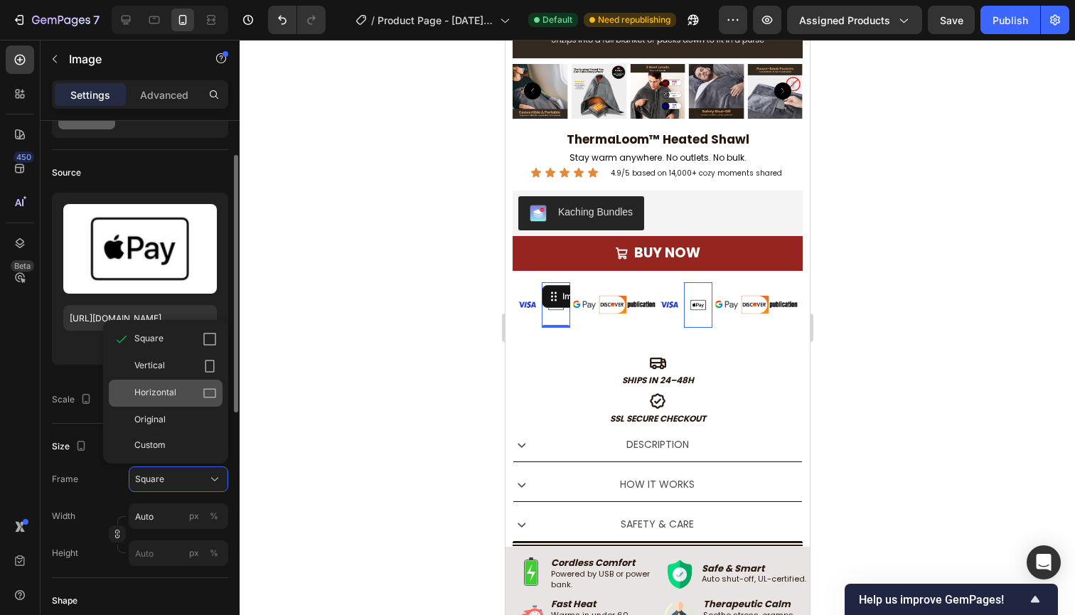
click at [171, 389] on span "Horizontal" at bounding box center [155, 393] width 42 height 14
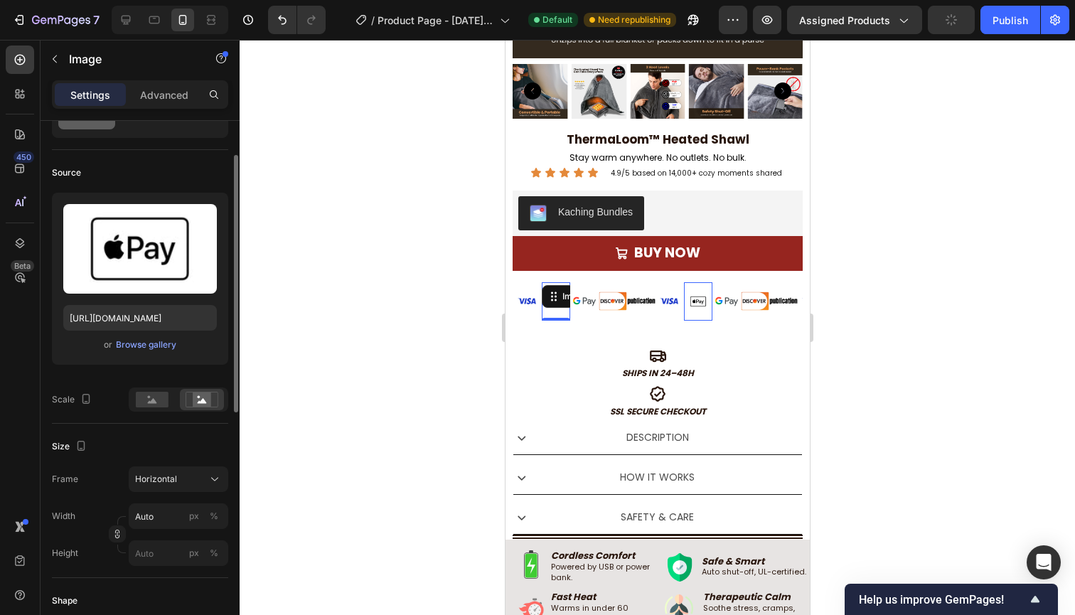
click at [579, 319] on div "Image Image 0 Image Image Image Image Image 0 Image Image Image Image Image 0 I…" at bounding box center [657, 301] width 290 height 61
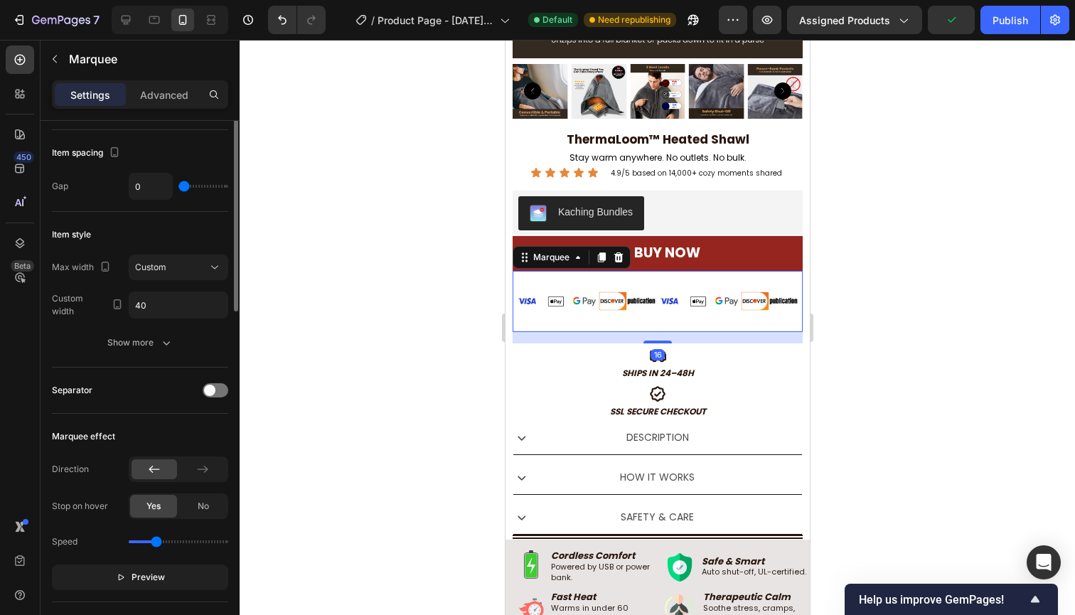
scroll to position [0, 0]
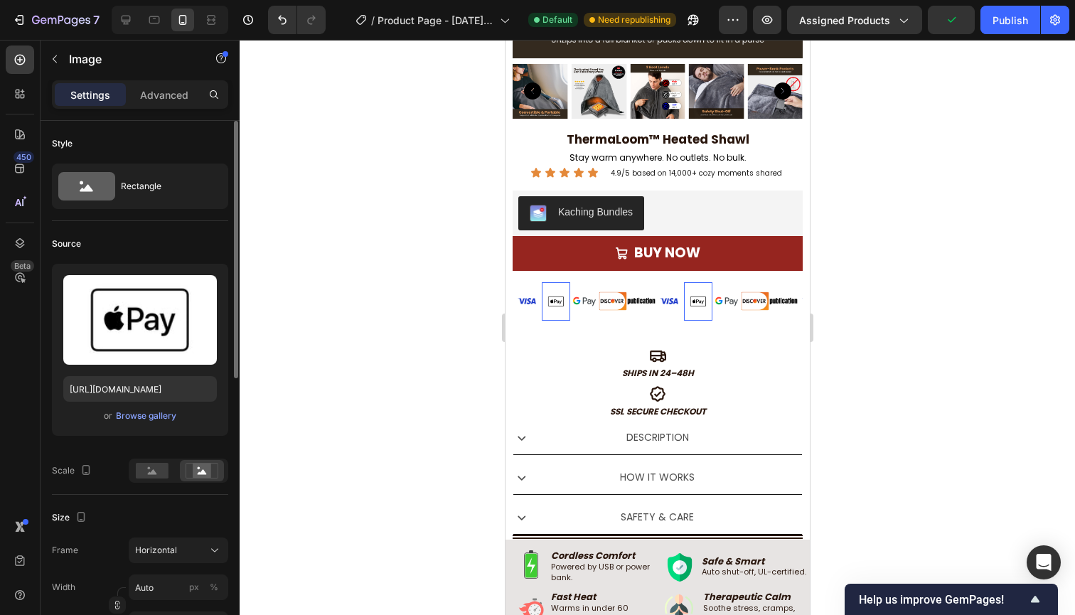
click at [559, 301] on img at bounding box center [555, 301] width 28 height 21
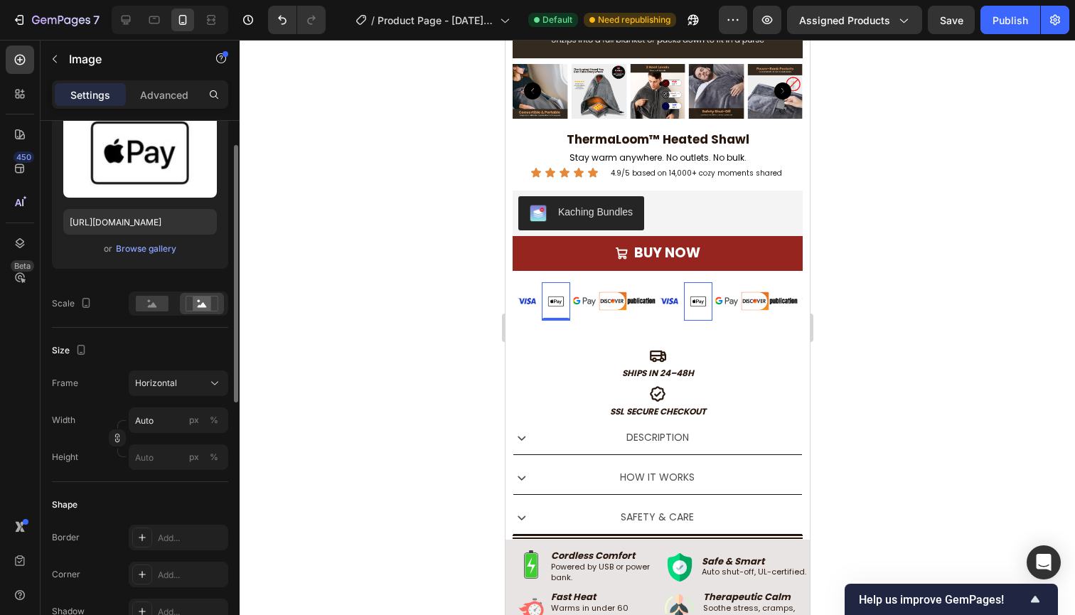
scroll to position [176, 0]
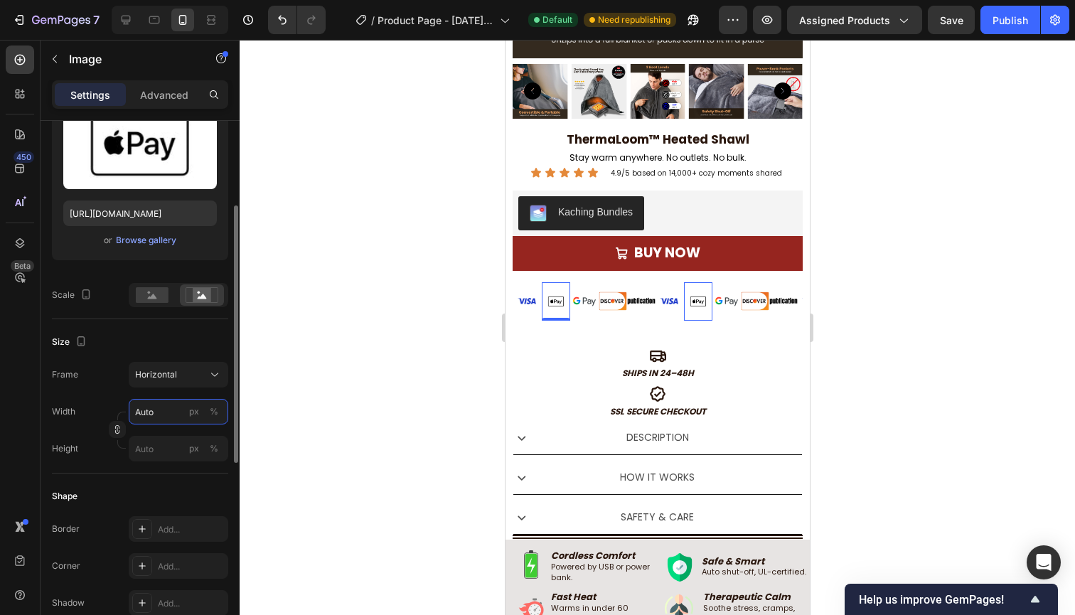
click at [155, 417] on input "Auto" at bounding box center [178, 412] width 99 height 26
type input "1"
type input "10"
type input "8"
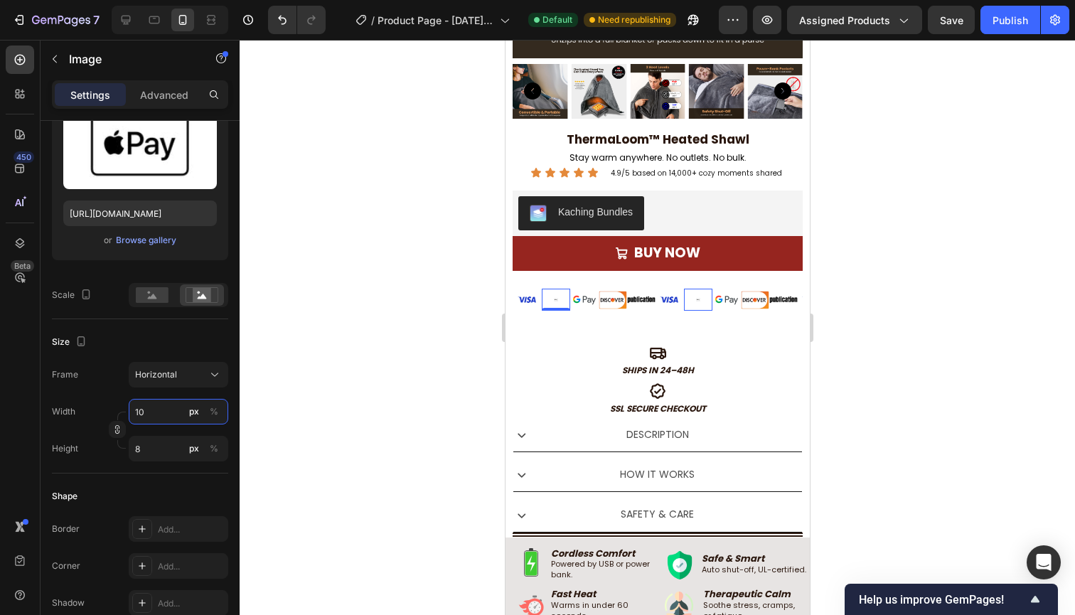
type input "100"
type input "75"
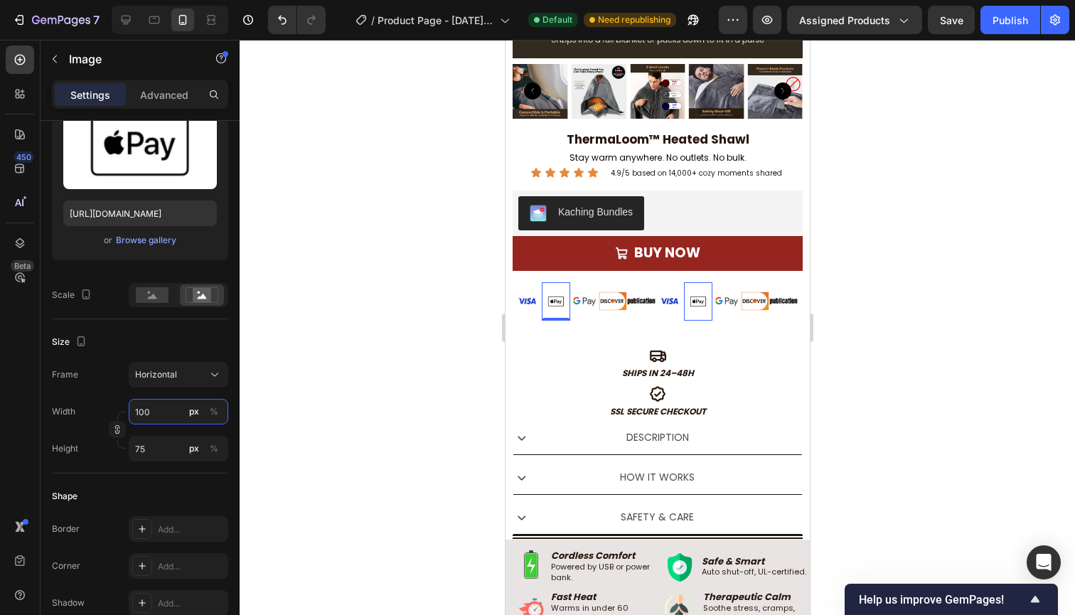
type input "1000"
type input "750"
type input "100"
type input "75"
type input "10"
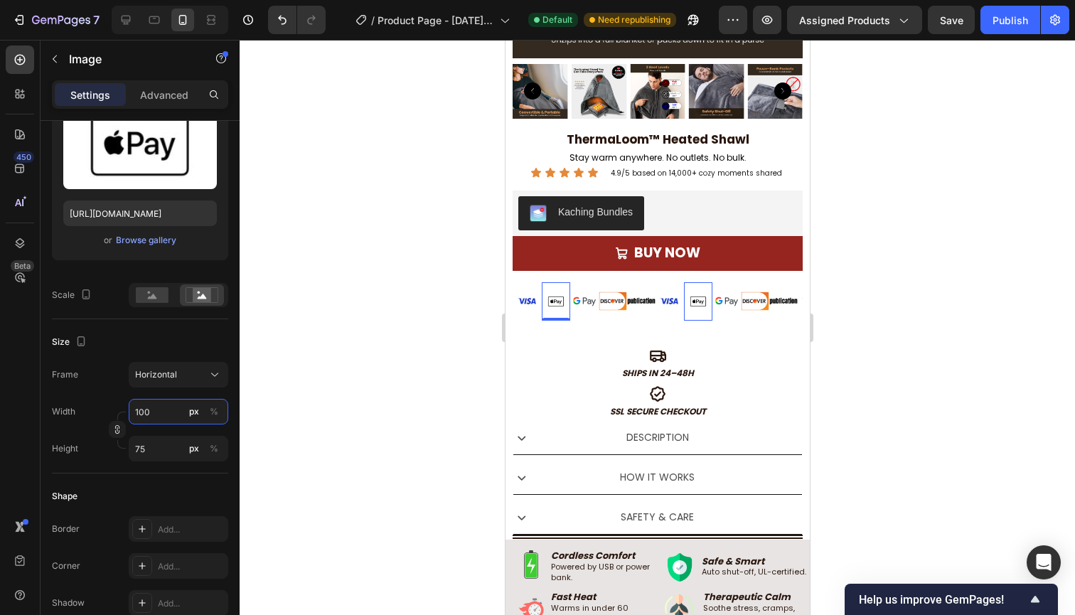
type input "8"
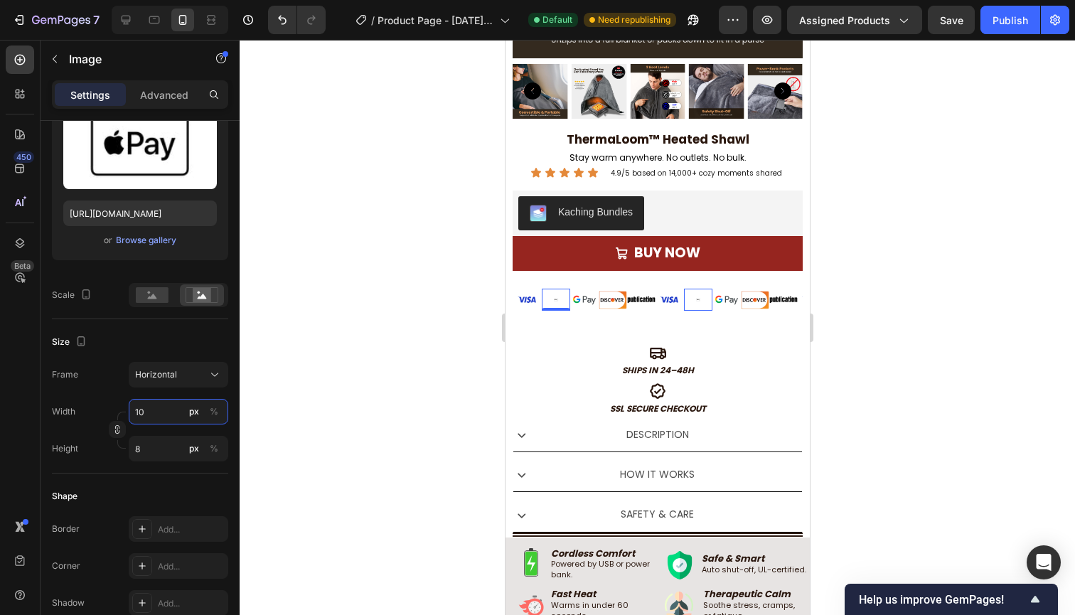
type input "1"
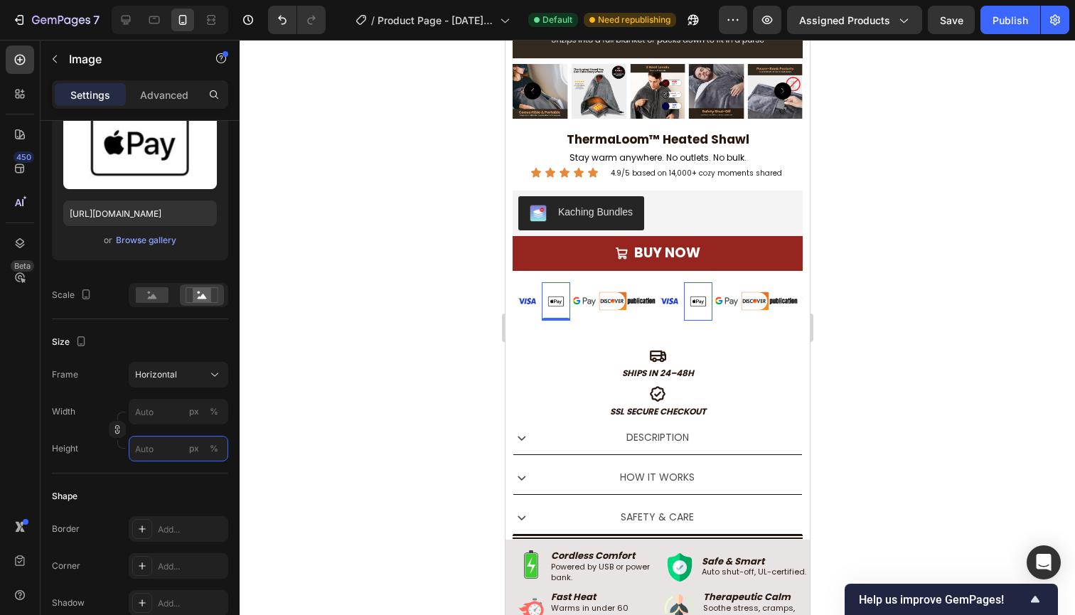
type input "1"
click at [154, 449] on input "1" at bounding box center [178, 449] width 99 height 26
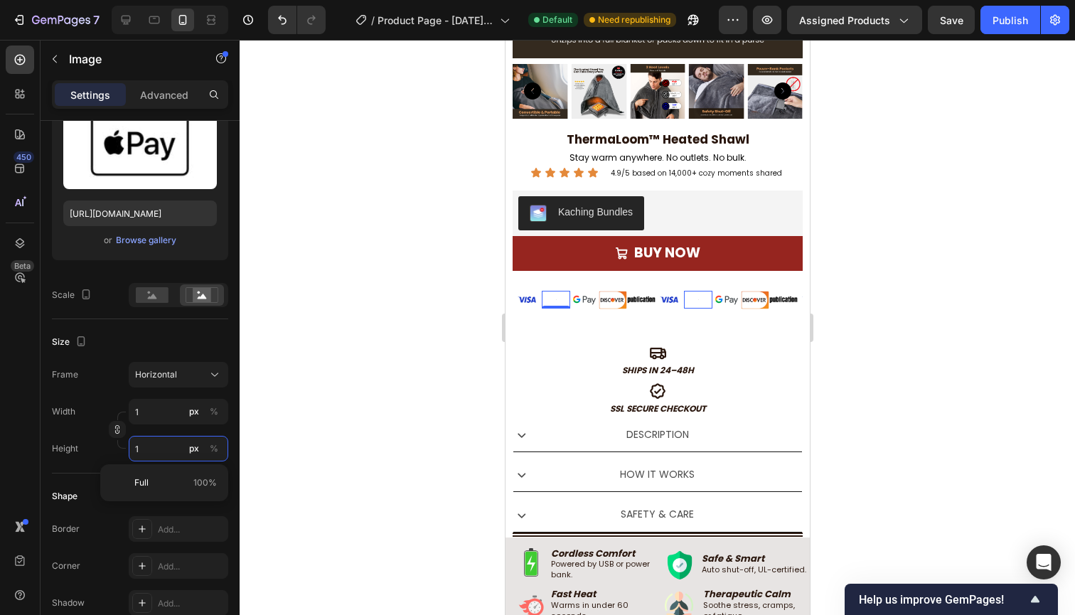
type input "16"
type input "12"
type input "1"
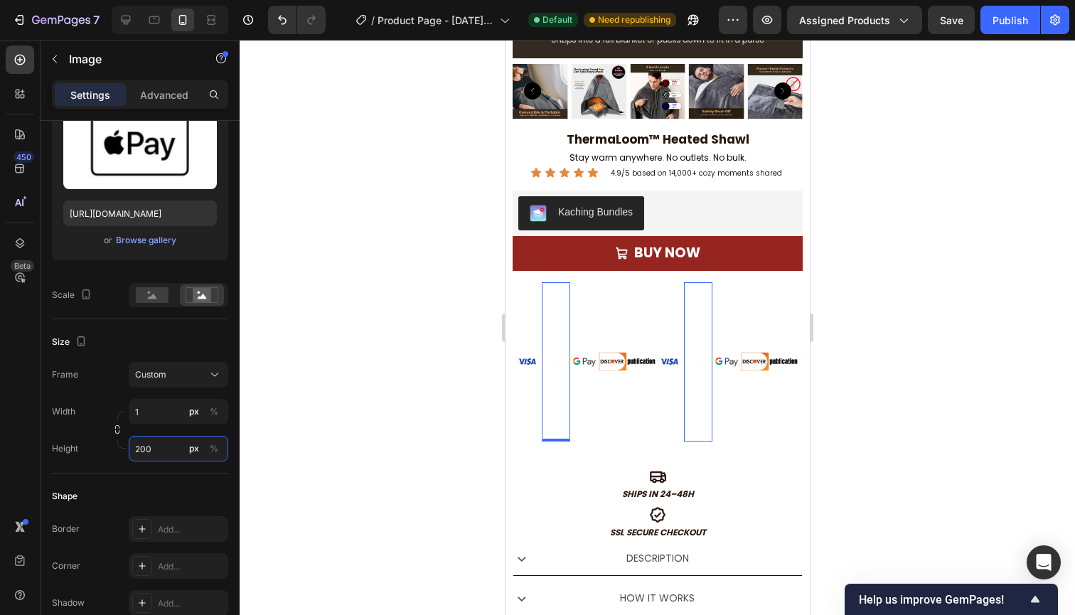
type input "1"
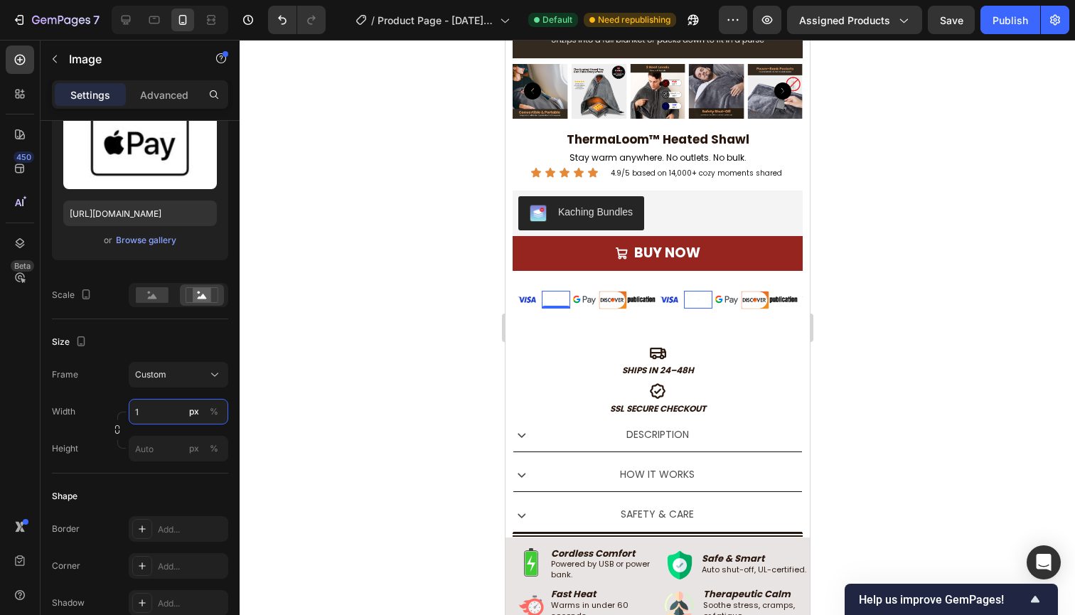
click at [153, 409] on input "1" at bounding box center [178, 412] width 99 height 26
type input "2900"
click at [170, 446] on input "px %" at bounding box center [178, 449] width 99 height 26
type input "4"
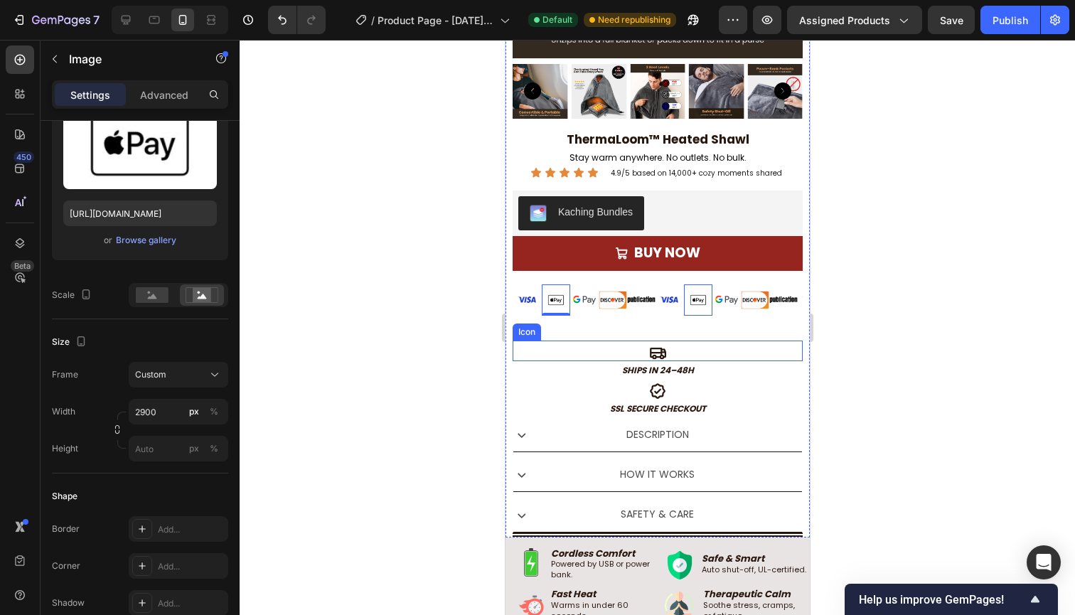
drag, startPoint x: 581, startPoint y: 323, endPoint x: 574, endPoint y: 323, distance: 7.8
click at [581, 323] on div "Image Image 0 Image Image Image Image Image 0 Image Image Image Image Image 0 I…" at bounding box center [657, 300] width 290 height 58
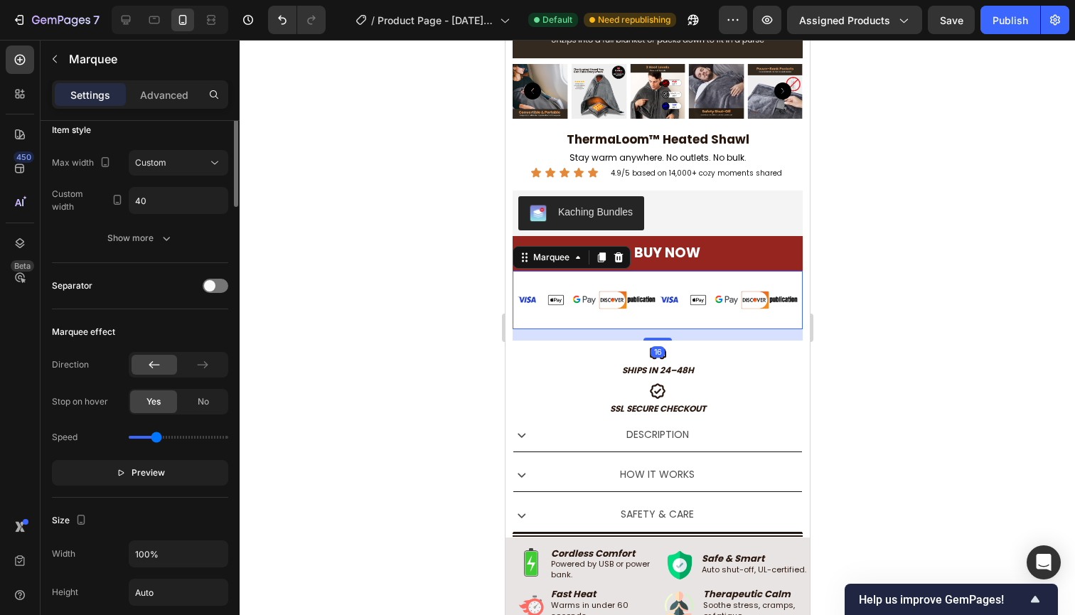
scroll to position [0, 0]
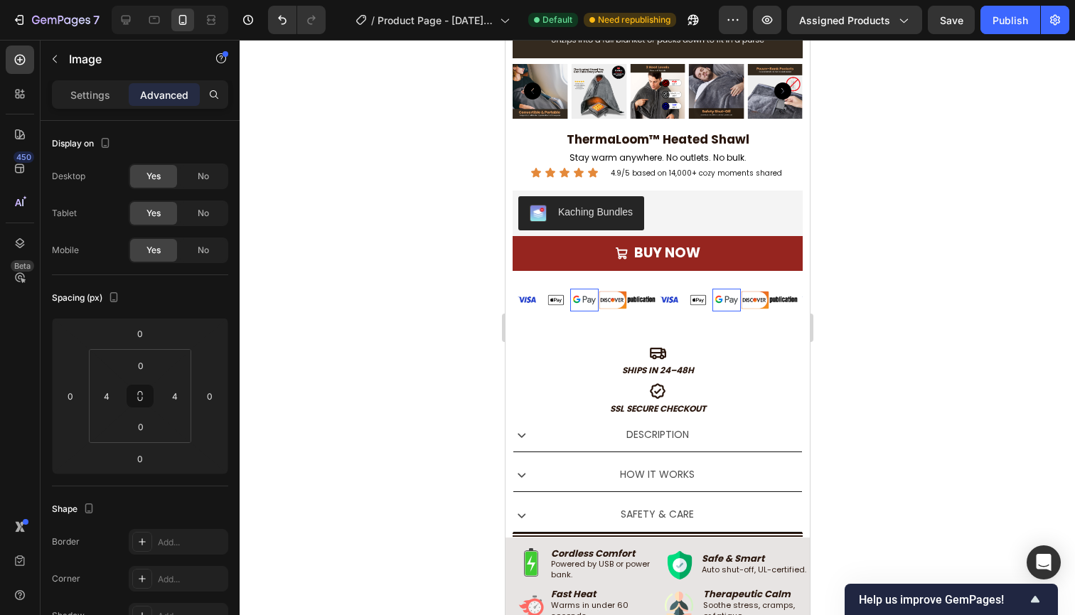
click at [580, 296] on img at bounding box center [583, 300] width 23 height 23
click at [551, 302] on img at bounding box center [555, 300] width 28 height 14
click at [95, 99] on p "Settings" at bounding box center [90, 94] width 40 height 15
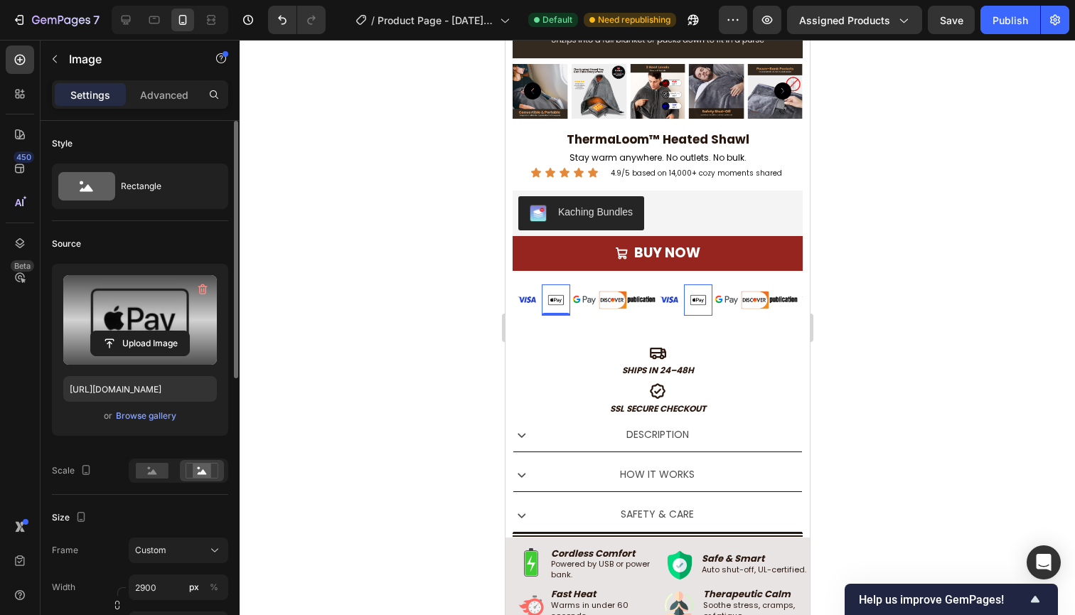
click at [144, 310] on label at bounding box center [140, 320] width 154 height 90
click at [144, 331] on input "file" at bounding box center [140, 343] width 98 height 24
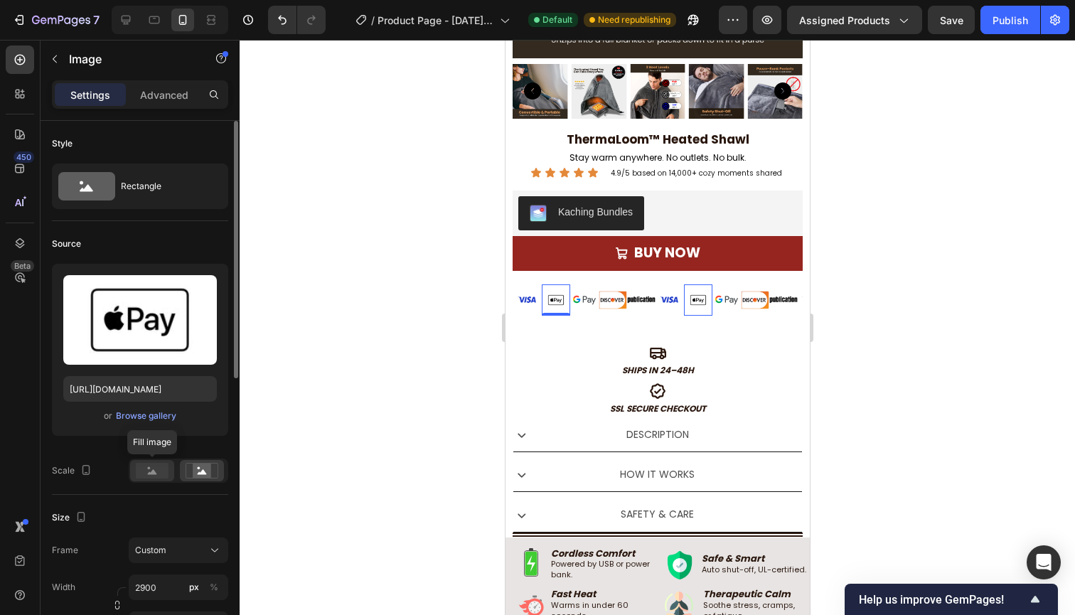
click at [153, 477] on rect at bounding box center [152, 471] width 33 height 16
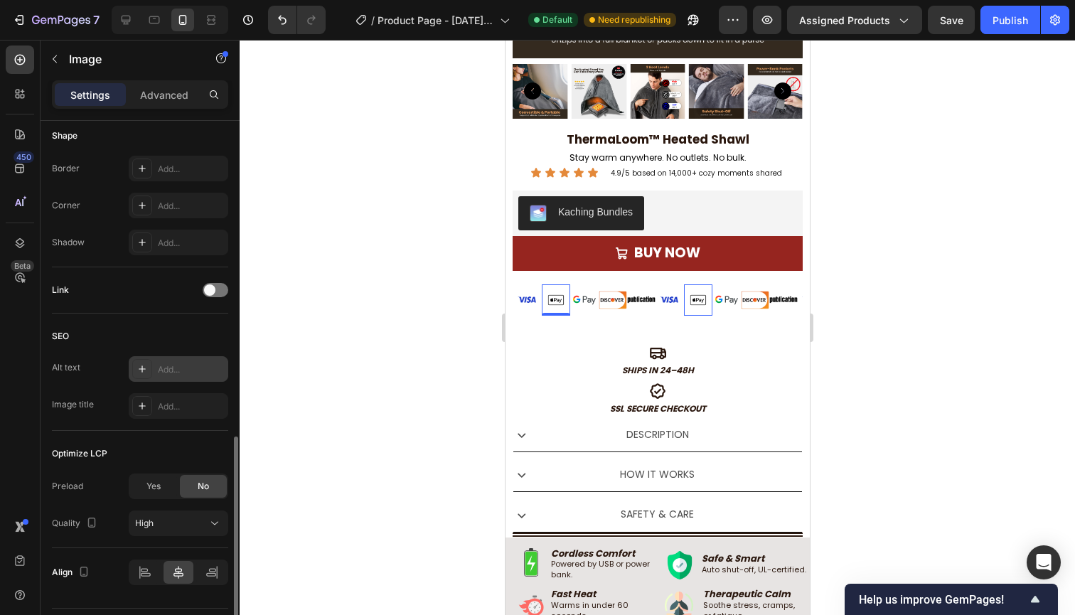
scroll to position [574, 0]
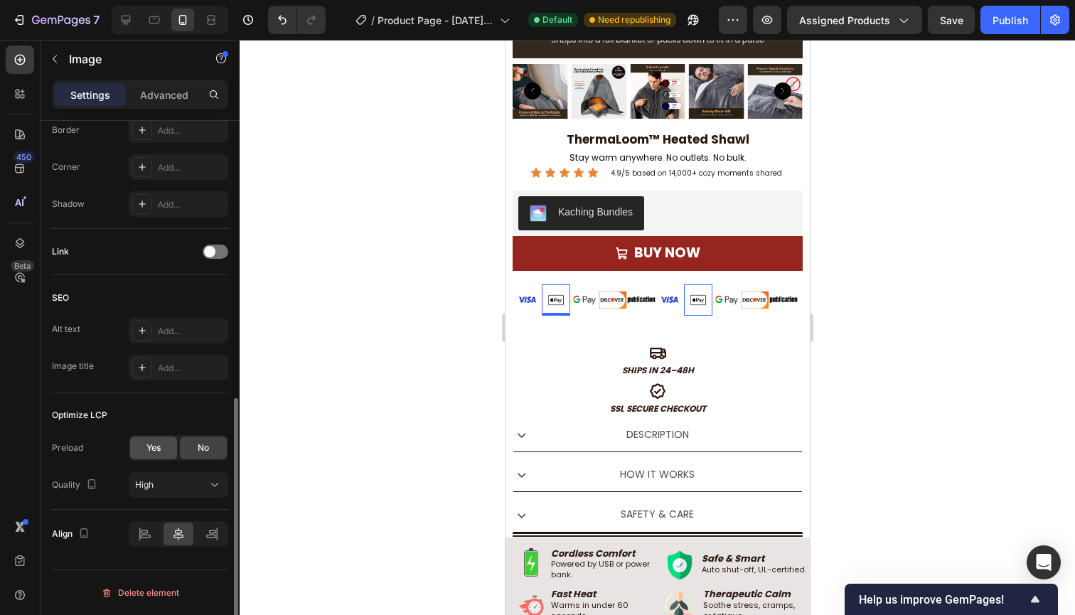
click at [151, 443] on span "Yes" at bounding box center [153, 447] width 14 height 13
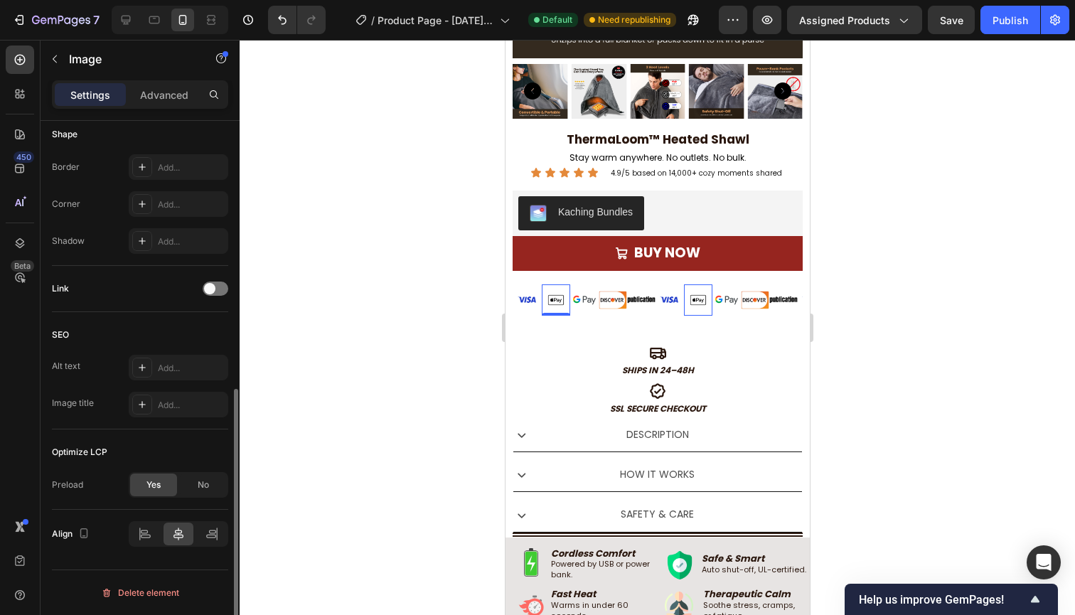
scroll to position [537, 0]
click at [534, 308] on div "Image" at bounding box center [526, 299] width 28 height 33
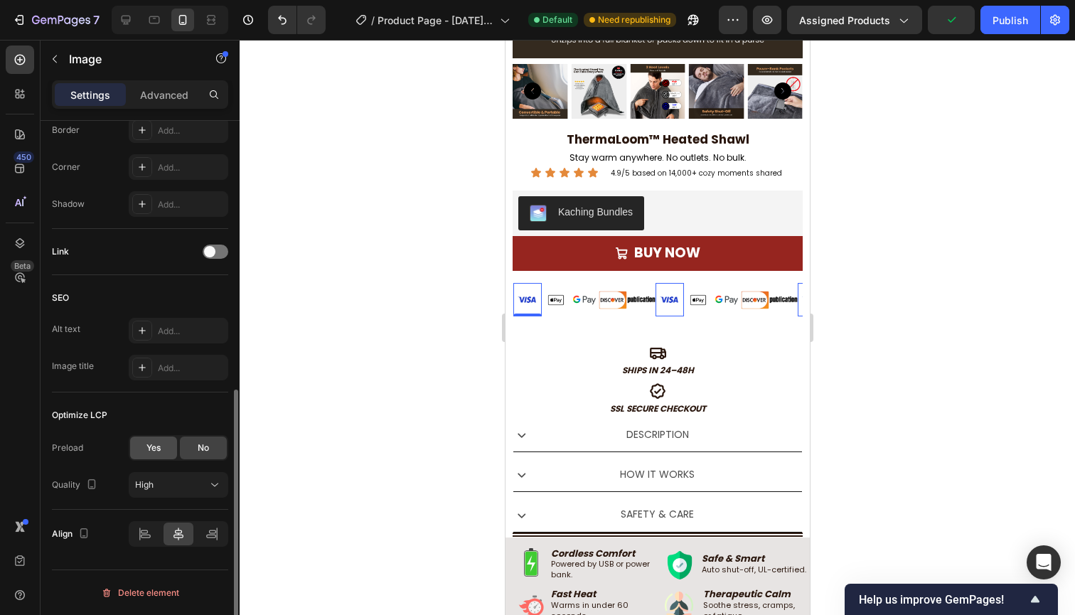
click at [149, 452] on span "Yes" at bounding box center [153, 447] width 14 height 13
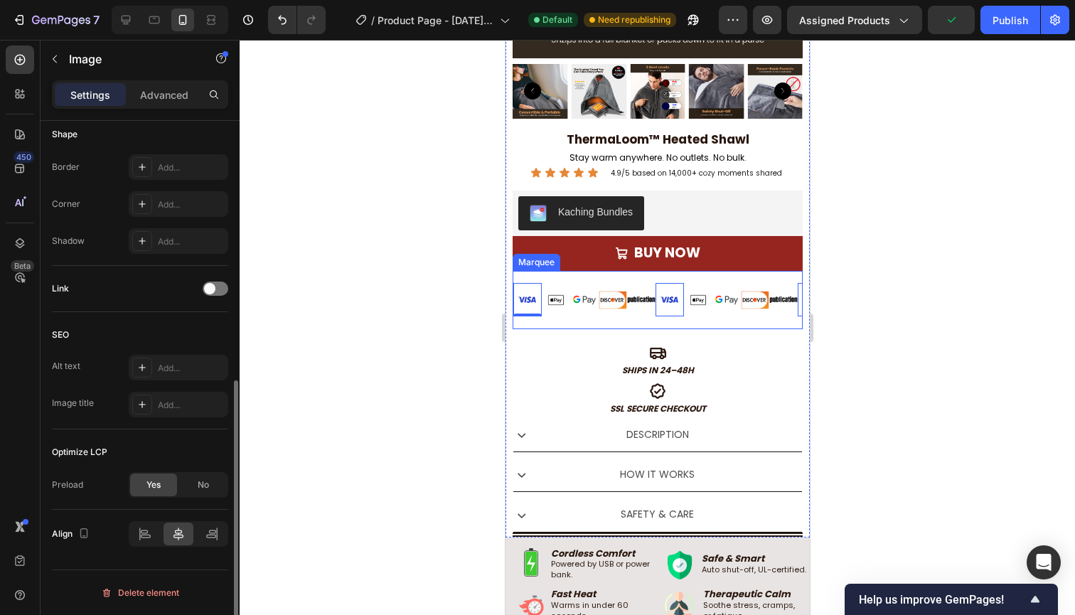
click at [588, 314] on div "Image 0 Image Image Image Image" at bounding box center [583, 300] width 142 height 36
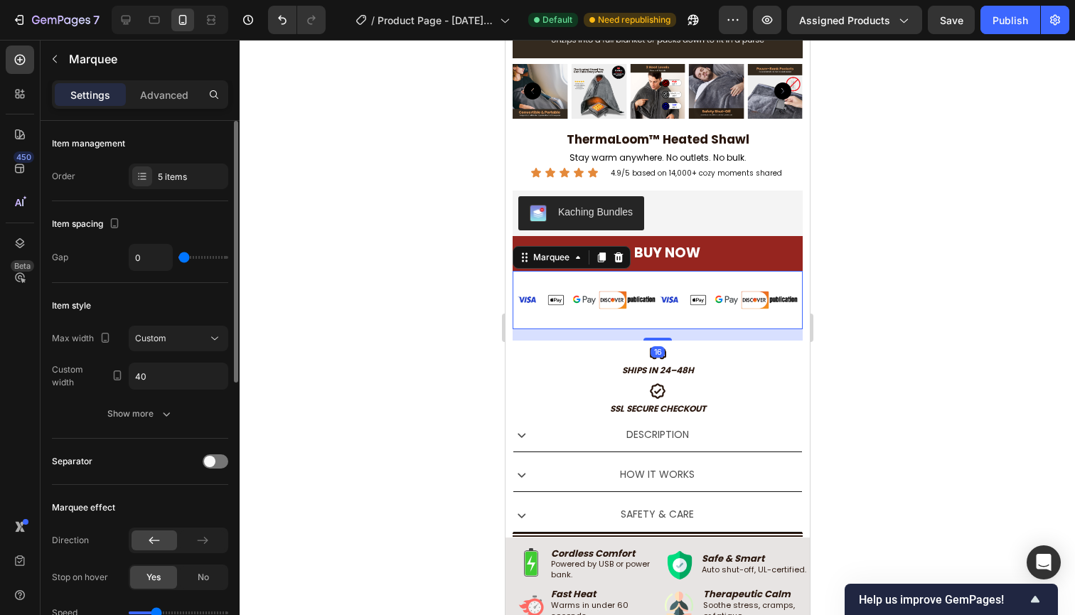
click at [588, 311] on div "Image Image Image Image Image" at bounding box center [583, 300] width 142 height 36
click at [586, 303] on img at bounding box center [583, 300] width 23 height 23
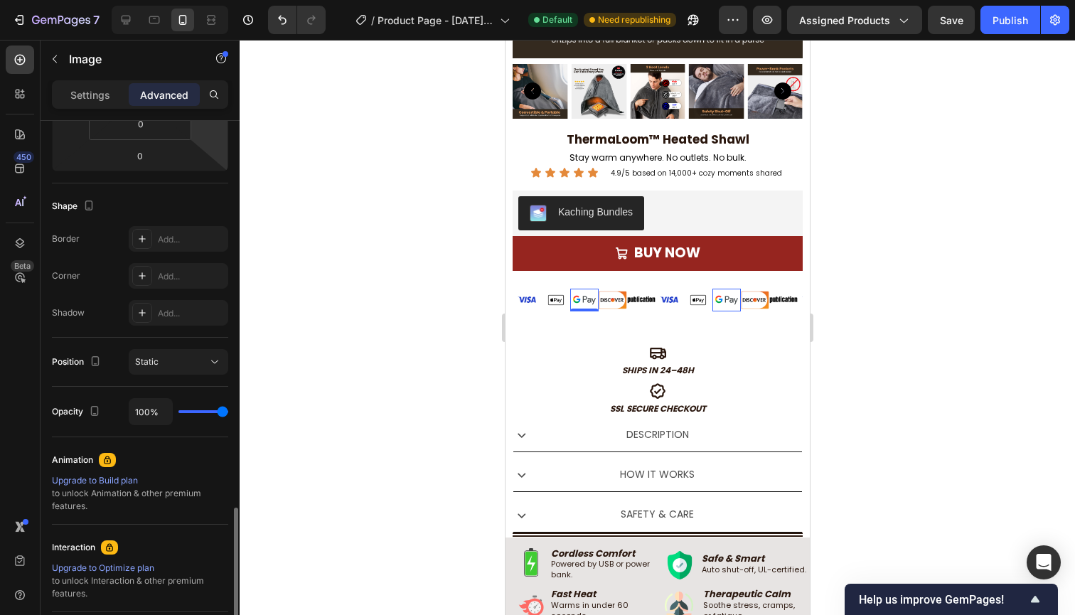
scroll to position [447, 0]
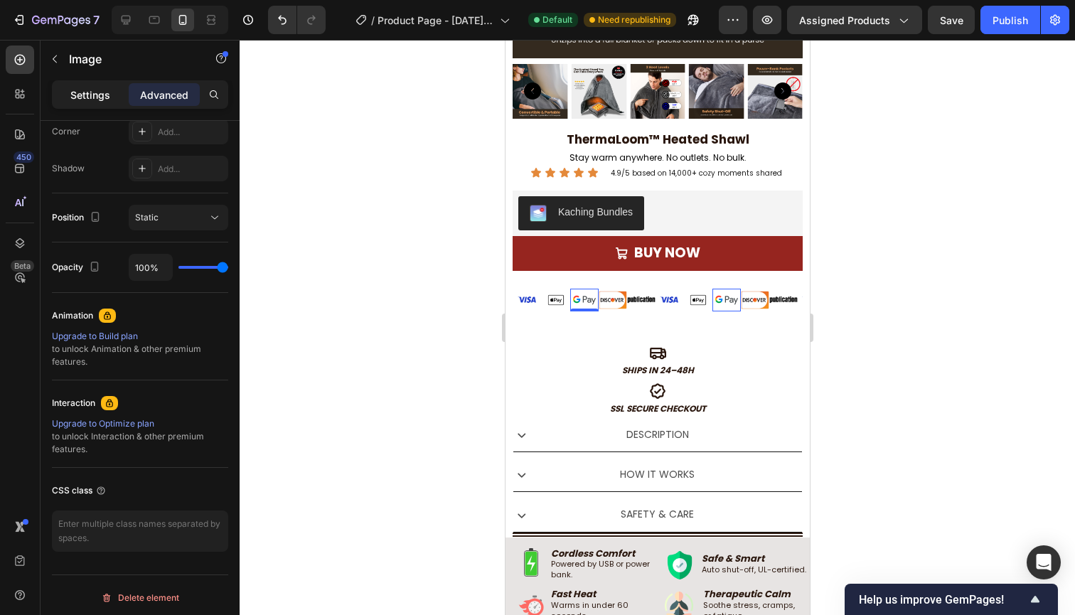
click at [95, 97] on p "Settings" at bounding box center [90, 94] width 40 height 15
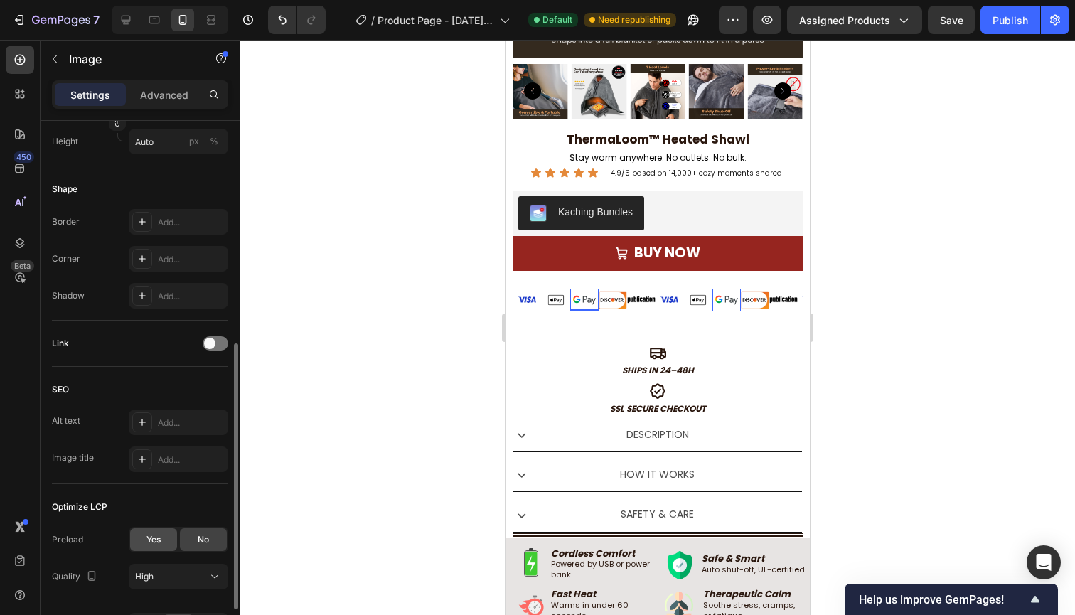
click at [158, 542] on span "Yes" at bounding box center [153, 539] width 14 height 13
drag, startPoint x: 615, startPoint y: 305, endPoint x: 935, endPoint y: 399, distance: 334.2
click at [615, 305] on img at bounding box center [612, 300] width 28 height 18
click at [158, 537] on span "Yes" at bounding box center [153, 539] width 14 height 13
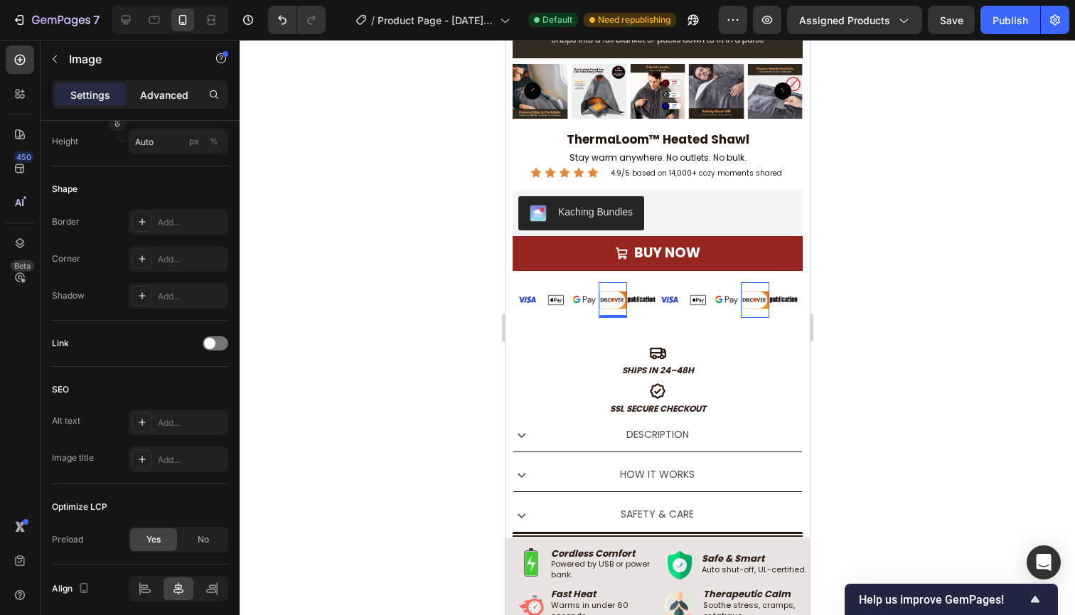
click at [152, 90] on p "Advanced" at bounding box center [164, 94] width 48 height 15
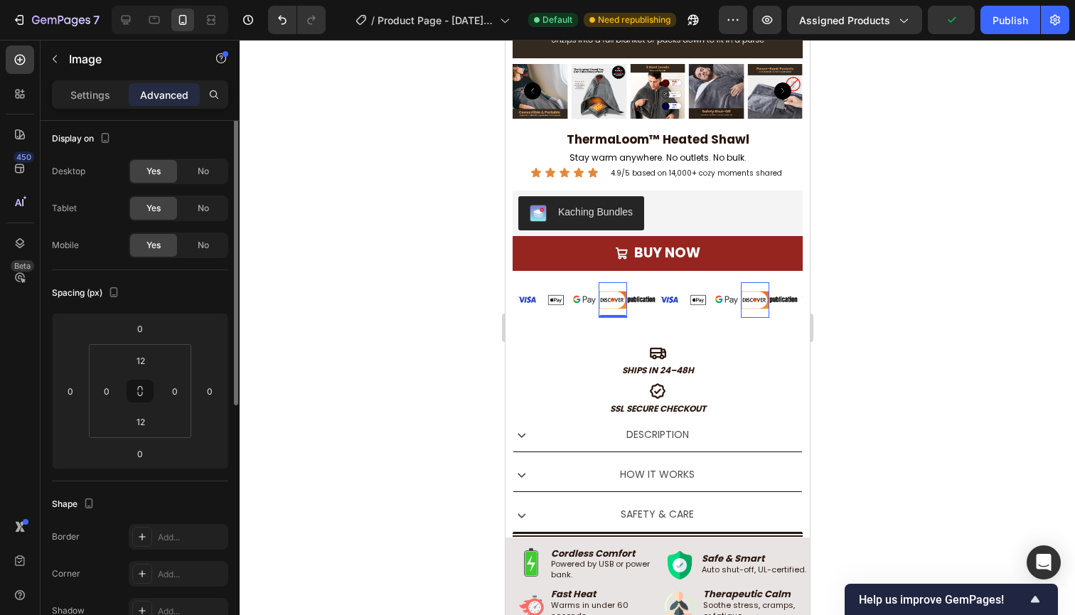
scroll to position [0, 0]
click at [104, 0] on html "7 / Product Page - [DATE] 23:15:13 Default Need republishing Preview Assigned P…" at bounding box center [537, 0] width 1075 height 0
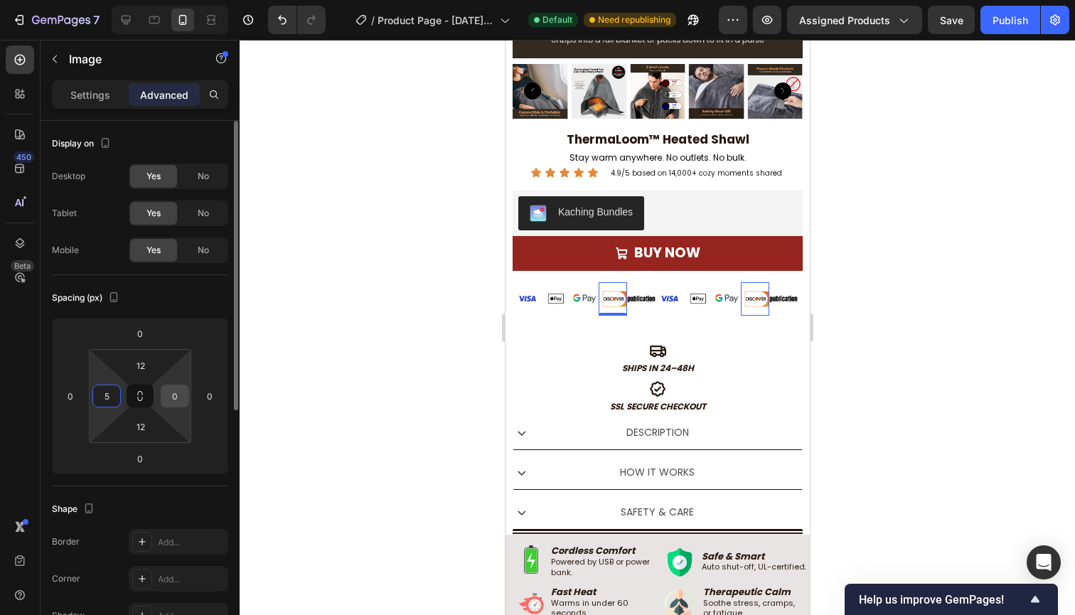
type input "5"
click at [179, 397] on input "0" at bounding box center [174, 395] width 21 height 21
type input "5"
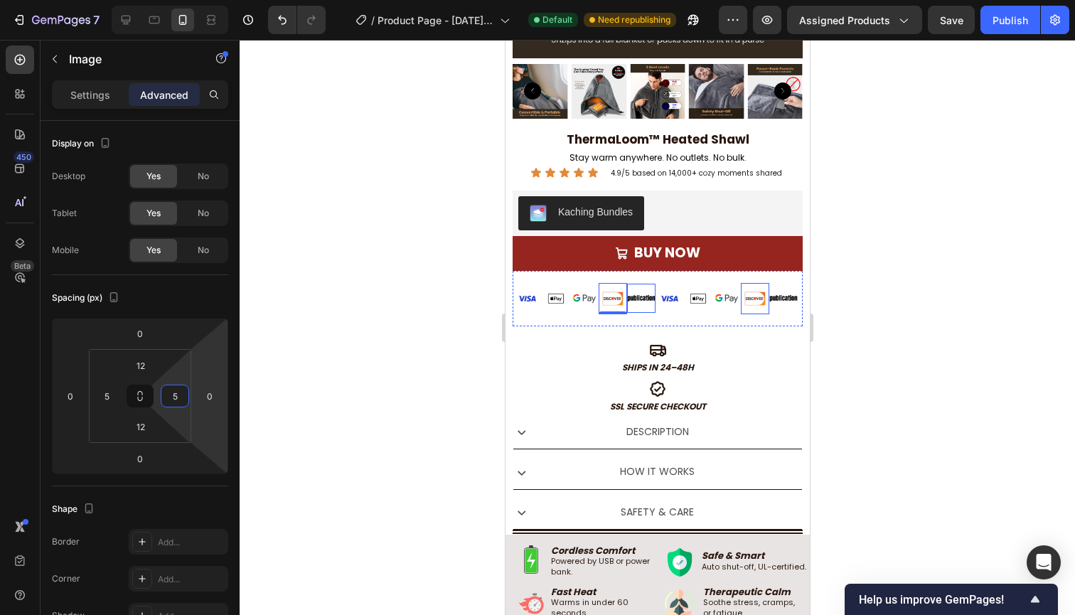
click at [652, 299] on img at bounding box center [640, 298] width 28 height 12
click at [86, 101] on p "Settings" at bounding box center [90, 94] width 40 height 15
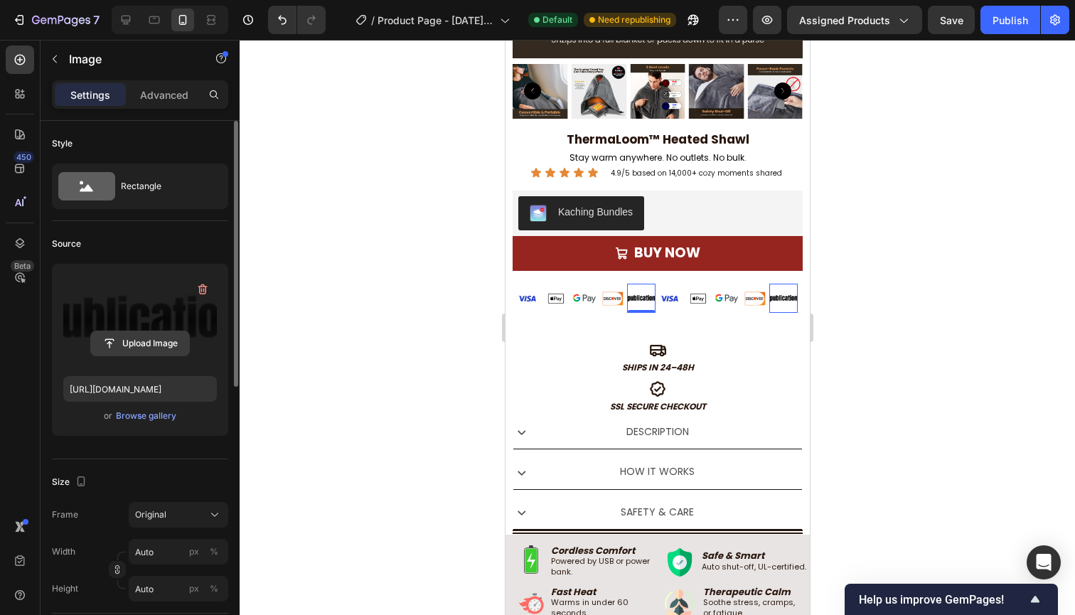
click at [139, 343] on input "file" at bounding box center [140, 343] width 98 height 24
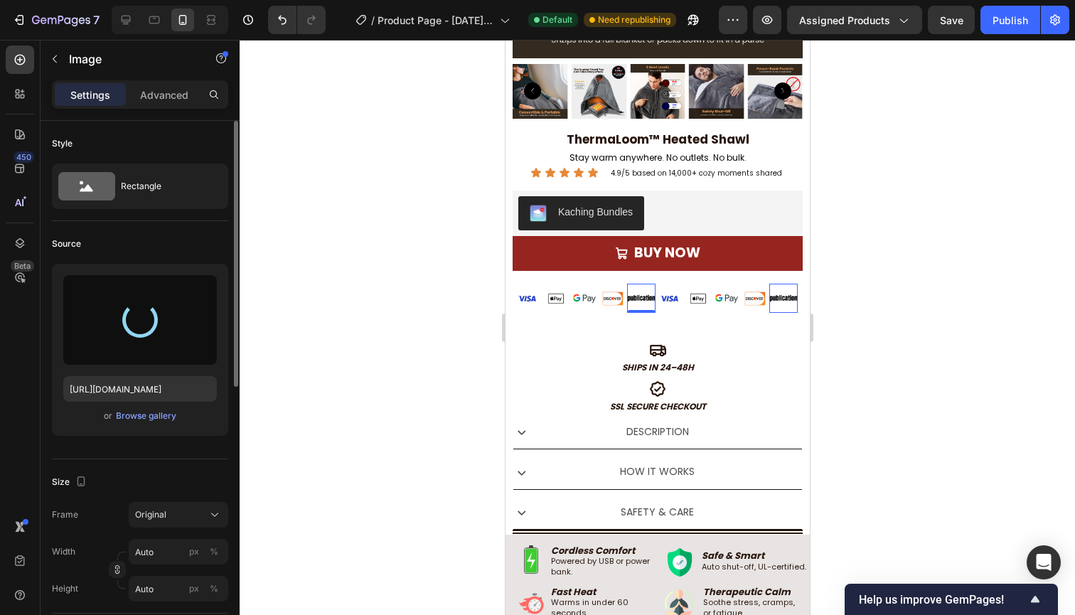
type input "[URL][DOMAIN_NAME]"
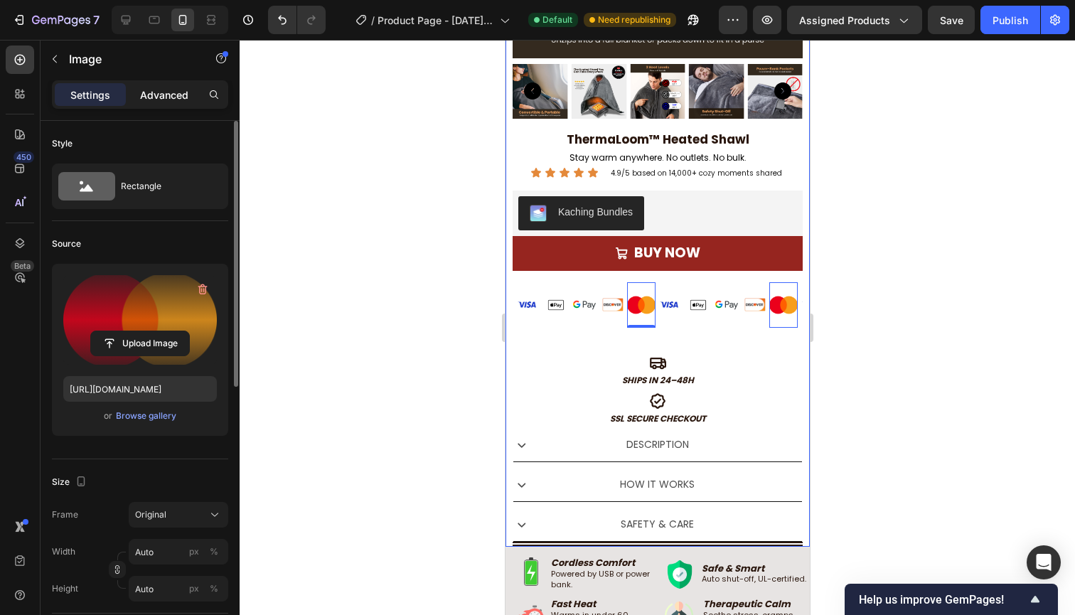
click at [161, 99] on p "Advanced" at bounding box center [164, 94] width 48 height 15
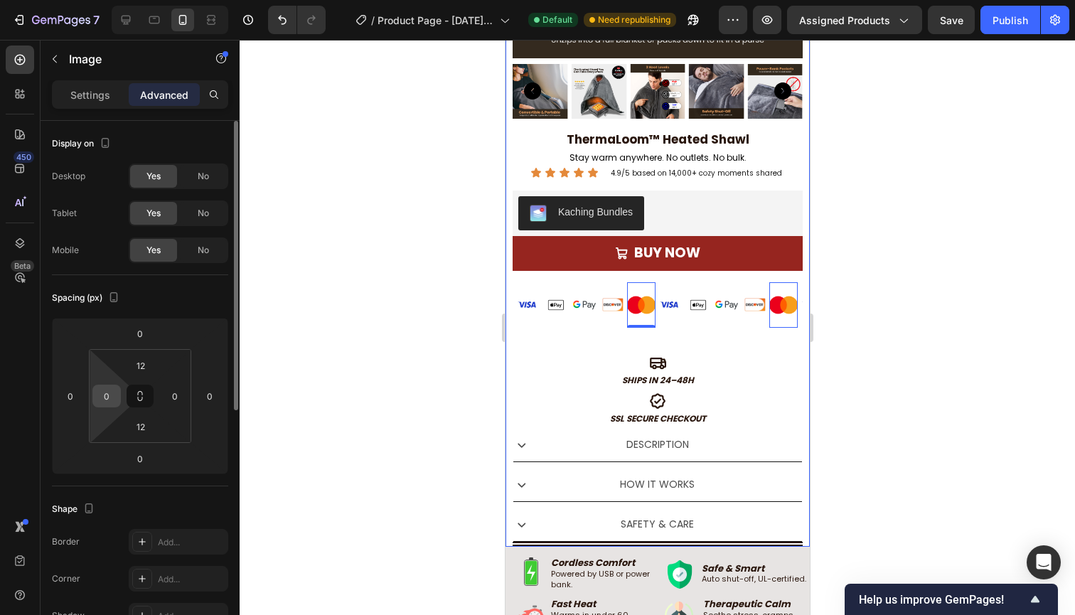
click at [119, 396] on div "0" at bounding box center [106, 395] width 28 height 23
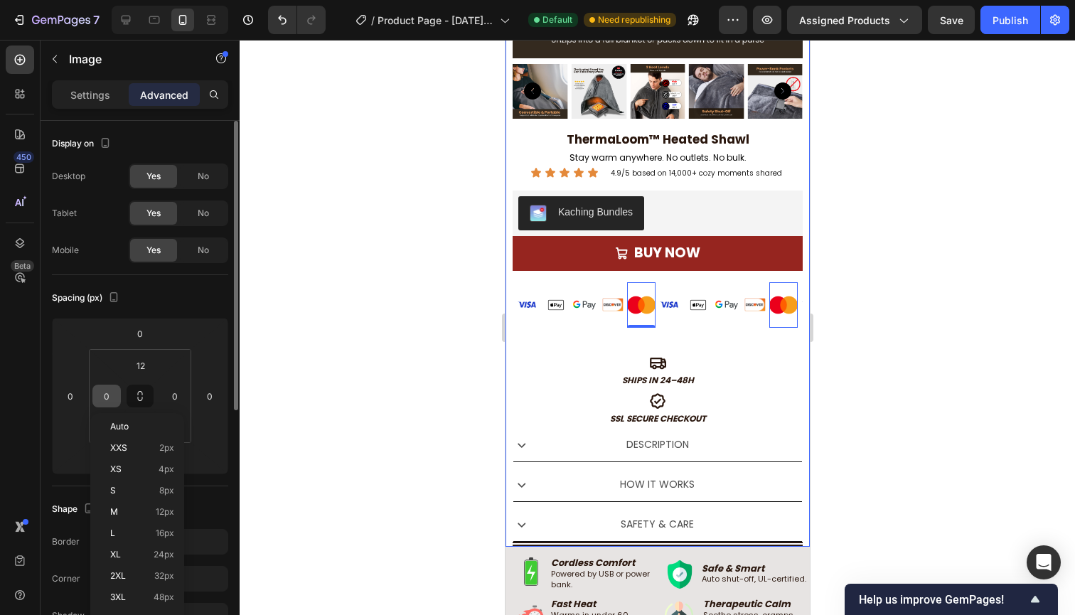
click at [113, 392] on input "0" at bounding box center [106, 395] width 21 height 21
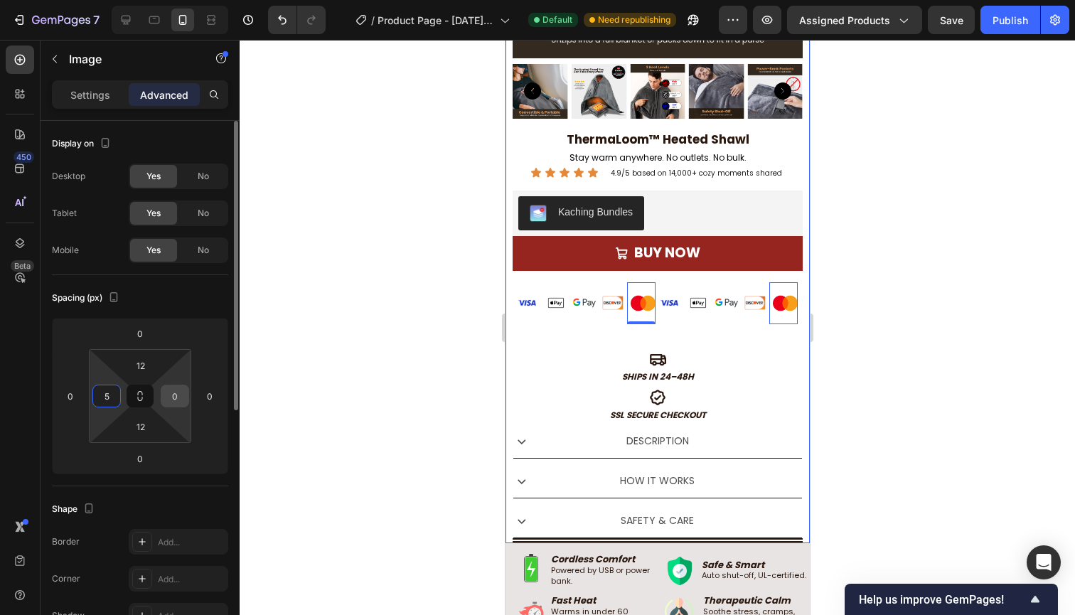
type input "5"
click at [181, 395] on input "0" at bounding box center [174, 395] width 21 height 21
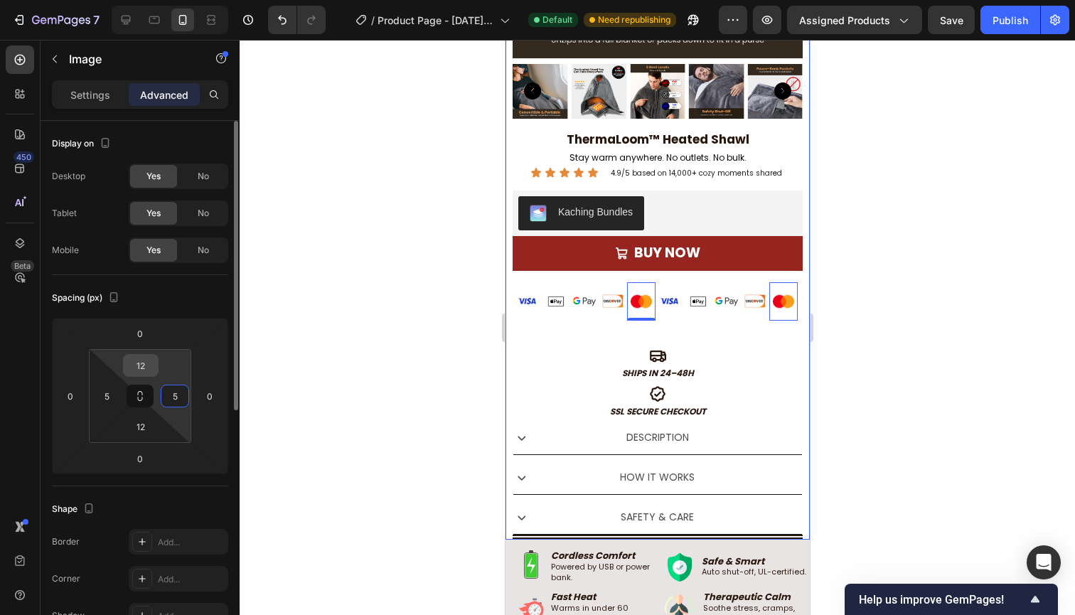
type input "5"
click at [151, 370] on input "12" at bounding box center [140, 365] width 28 height 21
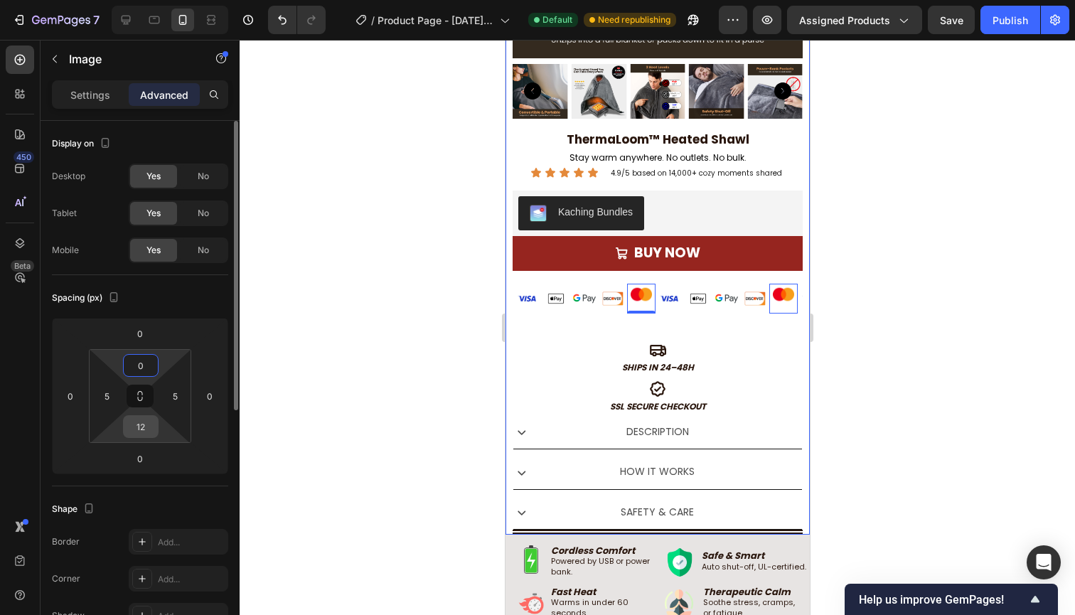
type input "0"
click at [136, 422] on input "12" at bounding box center [140, 426] width 28 height 21
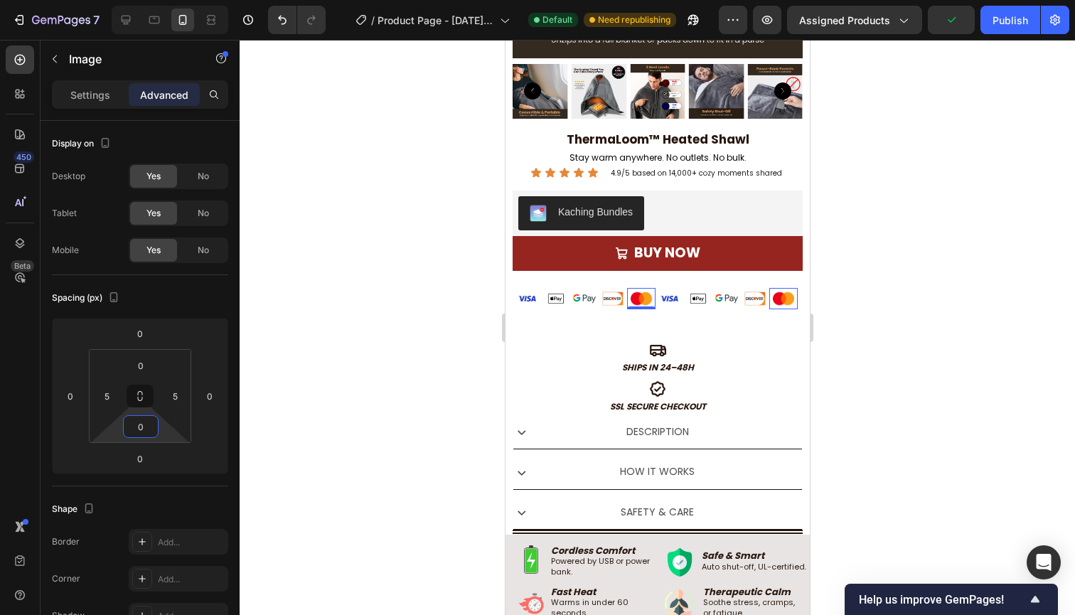
type input "0"
click at [960, 343] on div at bounding box center [656, 327] width 835 height 575
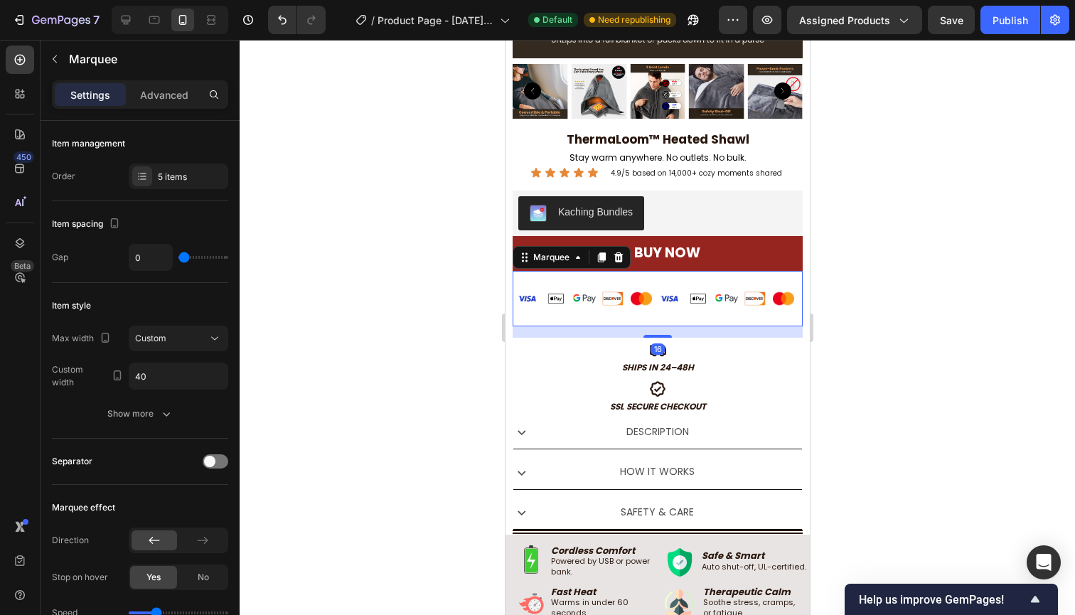
click at [725, 276] on div "Image Image Image Image Image Image Image Image Image Image Image Image Image I…" at bounding box center [657, 299] width 290 height 56
click at [152, 367] on input "40" at bounding box center [178, 376] width 98 height 26
type input "40"
click at [157, 96] on p "Advanced" at bounding box center [164, 94] width 48 height 15
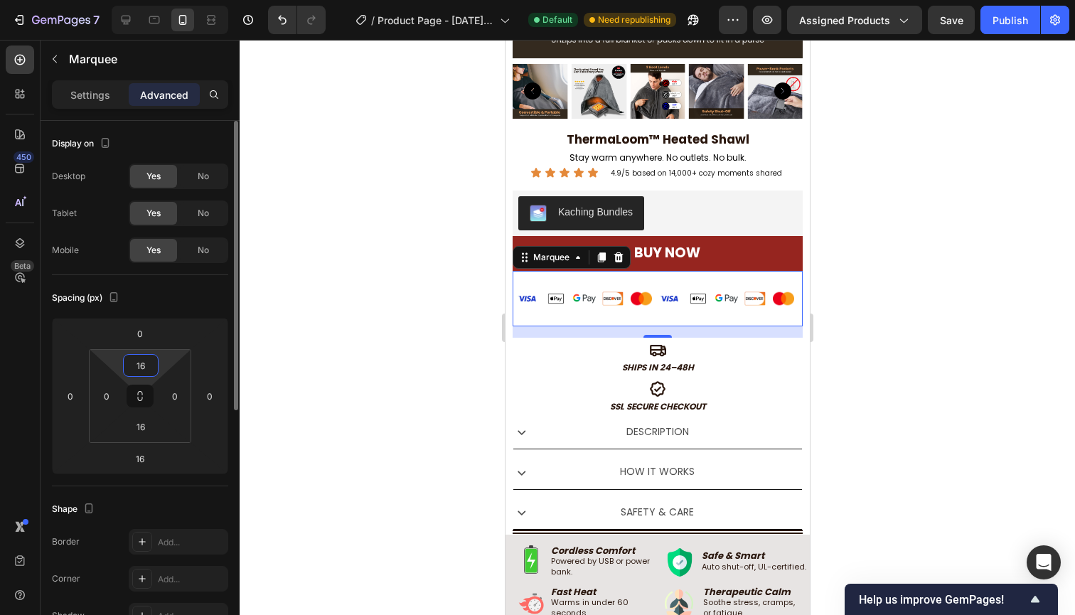
click at [142, 371] on input "16" at bounding box center [140, 365] width 28 height 21
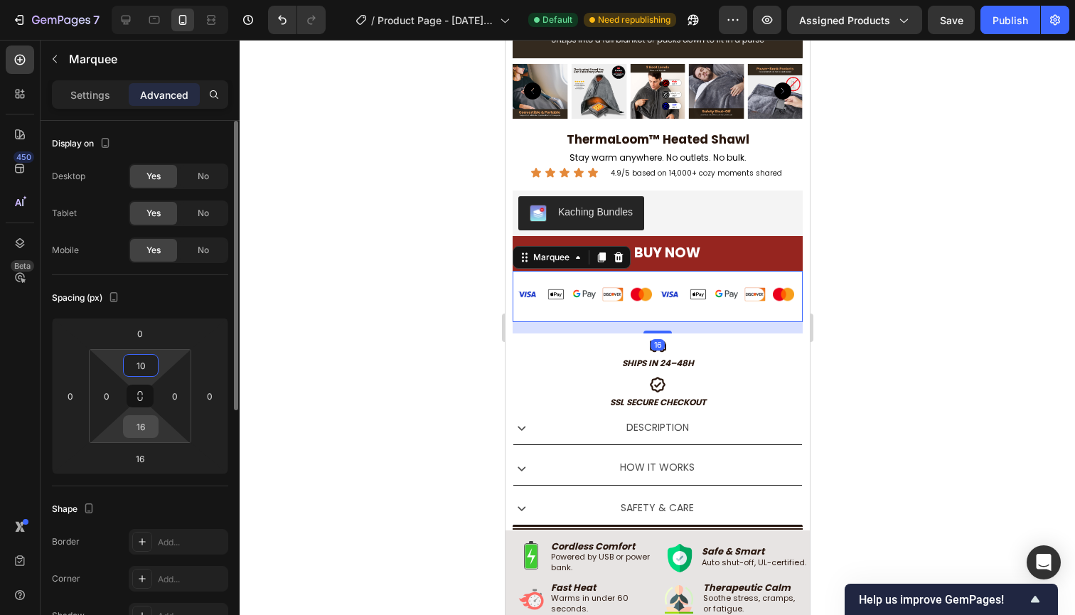
type input "10"
click at [152, 437] on div "16" at bounding box center [141, 426] width 36 height 23
click at [149, 434] on input "16" at bounding box center [140, 426] width 28 height 21
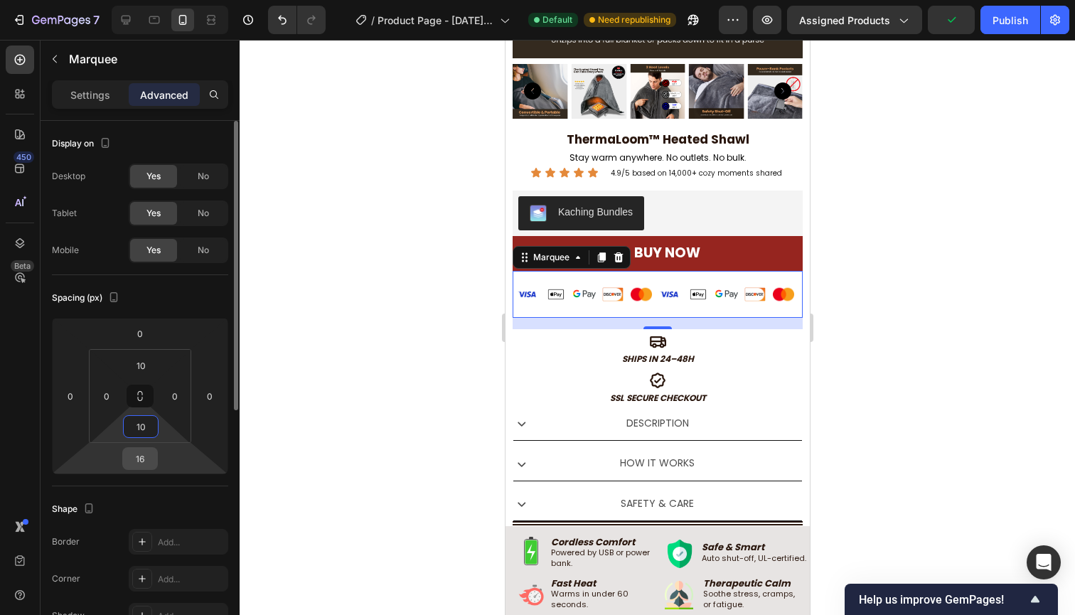
type input "10"
click at [144, 456] on input "16" at bounding box center [140, 458] width 28 height 21
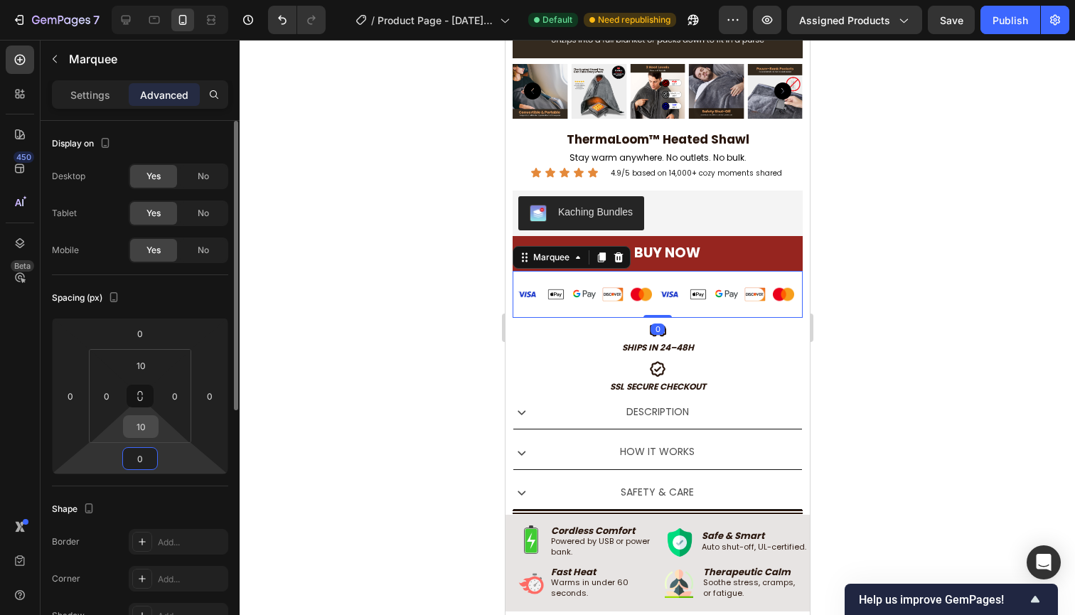
type input "0"
click at [151, 429] on input "10" at bounding box center [140, 426] width 28 height 21
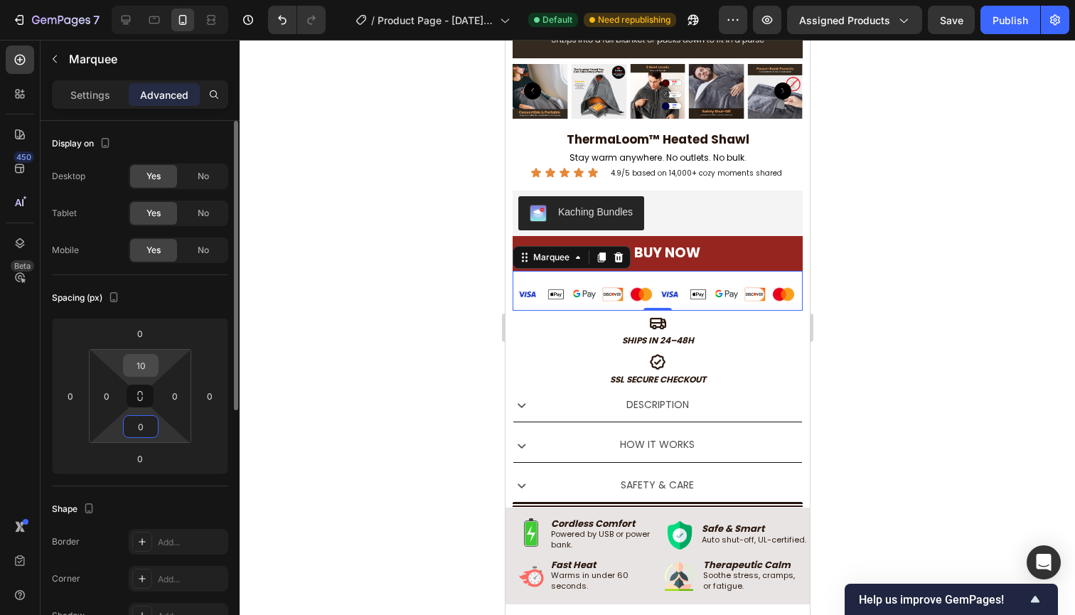
type input "0"
click at [149, 365] on input "10" at bounding box center [140, 365] width 28 height 21
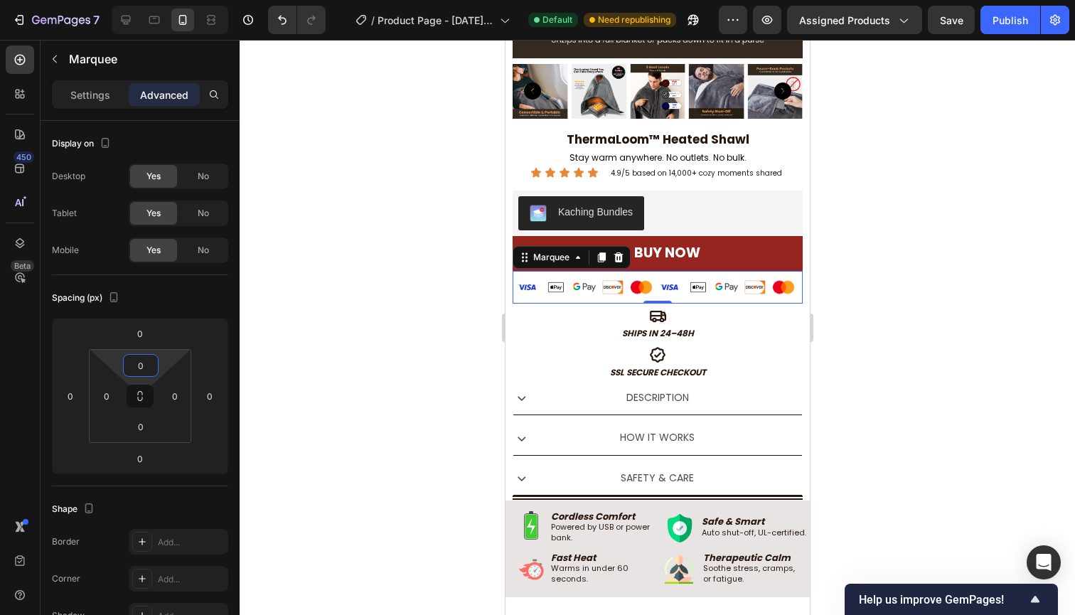
type input "0"
click at [838, 284] on div at bounding box center [656, 327] width 835 height 575
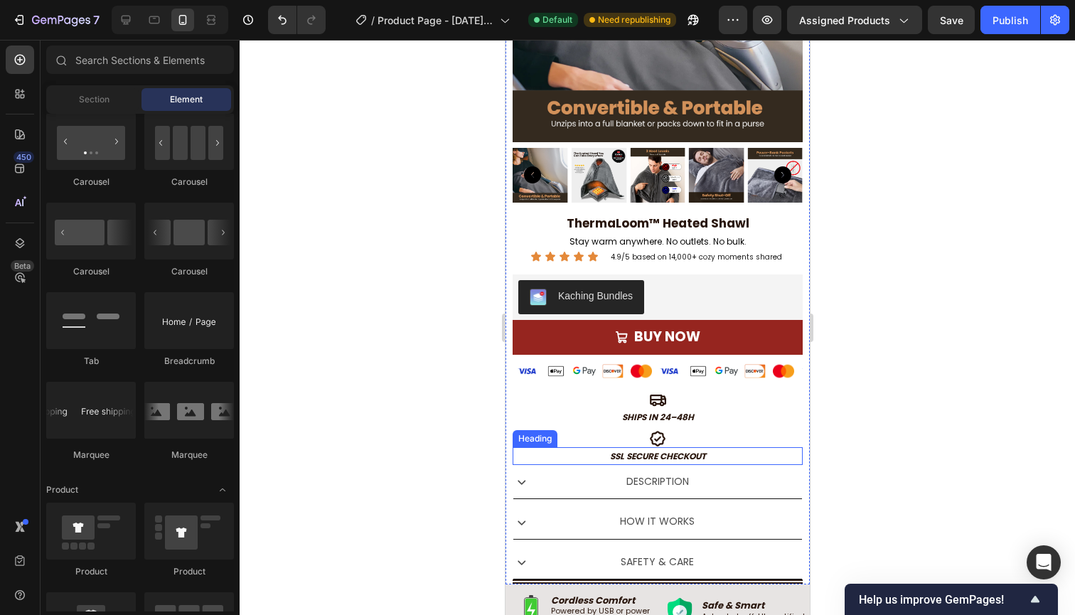
scroll to position [286, 0]
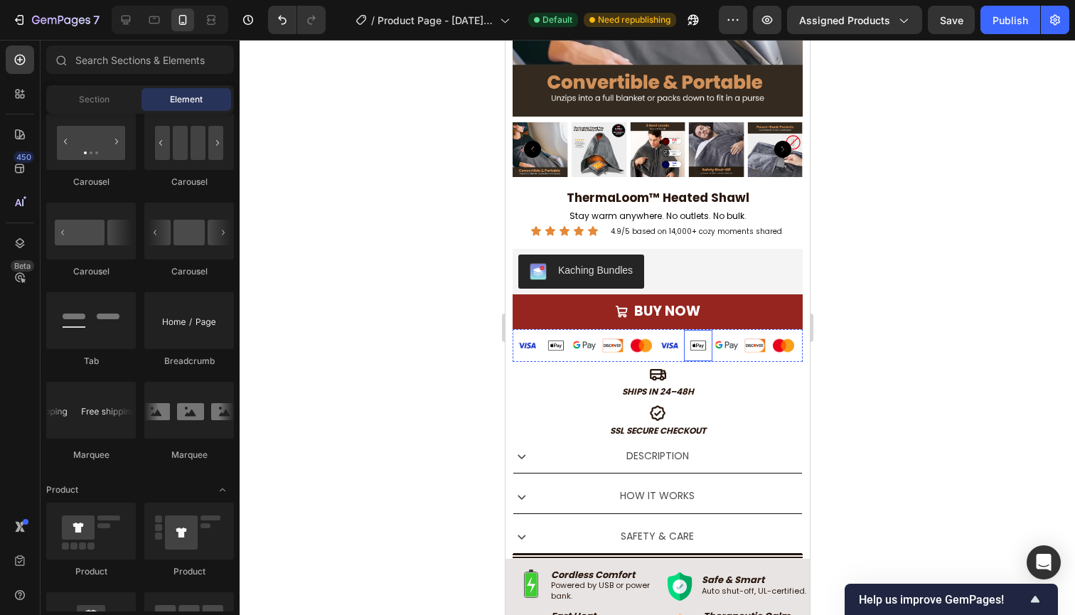
click at [689, 343] on img at bounding box center [697, 345] width 28 height 14
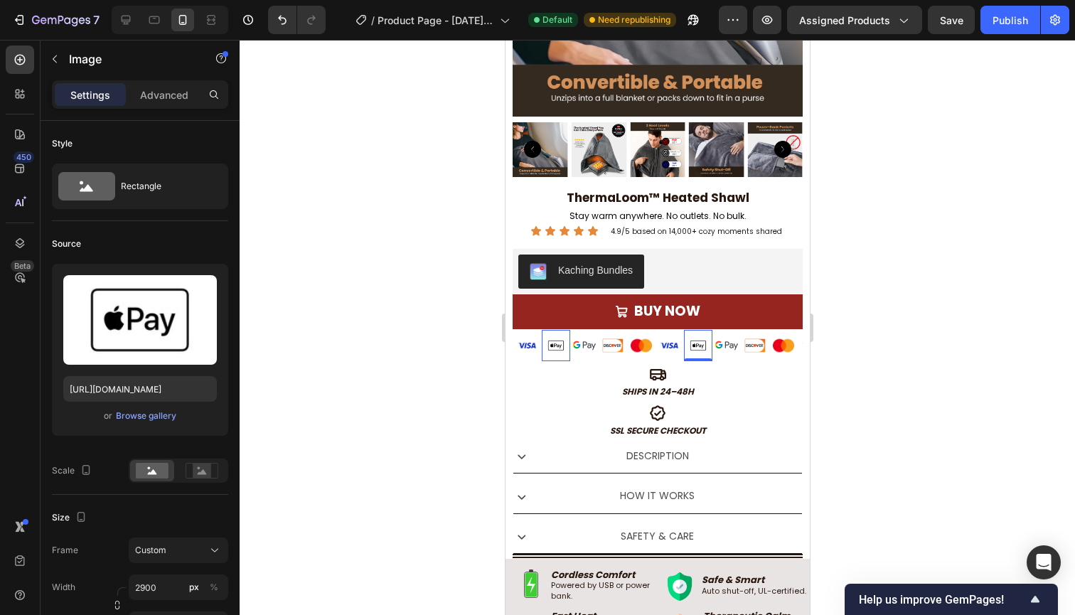
click at [564, 354] on div "Image 0" at bounding box center [555, 345] width 28 height 31
click at [596, 356] on div "Image Image 0 Image Image Image" at bounding box center [583, 345] width 142 height 33
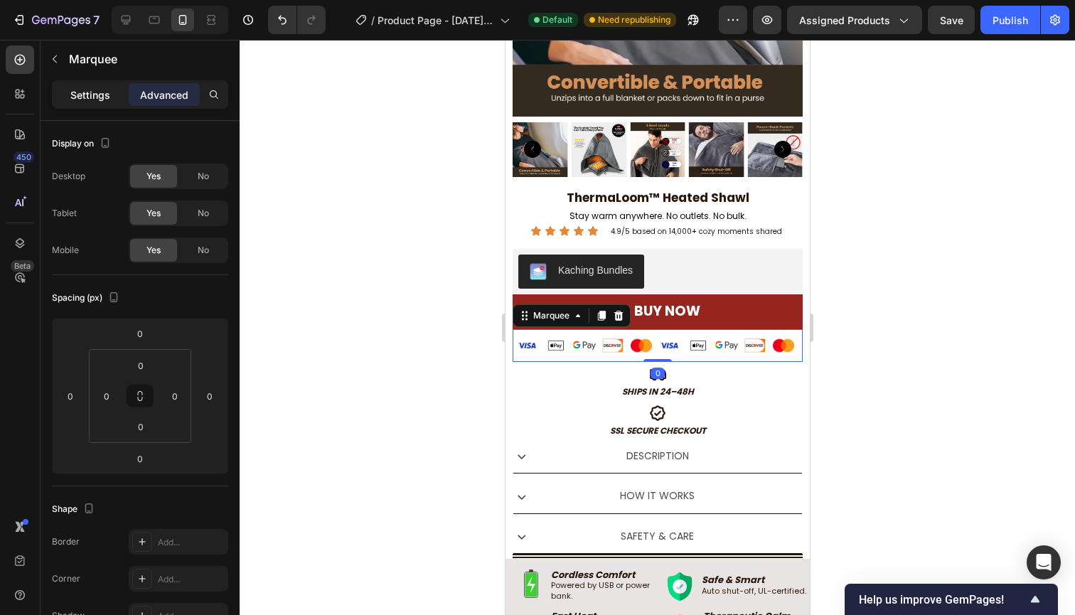
click at [93, 97] on p "Settings" at bounding box center [90, 94] width 40 height 15
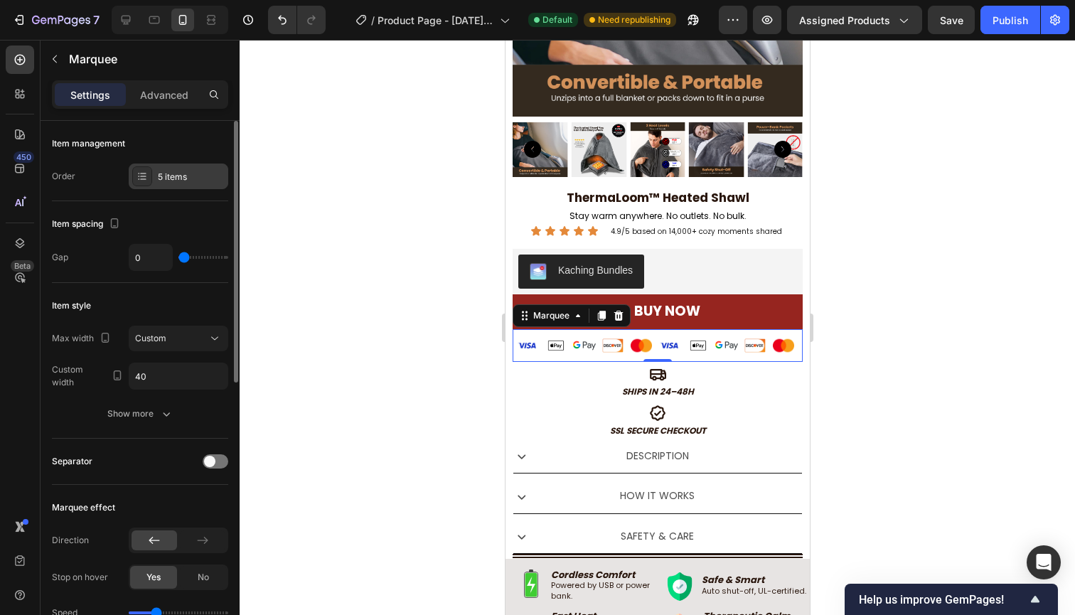
click at [163, 179] on div "5 items" at bounding box center [191, 177] width 67 height 13
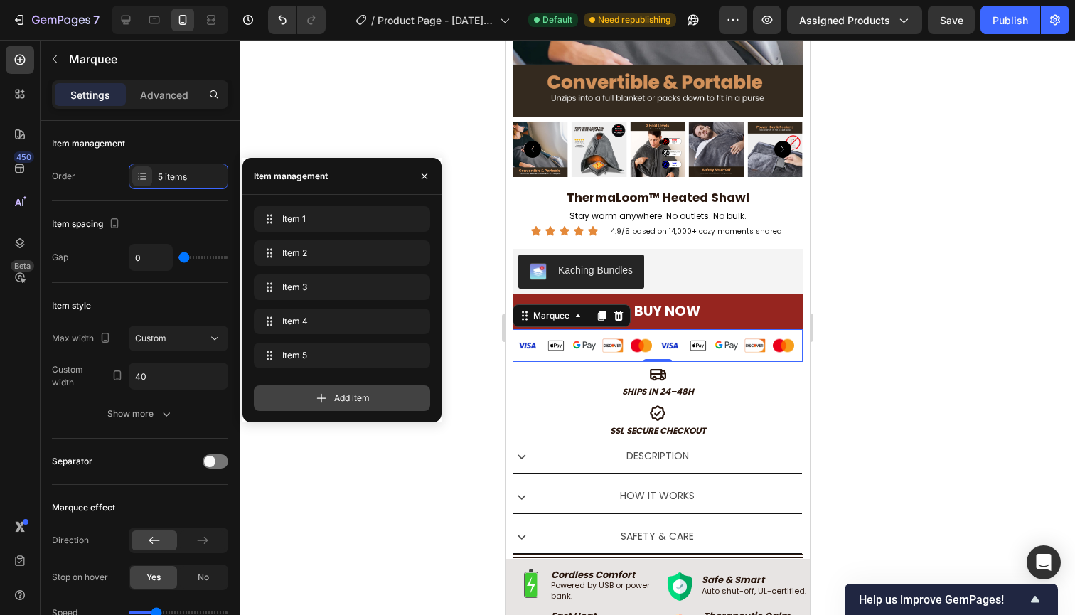
click at [313, 386] on div "Add item" at bounding box center [342, 398] width 176 height 26
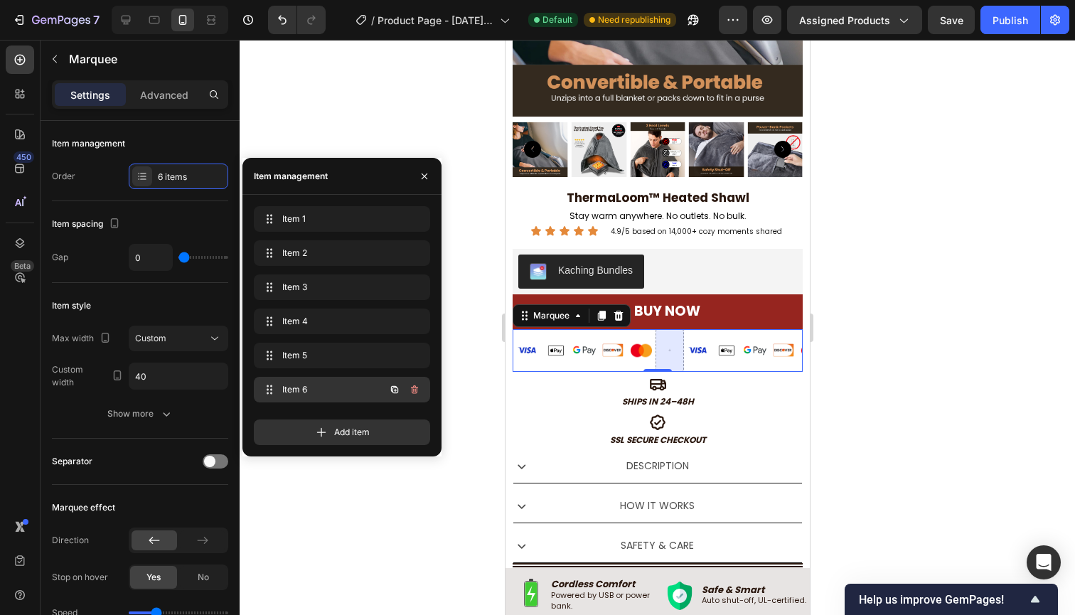
click at [298, 389] on span "Item 6" at bounding box center [322, 389] width 80 height 13
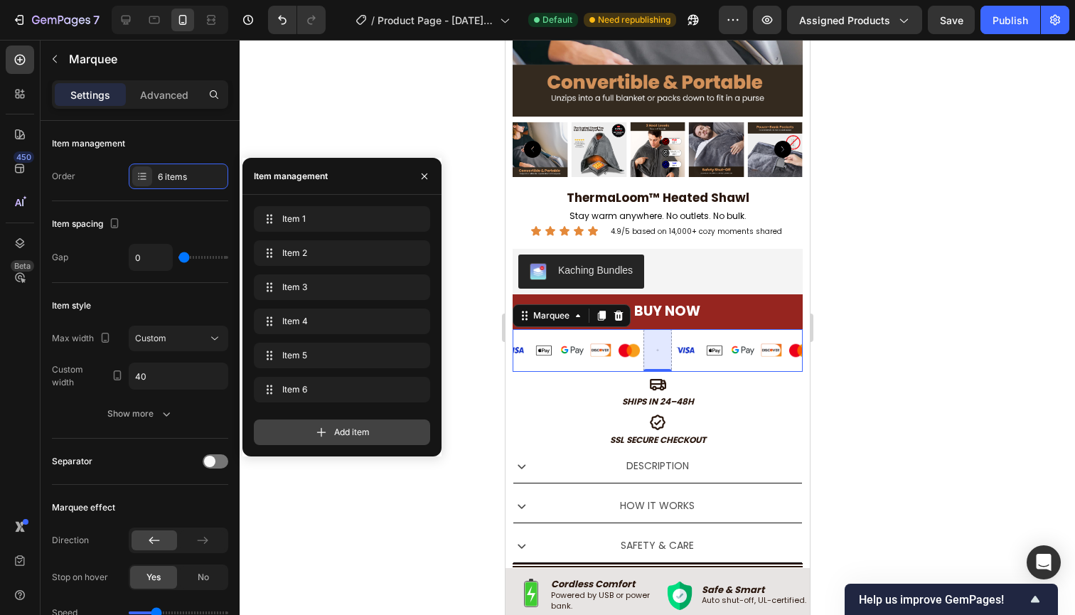
click at [343, 433] on span "Add item" at bounding box center [352, 432] width 36 height 13
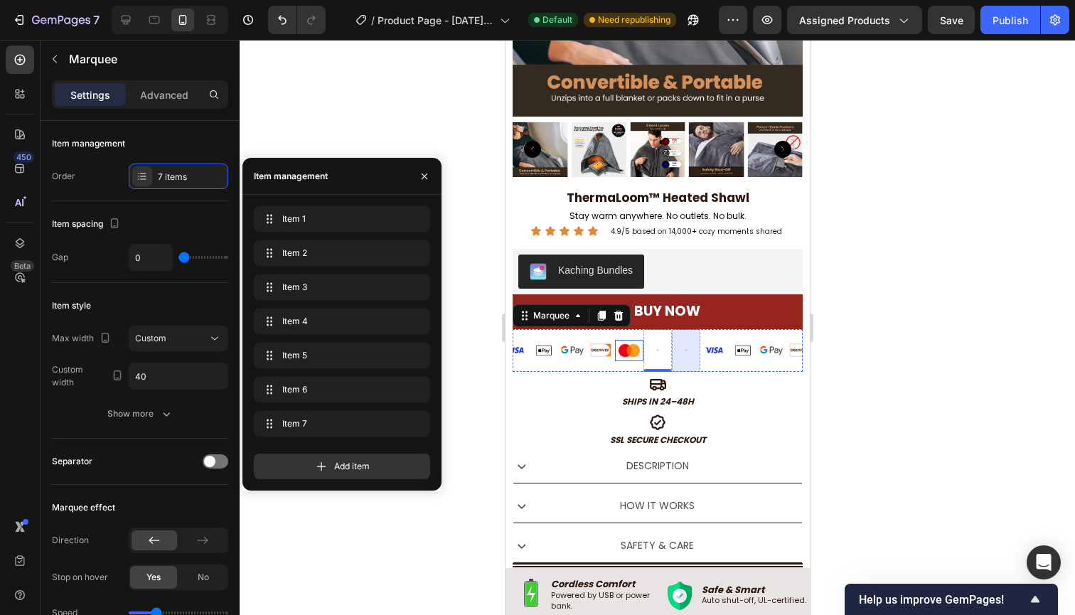
click at [625, 352] on img at bounding box center [628, 350] width 21 height 21
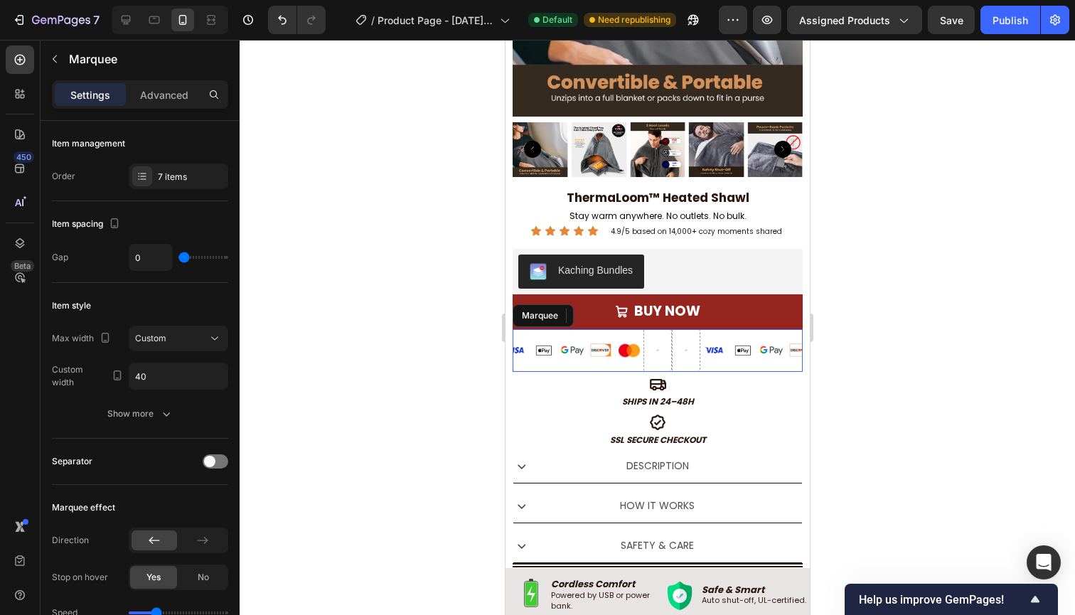
click at [625, 362] on div "Image Image Image Image Image 0" at bounding box center [599, 350] width 199 height 43
click at [633, 350] on img at bounding box center [628, 350] width 21 height 21
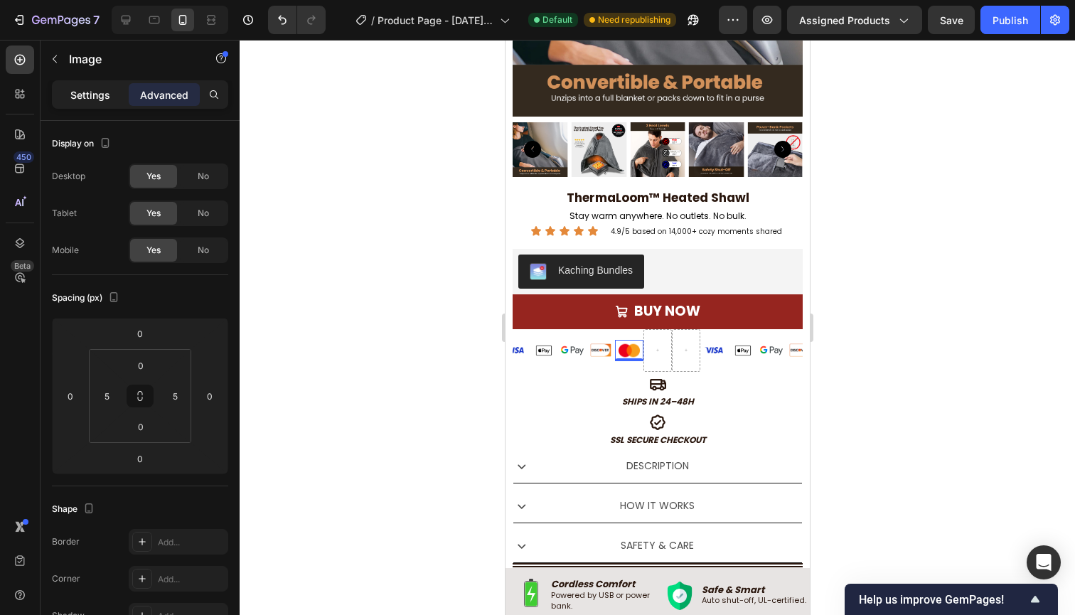
click at [92, 91] on p "Settings" at bounding box center [90, 94] width 40 height 15
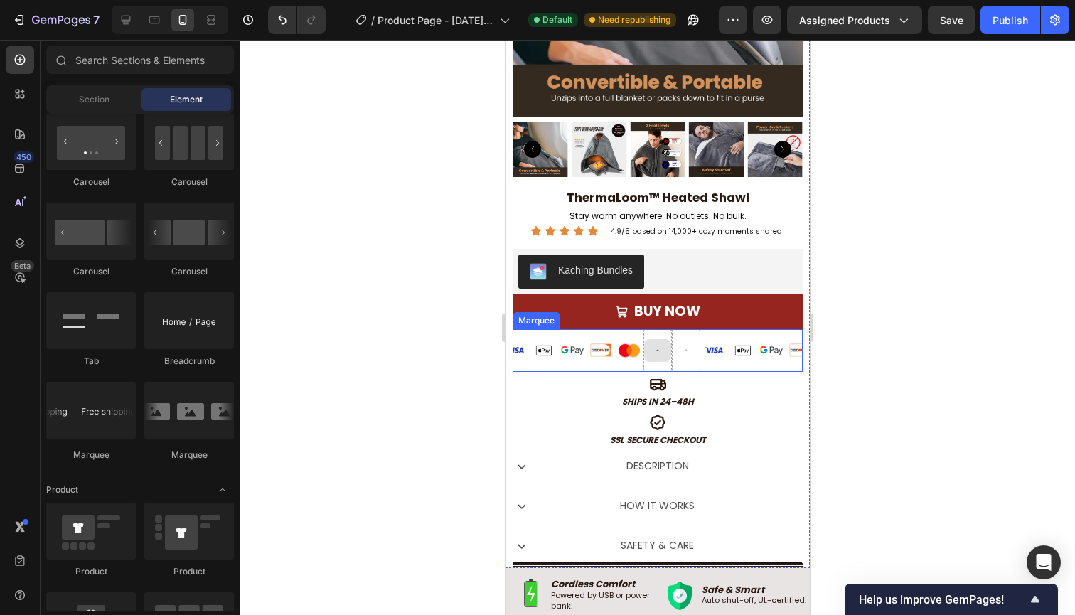
click at [657, 348] on icon at bounding box center [657, 350] width 4 height 12
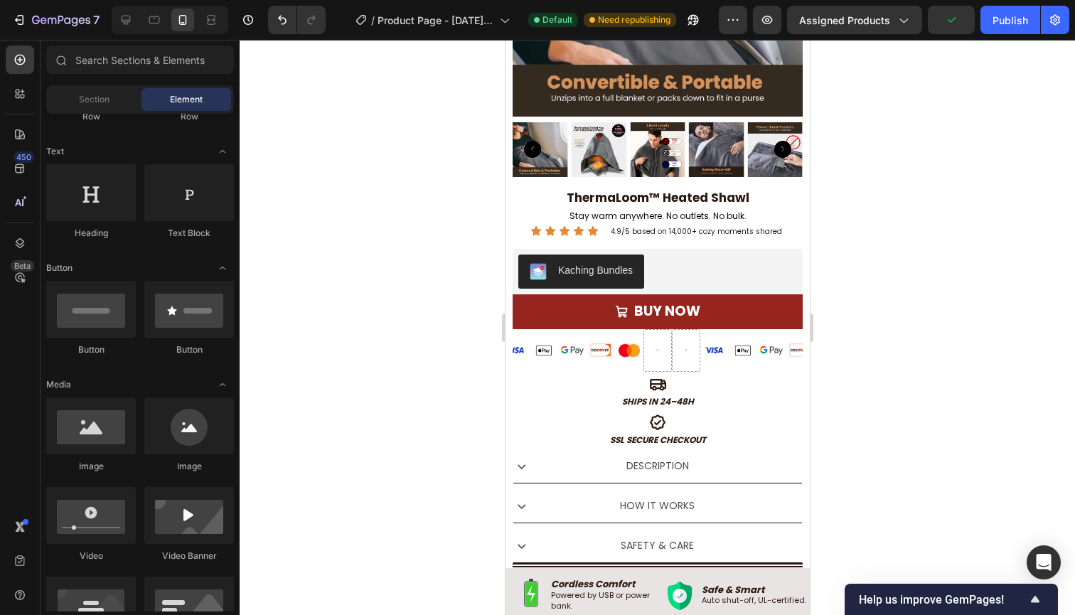
scroll to position [193, 0]
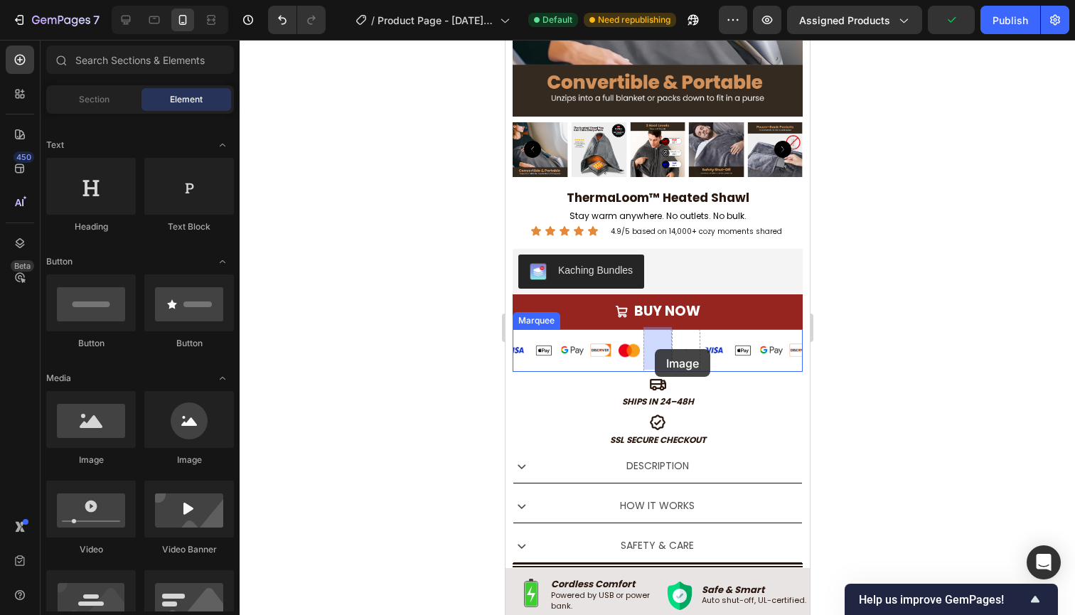
drag, startPoint x: 614, startPoint y: 454, endPoint x: 655, endPoint y: 349, distance: 113.0
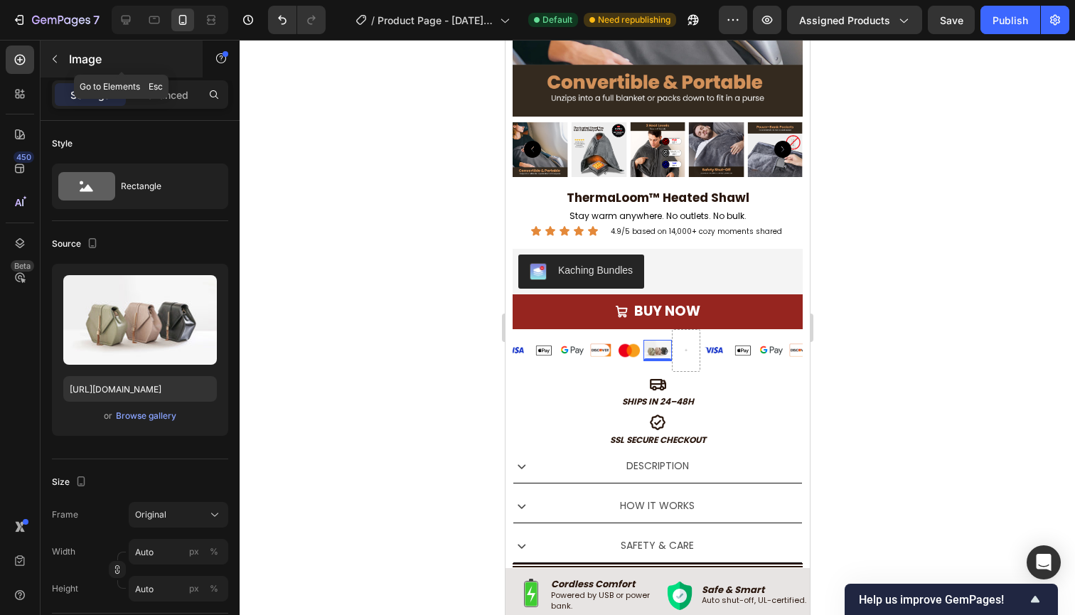
click at [81, 67] on p "Image" at bounding box center [129, 58] width 121 height 17
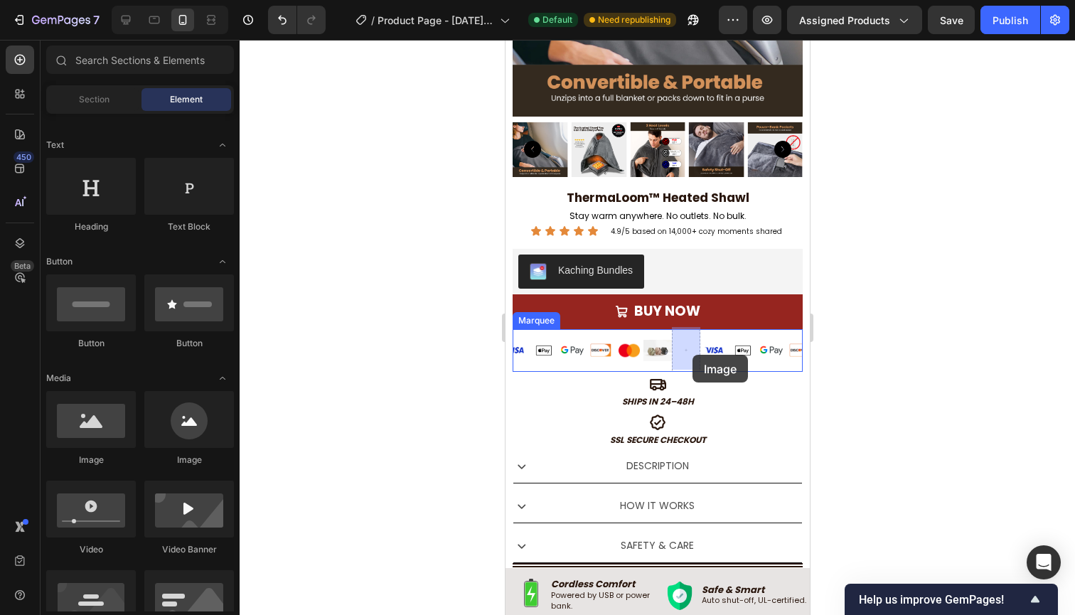
drag, startPoint x: 615, startPoint y: 458, endPoint x: 691, endPoint y: 354, distance: 129.1
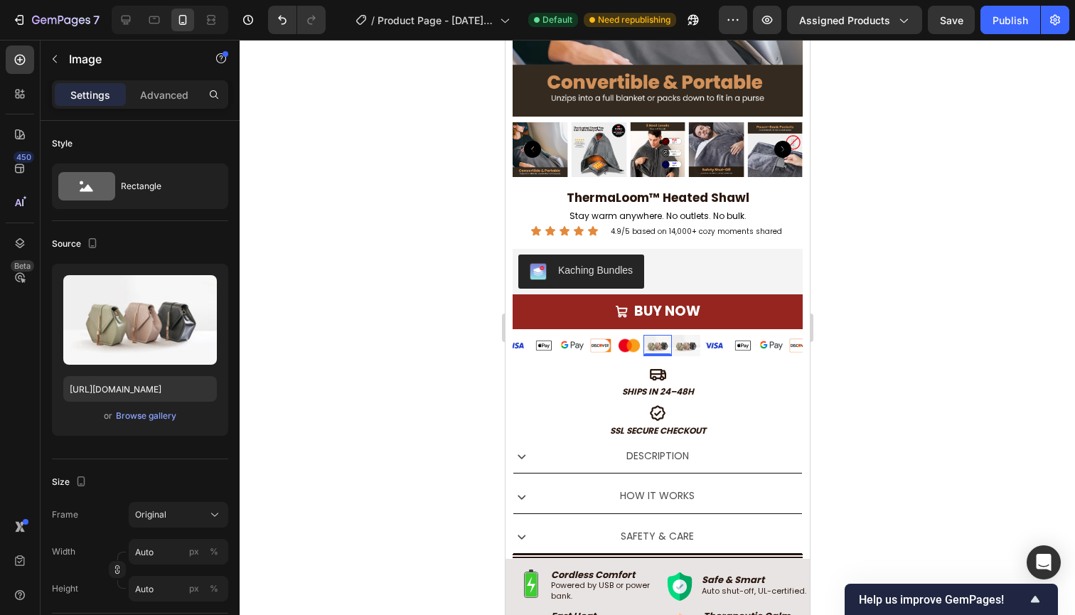
click at [660, 348] on img at bounding box center [656, 345] width 28 height 21
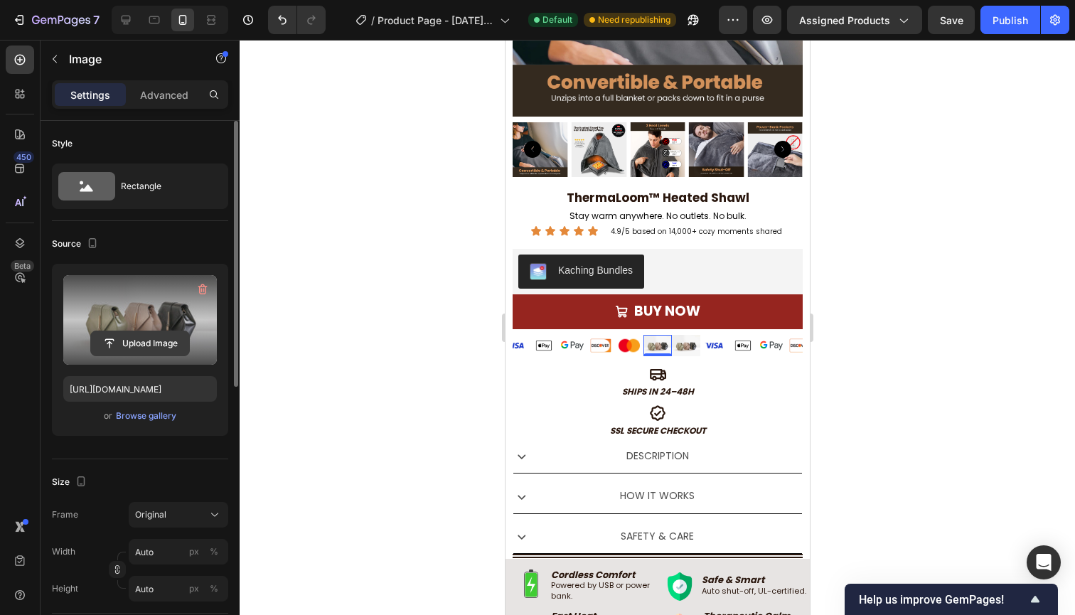
click at [126, 347] on input "file" at bounding box center [140, 343] width 98 height 24
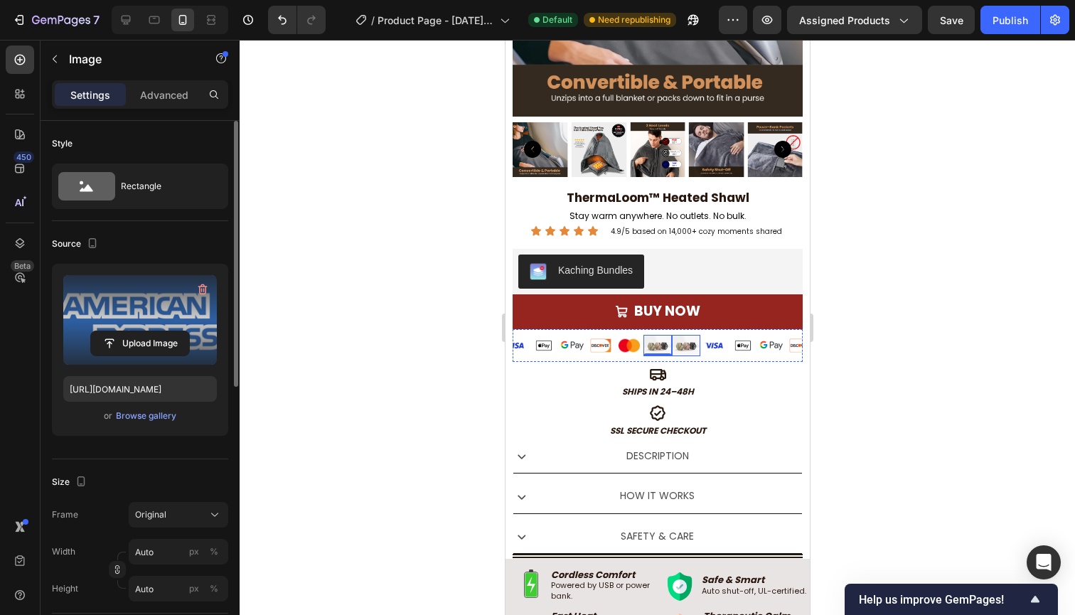
type input "[URL][DOMAIN_NAME]"
click at [688, 346] on img at bounding box center [685, 345] width 28 height 21
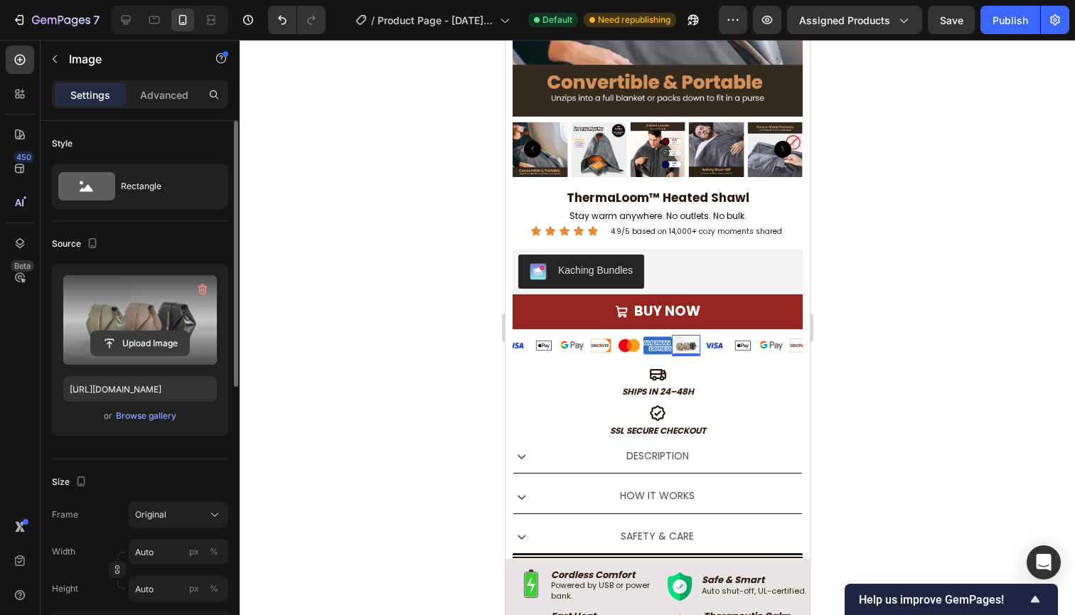
click at [148, 344] on input "file" at bounding box center [140, 343] width 98 height 24
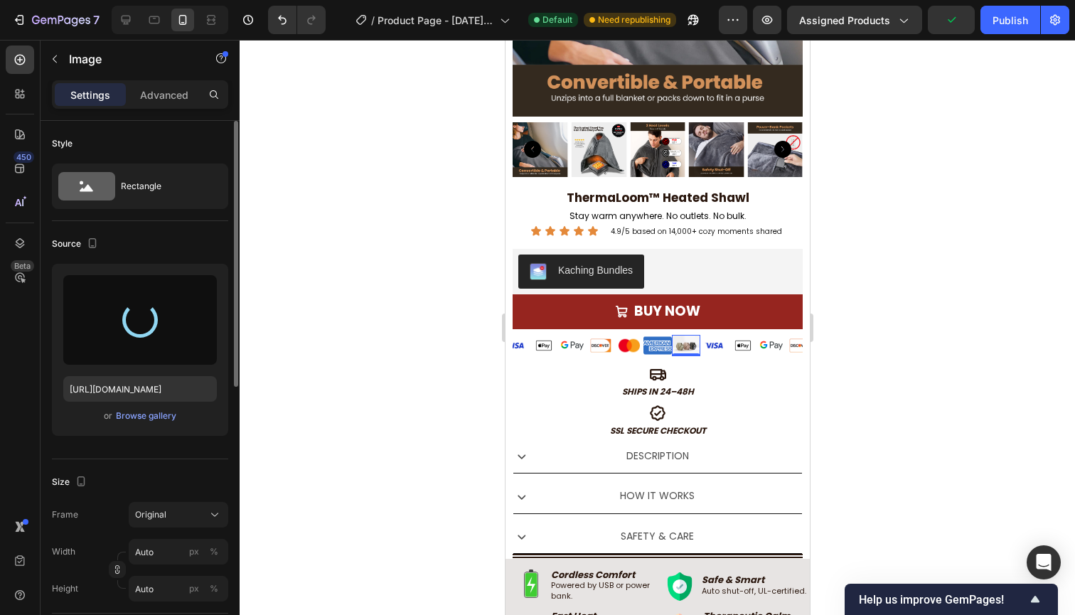
type input "[URL][DOMAIN_NAME]"
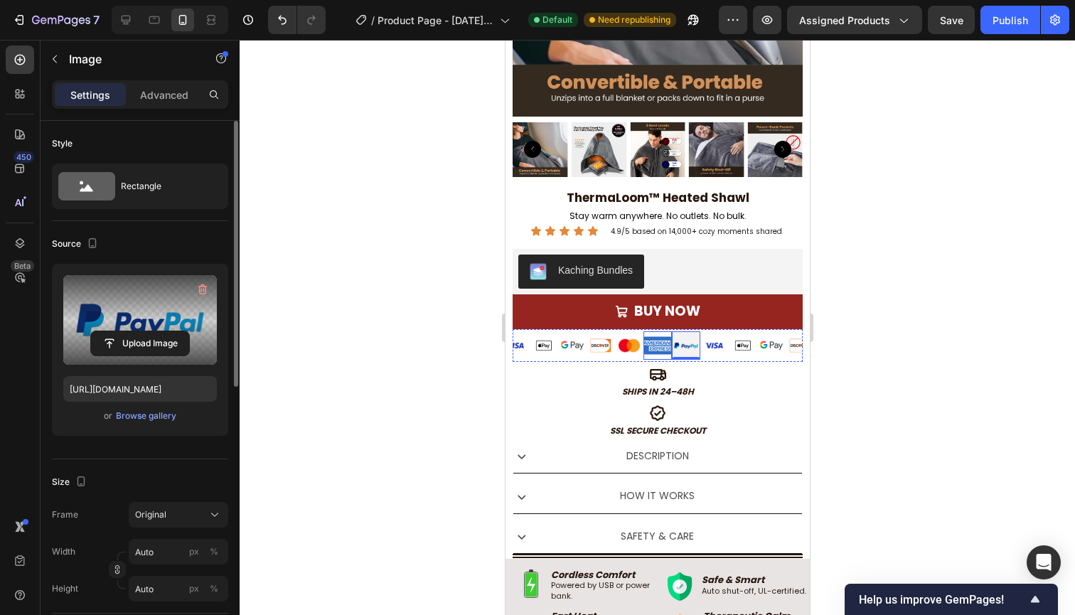
click at [650, 350] on img at bounding box center [656, 345] width 28 height 28
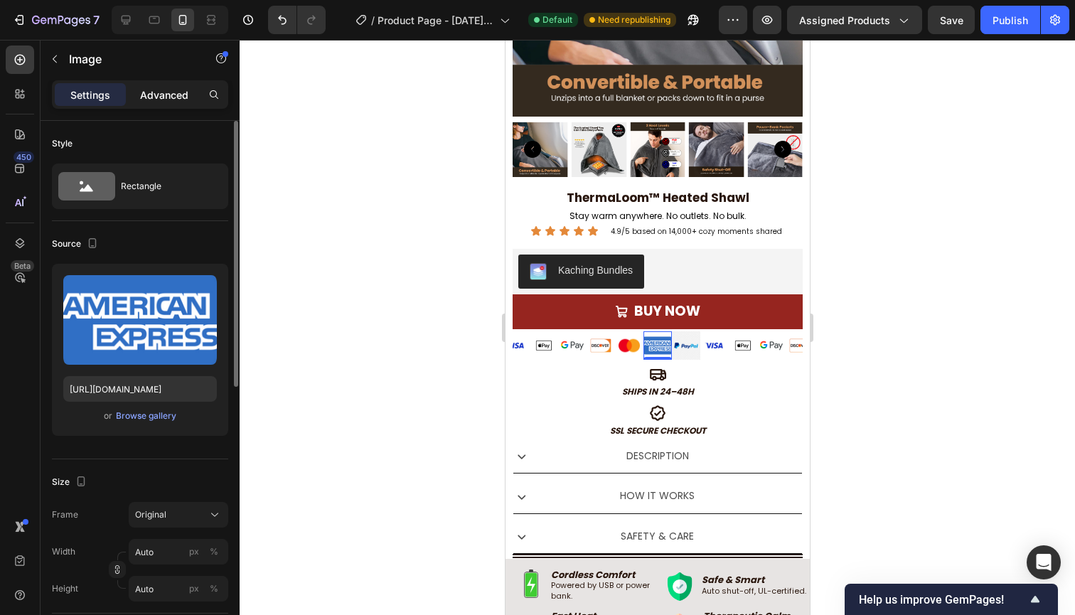
click at [165, 95] on p "Advanced" at bounding box center [164, 94] width 48 height 15
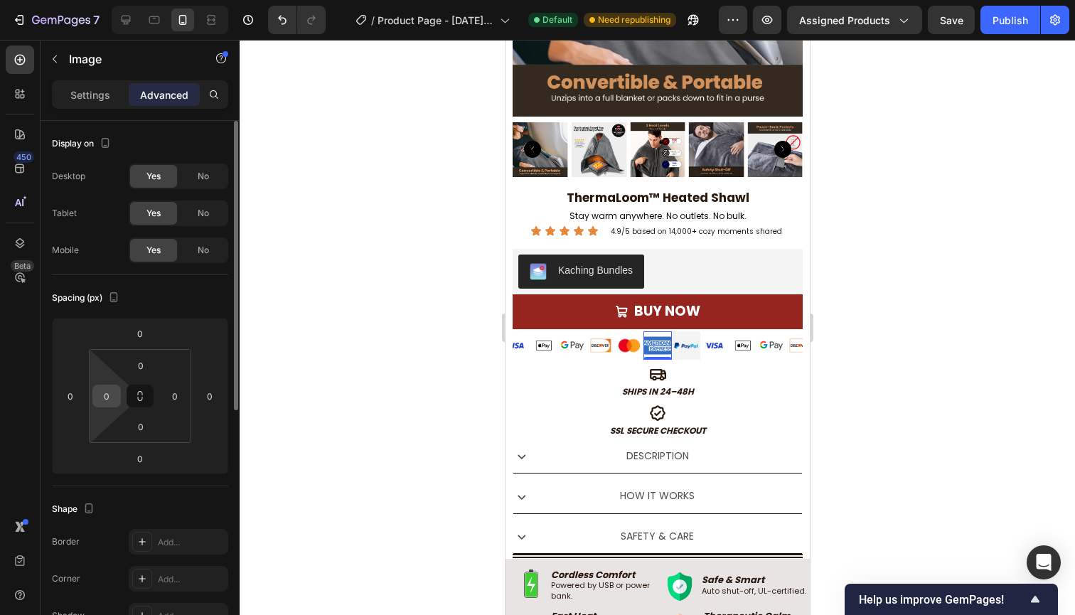
click at [118, 392] on div "0" at bounding box center [106, 395] width 28 height 23
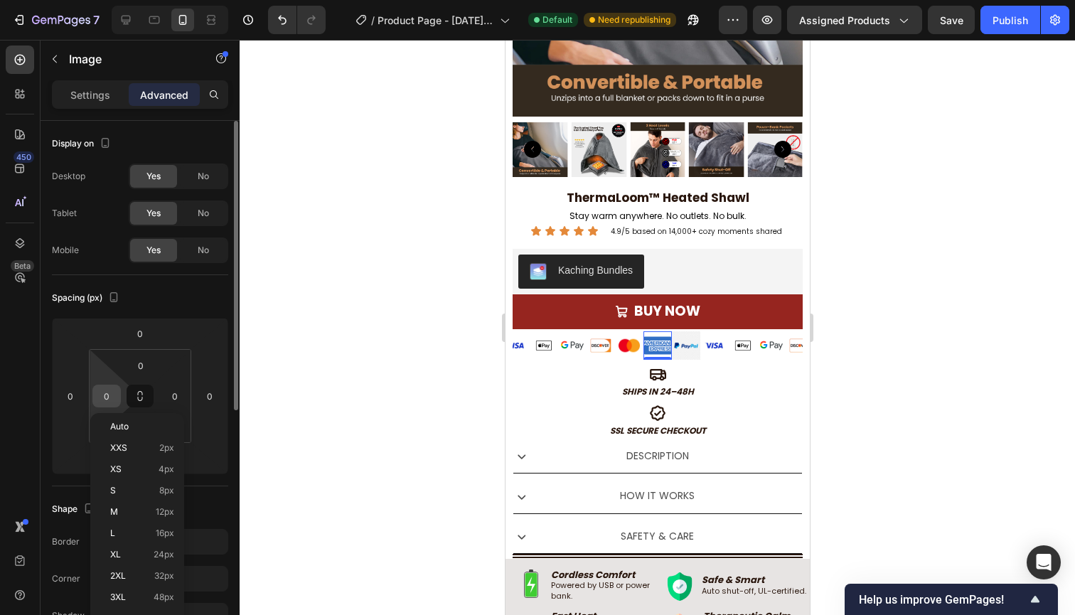
click at [114, 393] on input "0" at bounding box center [106, 395] width 21 height 21
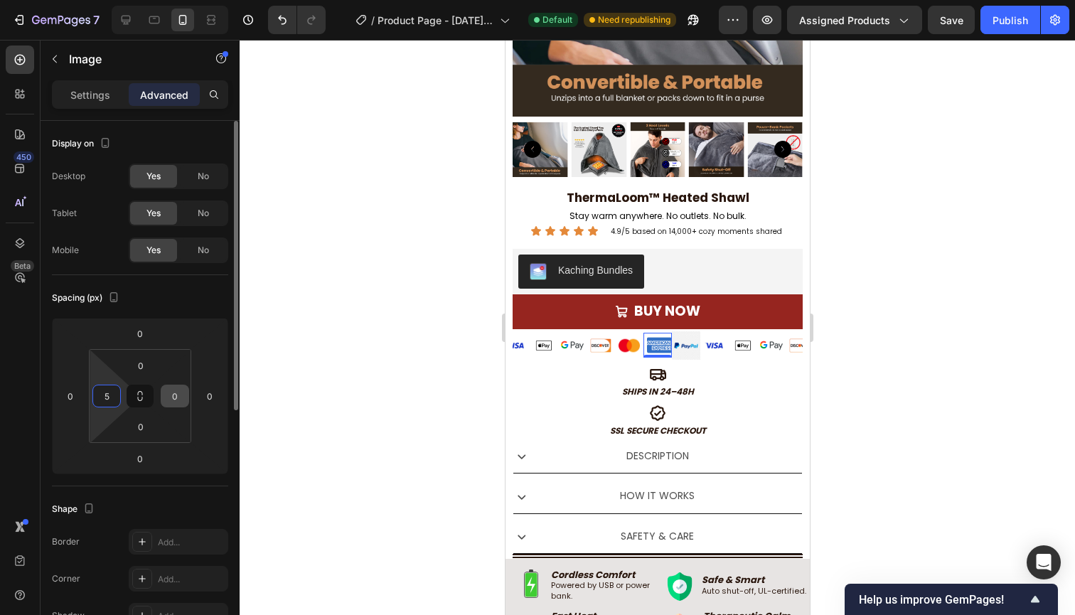
type input "5"
click at [167, 394] on input "0" at bounding box center [174, 395] width 21 height 21
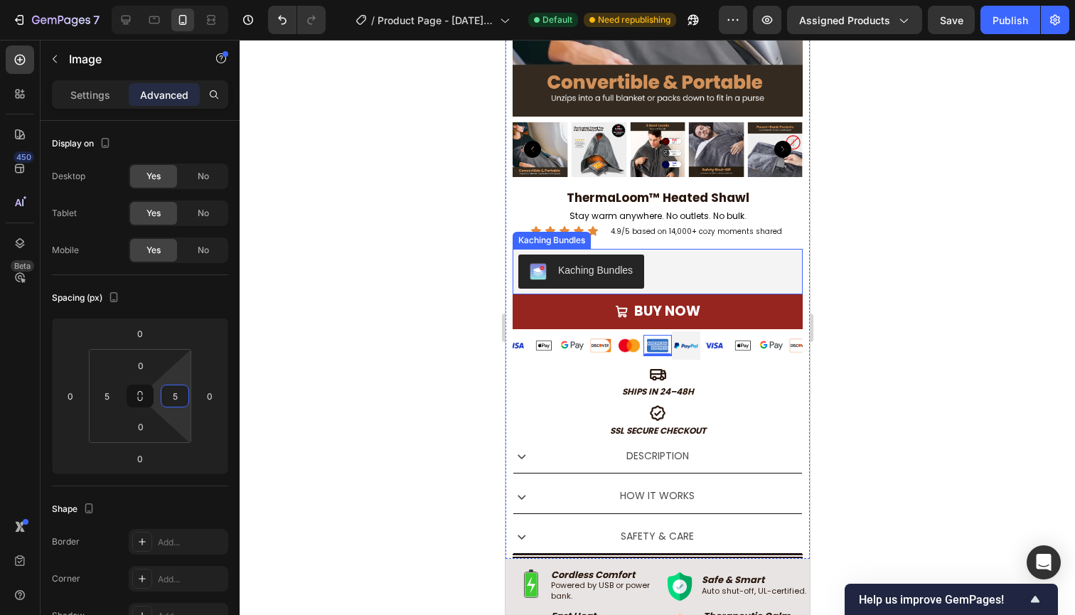
type input "5"
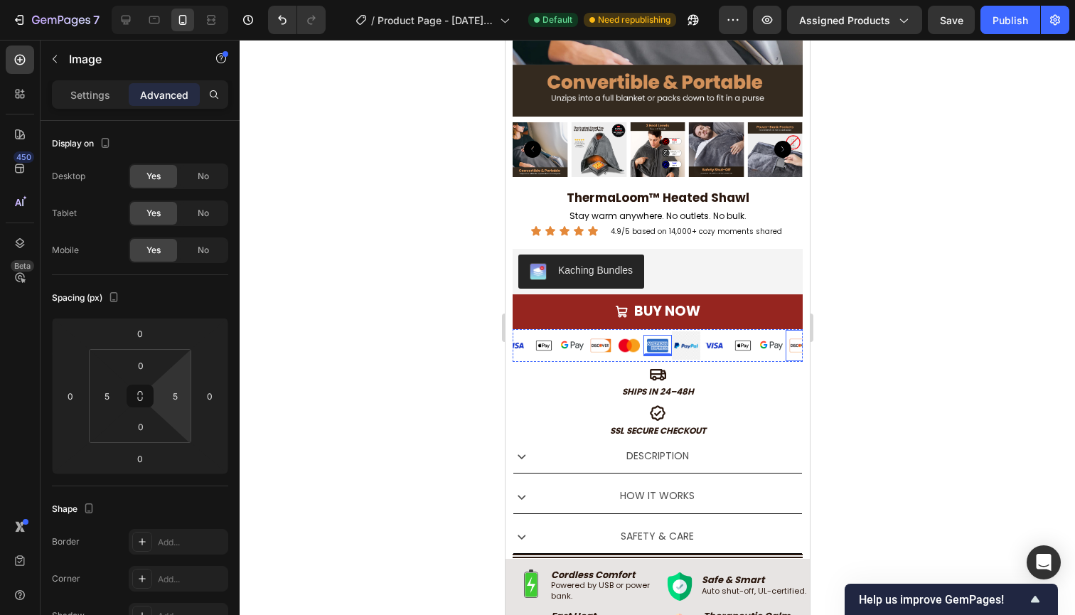
click at [832, 360] on div at bounding box center [656, 327] width 835 height 575
click at [677, 349] on img at bounding box center [685, 345] width 28 height 28
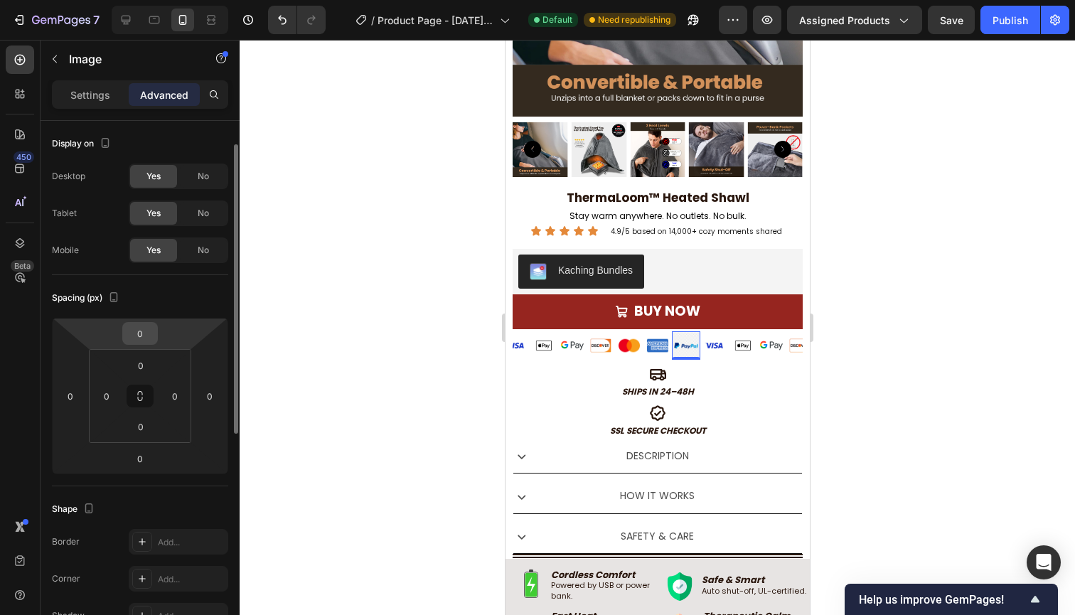
scroll to position [59, 0]
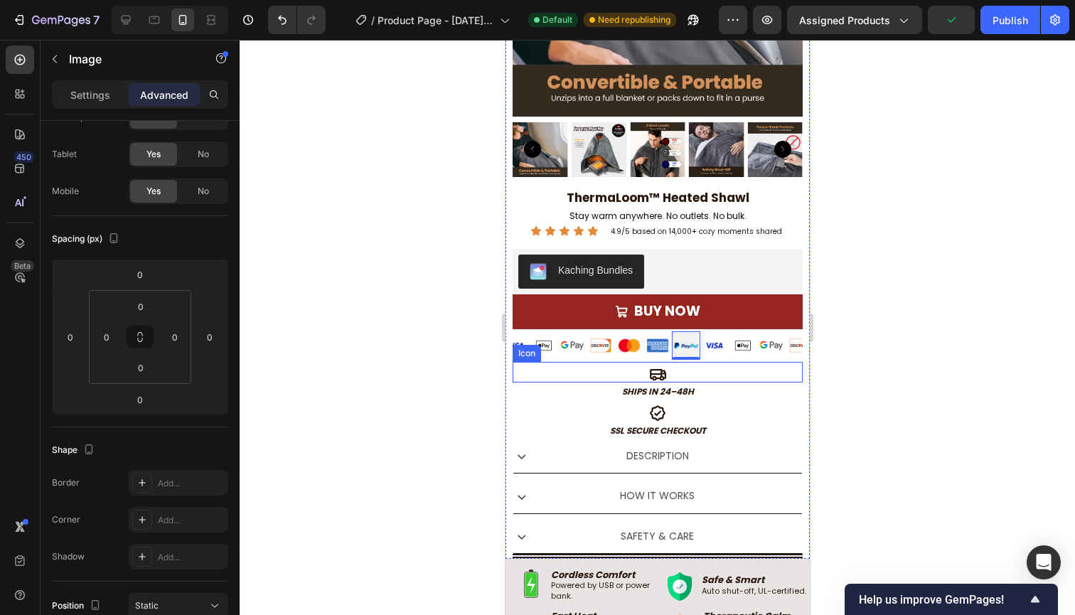
click at [735, 366] on div "Icon" at bounding box center [657, 372] width 290 height 21
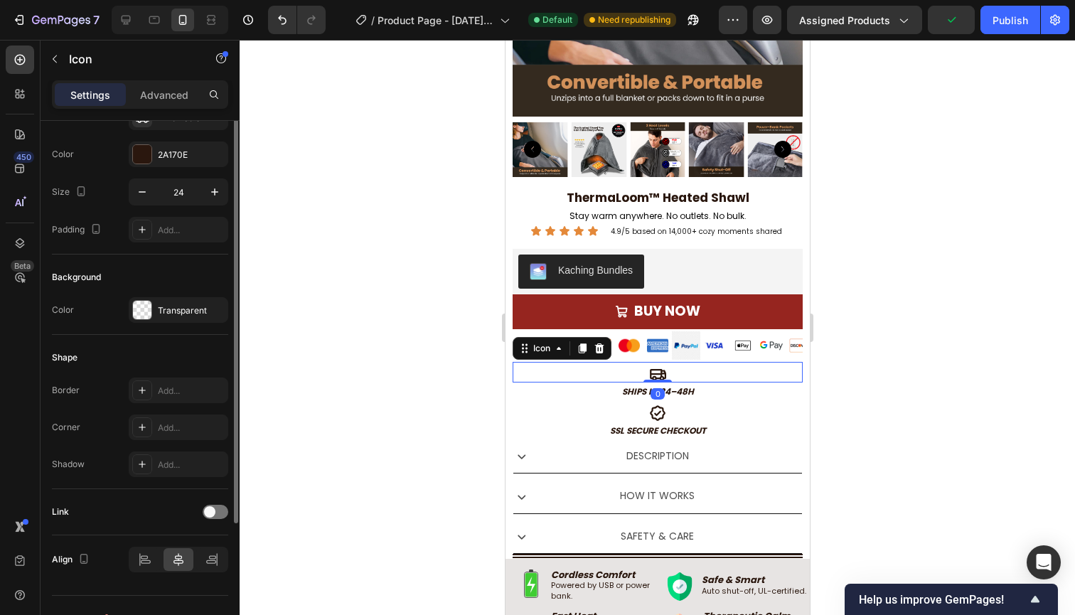
scroll to position [0, 0]
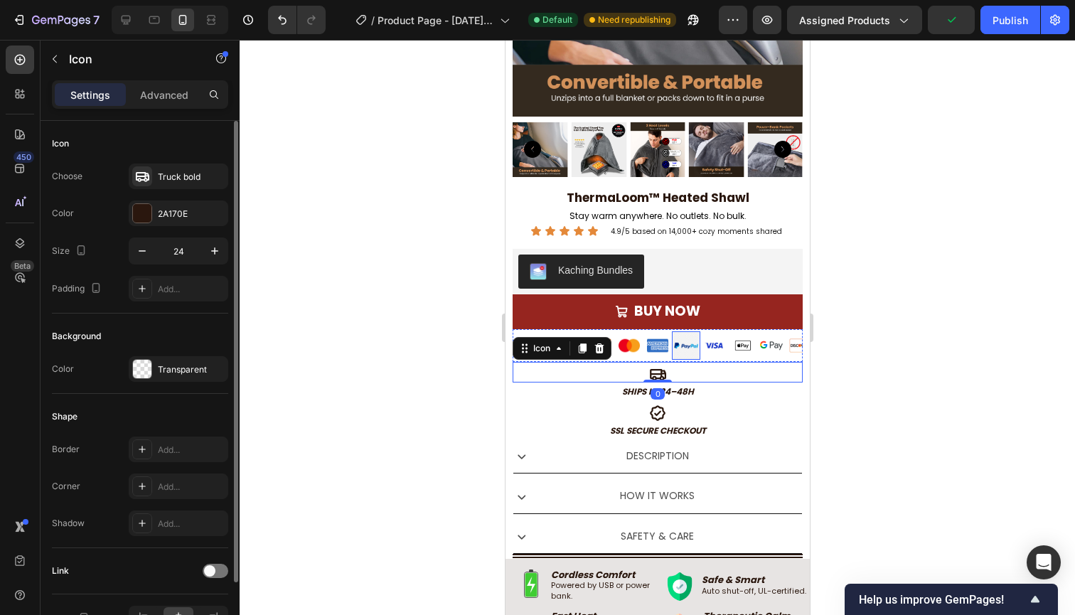
click at [681, 348] on img at bounding box center [685, 345] width 28 height 28
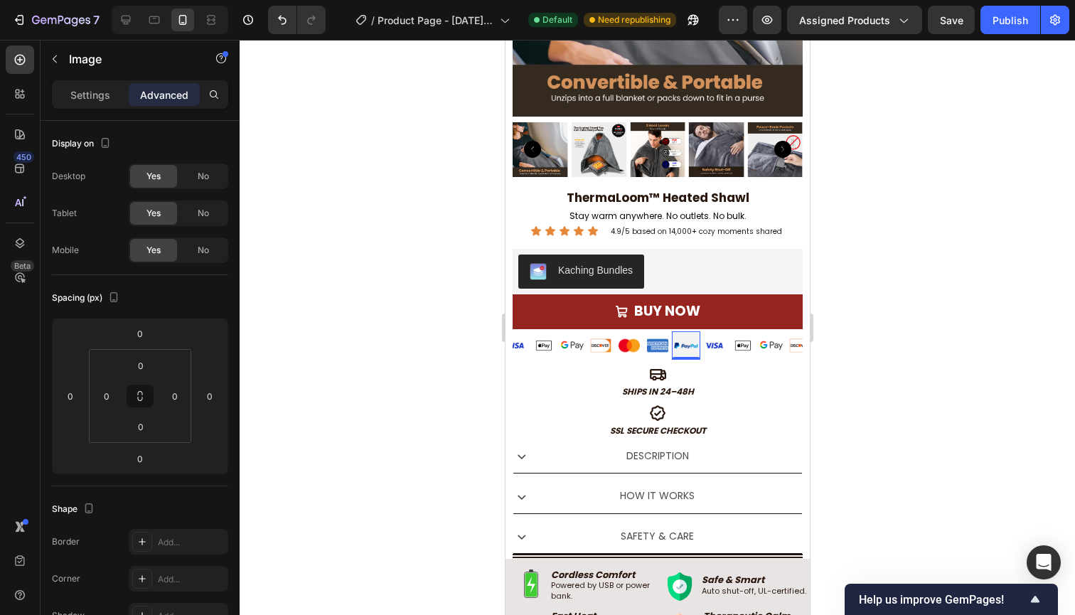
click at [687, 347] on img at bounding box center [685, 345] width 28 height 28
click at [831, 385] on div at bounding box center [656, 327] width 835 height 575
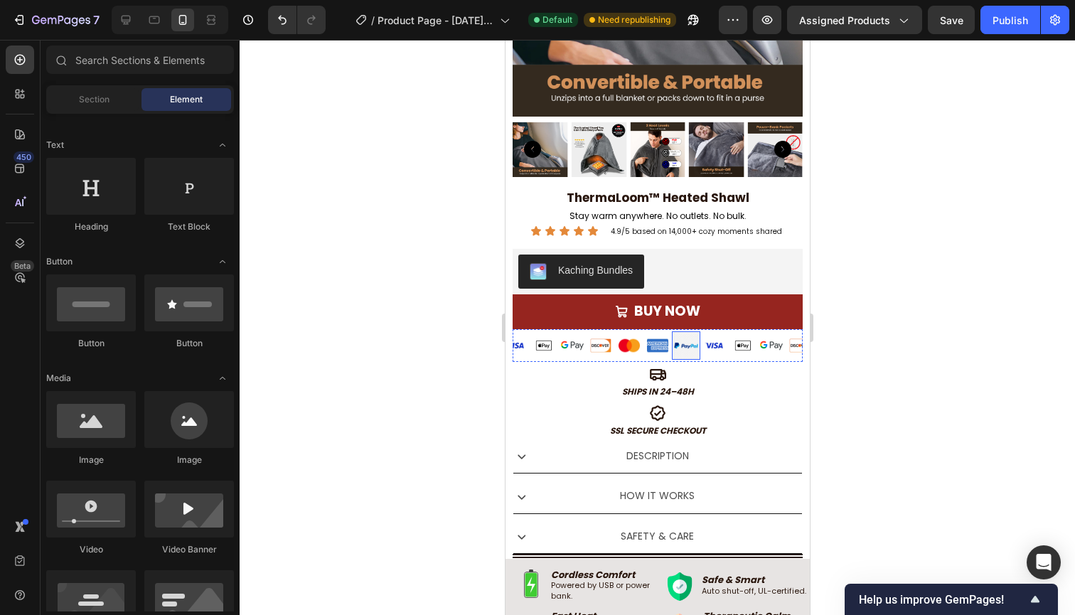
click at [692, 350] on img at bounding box center [685, 345] width 28 height 28
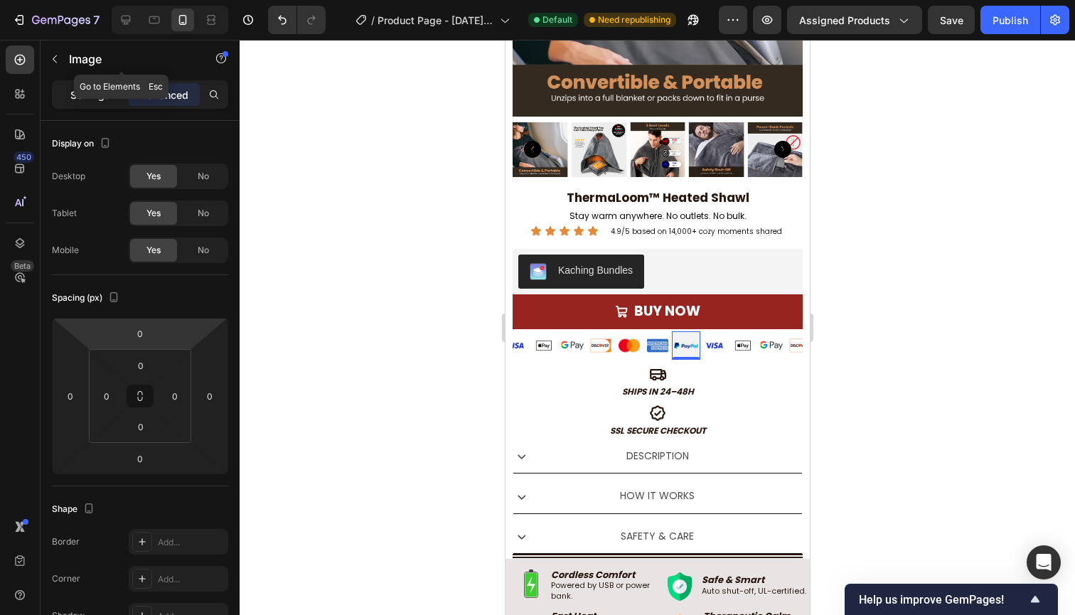
click at [104, 90] on p "Settings" at bounding box center [90, 94] width 40 height 15
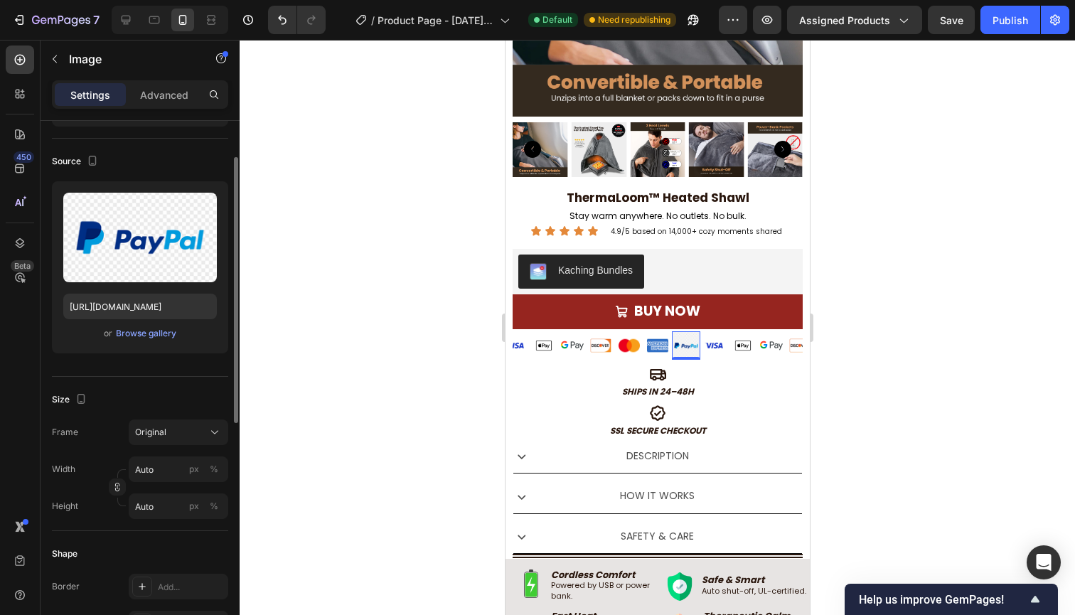
scroll to position [80, 0]
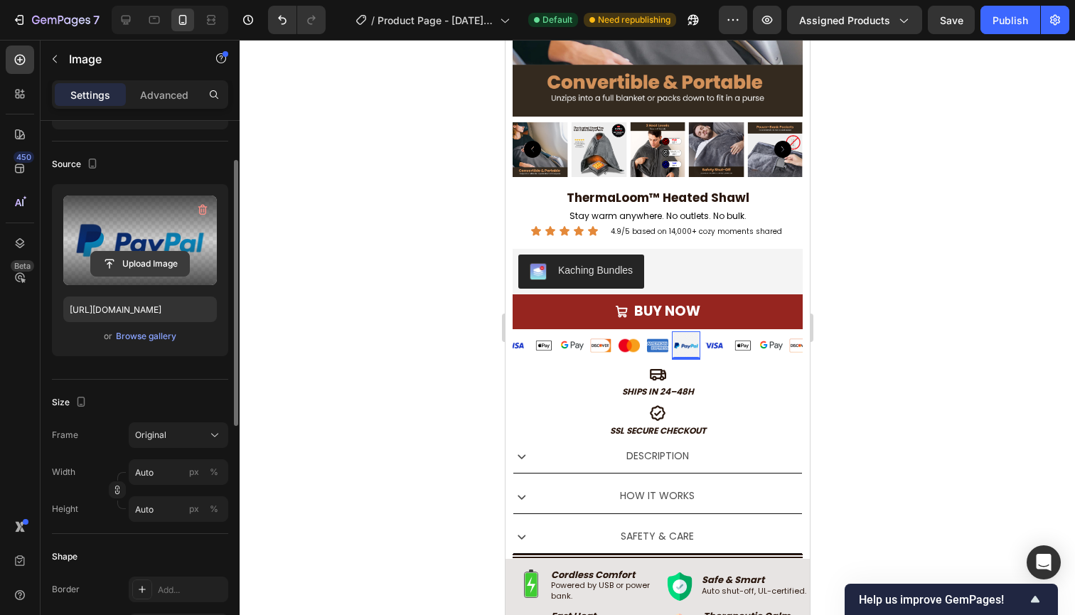
click at [141, 257] on input "file" at bounding box center [140, 264] width 98 height 24
type input "[URL][DOMAIN_NAME]"
click at [803, 421] on div "Product Images ThermaLoom™ Heated Shawl Product Title Stay warm anywhere. No ou…" at bounding box center [657, 193] width 304 height 732
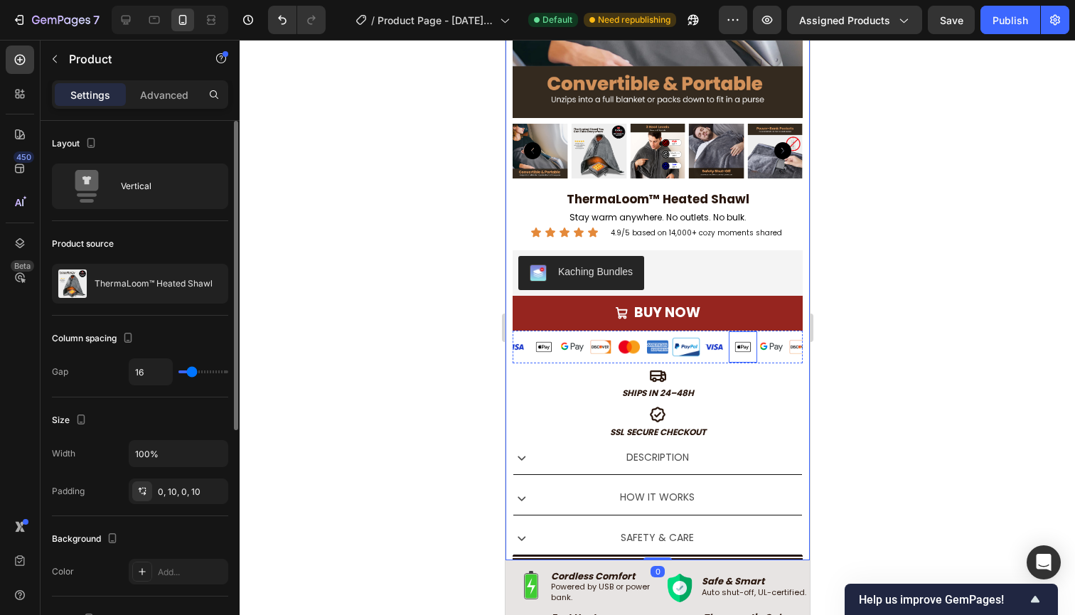
scroll to position [289, 0]
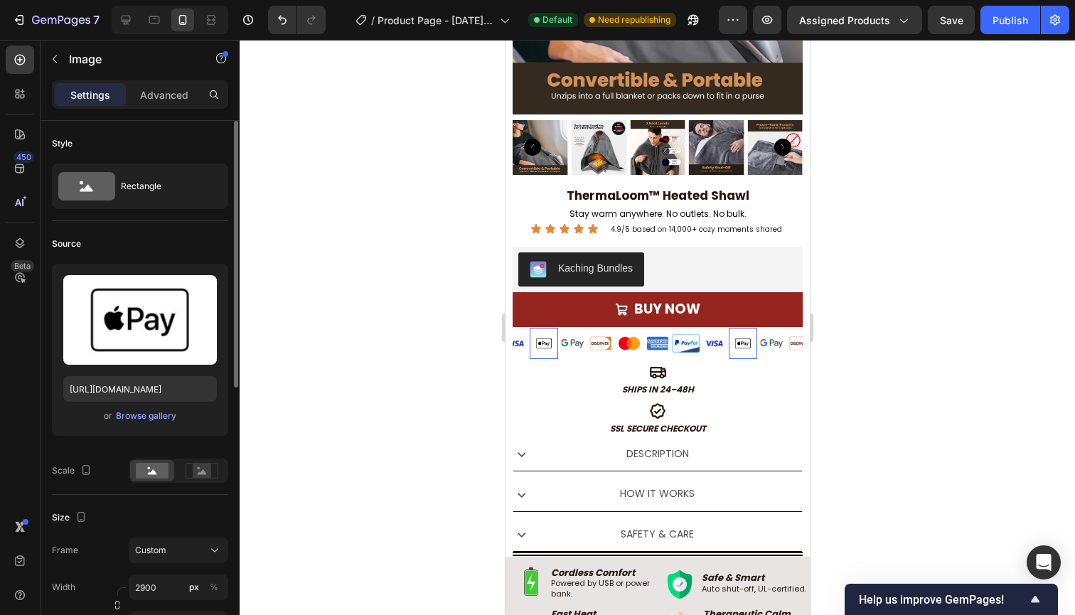
click at [544, 348] on img at bounding box center [543, 343] width 28 height 14
click at [579, 354] on div "Image Image 0 Image Image Image Image Image" at bounding box center [599, 343] width 199 height 33
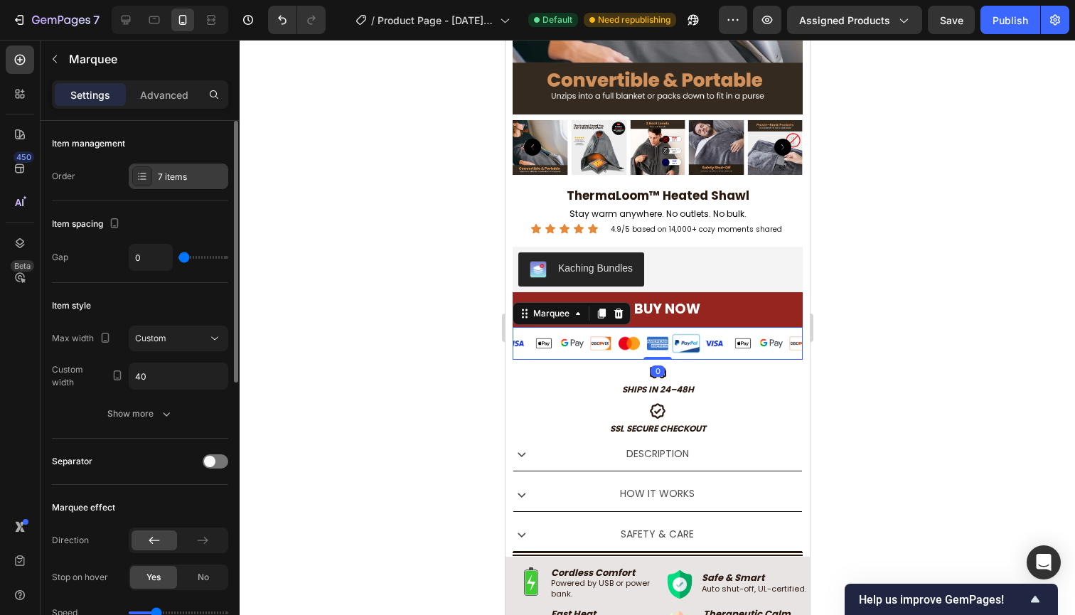
click at [178, 172] on div "7 items" at bounding box center [191, 177] width 67 height 13
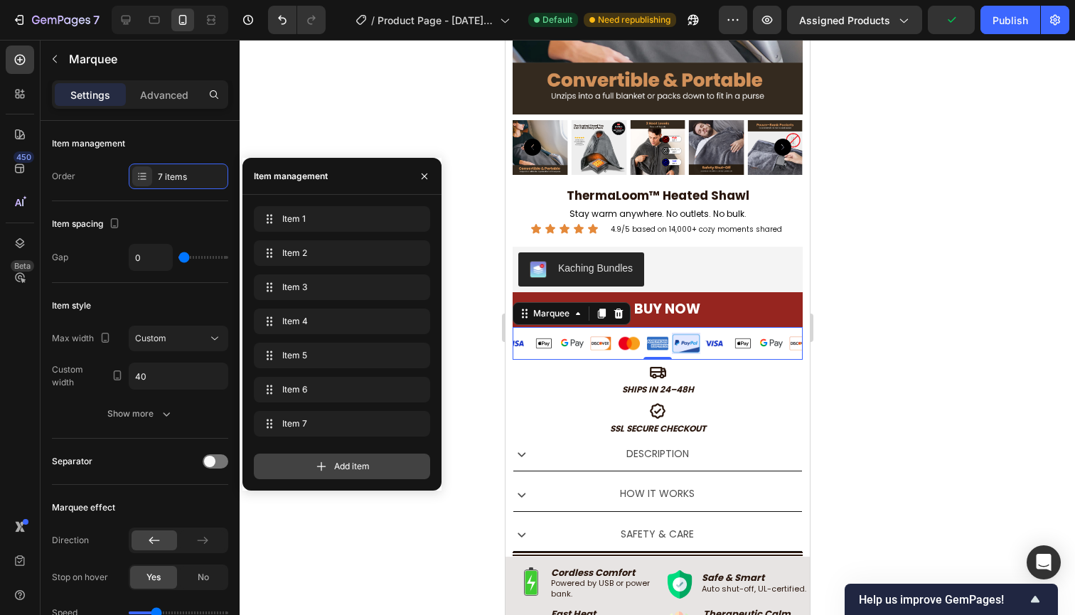
click at [350, 465] on span "Add item" at bounding box center [352, 466] width 36 height 13
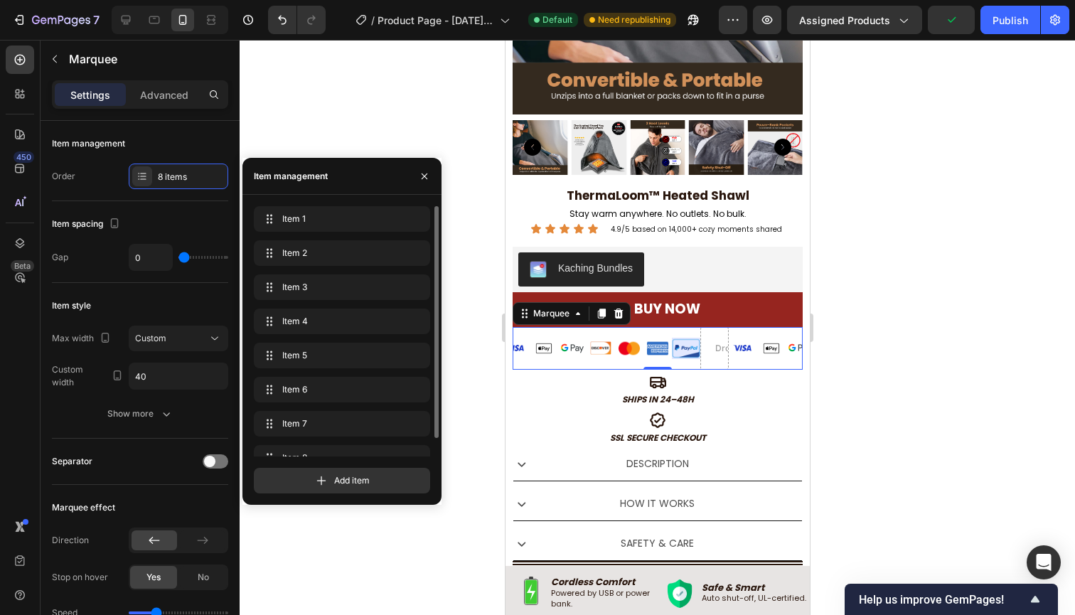
scroll to position [20, 0]
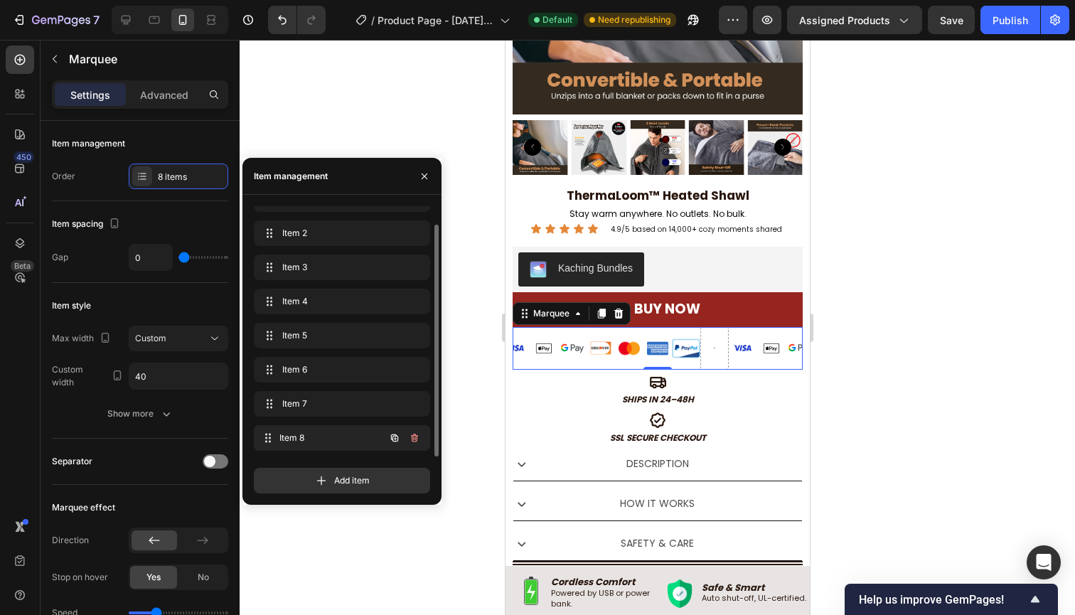
click at [314, 445] on div "Item 8 Item 8" at bounding box center [321, 438] width 125 height 20
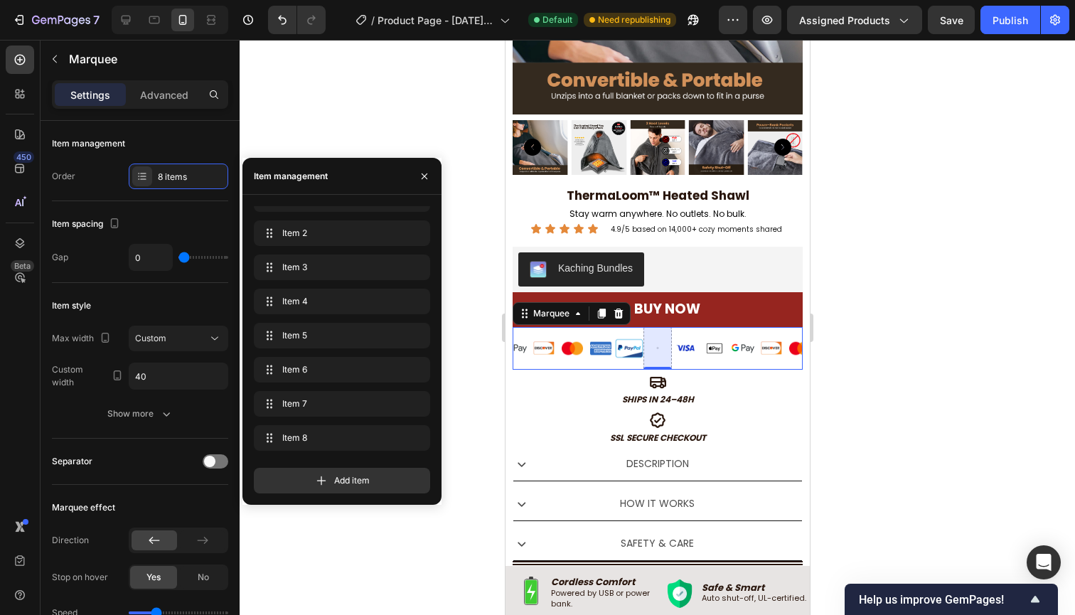
click at [623, 332] on div "Image Image Image Image Image Image Image" at bounding box center [556, 348] width 227 height 43
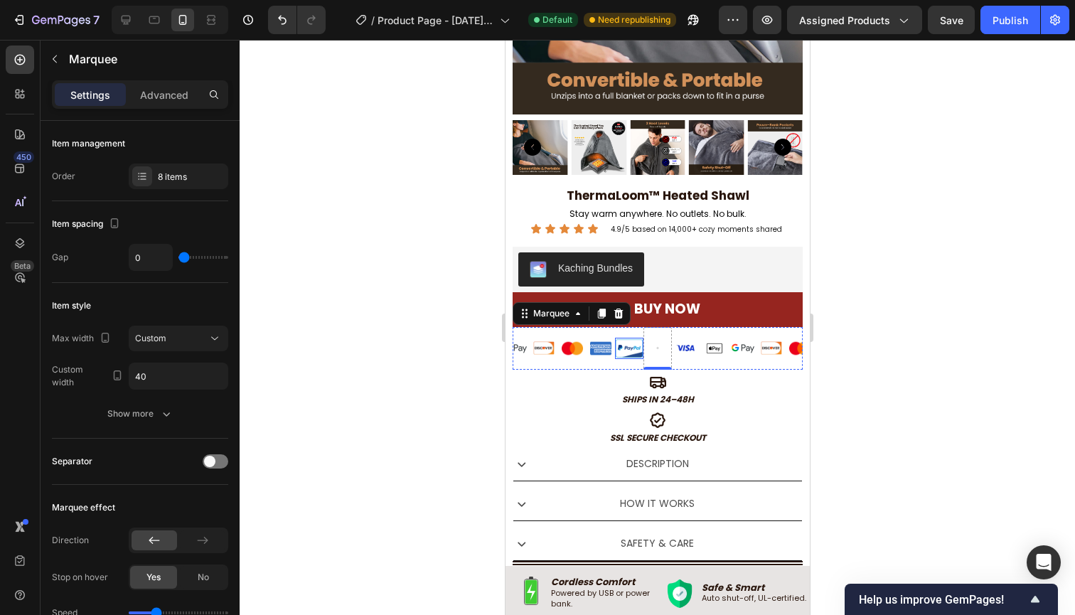
drag, startPoint x: 629, startPoint y: 345, endPoint x: 623, endPoint y: 338, distance: 9.6
click at [629, 345] on img at bounding box center [628, 348] width 28 height 21
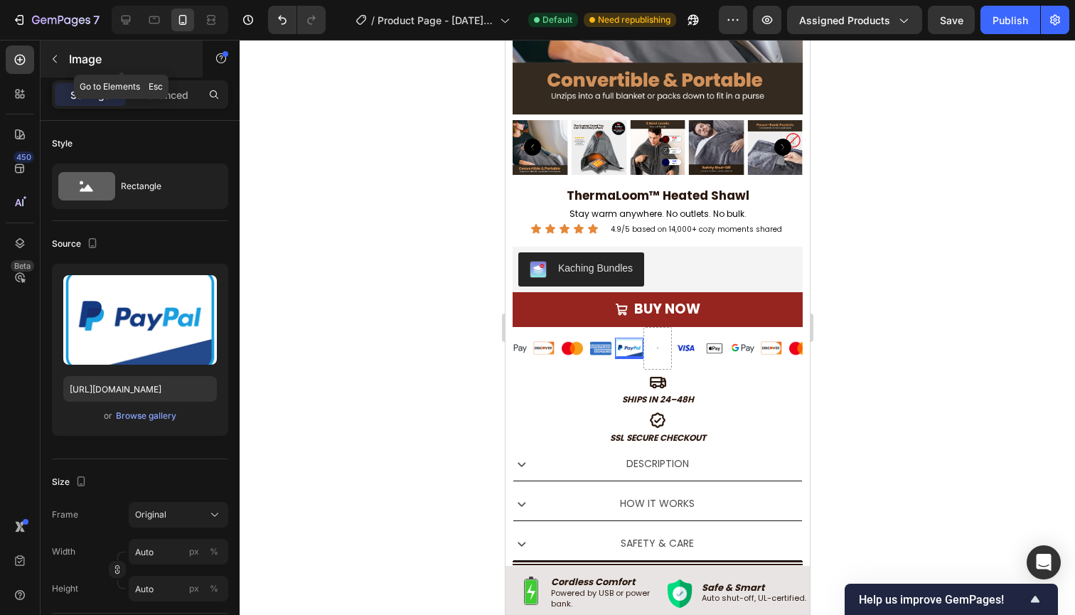
click at [68, 63] on div "Image" at bounding box center [122, 59] width 162 height 37
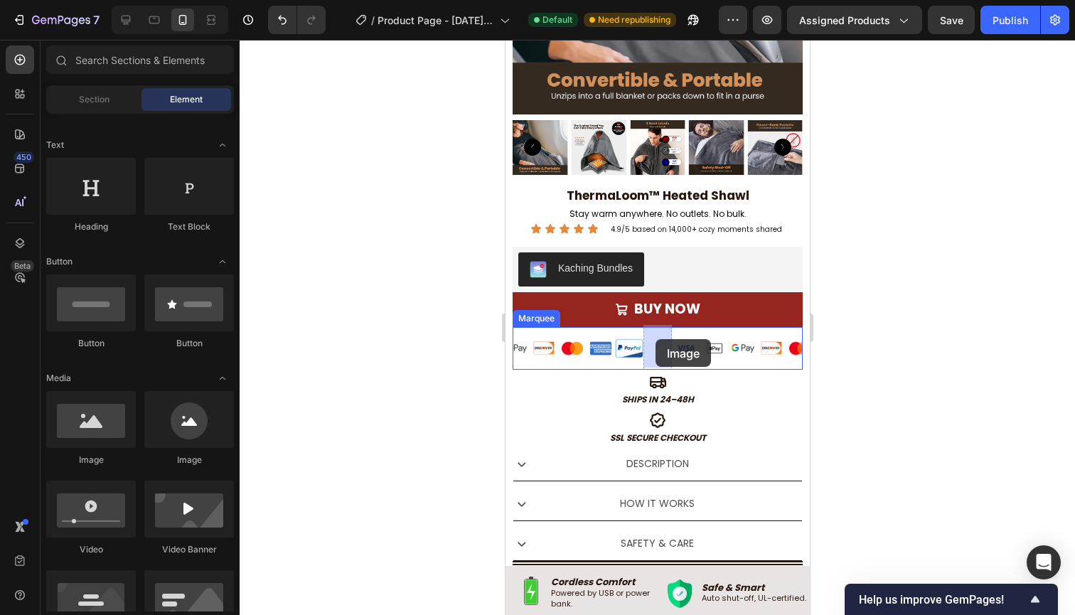
drag, startPoint x: 592, startPoint y: 476, endPoint x: 655, endPoint y: 339, distance: 150.7
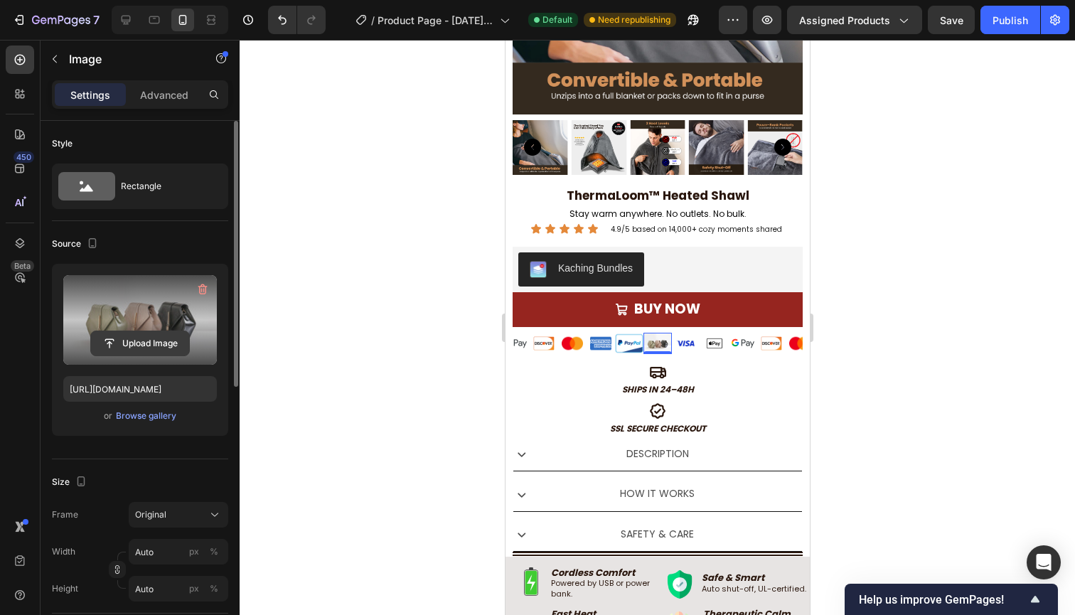
click at [139, 345] on input "file" at bounding box center [140, 343] width 98 height 24
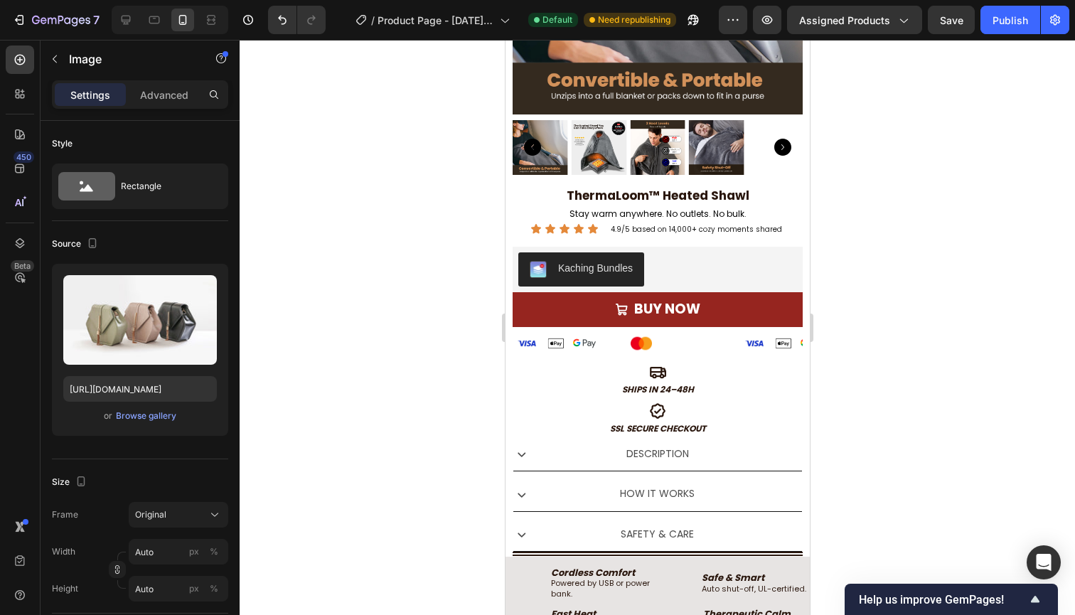
scroll to position [0, 69]
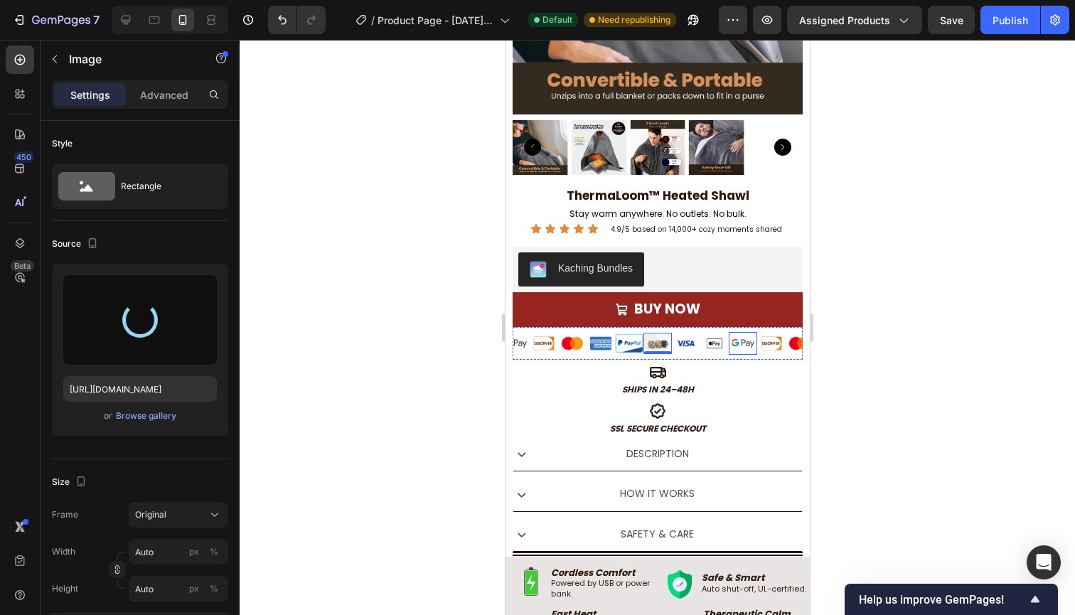
type input "[URL][DOMAIN_NAME]"
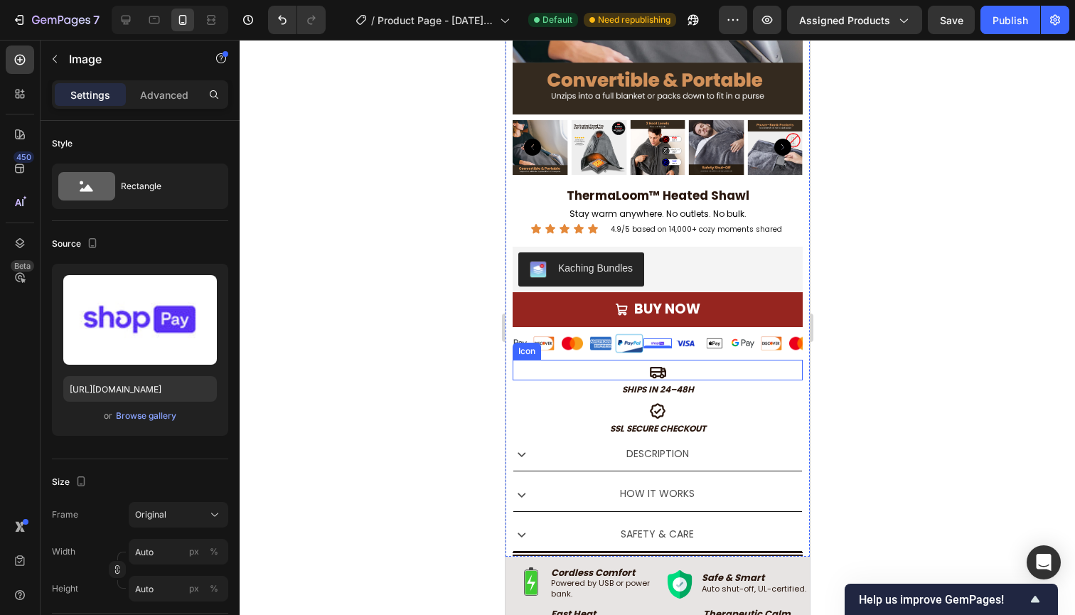
click at [712, 373] on div "Icon" at bounding box center [657, 370] width 290 height 21
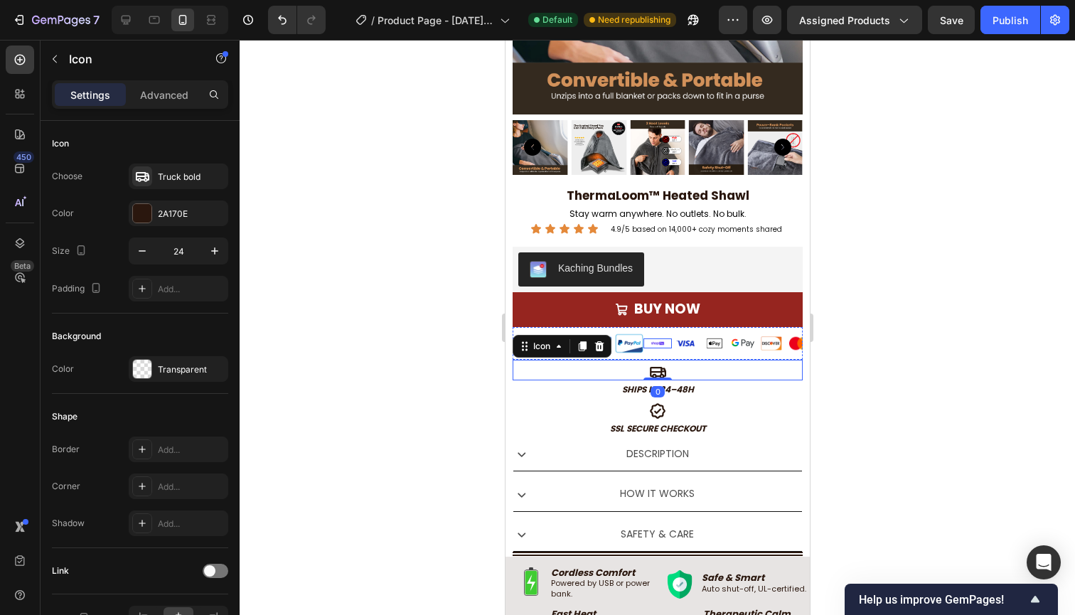
click at [653, 343] on img at bounding box center [656, 343] width 28 height 11
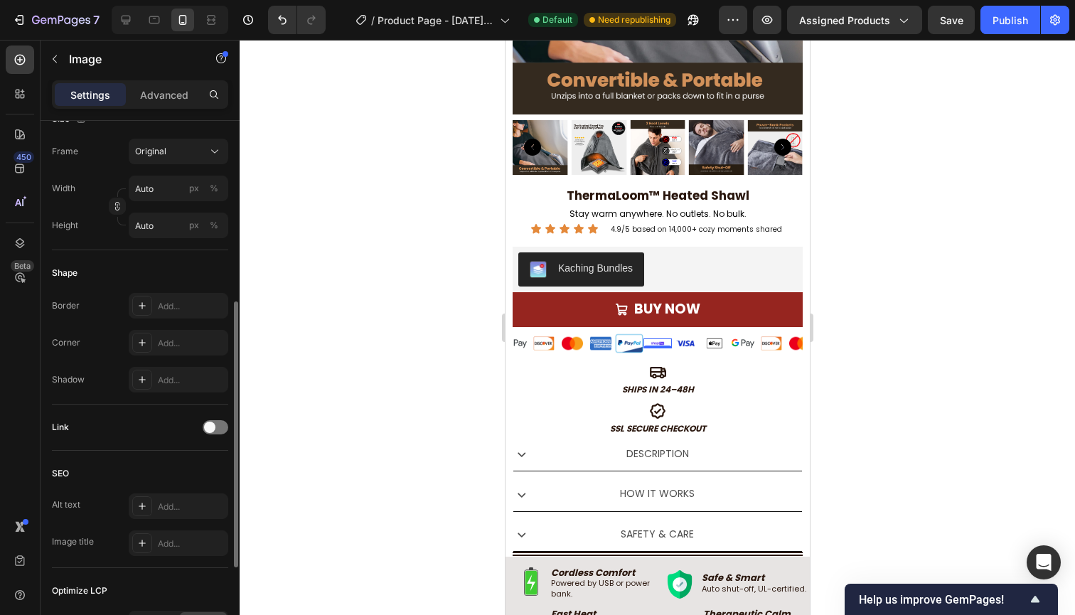
scroll to position [539, 0]
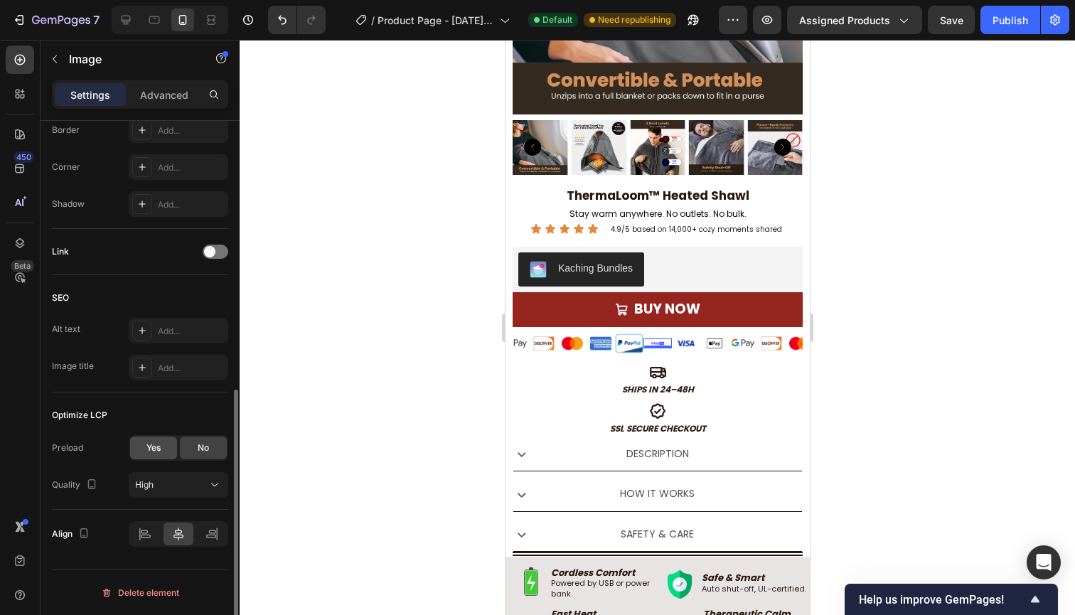
click at [151, 451] on span "Yes" at bounding box center [153, 447] width 14 height 13
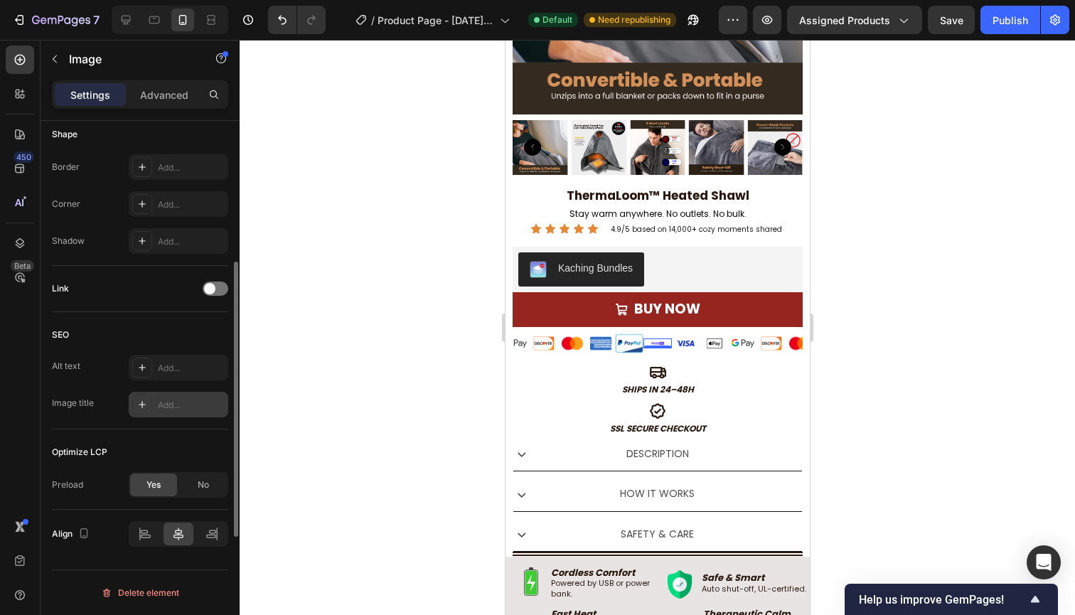
scroll to position [0, 0]
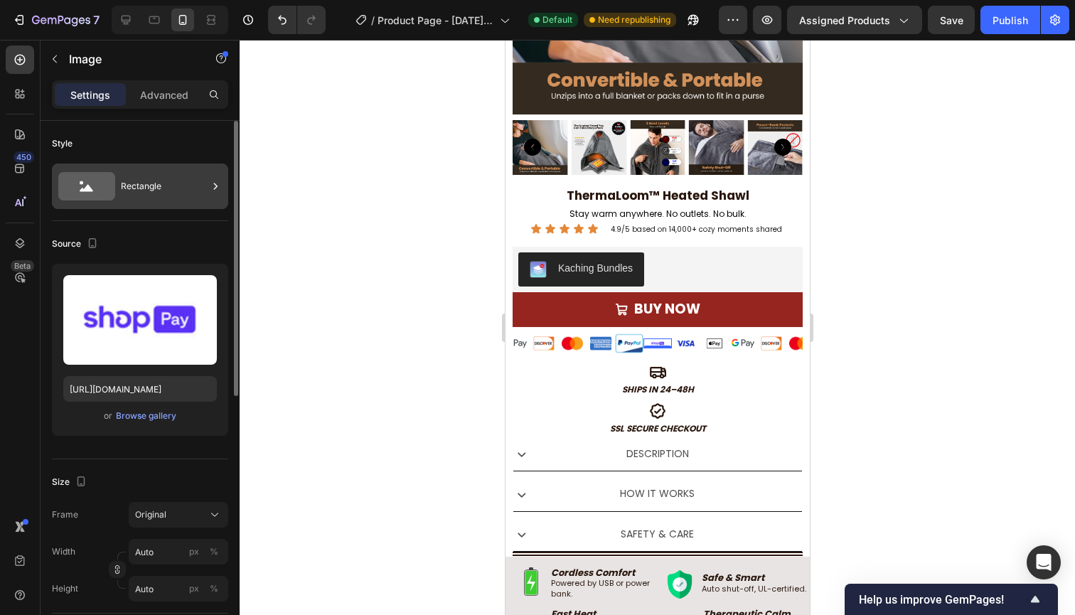
click at [136, 181] on div "Rectangle" at bounding box center [164, 186] width 87 height 33
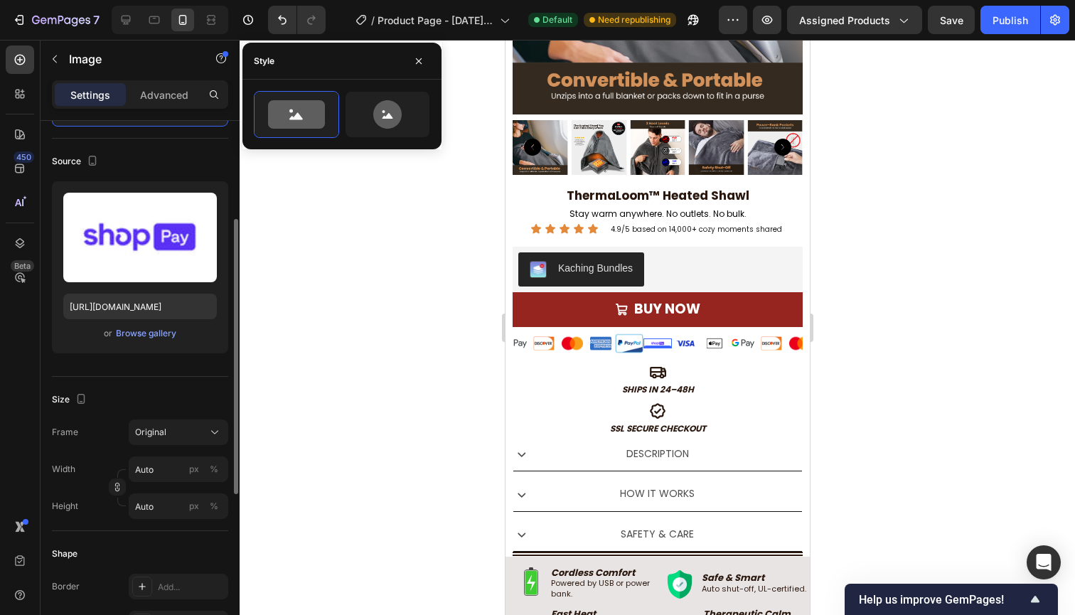
scroll to position [119, 0]
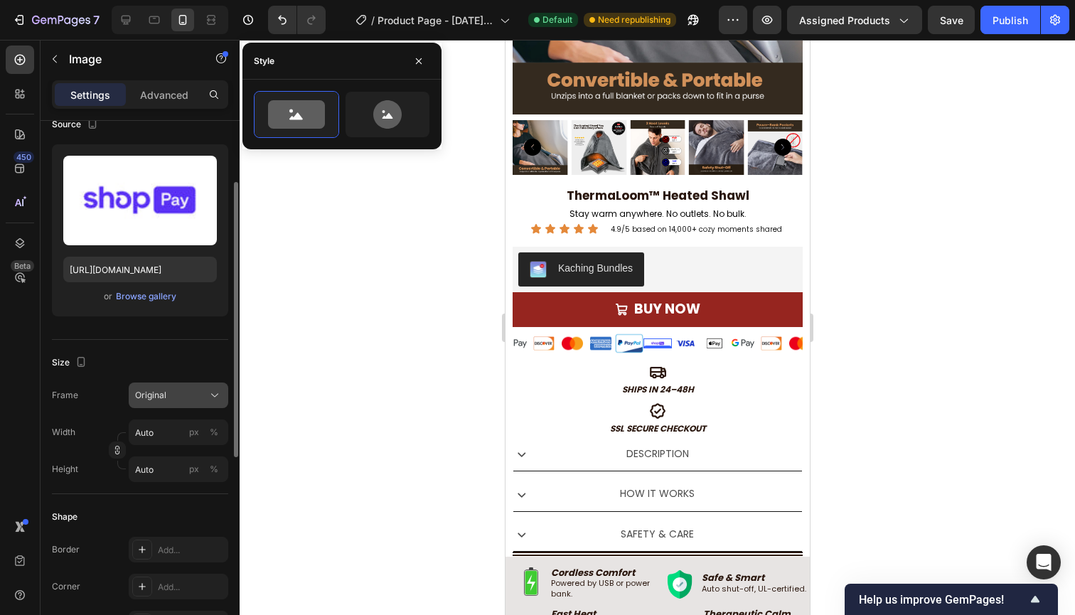
click at [163, 403] on button "Original" at bounding box center [178, 395] width 99 height 26
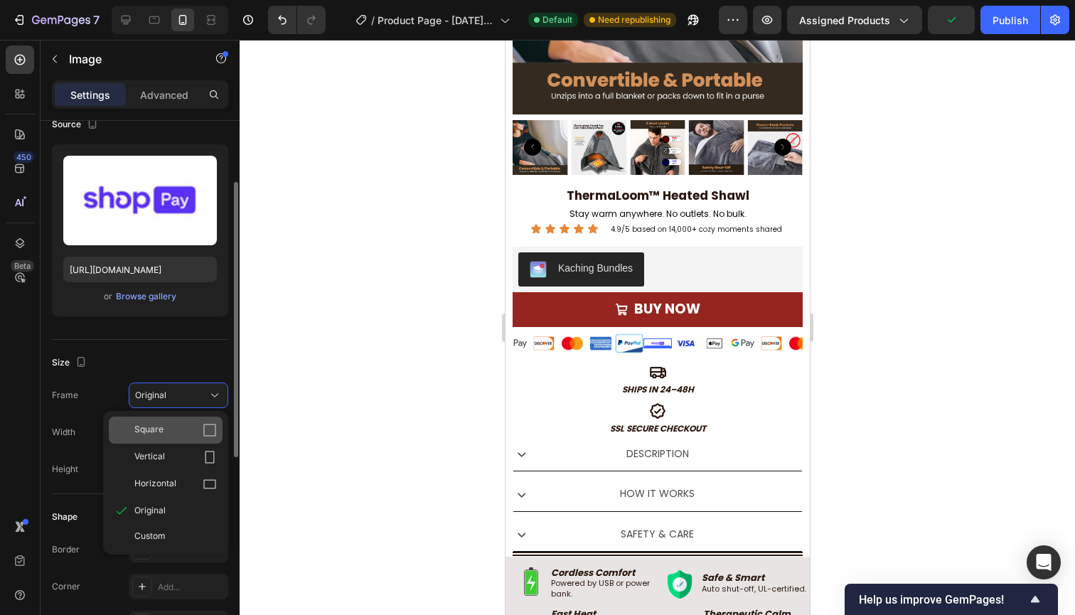
click at [178, 425] on div "Square" at bounding box center [175, 430] width 82 height 14
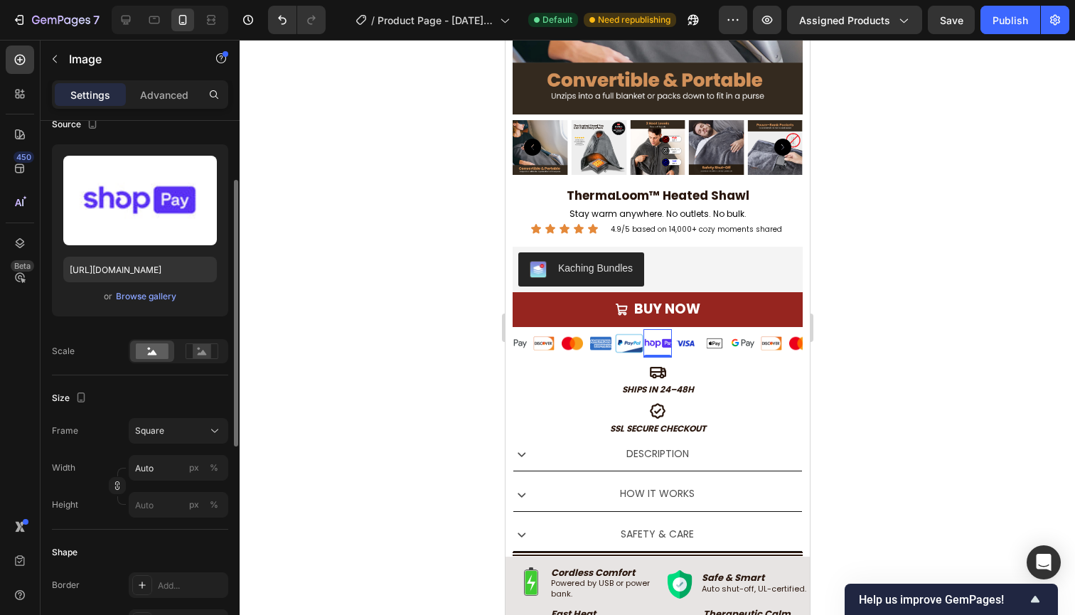
click at [173, 80] on div "Image" at bounding box center [122, 60] width 162 height 41
click at [173, 88] on p "Advanced" at bounding box center [164, 94] width 48 height 15
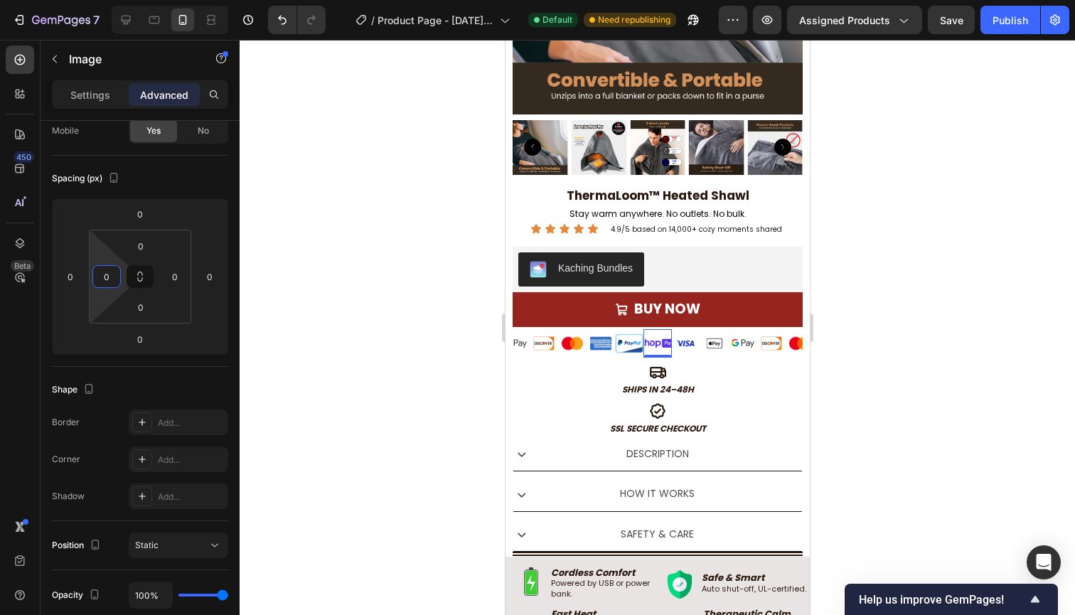
type input "2"
click at [107, 0] on html "7 / Product Page - Aug 20, 23:15:13 Default Need republishing Preview Assigned …" at bounding box center [537, 0] width 1075 height 0
type input "5"
click at [177, 267] on input "0" at bounding box center [174, 276] width 21 height 21
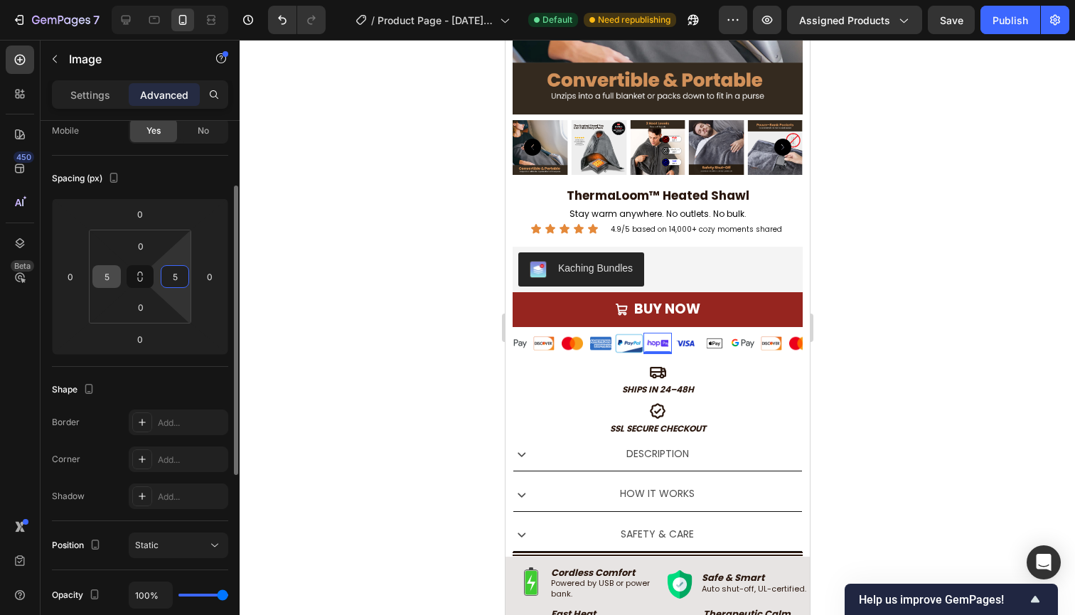
type input "5"
click at [113, 271] on input "5" at bounding box center [106, 276] width 21 height 21
type input "7"
type input "q"
type input "10"
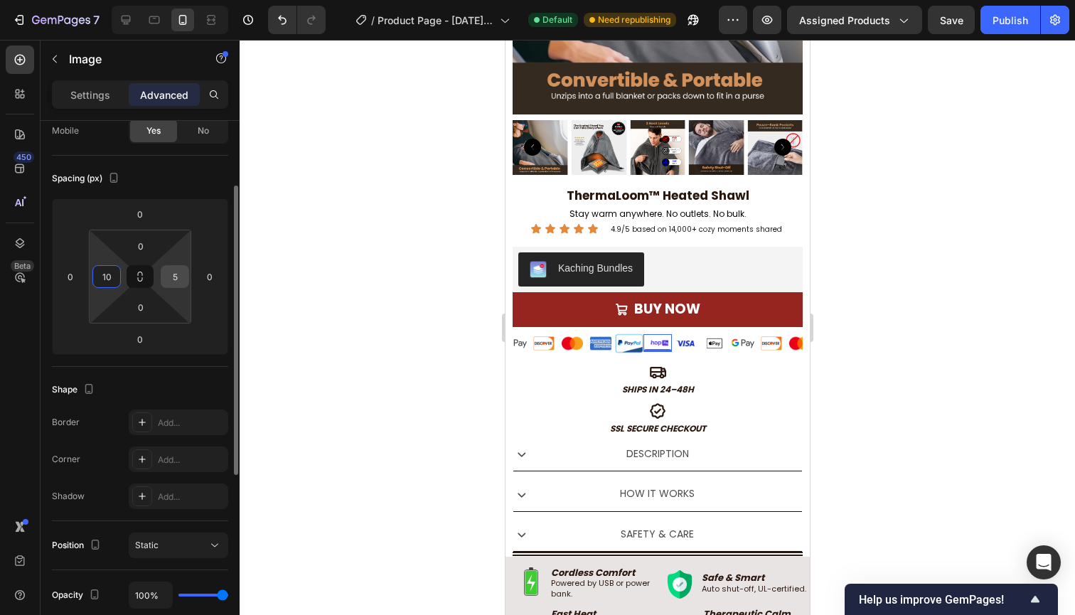
click at [174, 277] on input "5" at bounding box center [174, 276] width 21 height 21
type input "1"
click at [914, 365] on div at bounding box center [656, 327] width 835 height 575
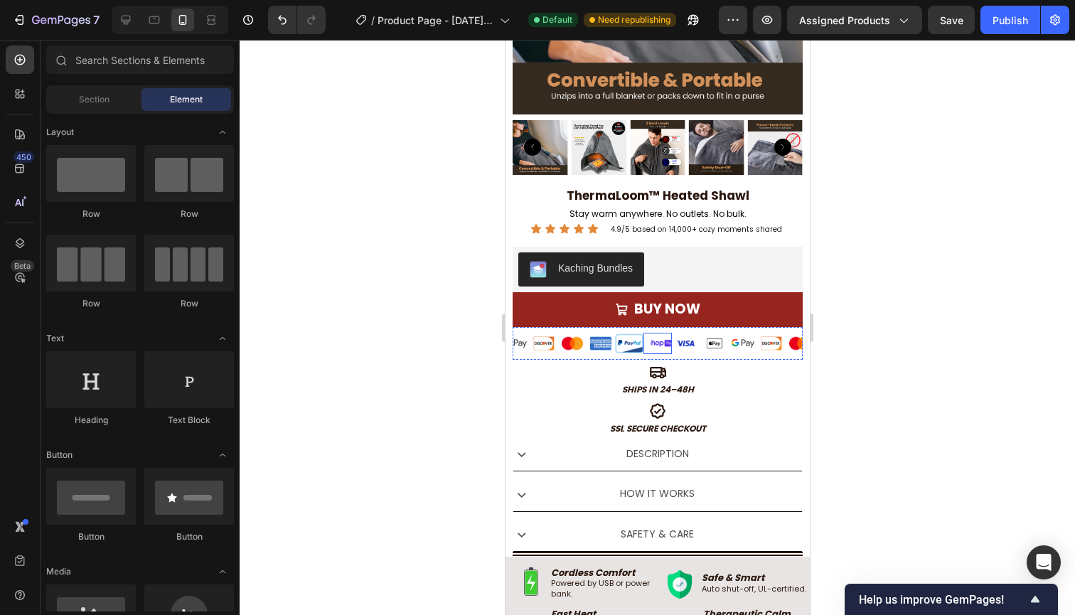
click at [664, 345] on img at bounding box center [660, 343] width 21 height 21
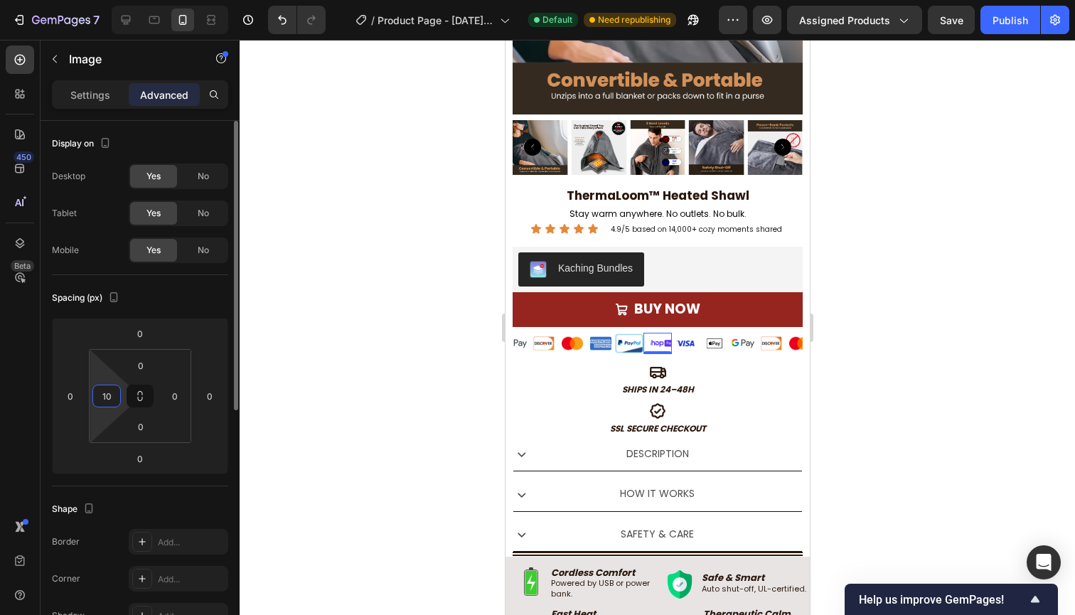
click at [112, 404] on input "10" at bounding box center [106, 395] width 21 height 21
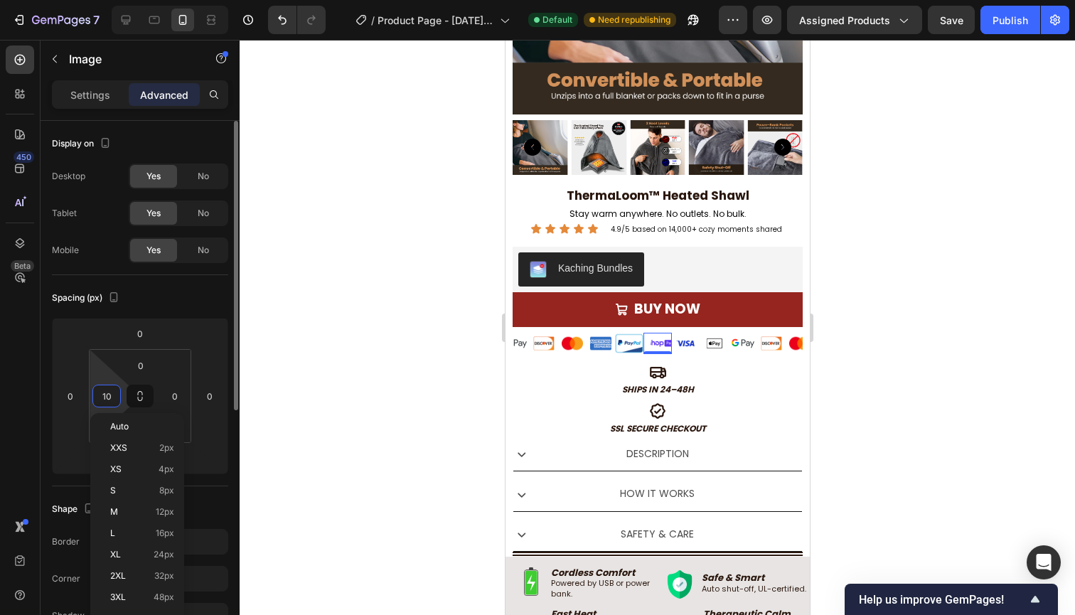
type input "0"
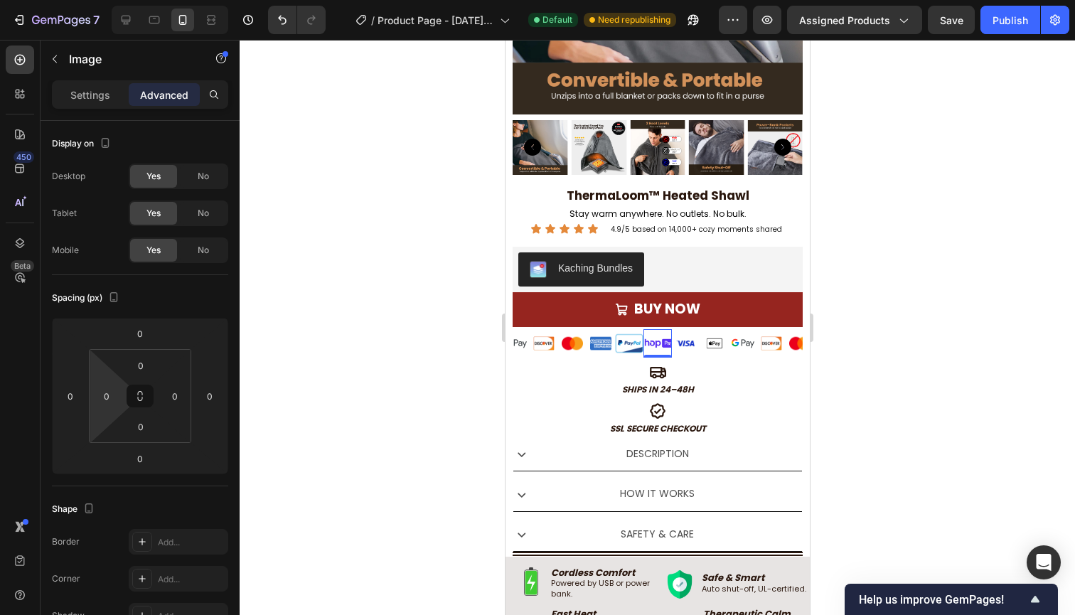
click at [322, 282] on div at bounding box center [656, 327] width 835 height 575
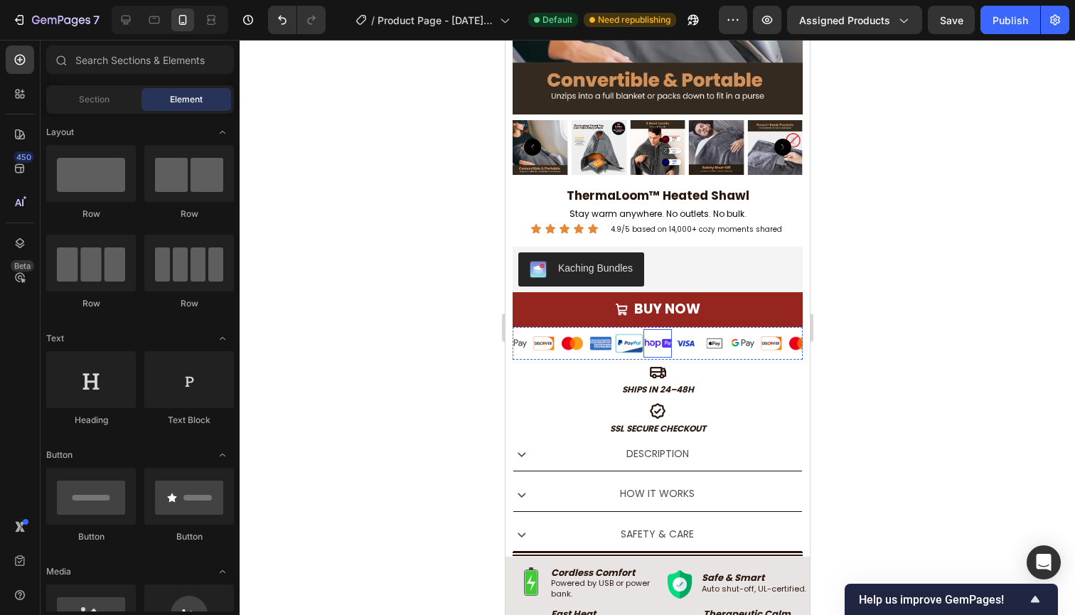
click at [662, 340] on img at bounding box center [656, 343] width 28 height 28
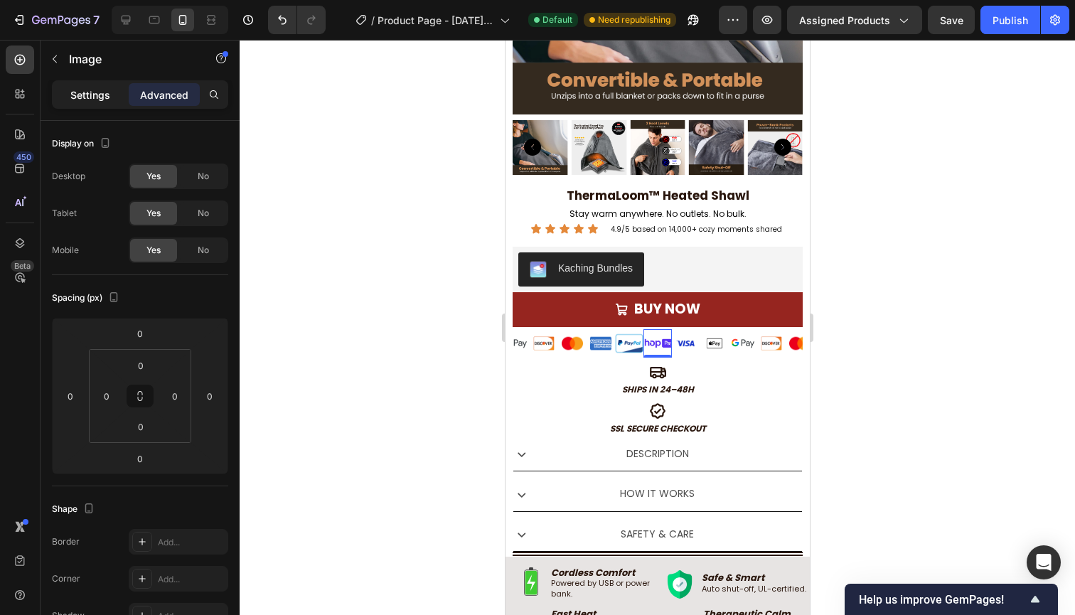
click at [88, 88] on p "Settings" at bounding box center [90, 94] width 40 height 15
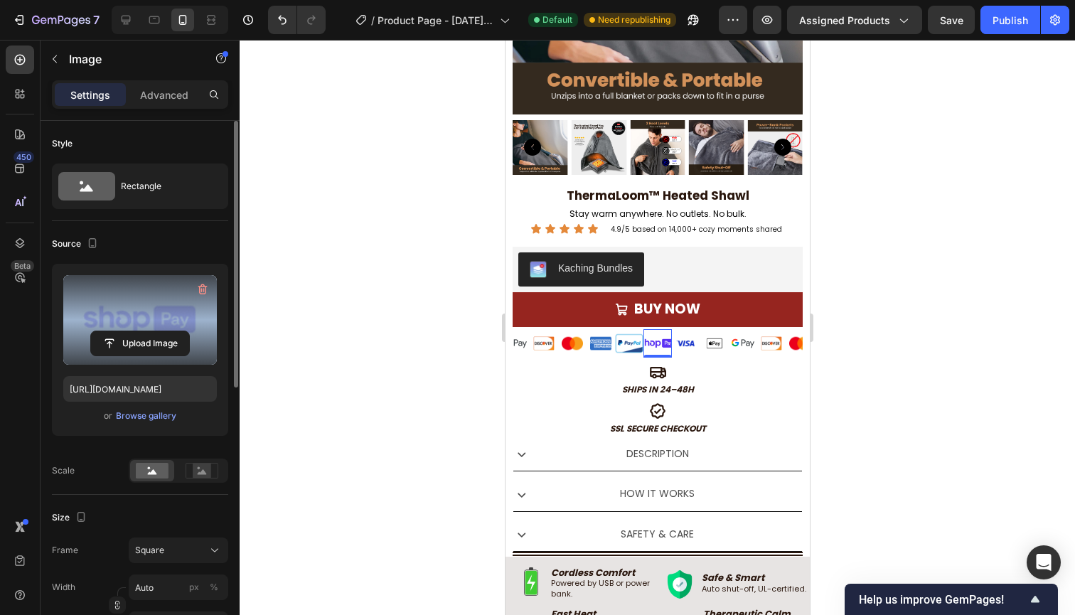
drag, startPoint x: 120, startPoint y: 374, endPoint x: 130, endPoint y: 321, distance: 53.5
click at [130, 321] on div "Upload Image https://cdn.shopify.com/s/files/1/0774/8157/4621/files/gempages_57…" at bounding box center [140, 350] width 176 height 172
click at [130, 321] on img at bounding box center [140, 320] width 154 height 90
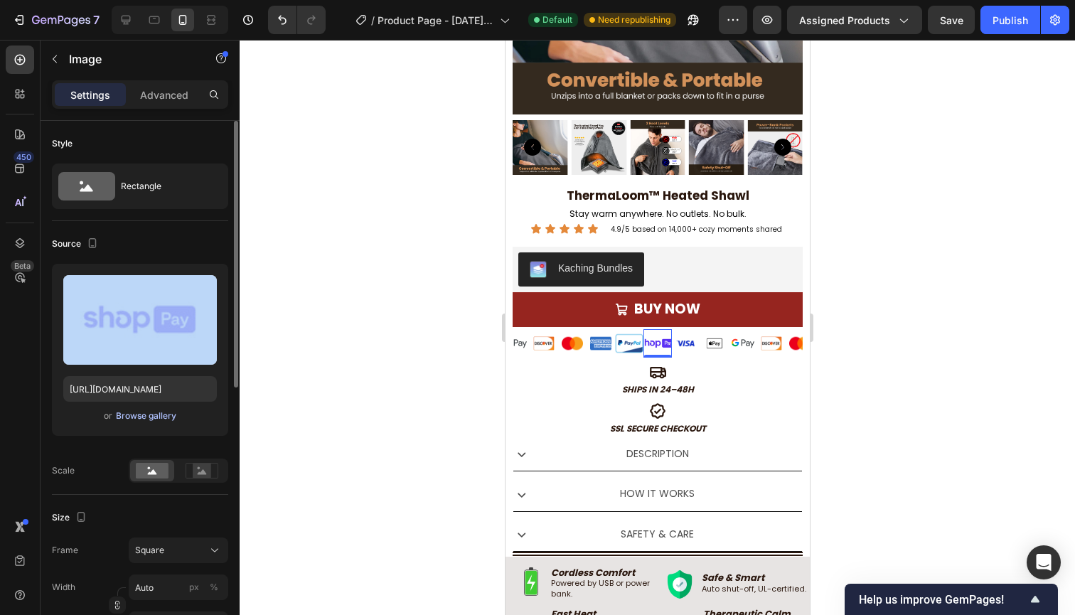
click at [149, 414] on div "Browse gallery" at bounding box center [146, 415] width 60 height 13
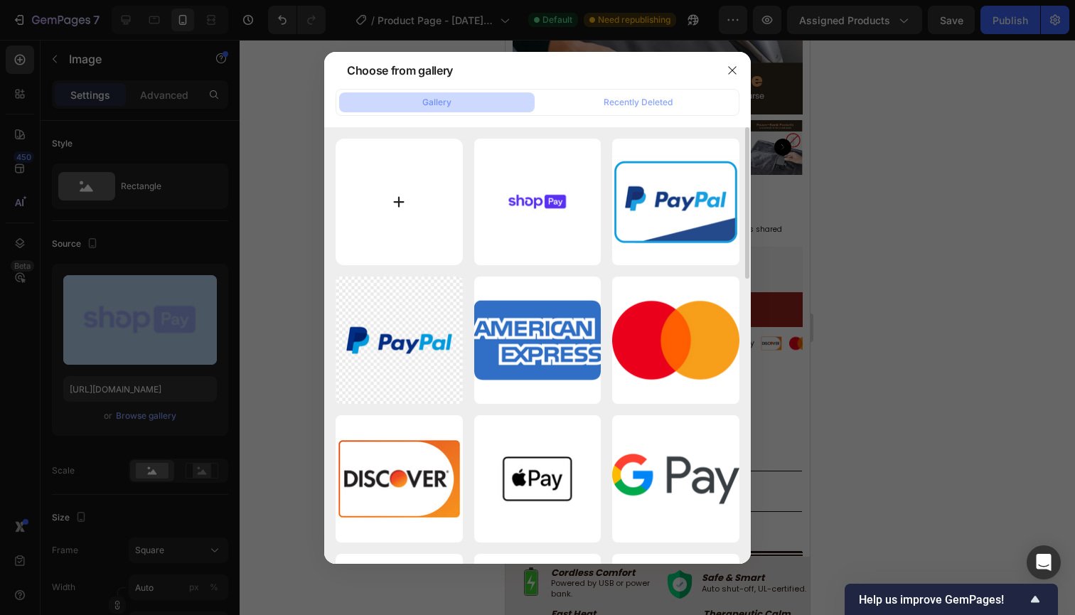
click at [404, 218] on input "file" at bounding box center [398, 202] width 127 height 127
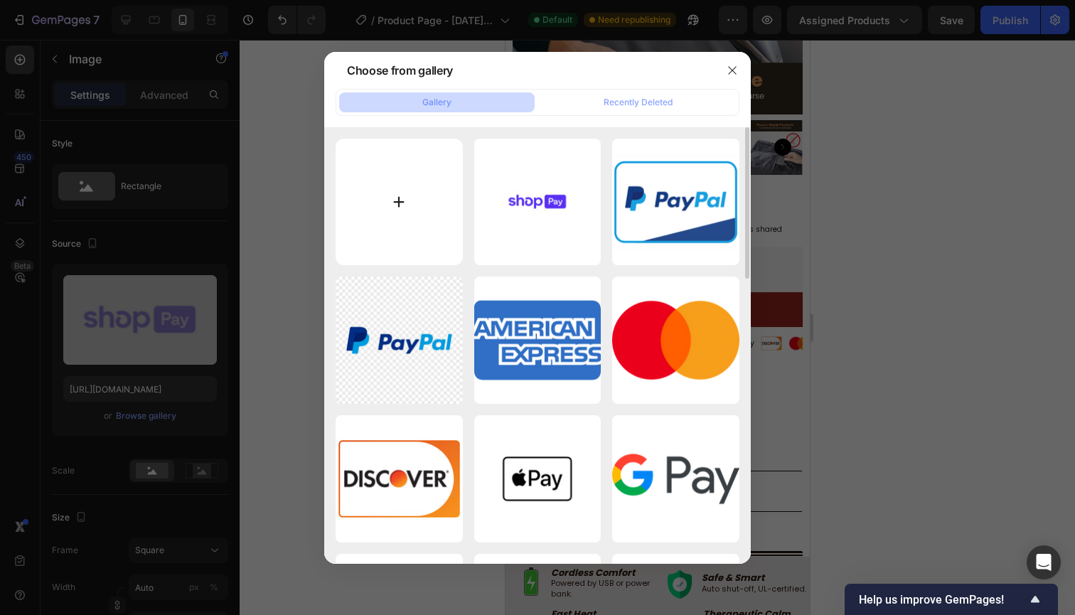
type input "C:\fakepath\shop-logo-default.png.webp"
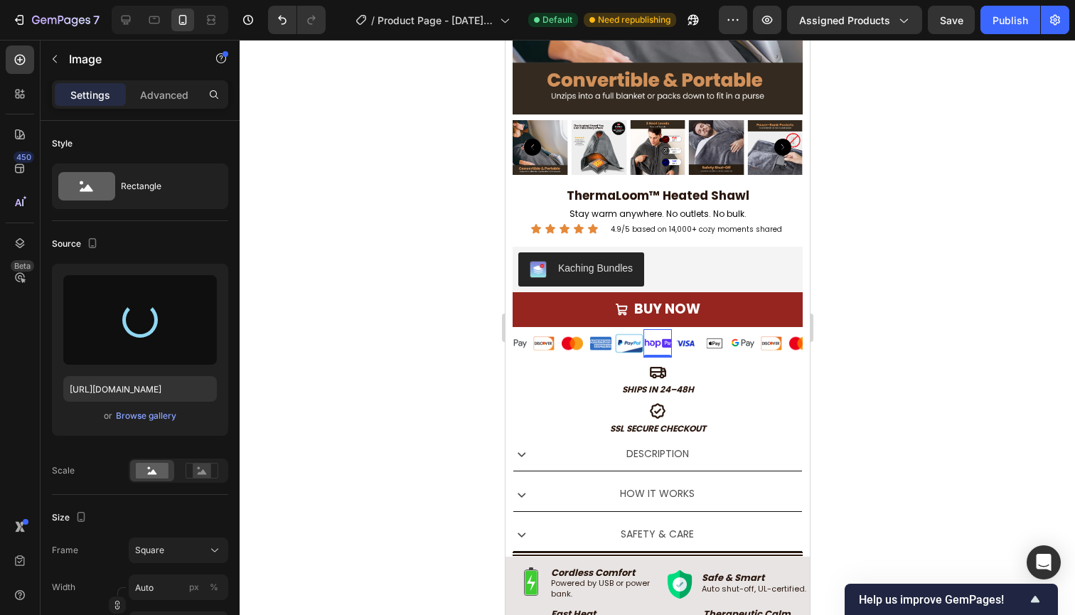
type input "https://cdn.shopify.com/s/files/1/0774/8157/4621/files/gempages_579835097721602…"
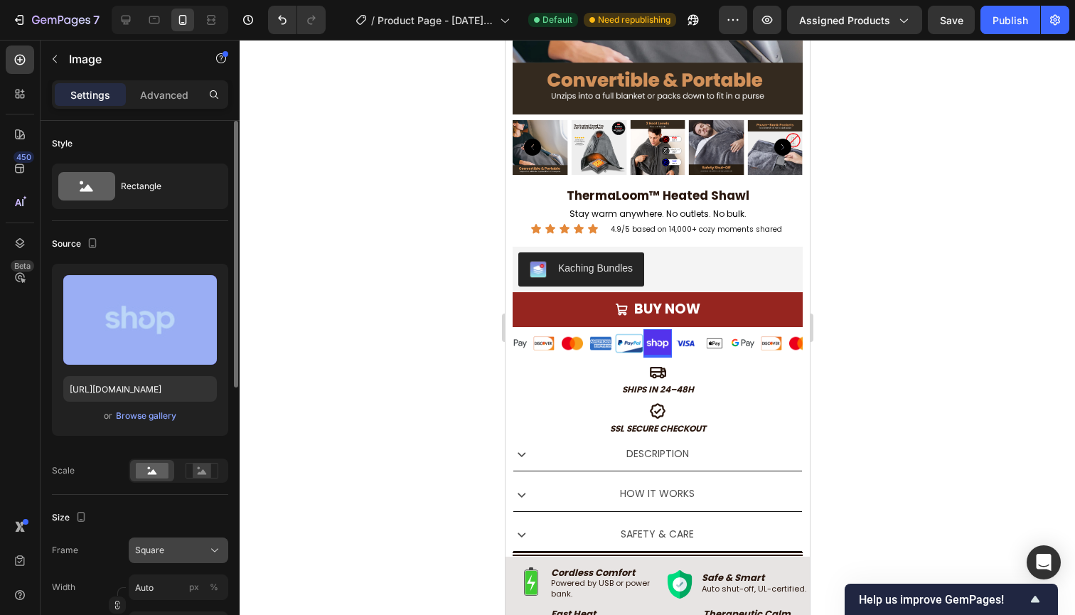
click at [151, 556] on span "Square" at bounding box center [149, 550] width 29 height 13
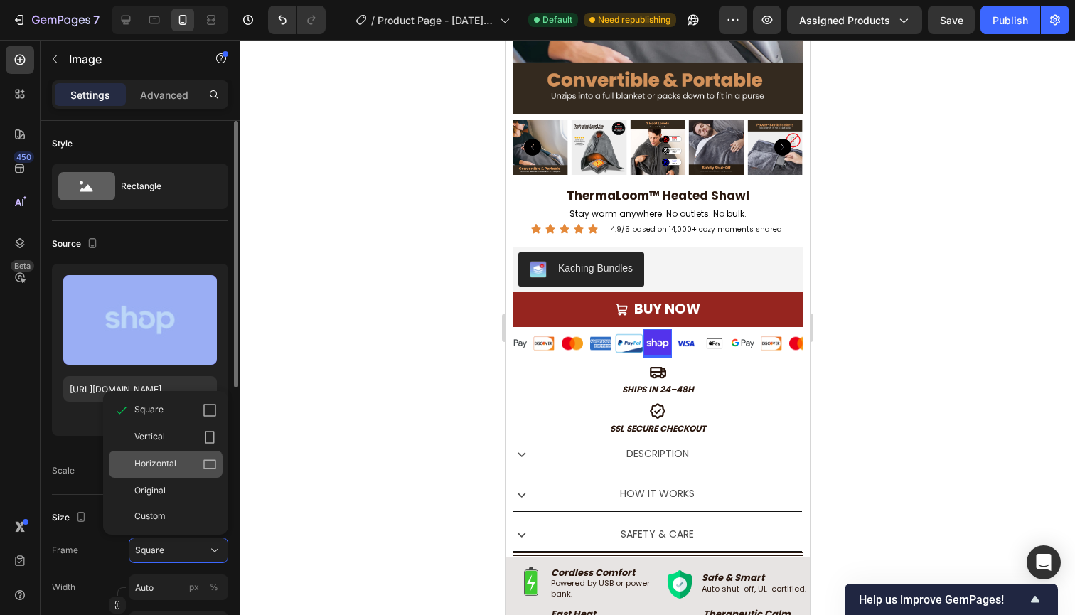
click at [162, 465] on span "Horizontal" at bounding box center [155, 464] width 42 height 14
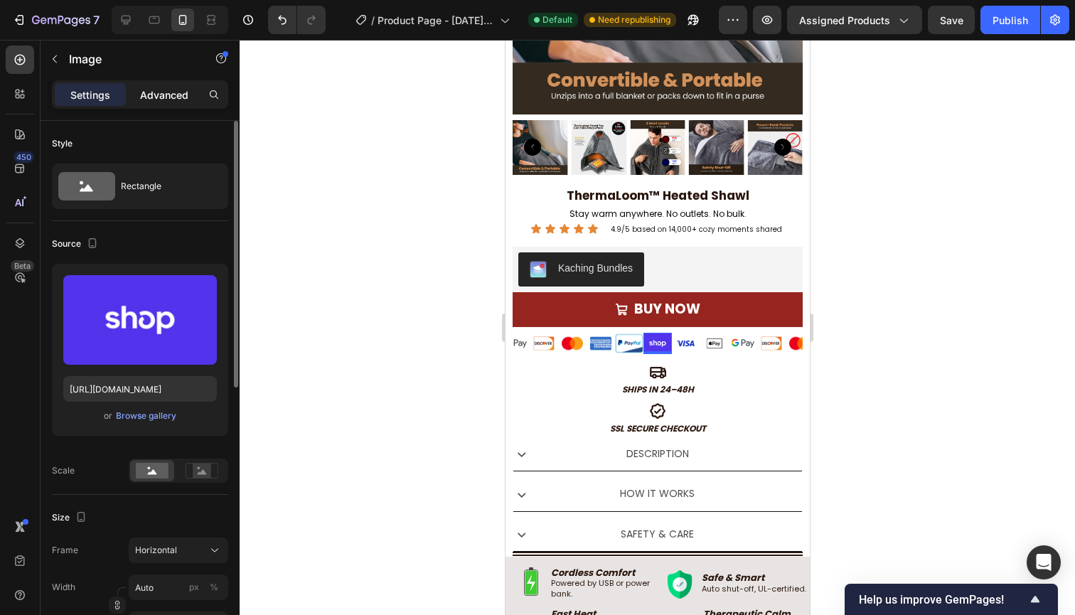
click at [154, 102] on div "Advanced" at bounding box center [164, 94] width 71 height 23
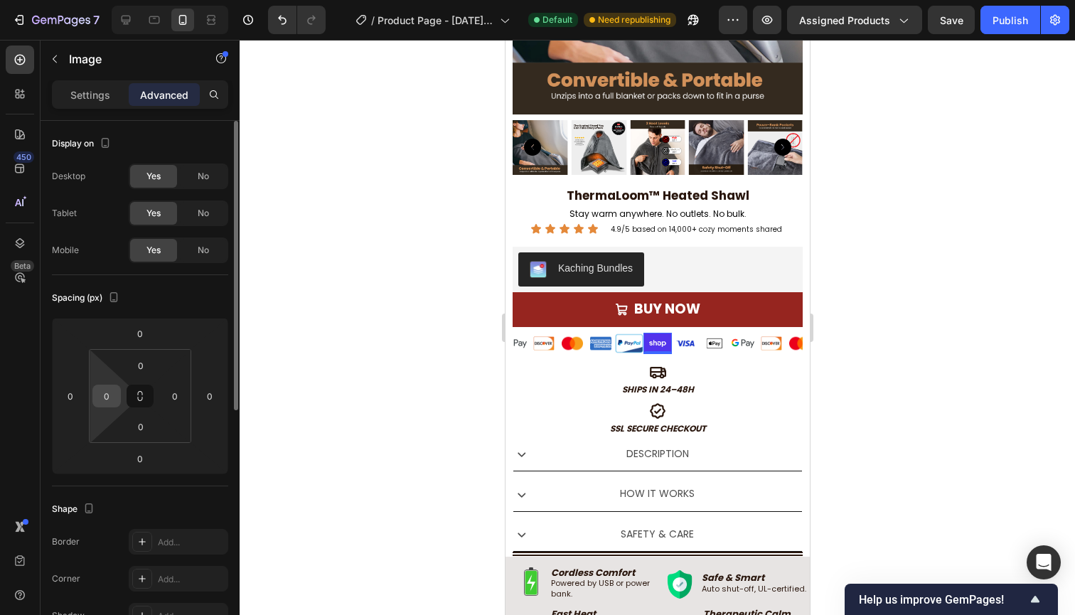
click at [110, 398] on input "0" at bounding box center [106, 395] width 21 height 21
type input "5"
click at [165, 397] on input "0" at bounding box center [174, 395] width 21 height 21
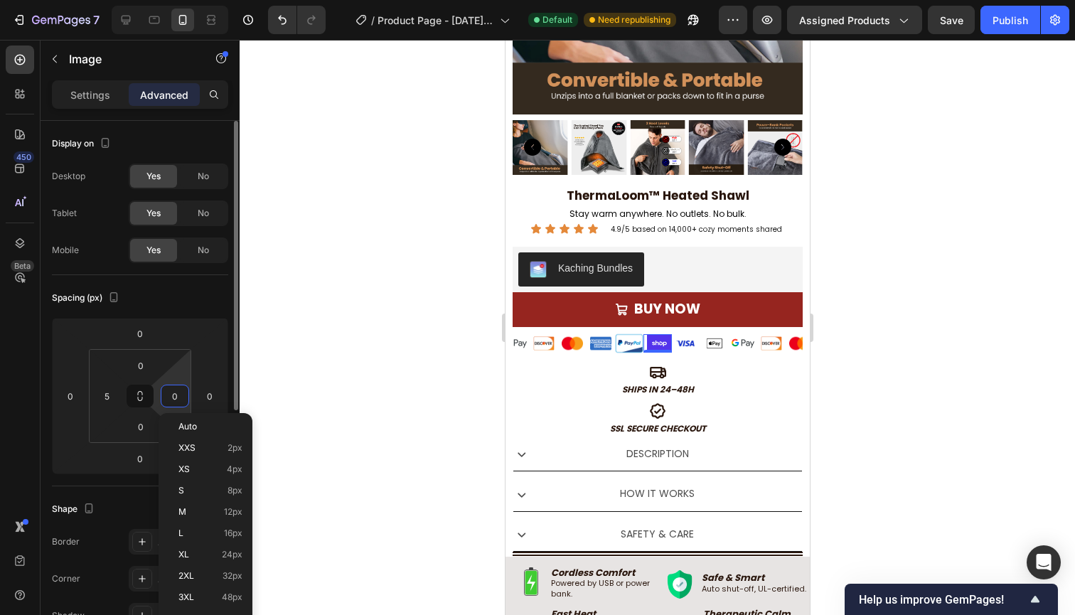
type input "5"
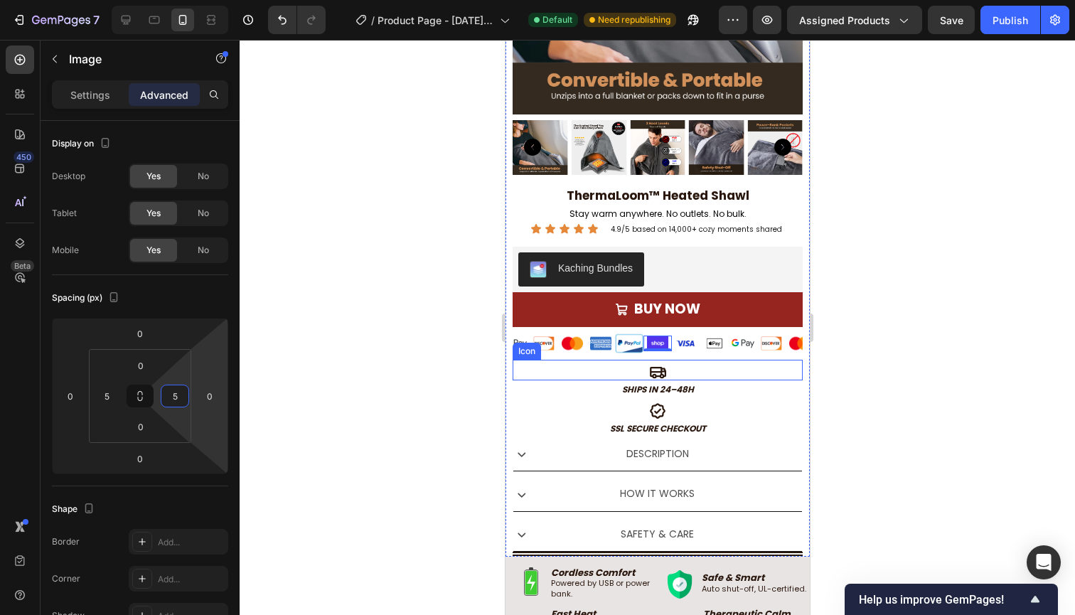
click at [962, 356] on div at bounding box center [656, 327] width 835 height 575
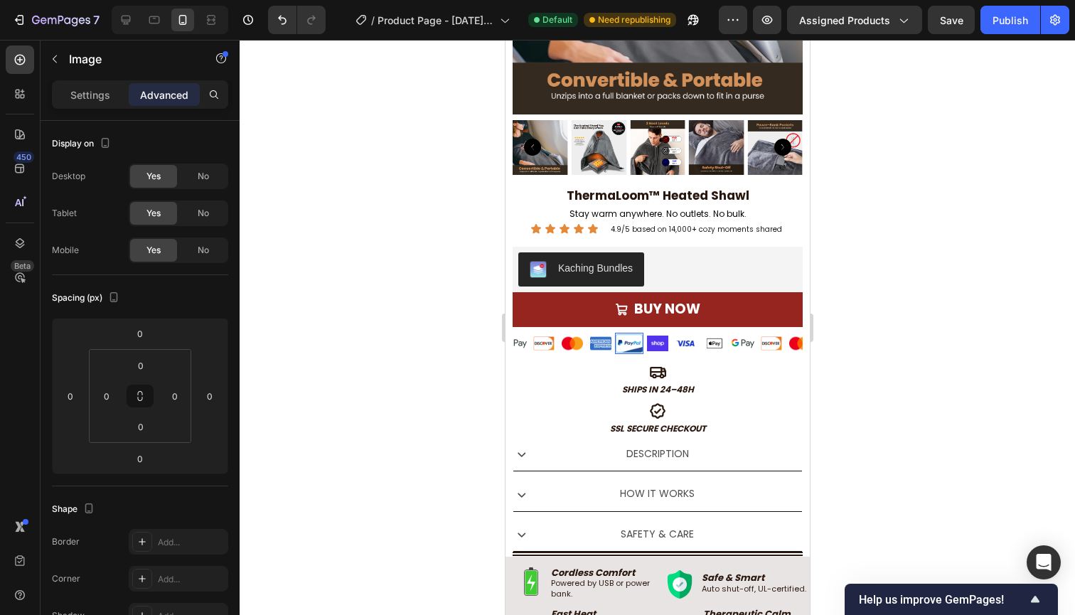
click at [623, 333] on img at bounding box center [628, 343] width 28 height 21
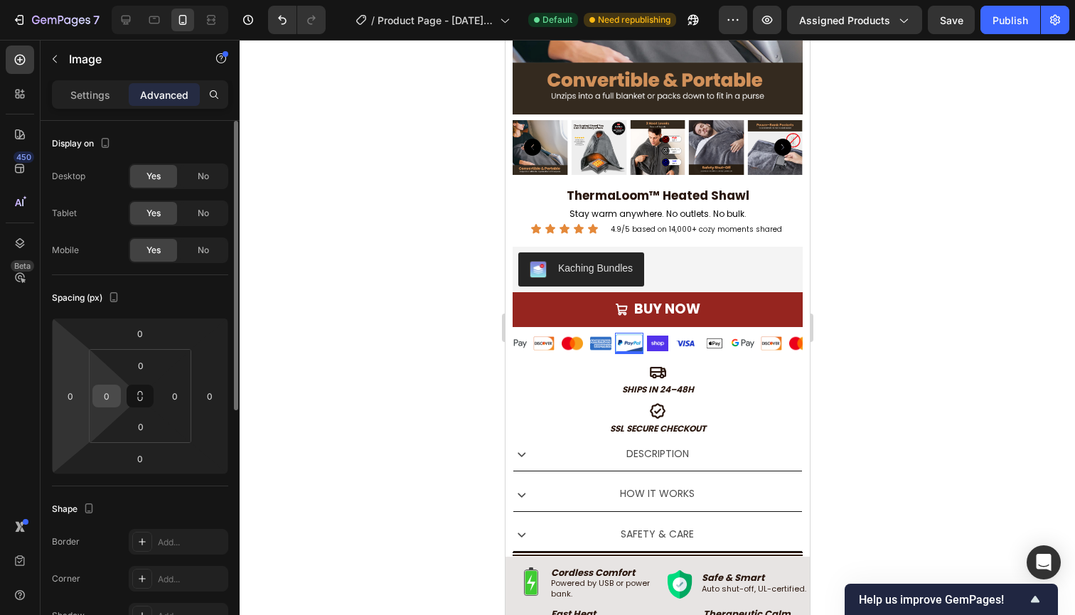
click at [104, 397] on input "0" at bounding box center [106, 395] width 21 height 21
type input "5"
click at [177, 396] on input "0" at bounding box center [174, 395] width 21 height 21
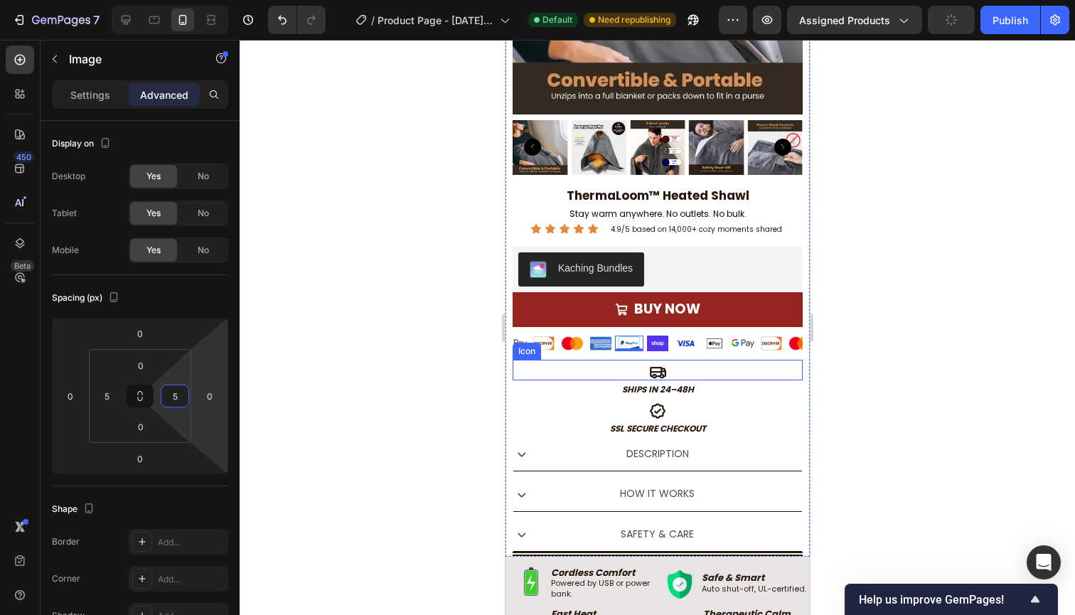
type input "5"
click at [866, 382] on div at bounding box center [656, 327] width 835 height 575
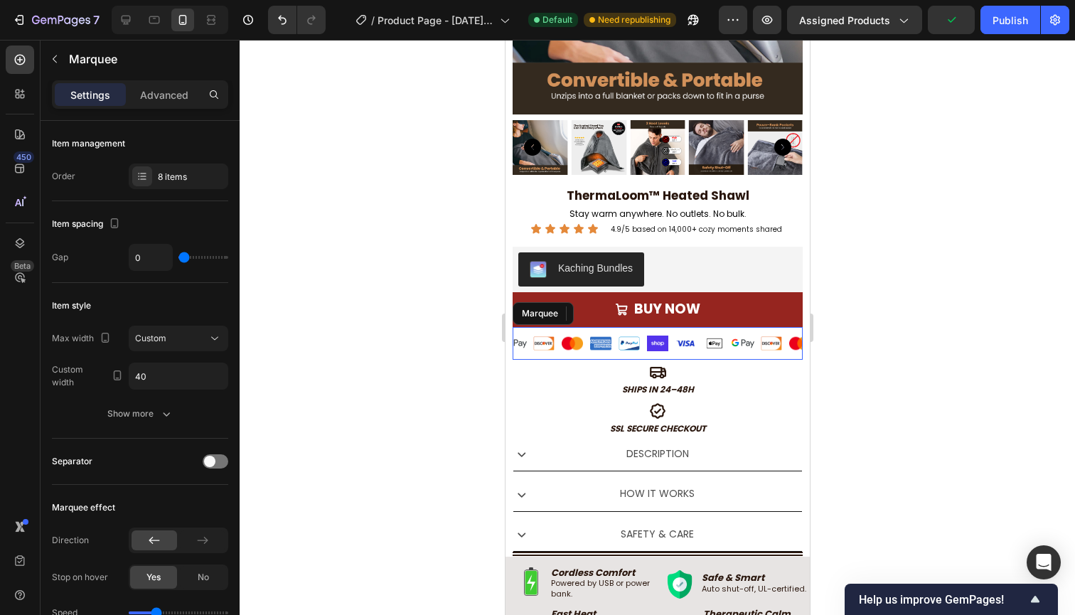
click at [789, 357] on div "Image Image Image Image Image Image Image Image" at bounding box center [784, 343] width 227 height 33
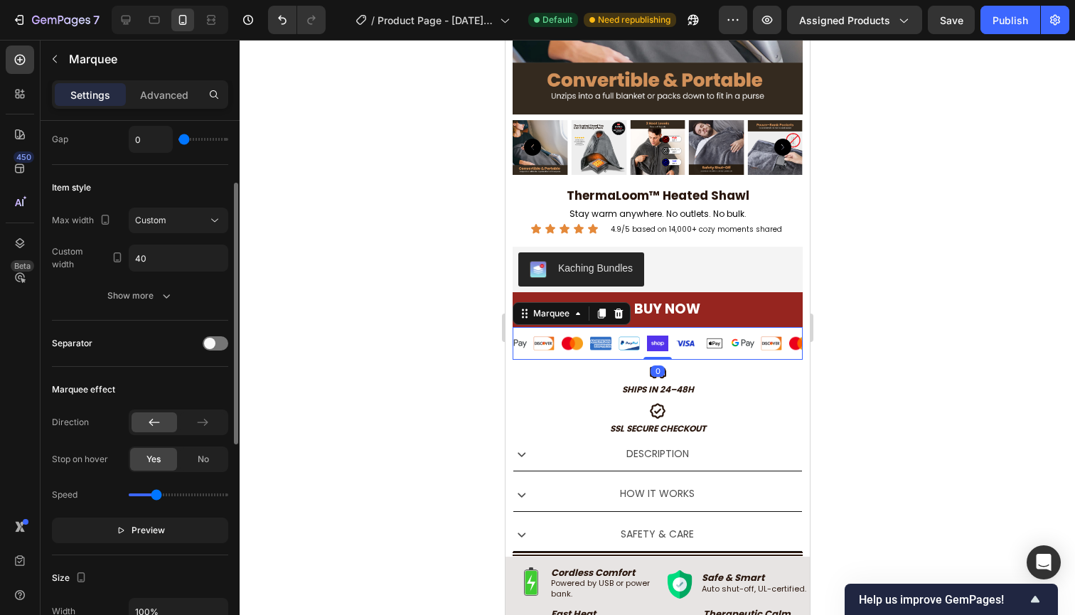
scroll to position [121, 0]
click at [137, 528] on span "Preview" at bounding box center [147, 527] width 33 height 14
drag, startPoint x: 155, startPoint y: 492, endPoint x: 146, endPoint y: 492, distance: 9.2
type input "0.5"
click at [146, 492] on input "range" at bounding box center [178, 491] width 99 height 3
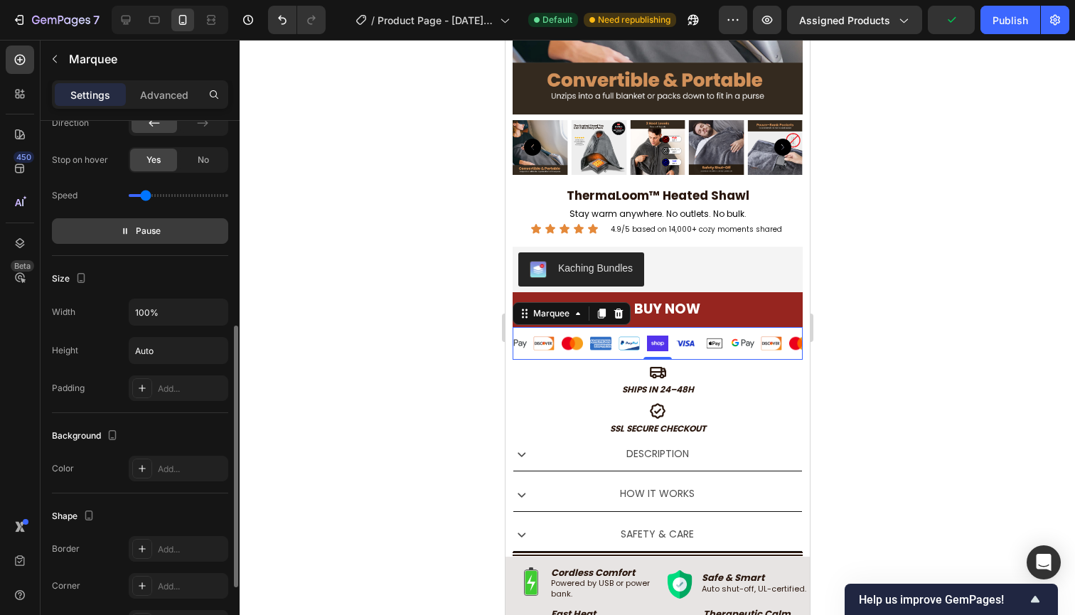
scroll to position [417, 0]
click at [841, 362] on div at bounding box center [656, 327] width 835 height 575
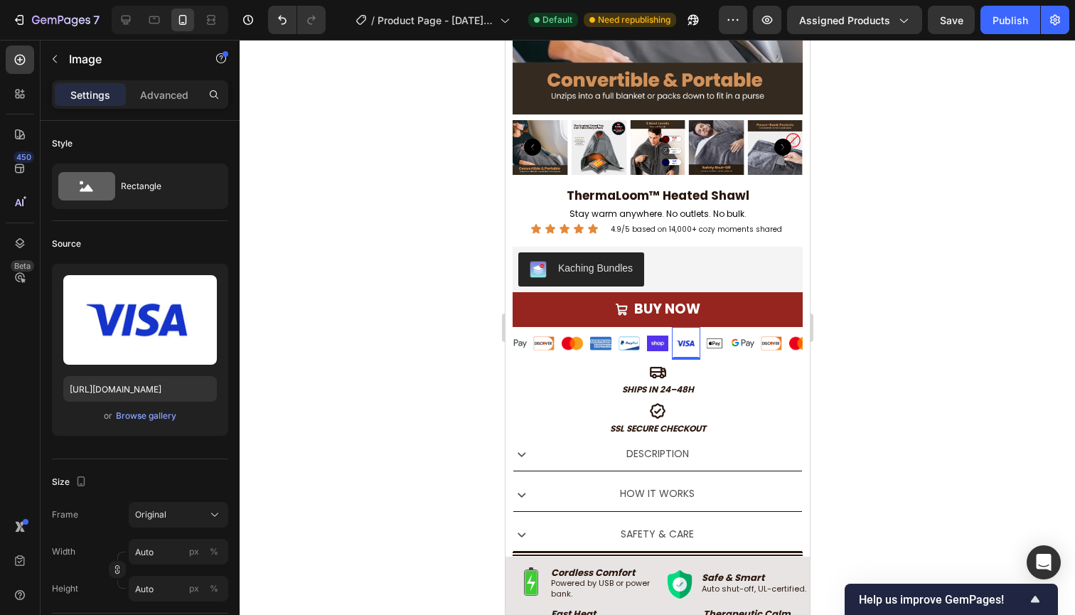
click at [868, 371] on div at bounding box center [656, 327] width 835 height 575
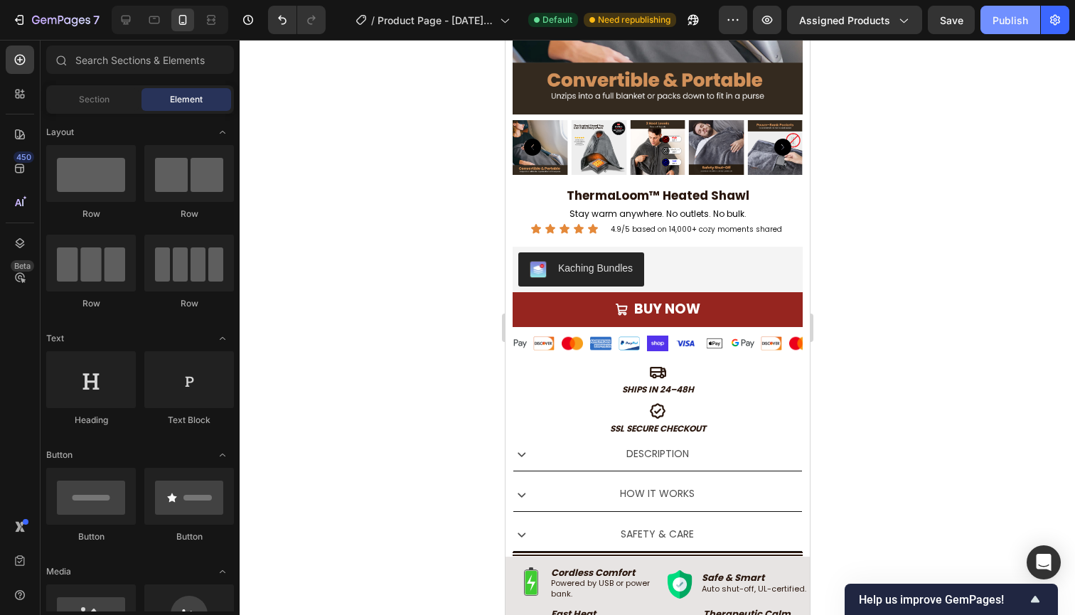
click at [1022, 20] on div "Publish" at bounding box center [1010, 20] width 36 height 15
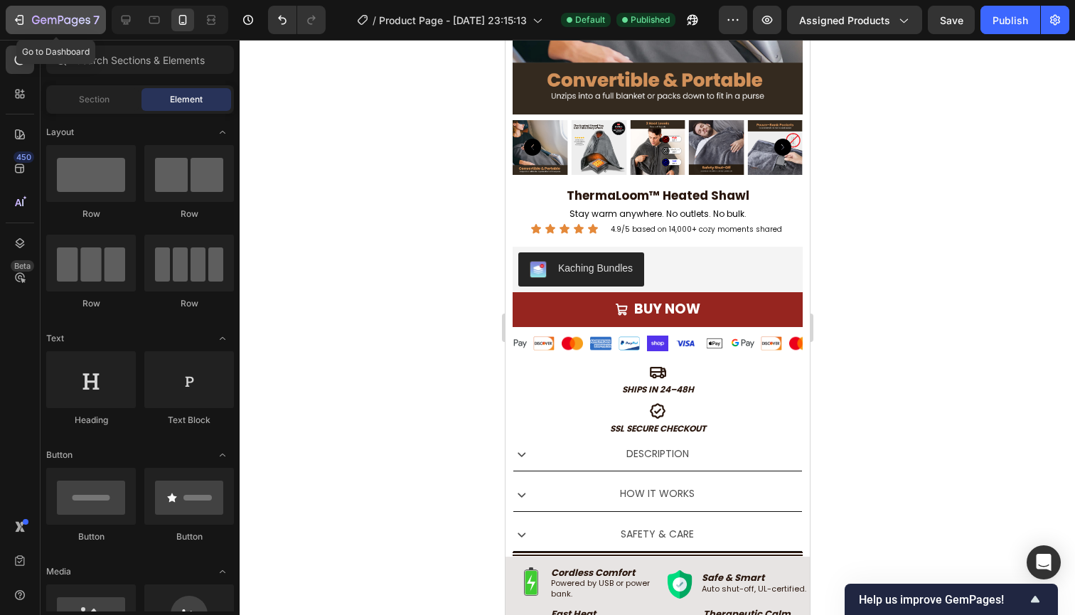
click at [39, 23] on icon "button" at bounding box center [61, 21] width 58 height 12
